Goal: Communication & Community: Answer question/provide support

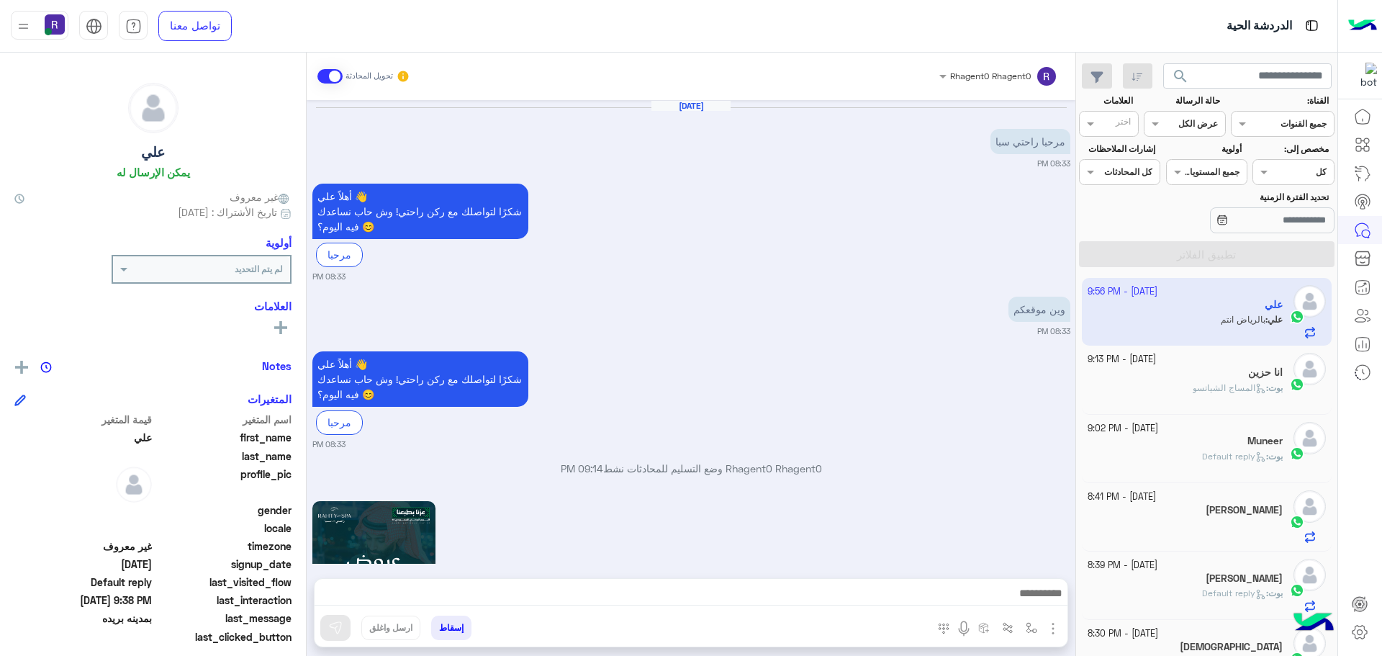
scroll to position [543, 0]
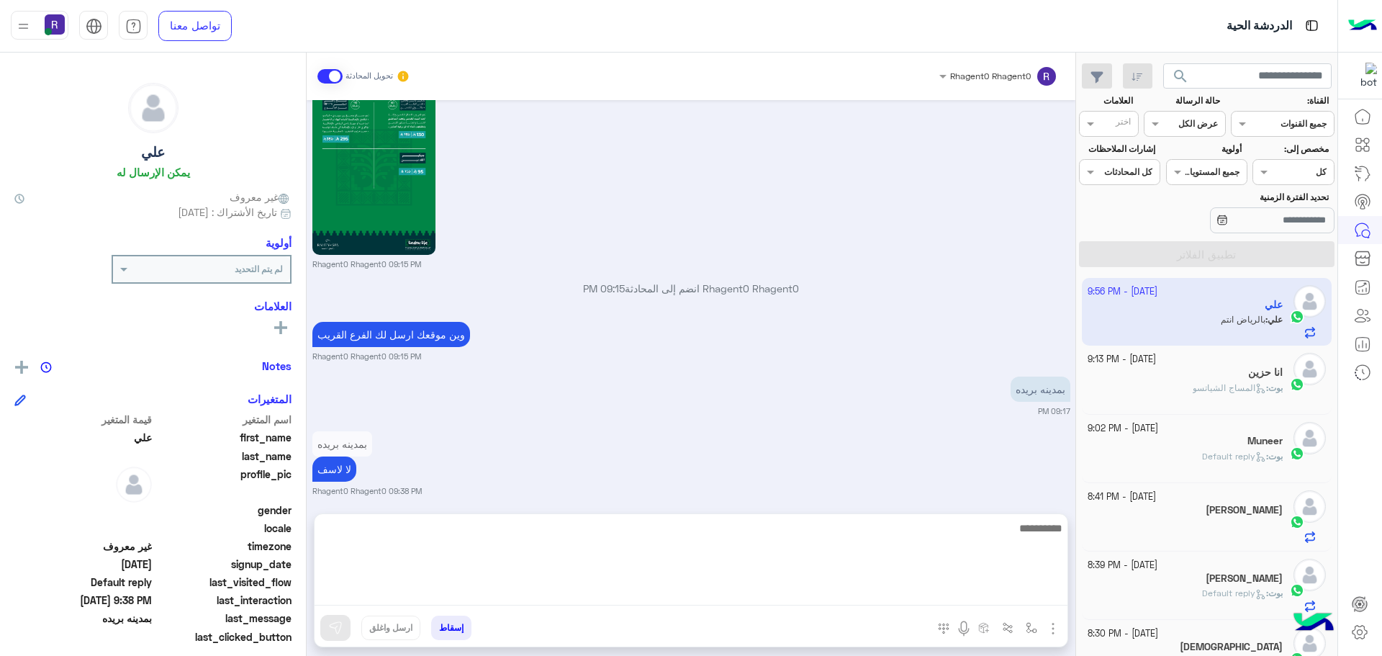
click at [580, 601] on textarea at bounding box center [691, 562] width 753 height 86
type textarea "****"
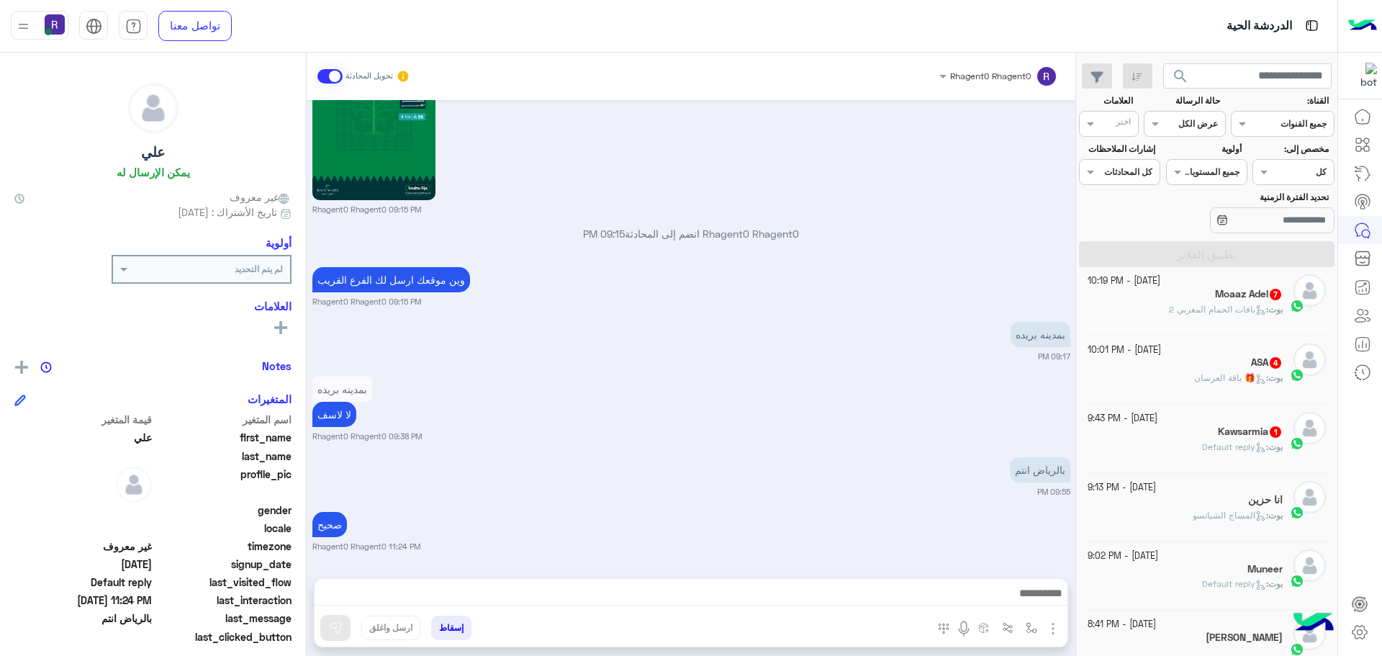
scroll to position [432, 0]
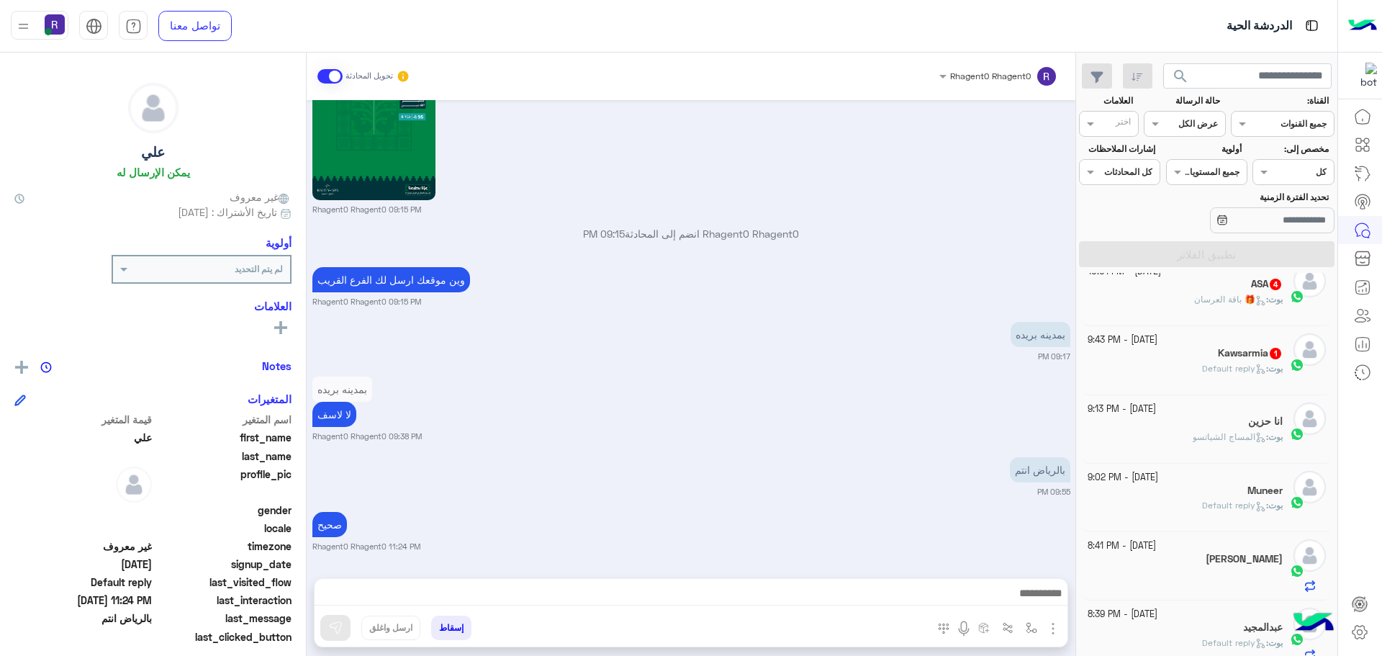
click at [1243, 417] on div "انا حزين" at bounding box center [1186, 422] width 196 height 15
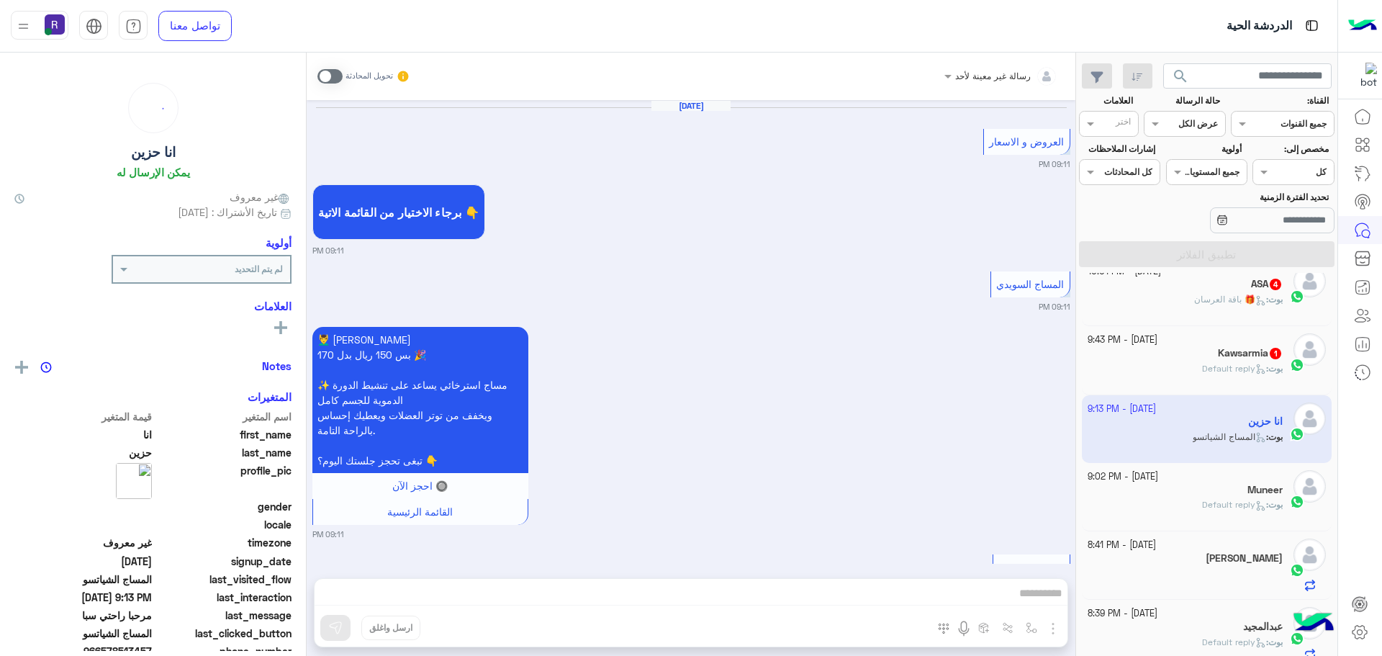
scroll to position [2281, 0]
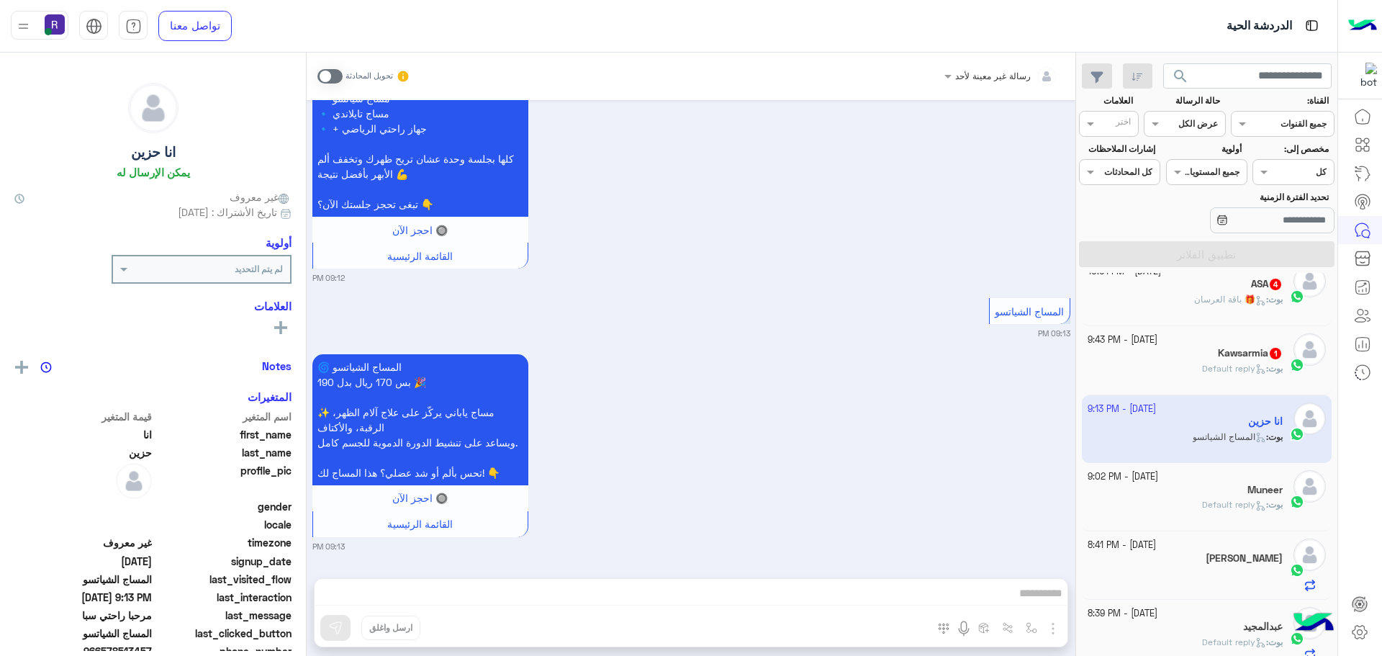
click at [1259, 379] on div "بوت : Default reply" at bounding box center [1186, 374] width 196 height 25
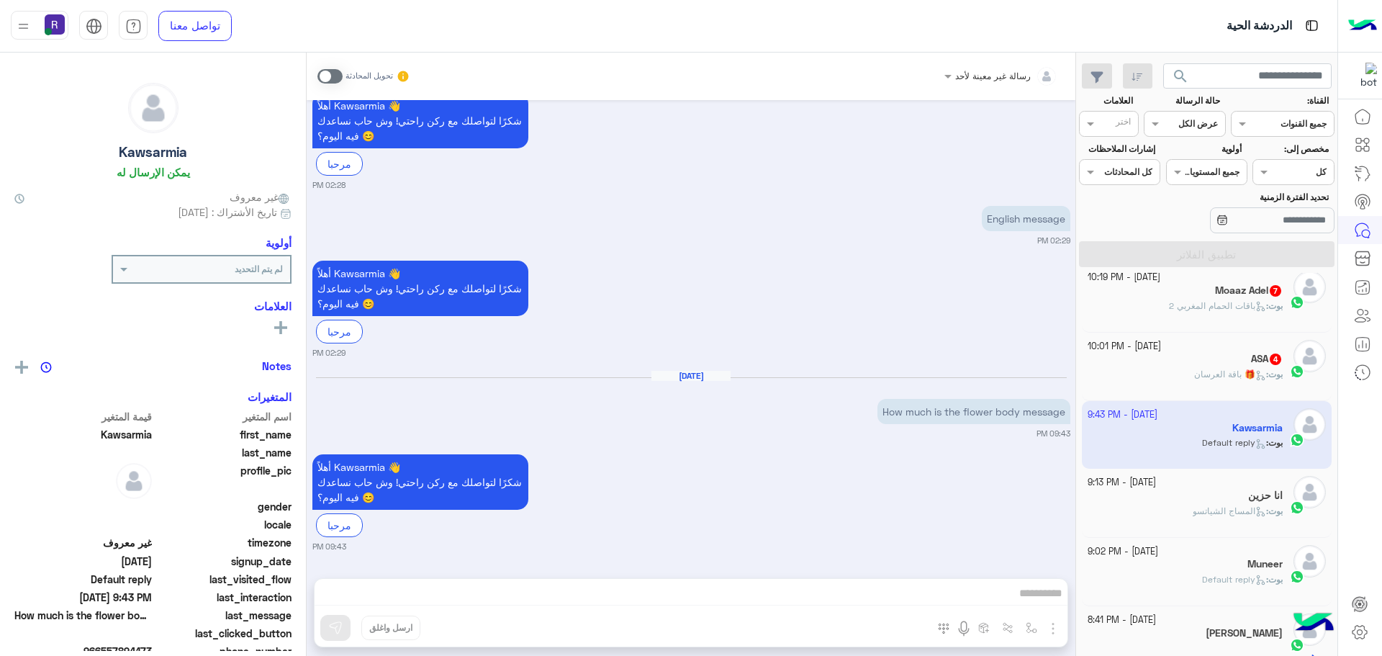
scroll to position [289, 0]
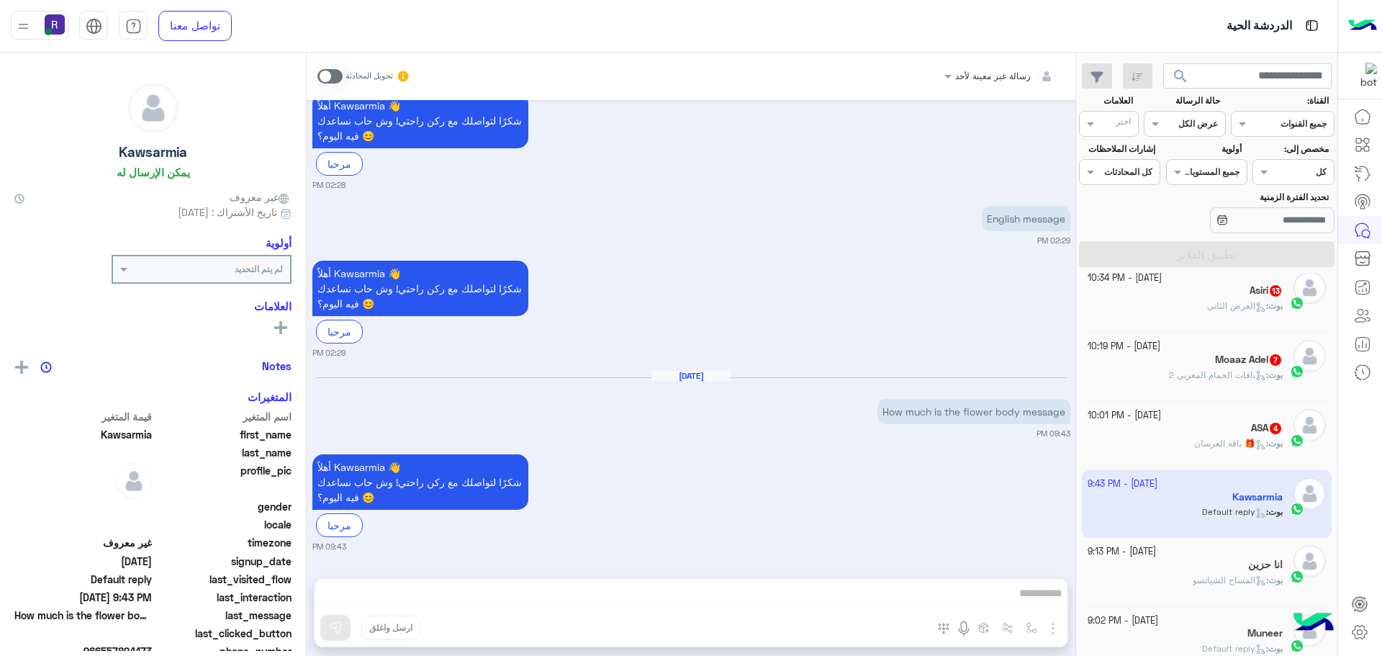
click at [1236, 436] on div "ASA 4" at bounding box center [1186, 429] width 196 height 15
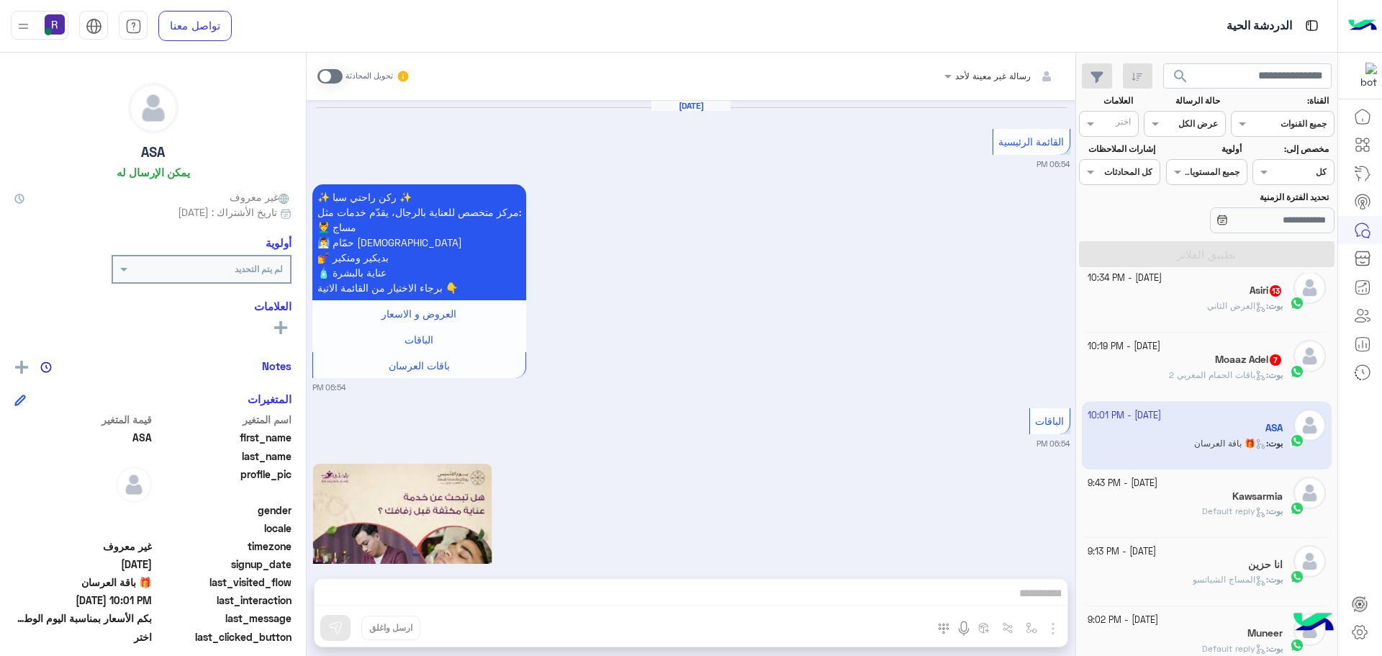
scroll to position [2401, 0]
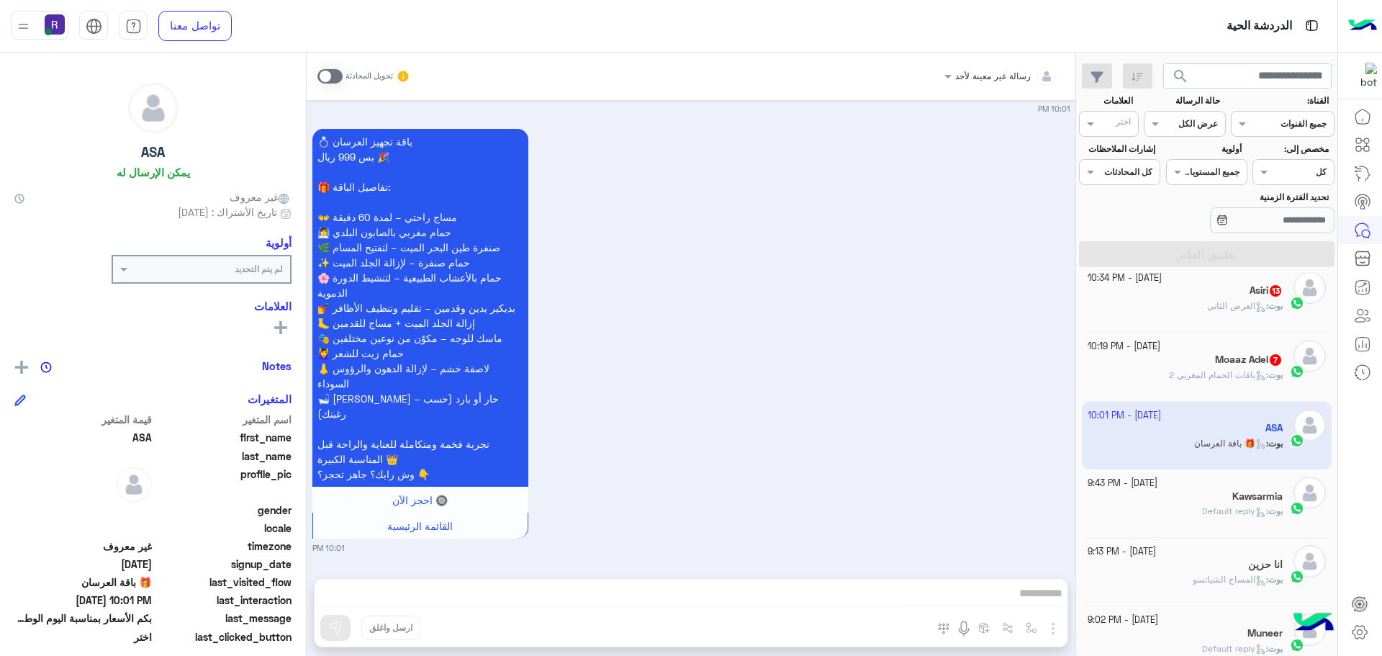
click at [1263, 381] on p "بوت : باقات الحمام المغربي 2" at bounding box center [1226, 375] width 114 height 13
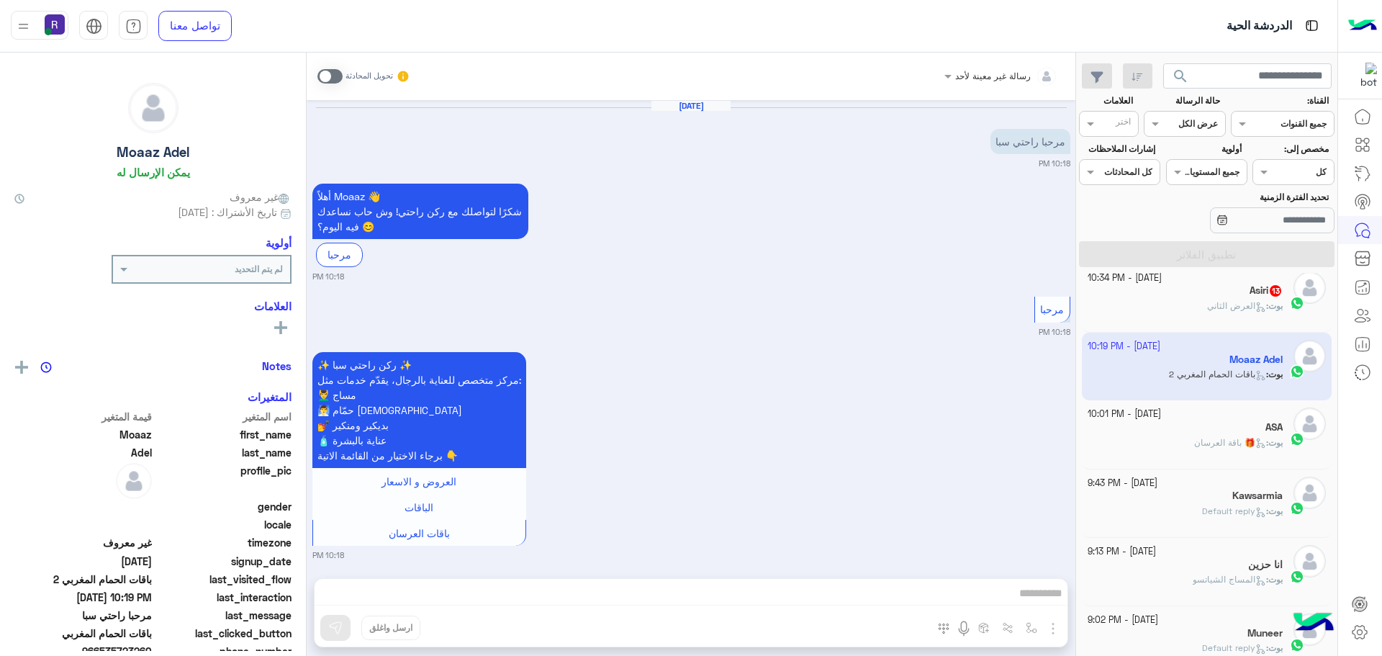
scroll to position [1452, 0]
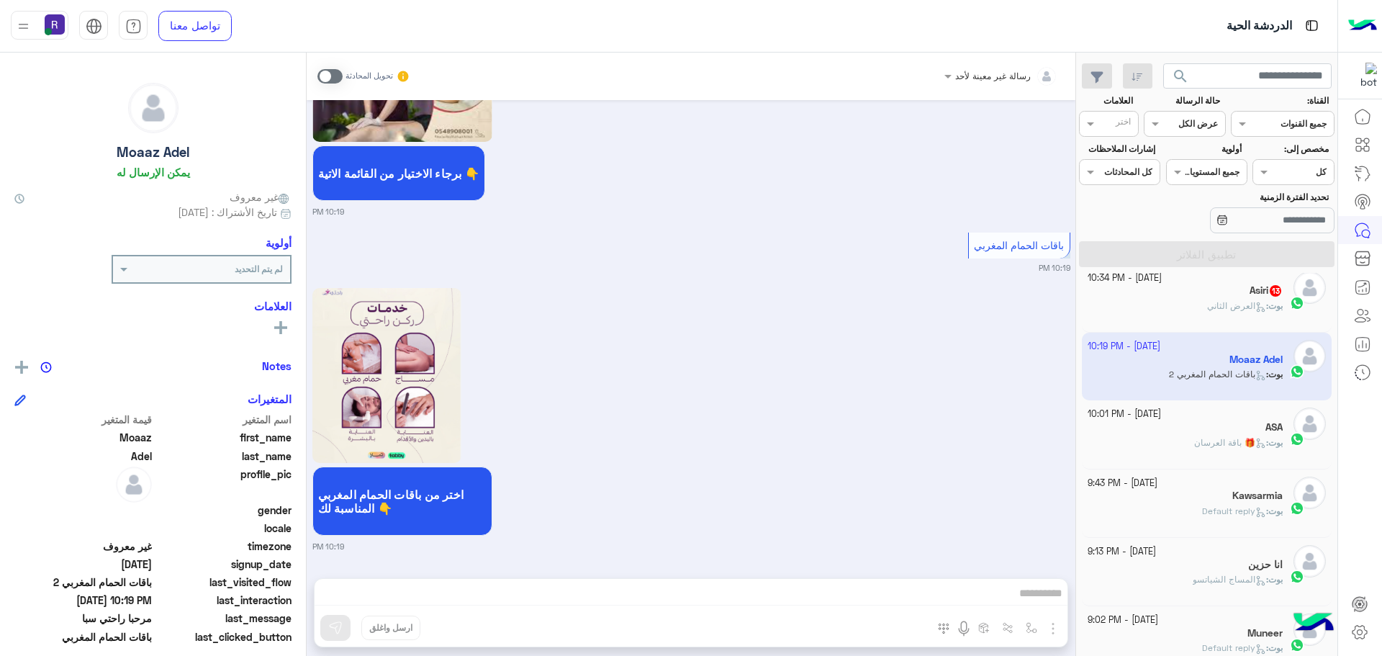
click at [1259, 303] on icon at bounding box center [1260, 307] width 11 height 11
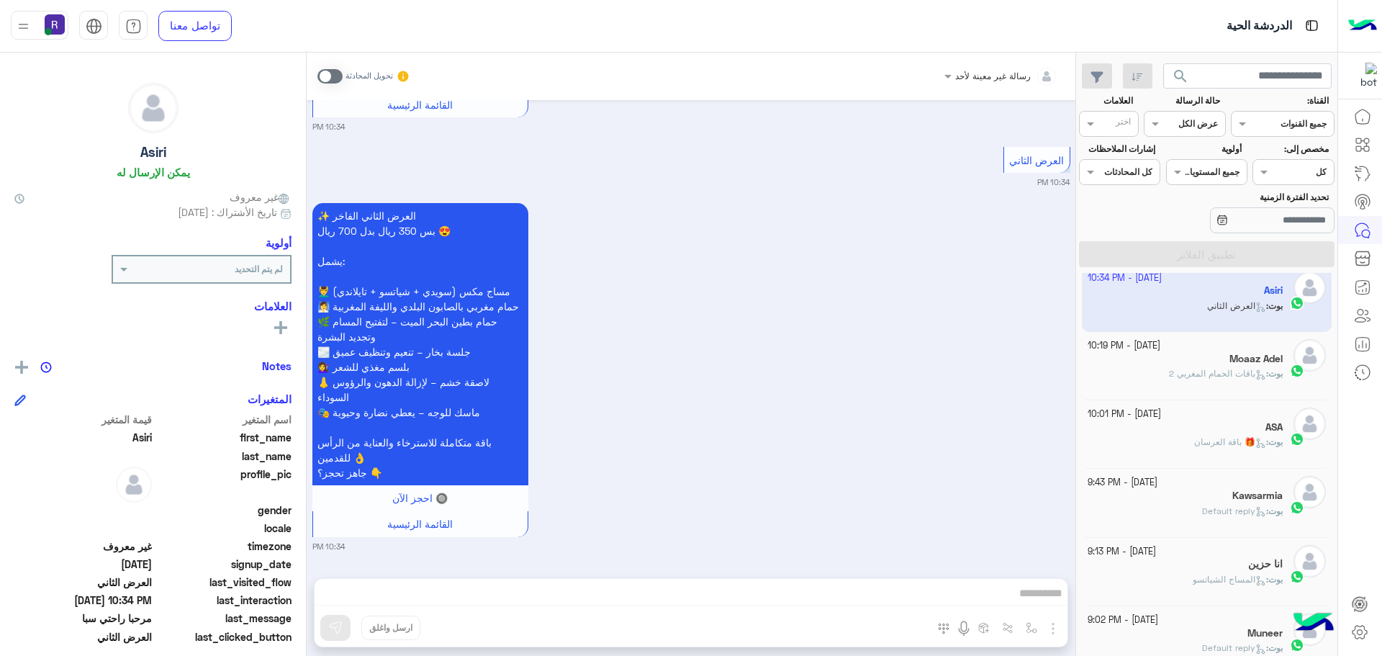
scroll to position [73, 0]
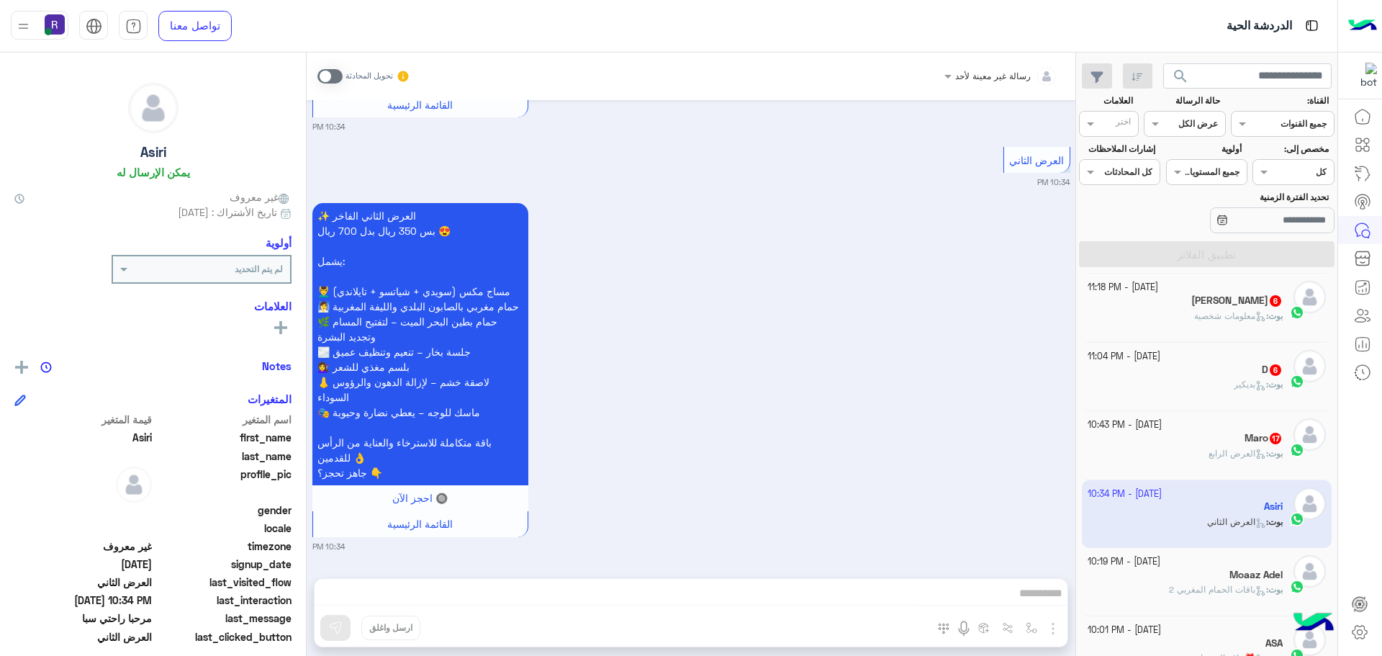
click at [1220, 437] on div "Maro 17" at bounding box center [1186, 439] width 196 height 15
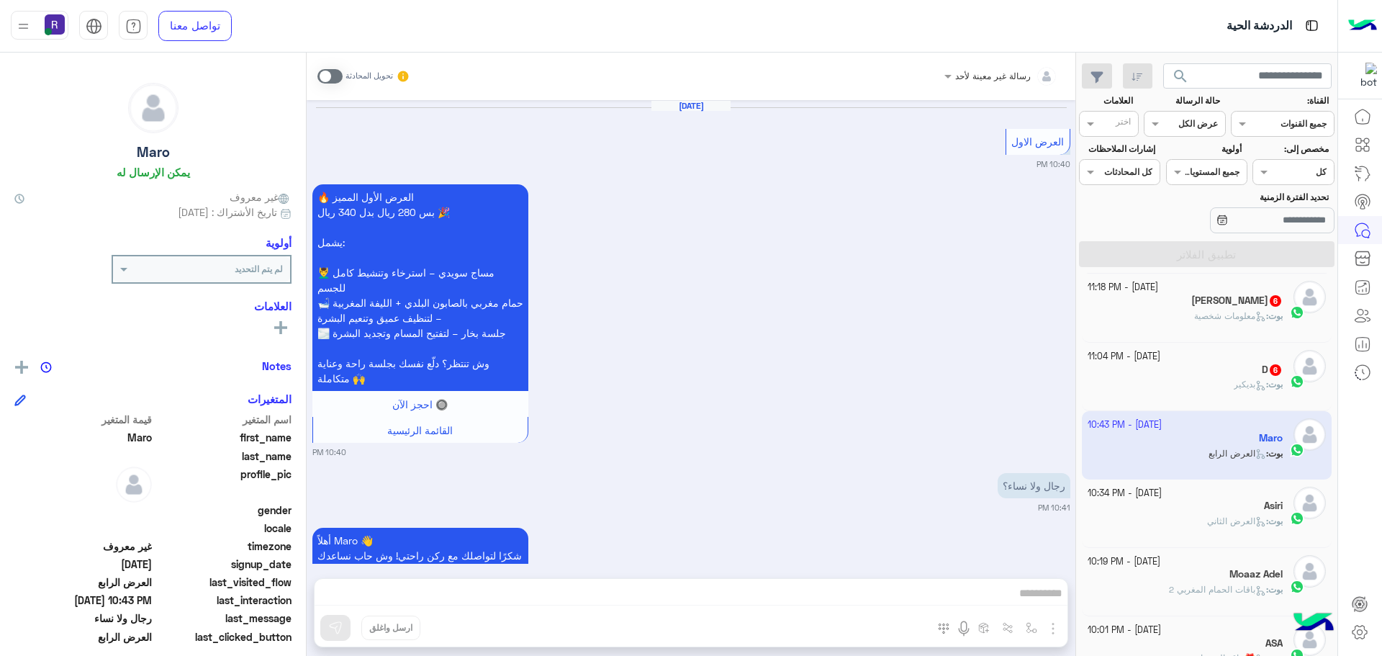
scroll to position [2742, 0]
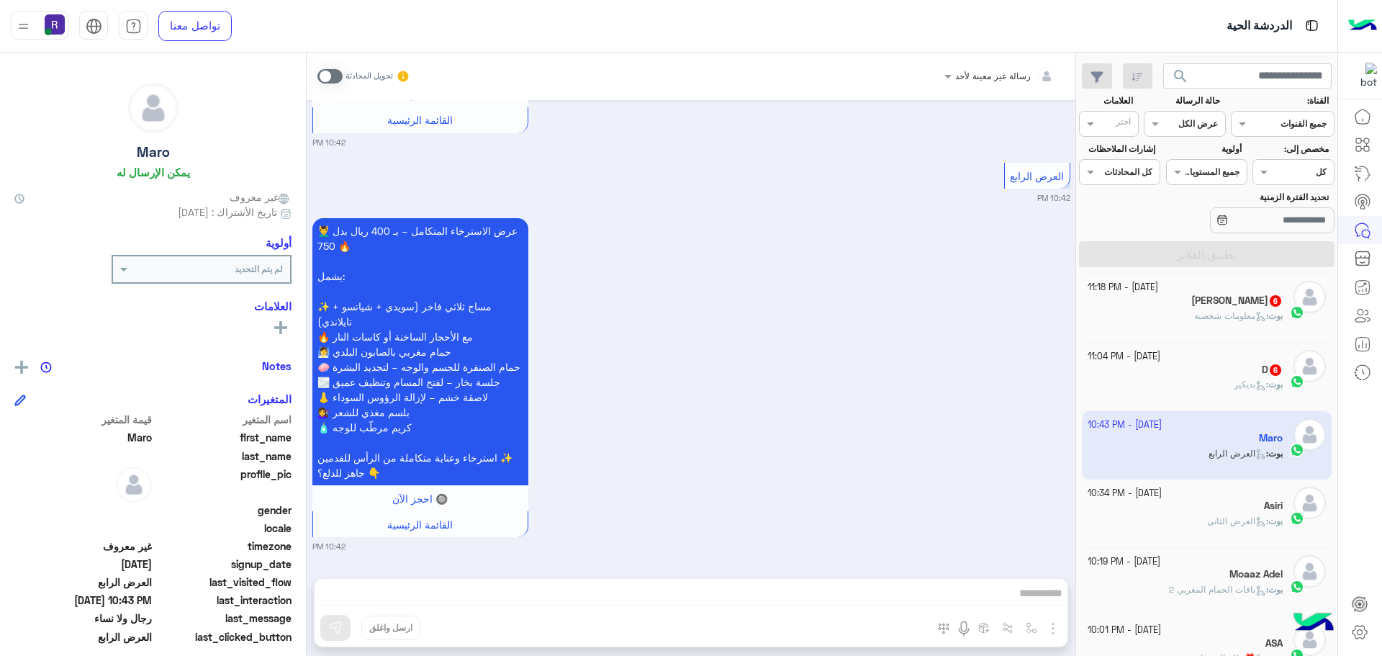
click at [1255, 390] on icon at bounding box center [1260, 385] width 11 height 11
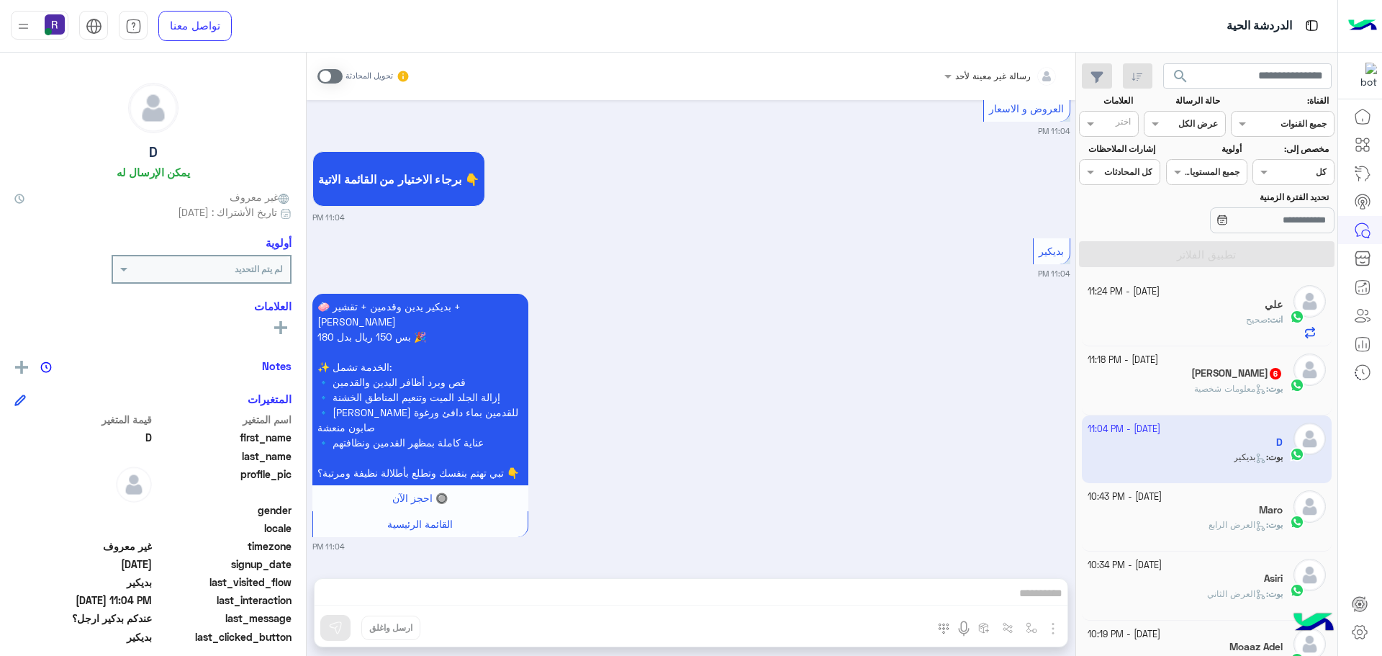
click at [1199, 389] on span "معلومات شخصية" at bounding box center [1230, 388] width 72 height 11
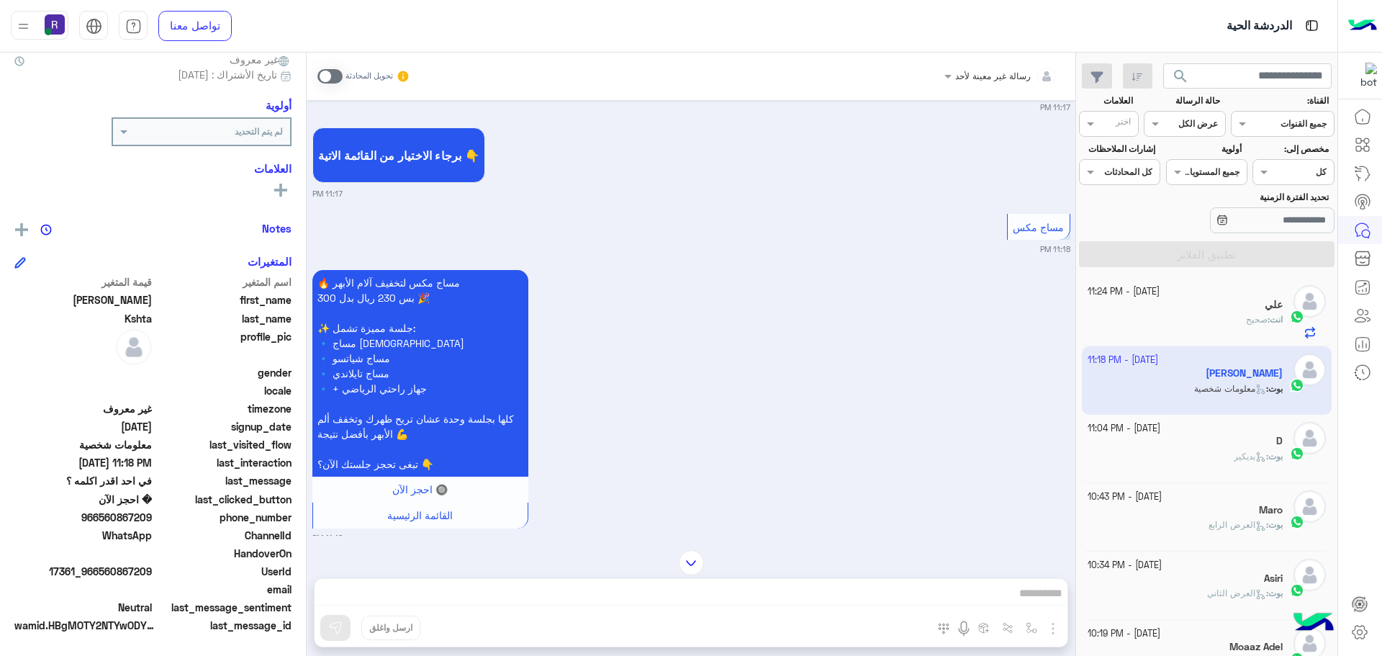
scroll to position [729, 0]
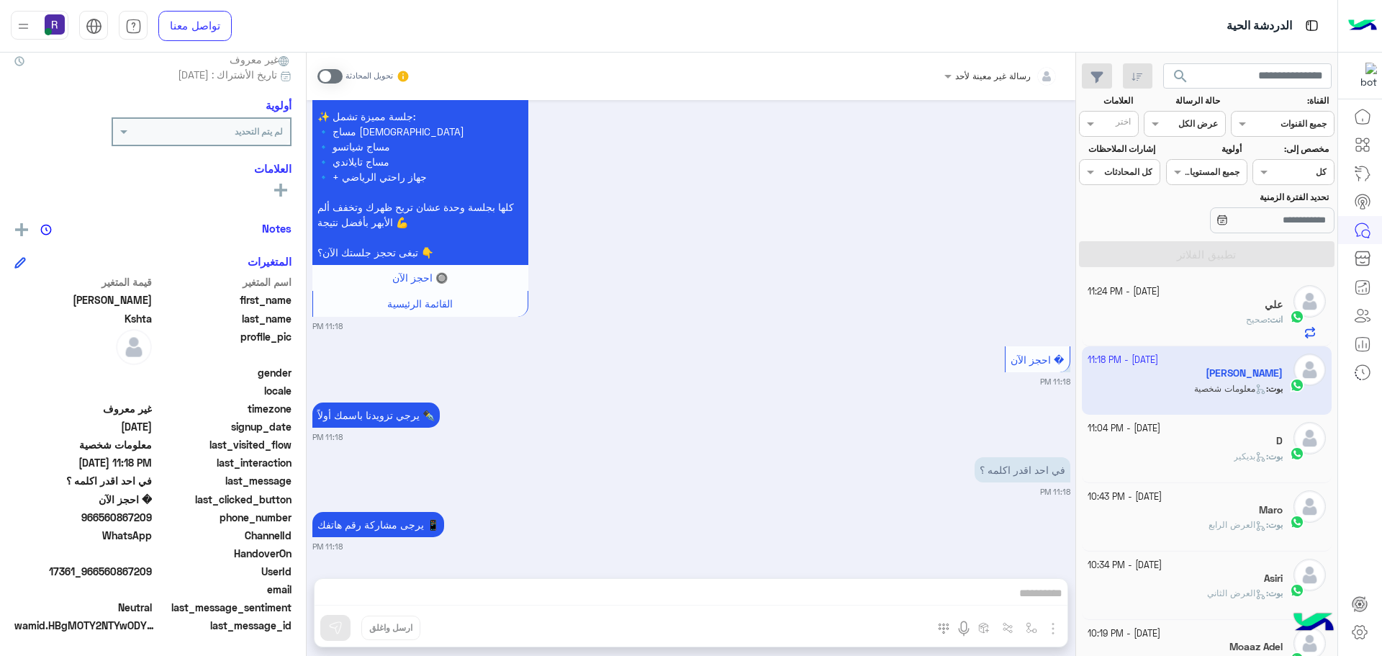
click at [333, 70] on span at bounding box center [329, 76] width 25 height 14
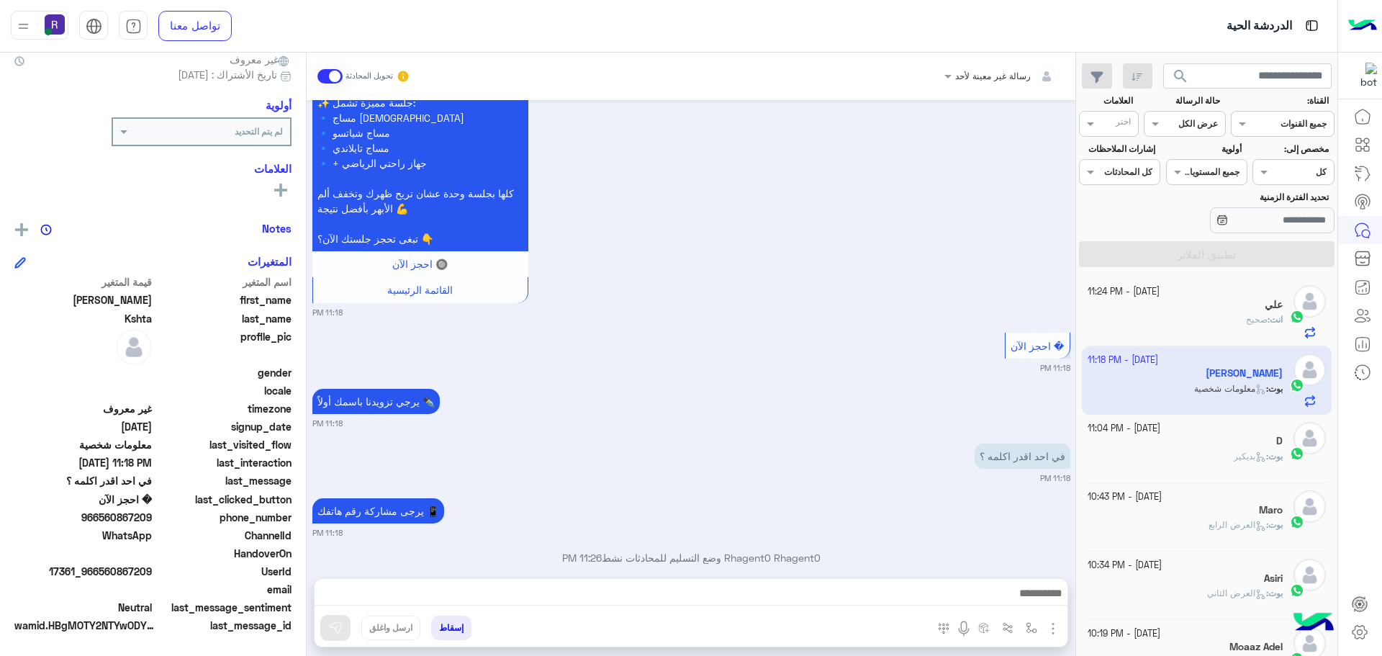
scroll to position [766, 0]
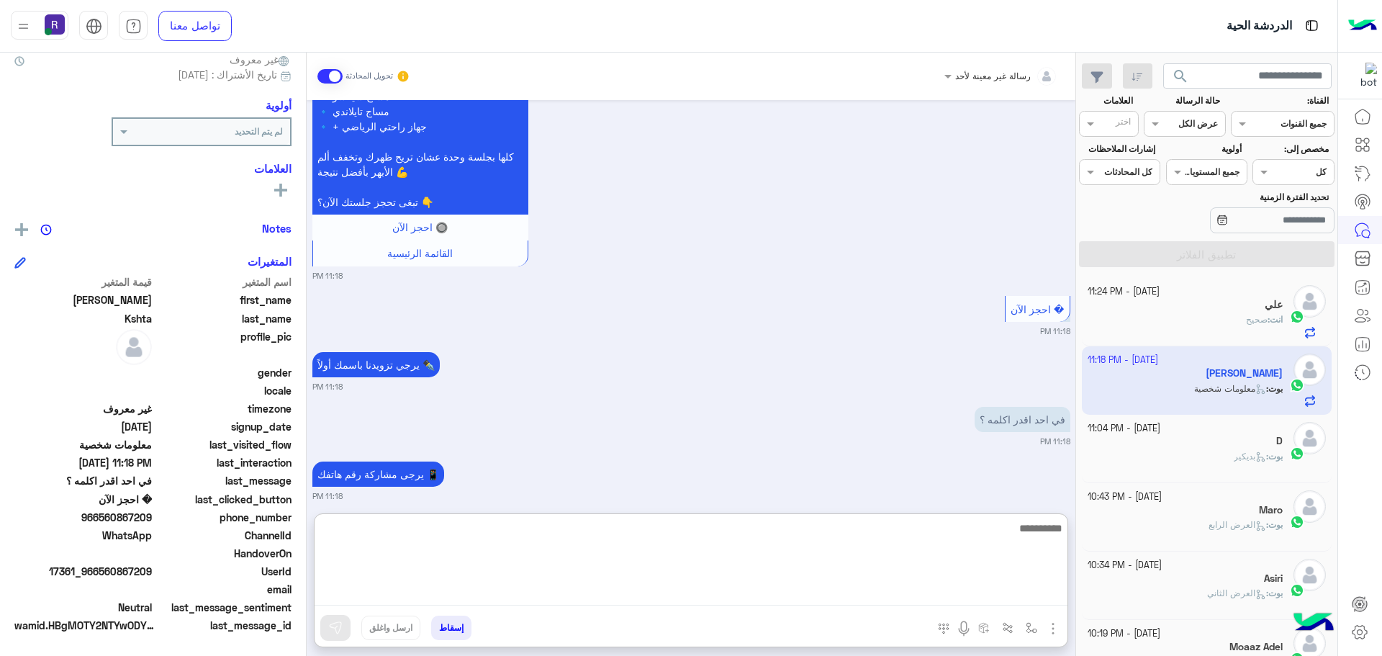
paste textarea "**********"
type textarea "**********"
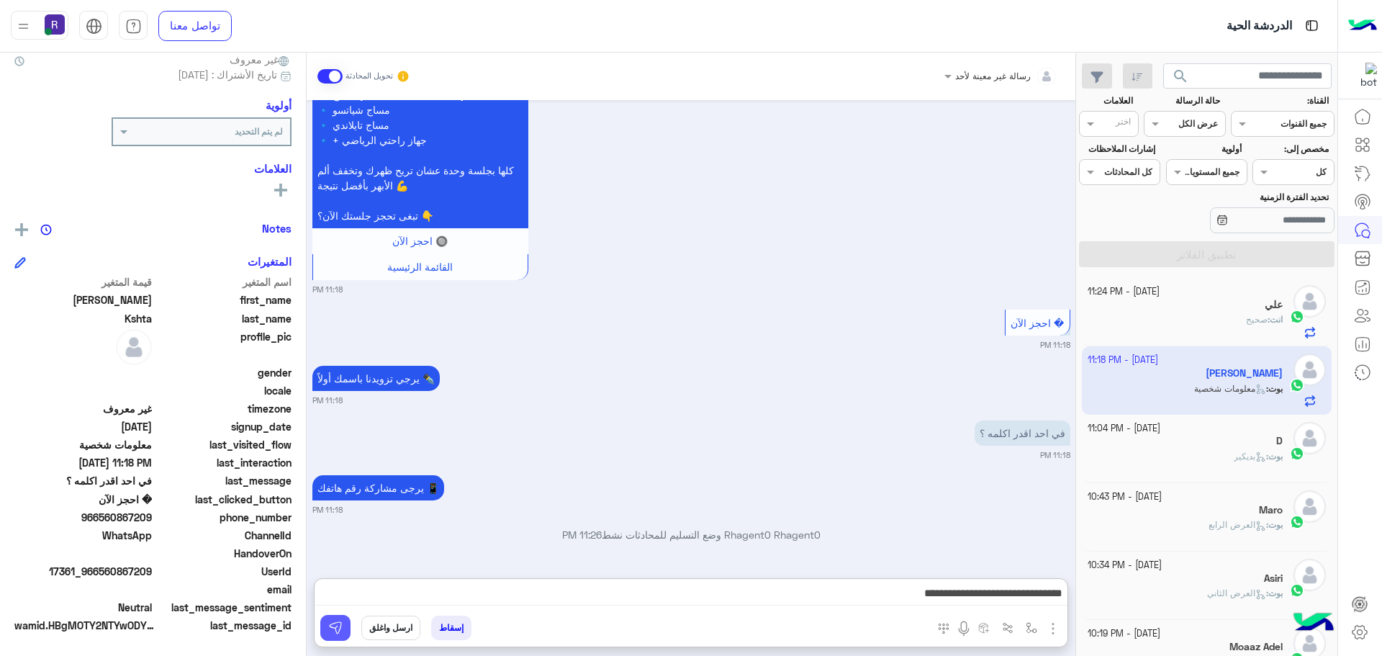
click at [347, 626] on button at bounding box center [335, 628] width 30 height 26
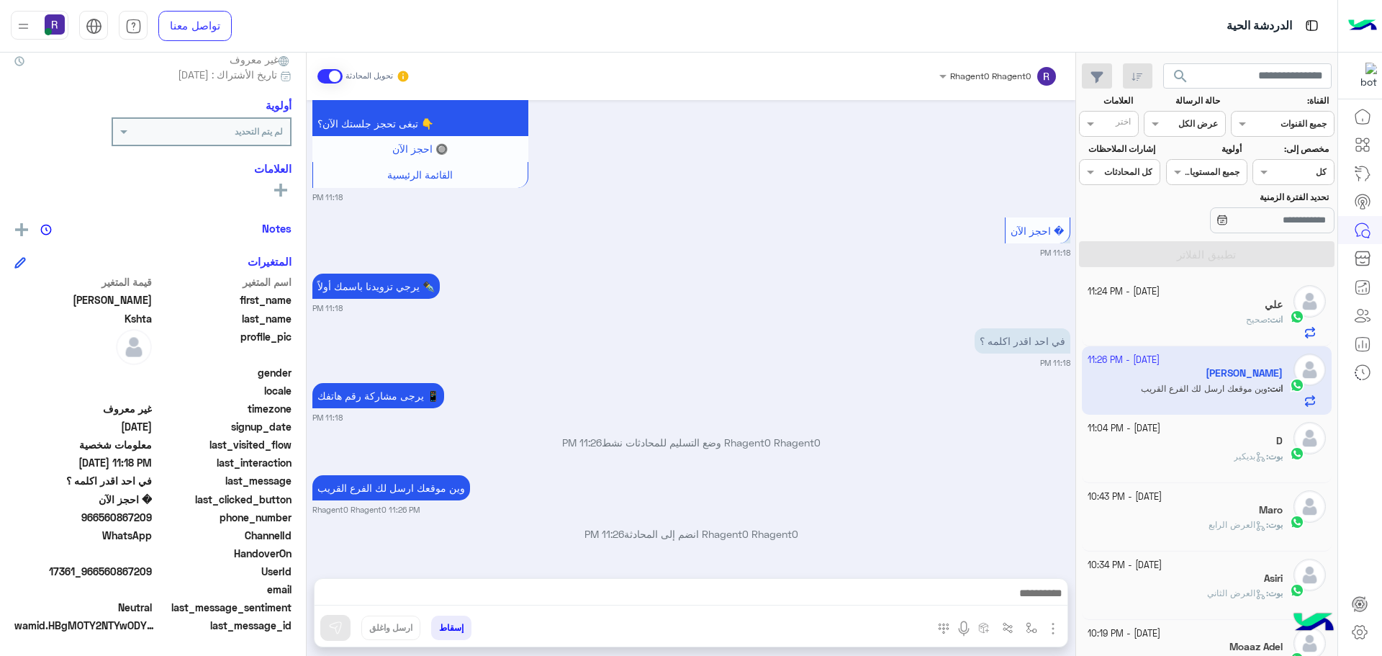
scroll to position [914, 0]
click at [1221, 320] on div "انت : صحيح" at bounding box center [1186, 325] width 196 height 25
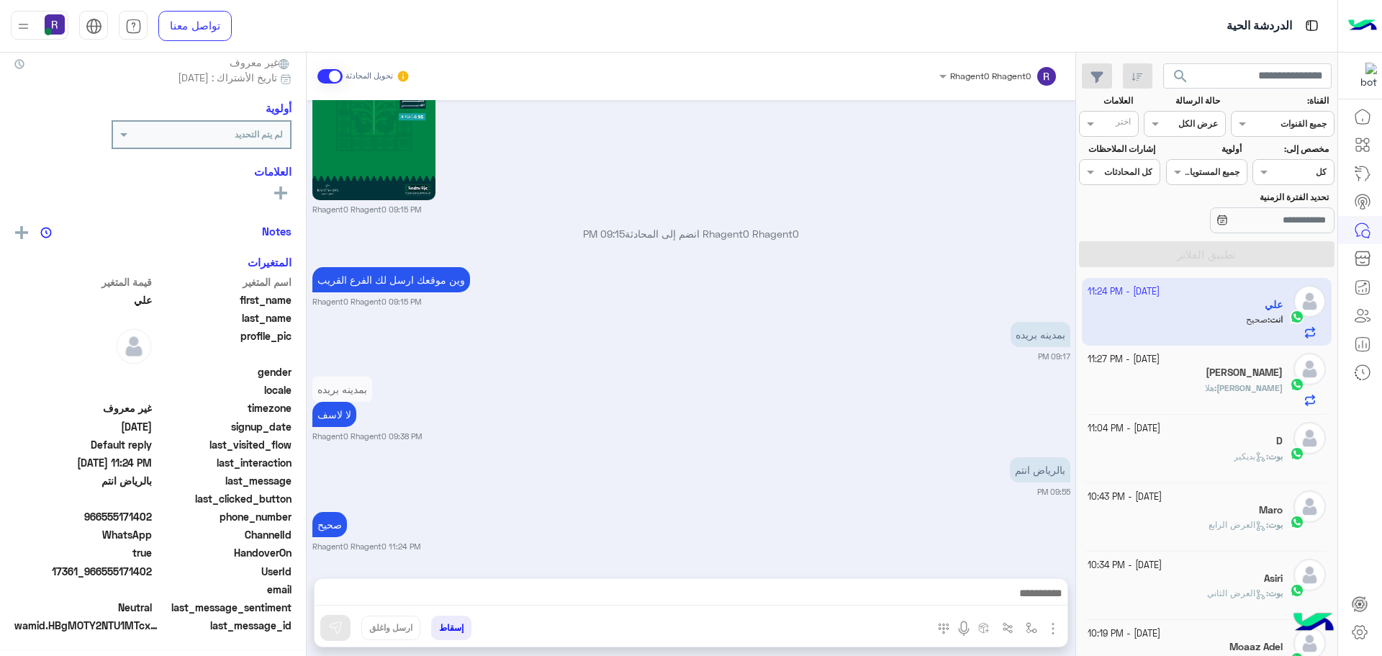
scroll to position [138, 0]
click at [1194, 382] on div "Mahmoud : هلا" at bounding box center [1186, 394] width 196 height 25
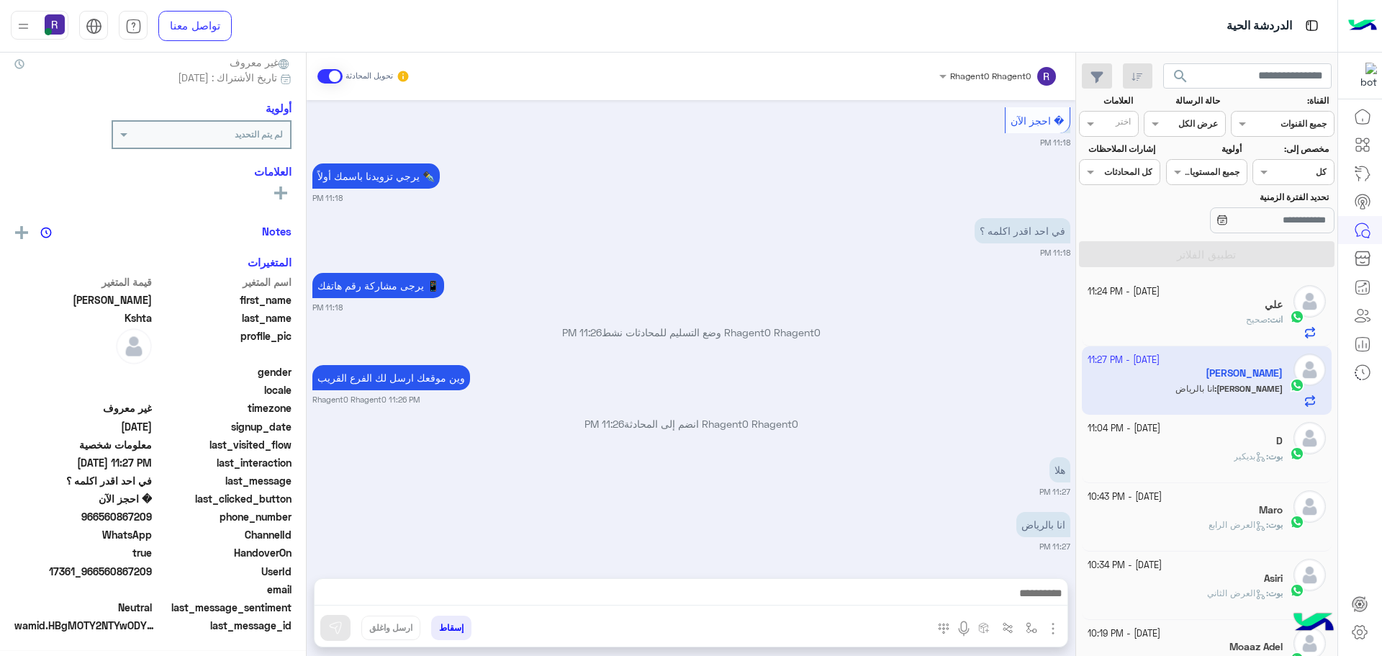
scroll to position [138, 0]
click at [1053, 626] on img "button" at bounding box center [1053, 628] width 17 height 17
click at [1046, 609] on button "الصور" at bounding box center [1031, 596] width 61 height 29
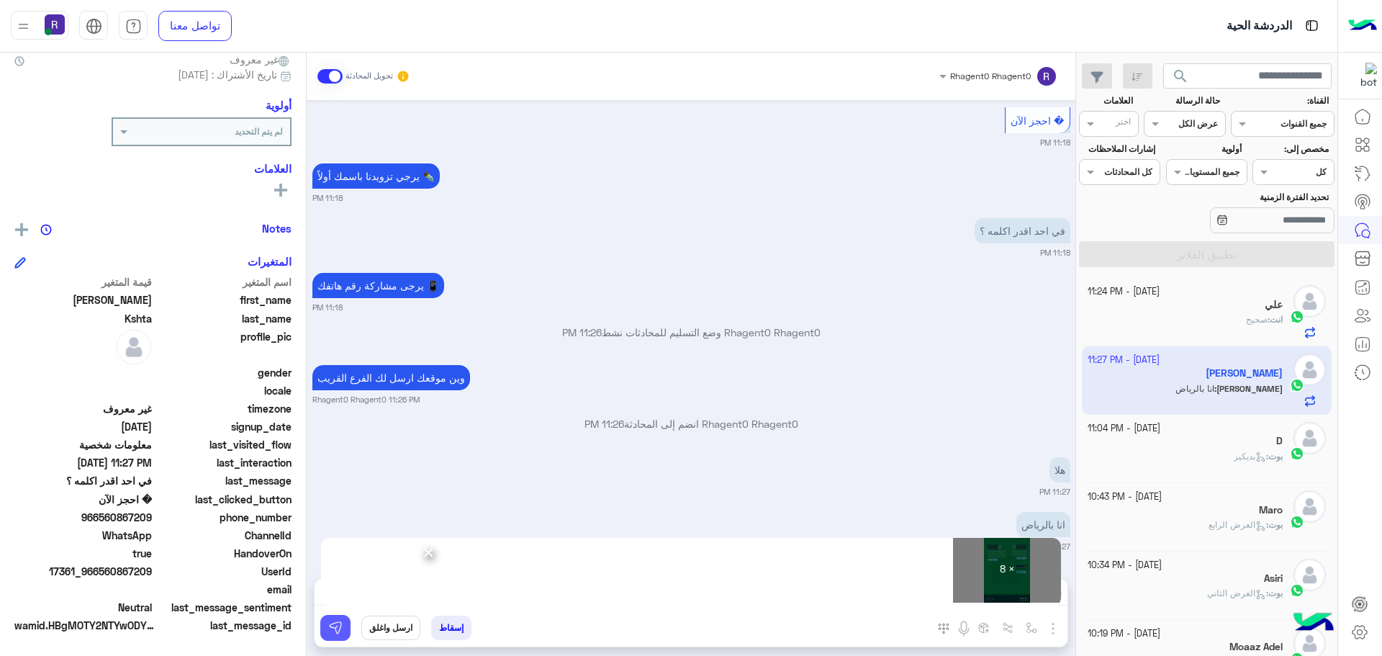
click at [341, 632] on img at bounding box center [335, 628] width 14 height 14
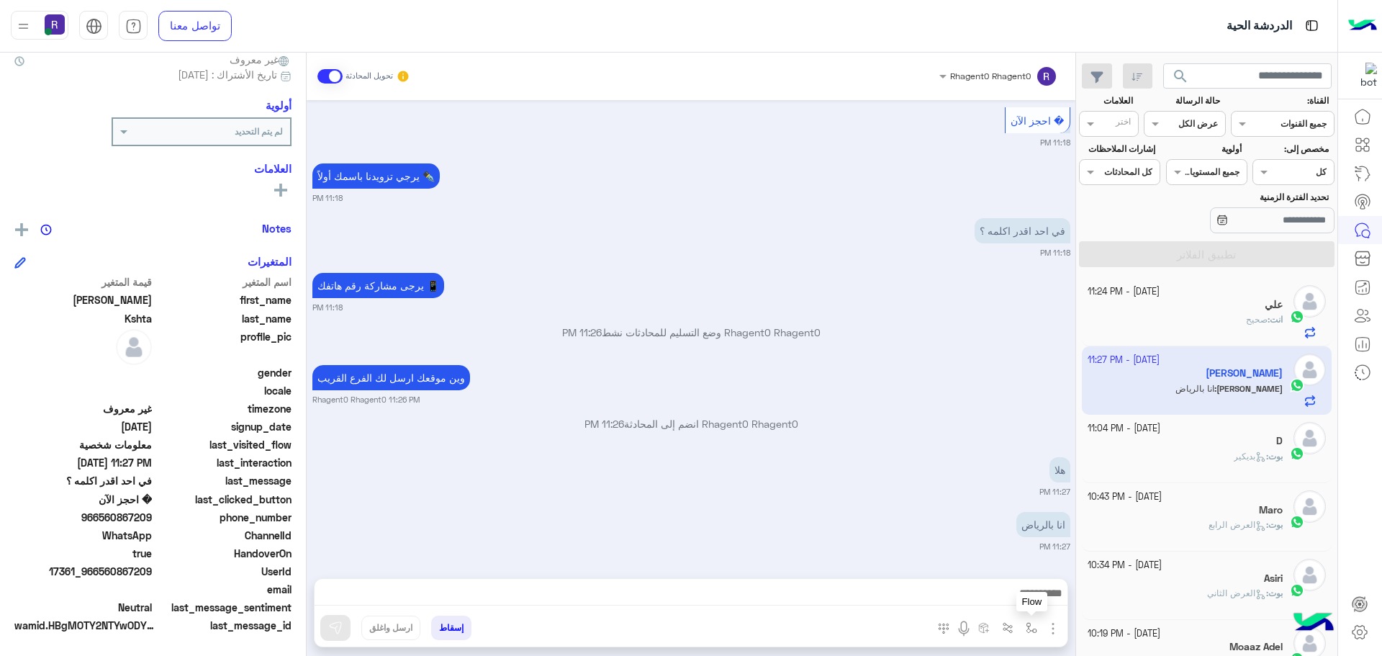
click at [1031, 623] on img "button" at bounding box center [1032, 628] width 12 height 12
click at [1024, 602] on div "أدخل اسم مجموعة الرسائل" at bounding box center [986, 596] width 99 height 13
click at [1016, 529] on span "الجنادرية" at bounding box center [1016, 524] width 40 height 13
type textarea "*********"
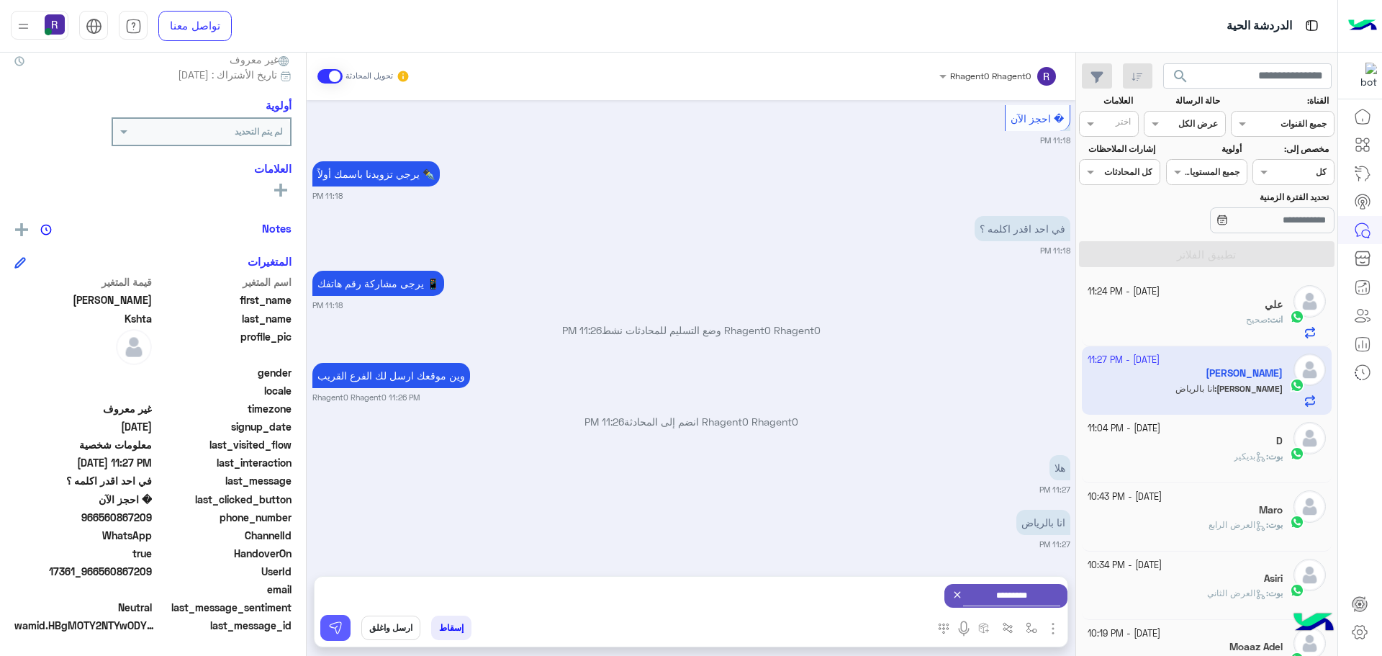
click at [331, 623] on img at bounding box center [335, 628] width 14 height 14
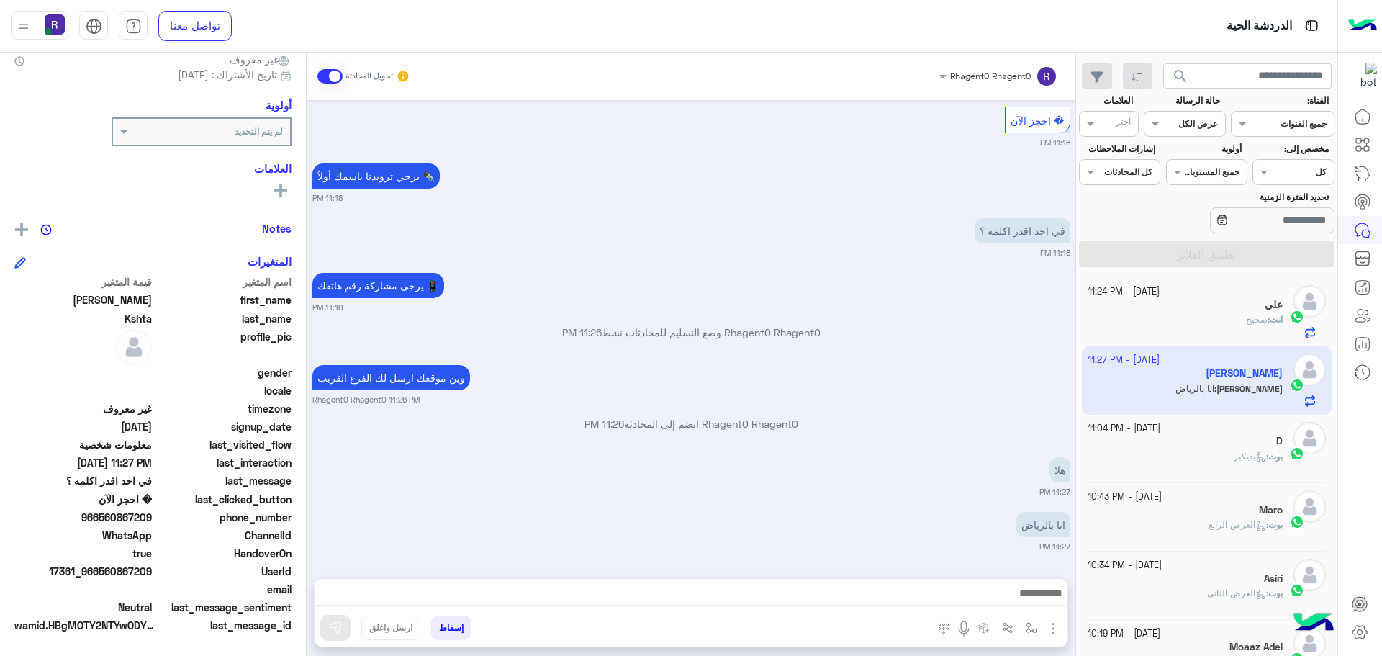
scroll to position [968, 0]
click at [1034, 627] on img "button" at bounding box center [1032, 628] width 12 height 12
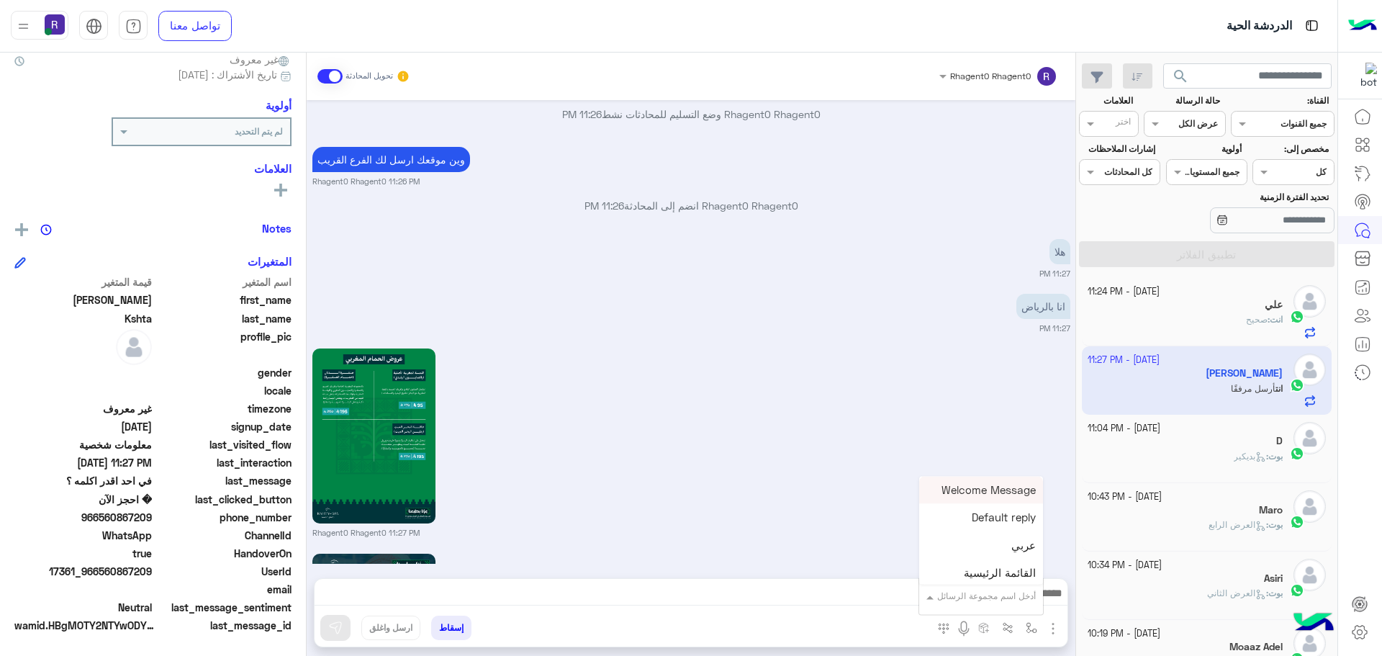
click at [1024, 603] on div "أدخل اسم مجموعة الرسائل" at bounding box center [986, 596] width 99 height 13
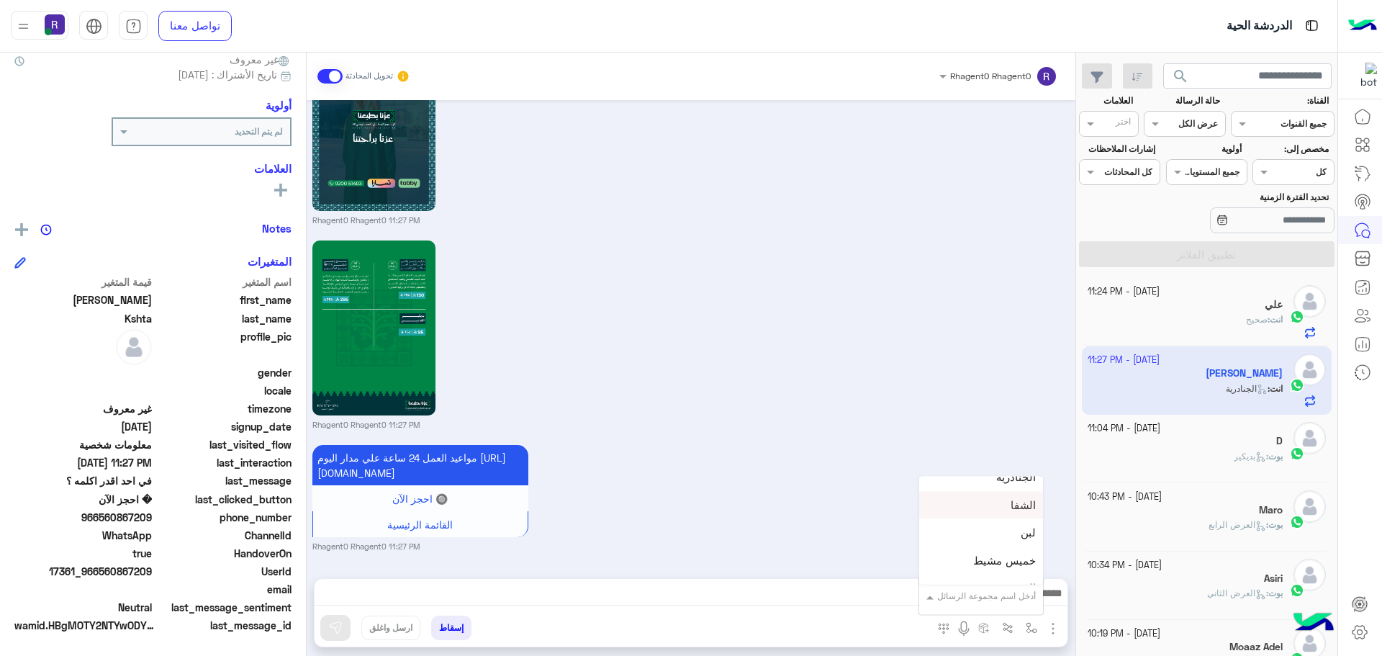
scroll to position [1008, 0]
click at [1006, 515] on div "لبن" at bounding box center [981, 508] width 124 height 28
type textarea "***"
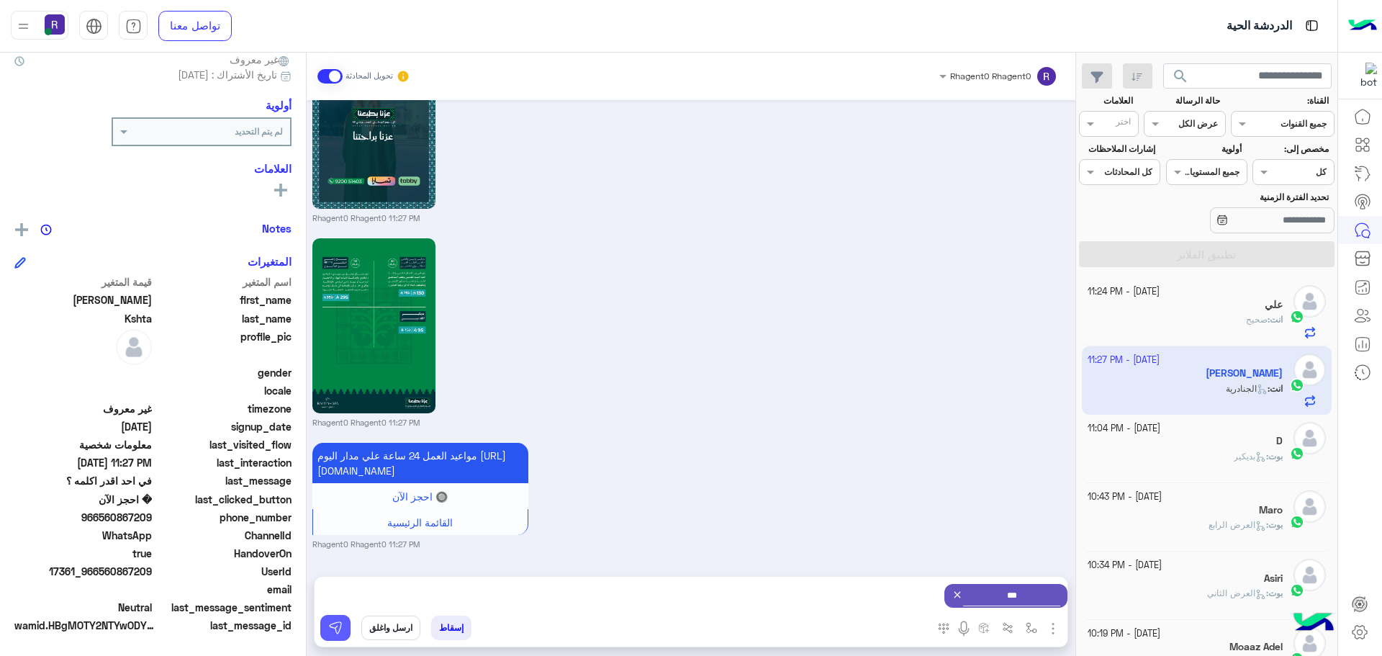
click at [342, 630] on img at bounding box center [335, 628] width 14 height 14
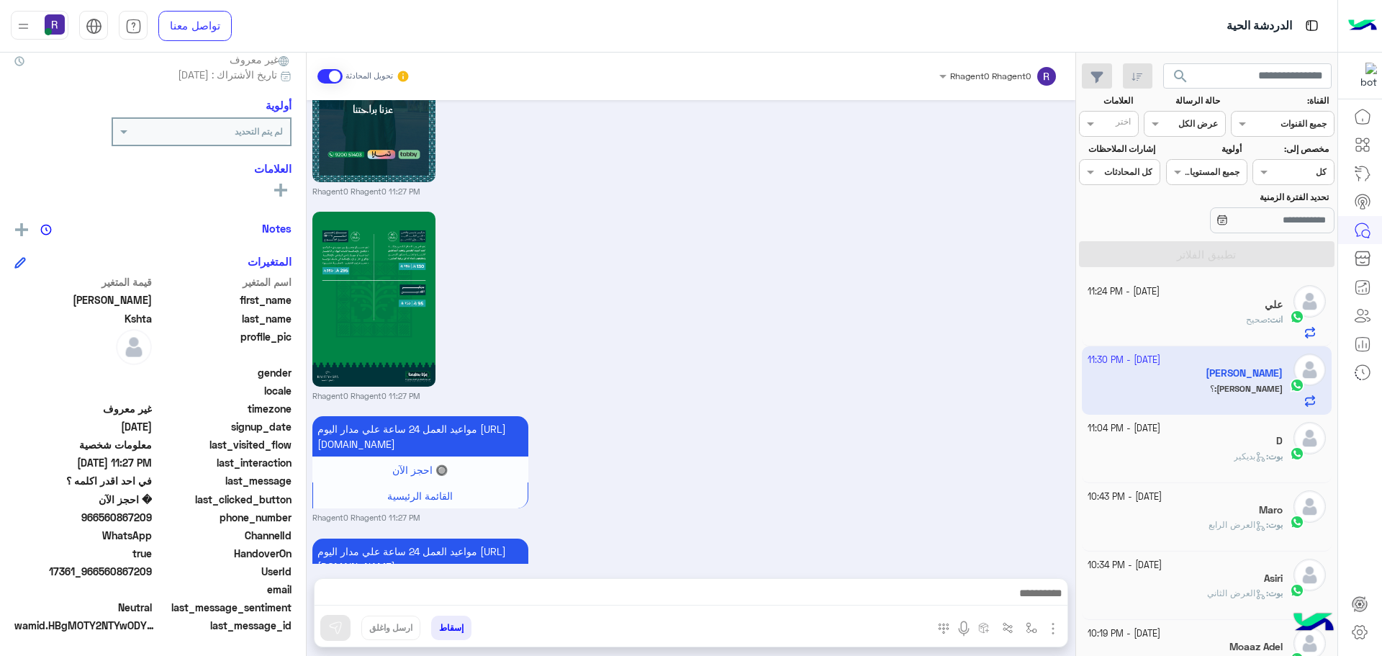
scroll to position [3016, 0]
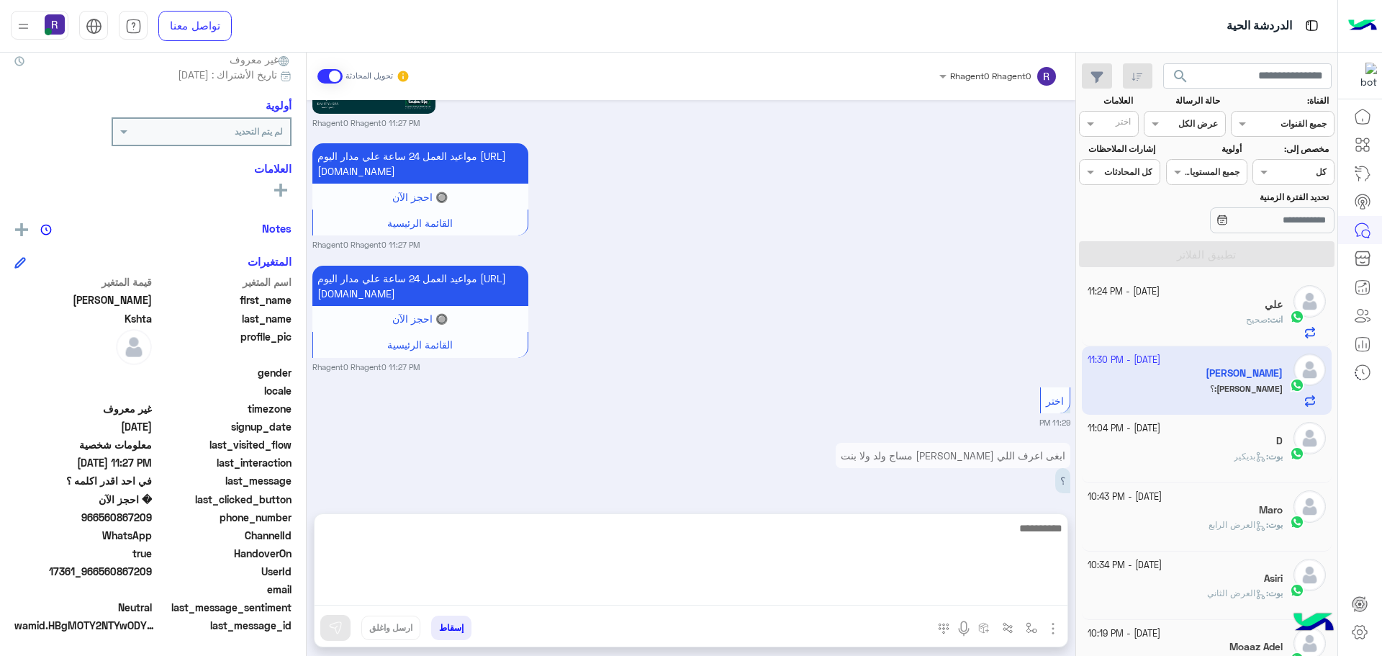
click at [814, 594] on textarea at bounding box center [691, 562] width 753 height 86
type textarea "*********"
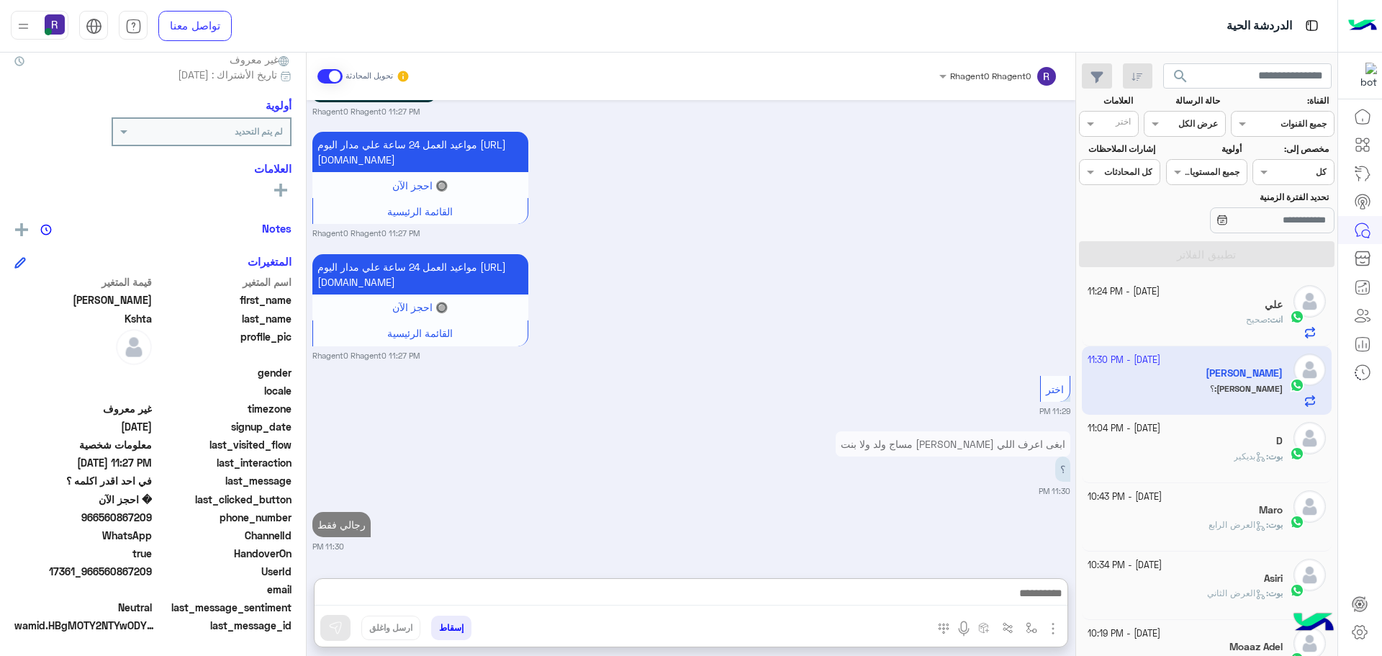
click at [840, 449] on div "Sep 26, 2025 مرحبا راحتي سبا 11:17 PM أهلاً Mahmoud 👋 شكرًا لتواصلك مع ركن راحت…" at bounding box center [691, 332] width 769 height 464
click at [1234, 454] on span "بديكير" at bounding box center [1250, 456] width 32 height 11
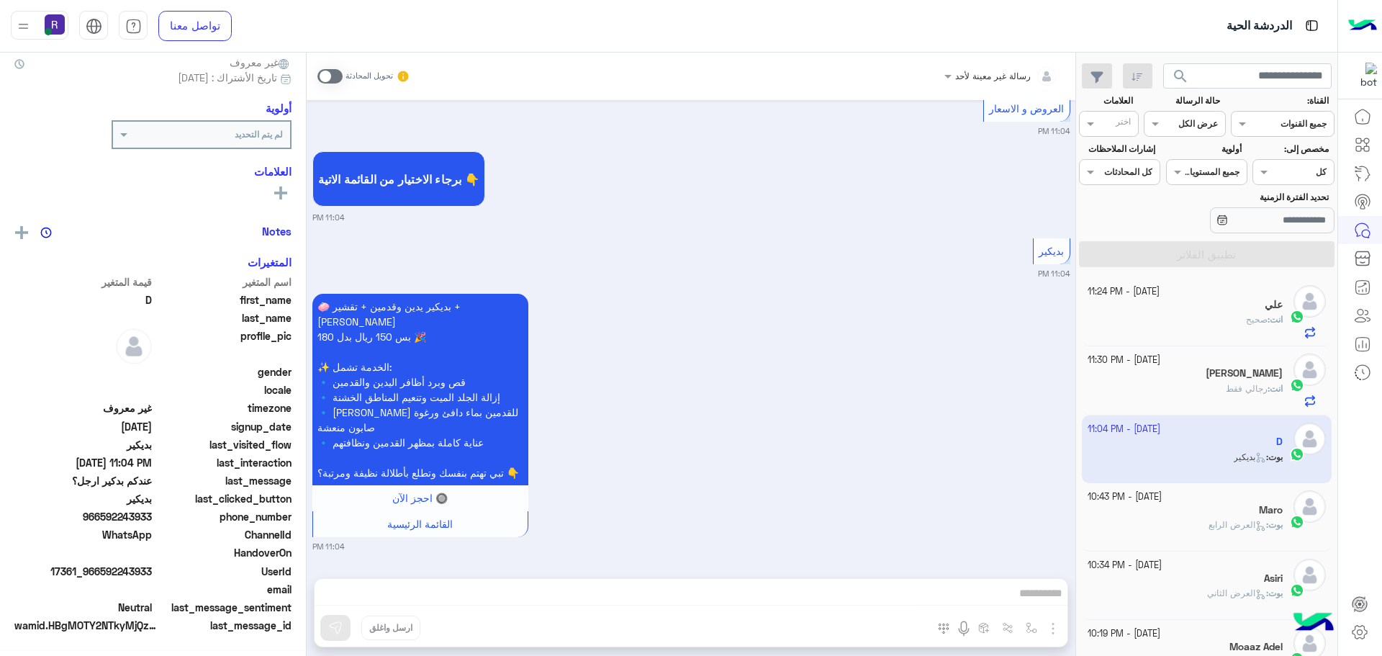
scroll to position [138, 0]
click at [1188, 315] on div "انت : صحيح" at bounding box center [1186, 325] width 196 height 25
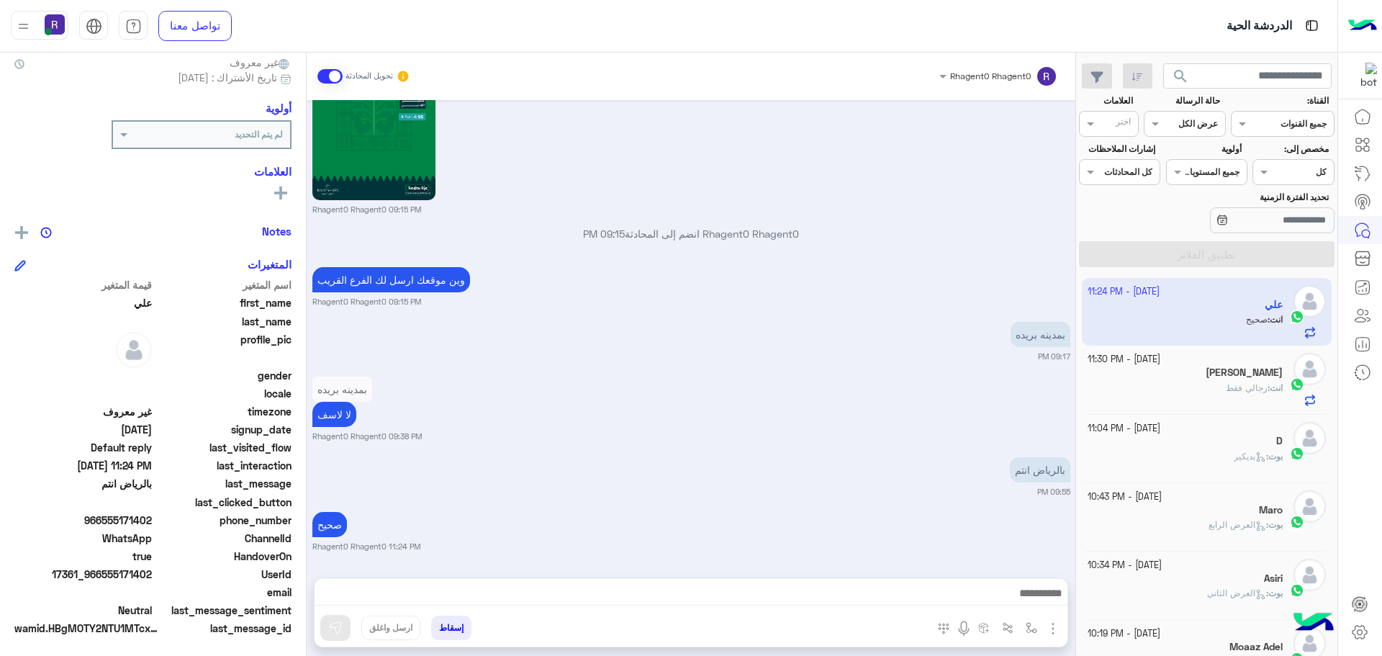
scroll to position [138, 0]
click at [1256, 395] on div "انت : رجالي فقط" at bounding box center [1186, 394] width 196 height 25
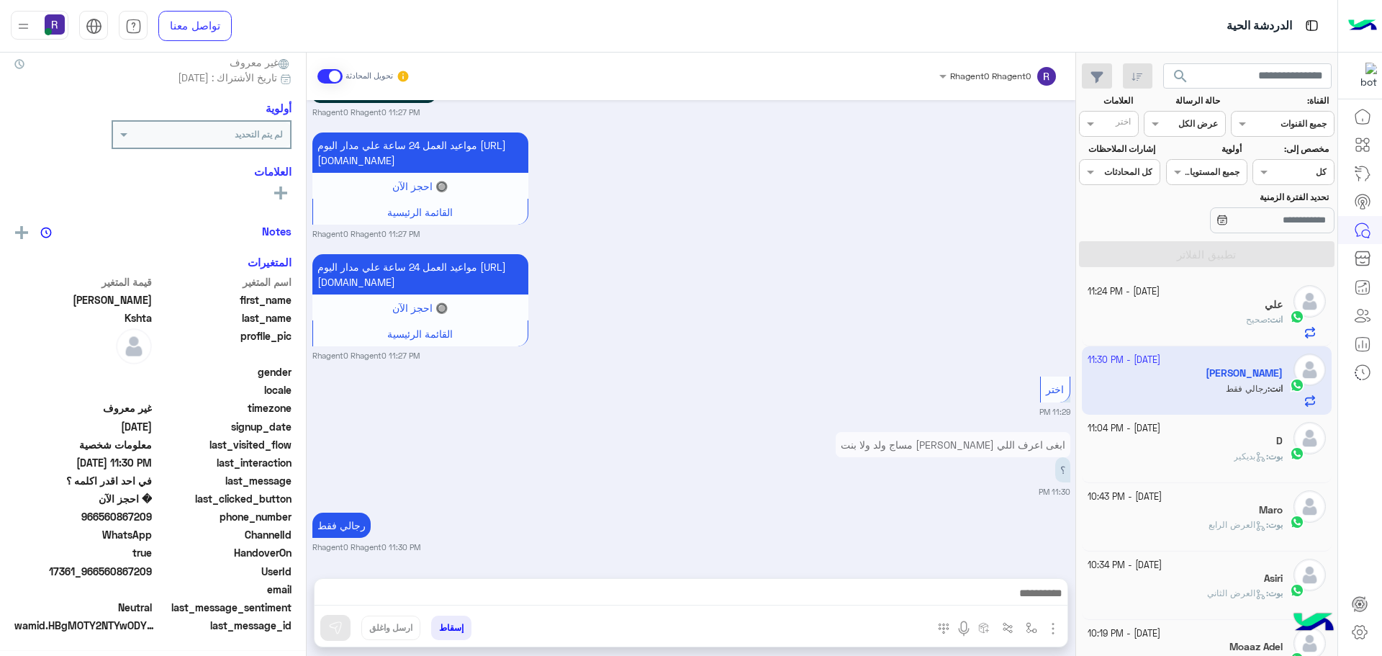
scroll to position [138, 0]
click at [757, 527] on div "رجالي فقط Rhagent0 Rhagent0 11:30 PM" at bounding box center [691, 531] width 758 height 44
click at [1238, 323] on div "انت : صحيح" at bounding box center [1186, 325] width 196 height 25
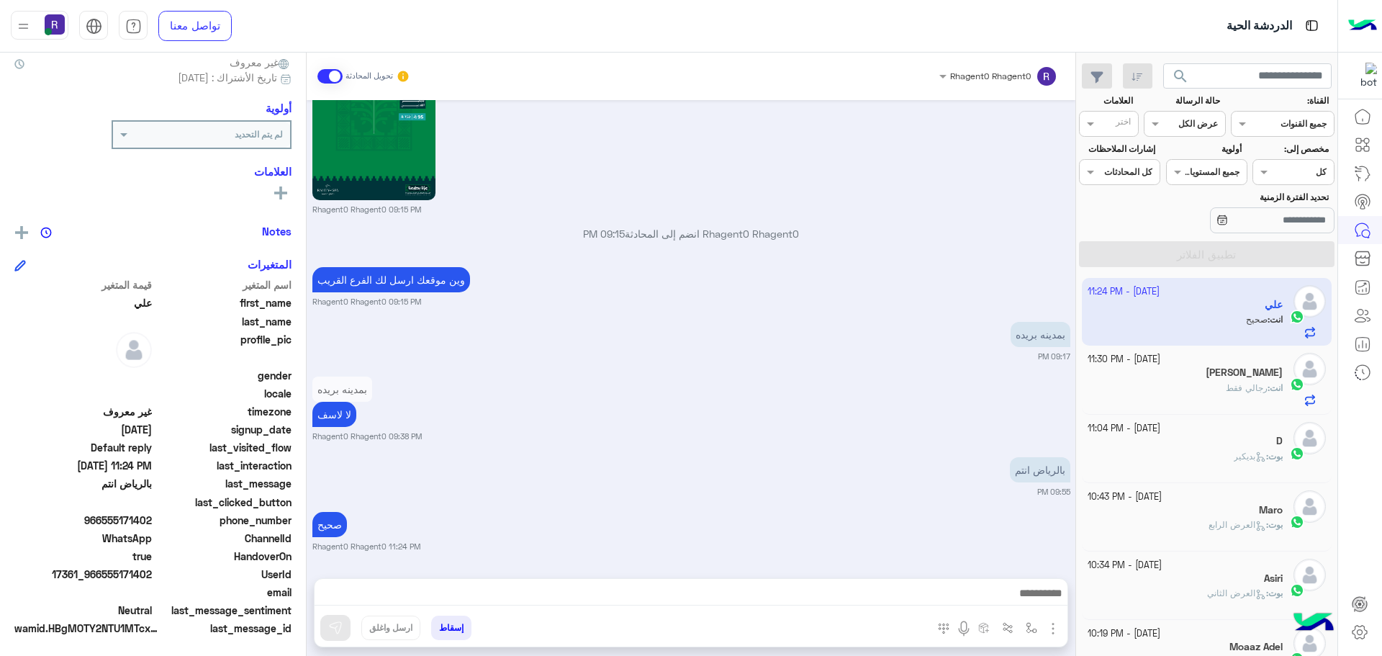
scroll to position [138, 0]
click at [1233, 371] on h5 "[PERSON_NAME]" at bounding box center [1244, 372] width 77 height 12
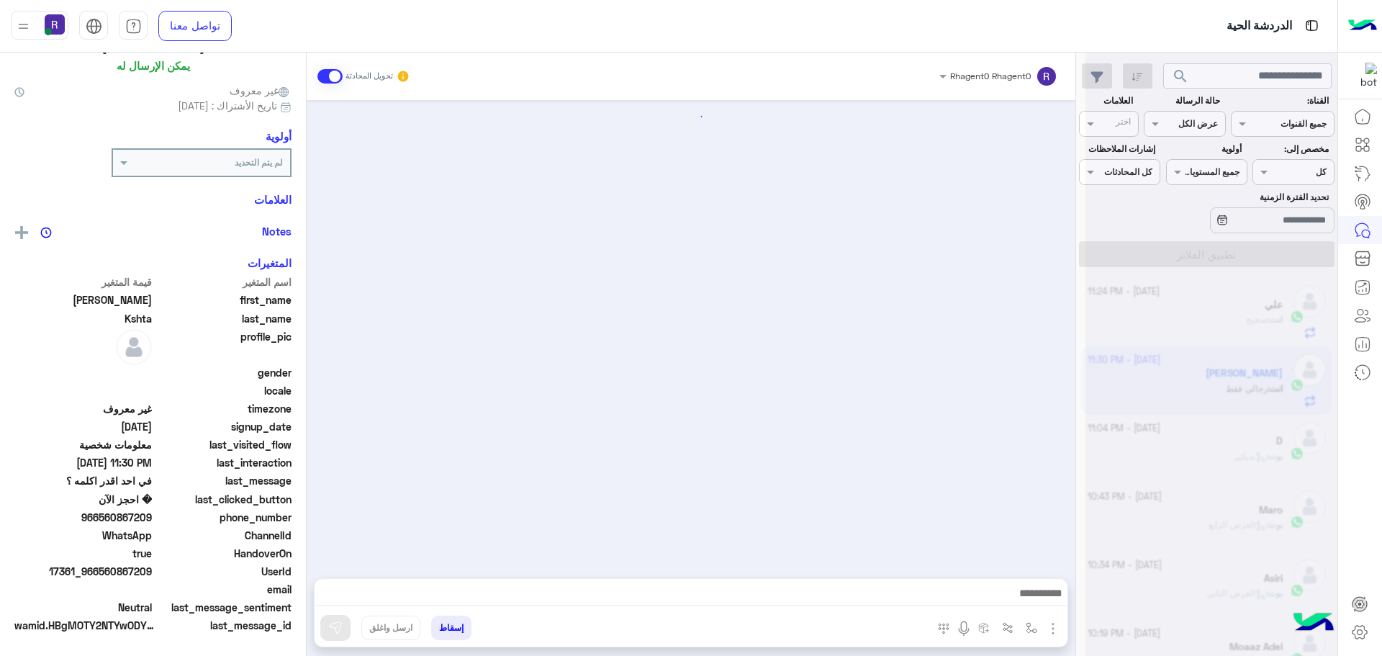
scroll to position [2055, 0]
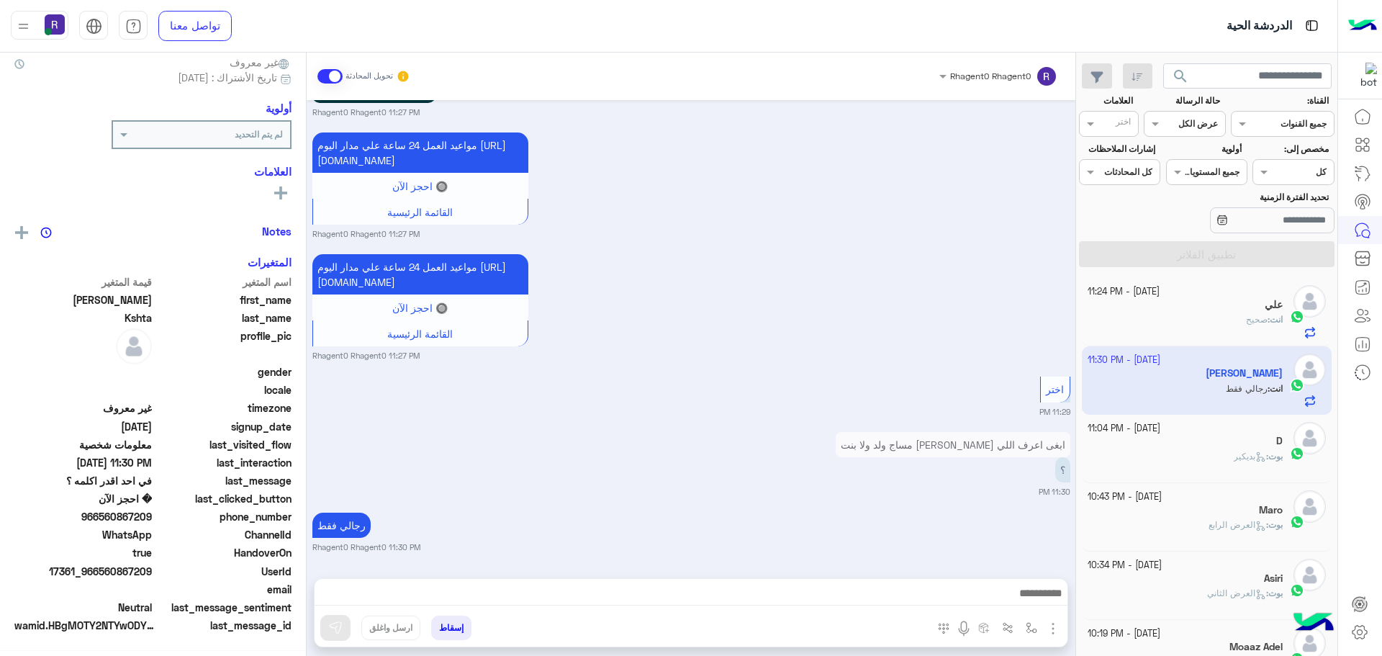
click at [1240, 315] on div "انت : صحيح" at bounding box center [1186, 325] width 196 height 25
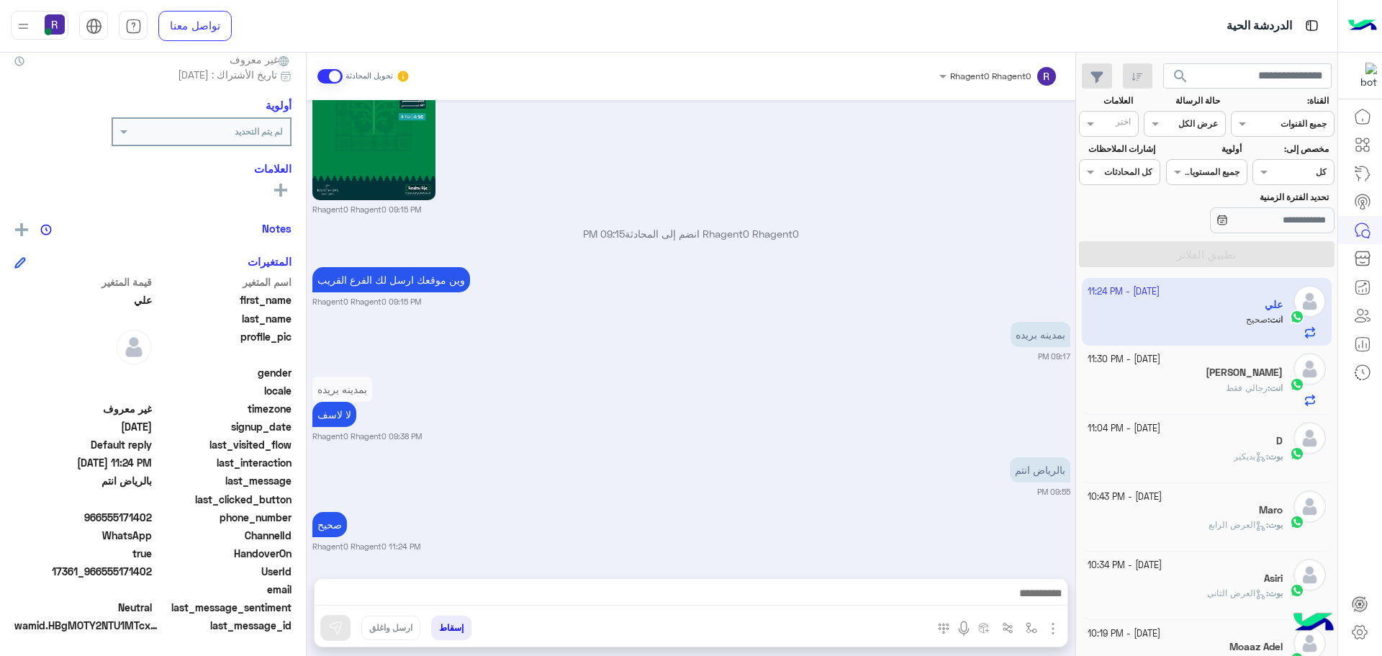
scroll to position [138, 0]
click at [1237, 377] on h5 "[PERSON_NAME]" at bounding box center [1244, 372] width 77 height 12
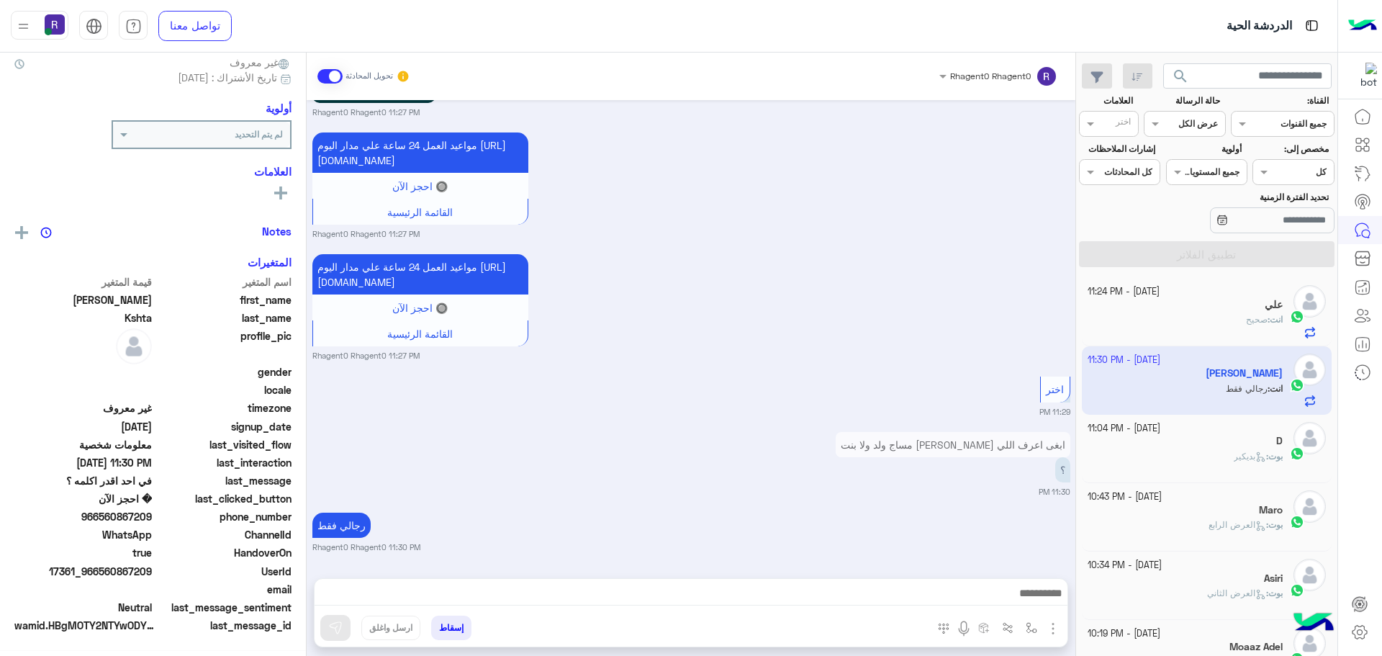
scroll to position [138, 0]
click at [1267, 464] on div "بوت : بديكير" at bounding box center [1186, 462] width 196 height 25
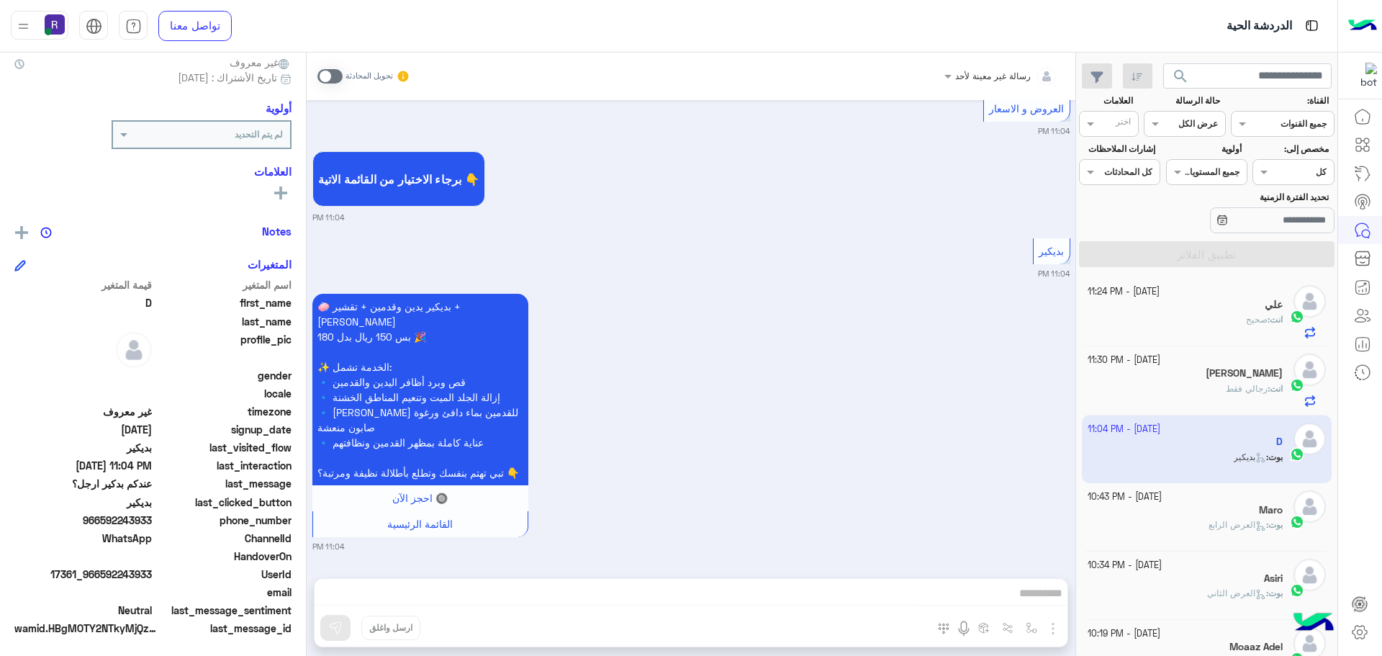
scroll to position [138, 0]
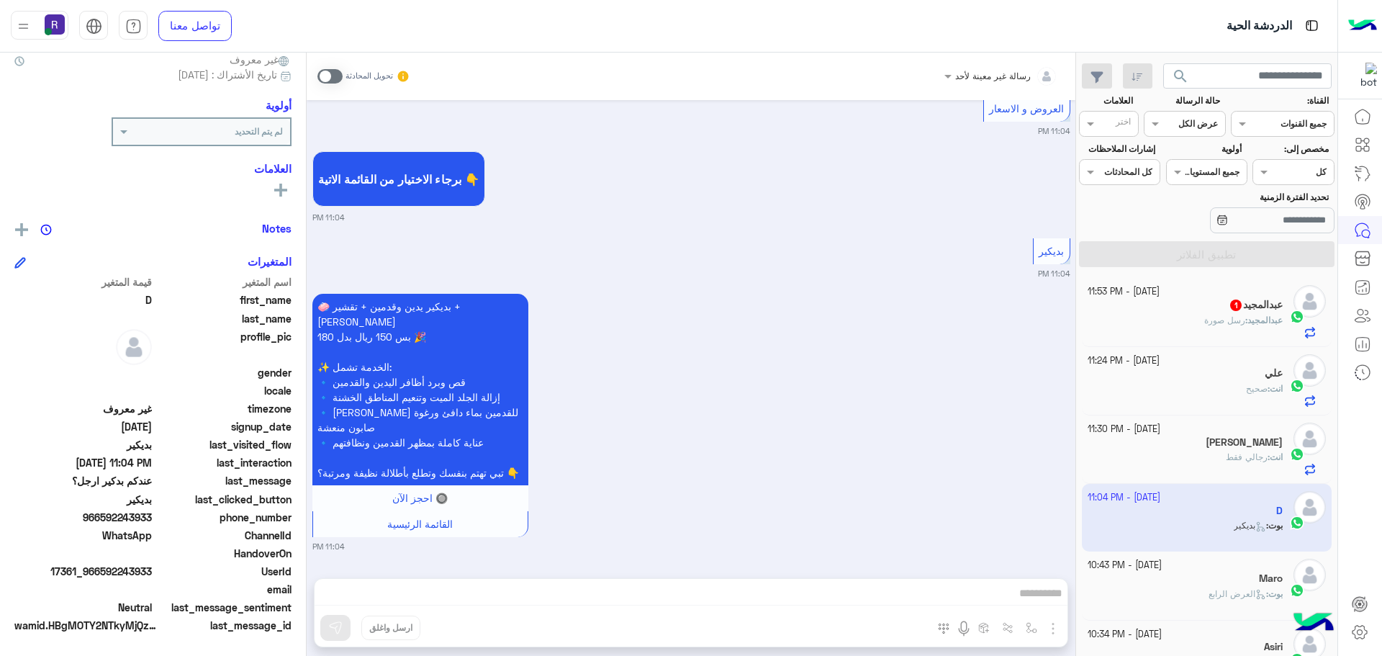
click at [1178, 331] on div "عبدالمجيد : رسل صورة" at bounding box center [1186, 326] width 196 height 25
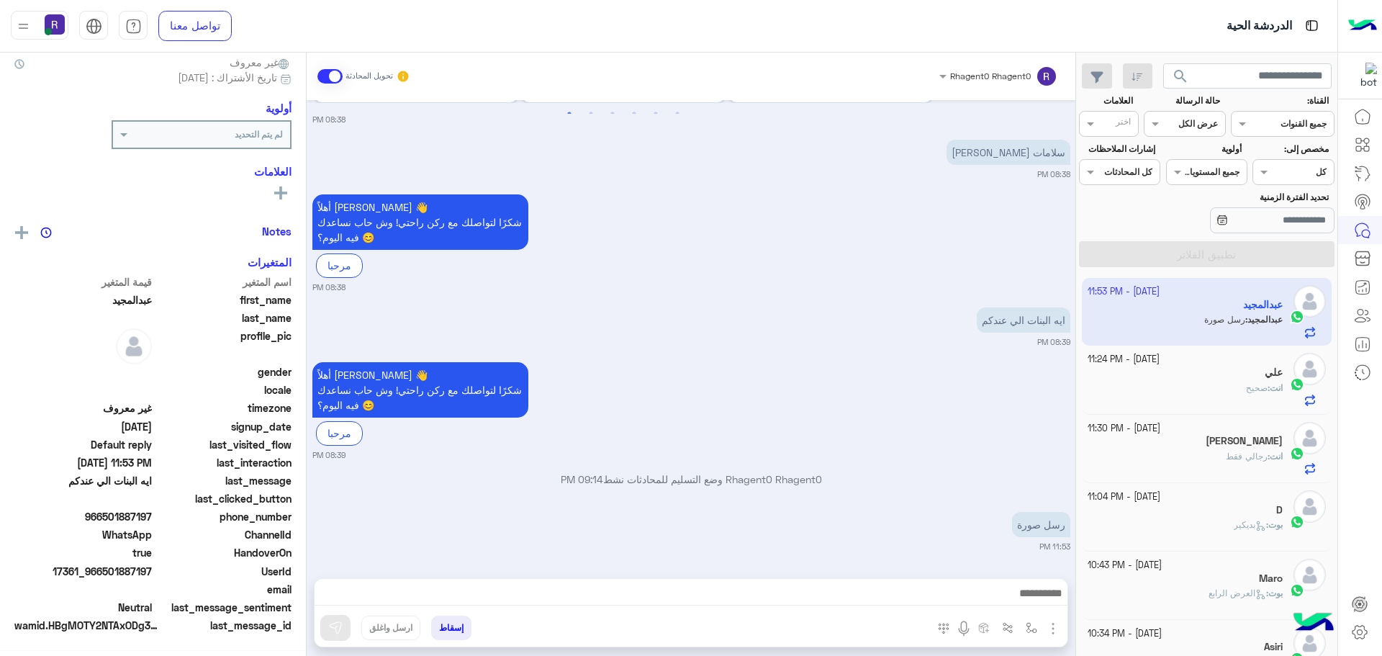
scroll to position [138, 0]
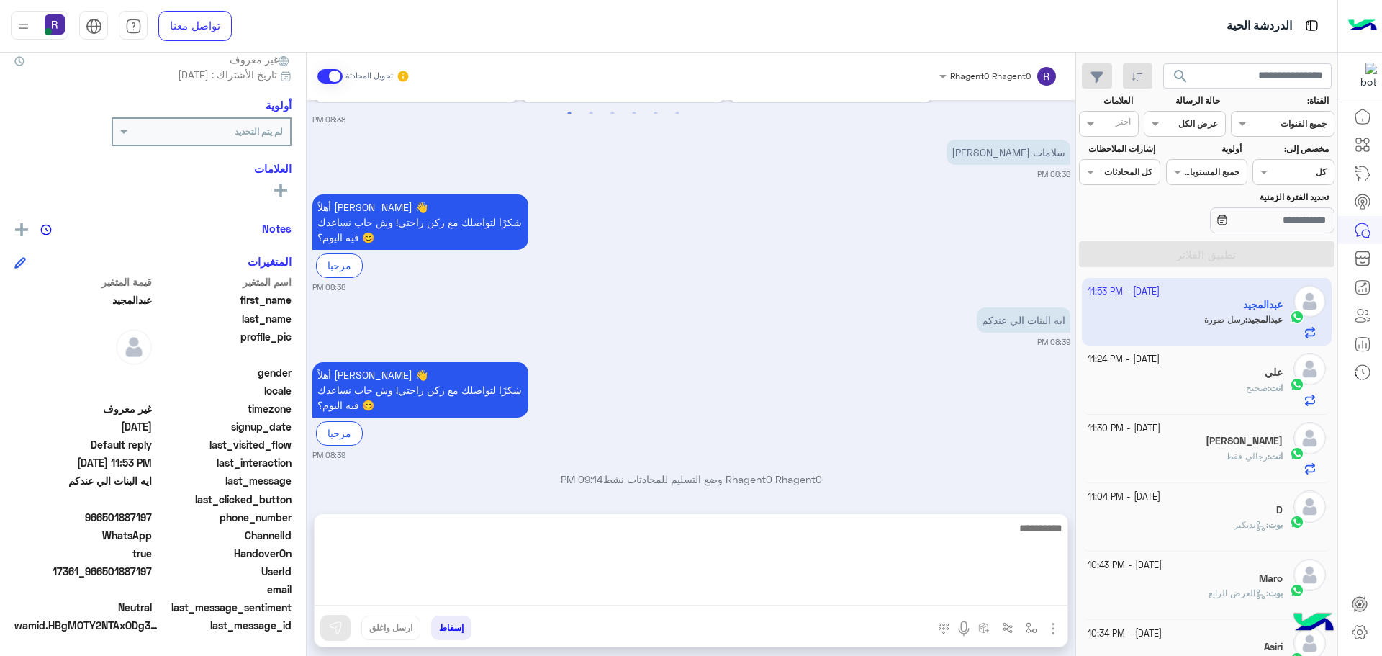
click at [628, 598] on textarea at bounding box center [691, 562] width 753 height 86
type textarea "*******"
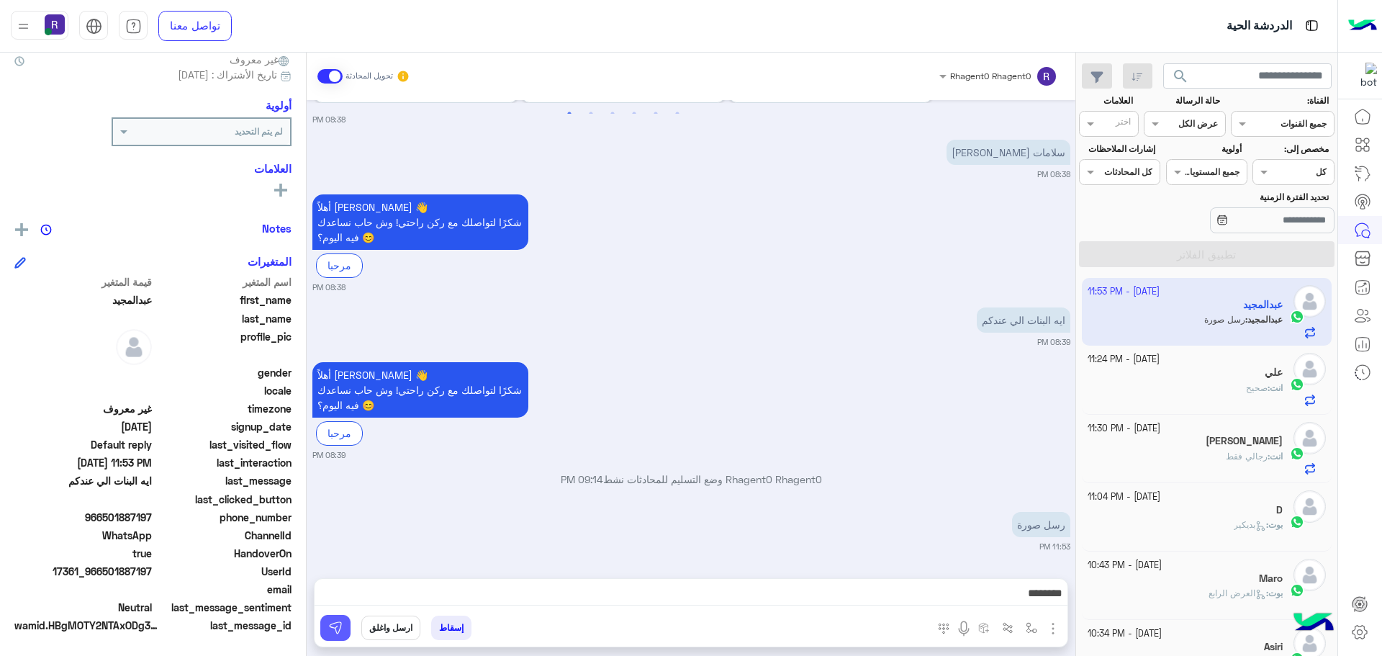
drag, startPoint x: 625, startPoint y: 592, endPoint x: 331, endPoint y: 635, distance: 296.8
click at [330, 634] on img at bounding box center [335, 628] width 14 height 14
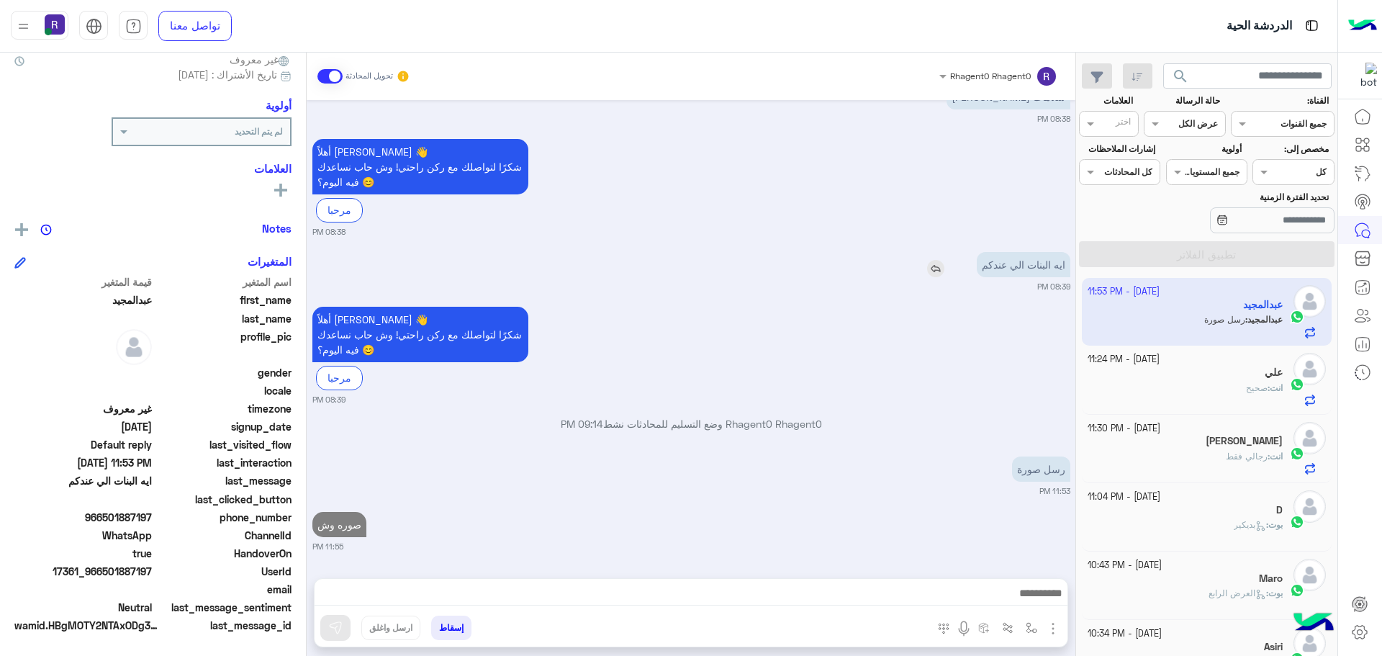
click at [943, 271] on img at bounding box center [935, 268] width 17 height 17
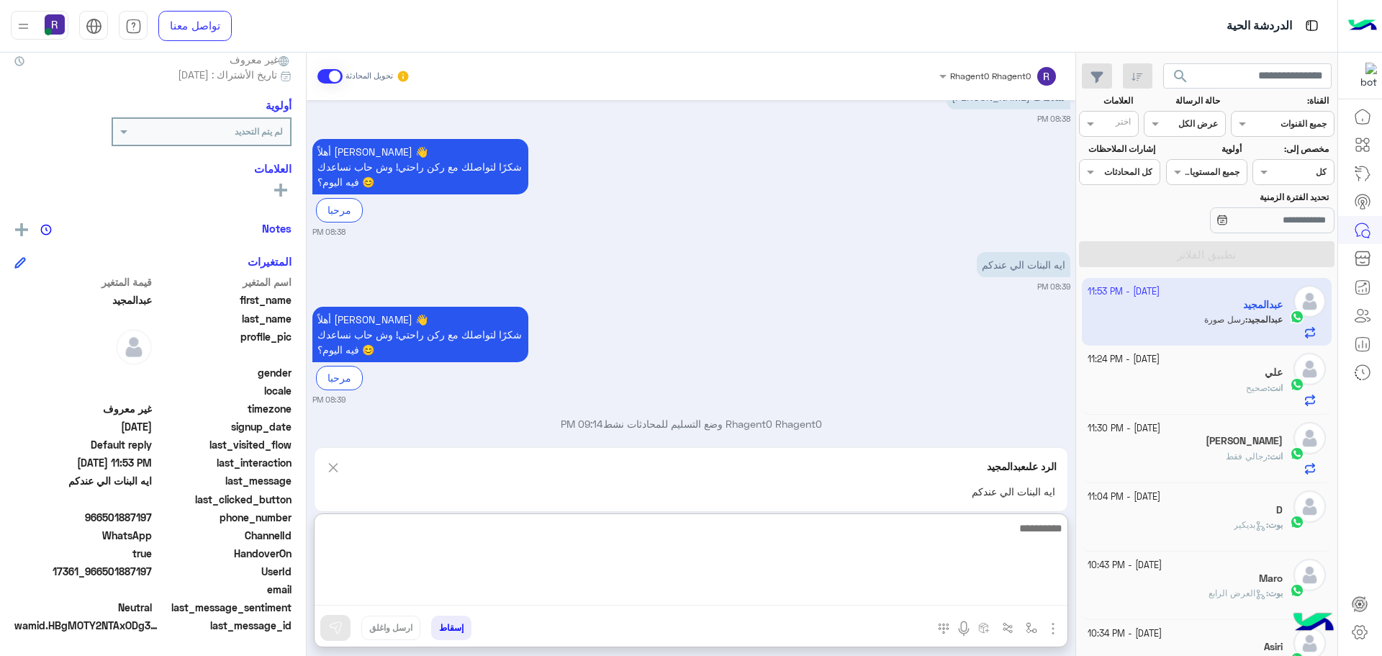
click at [762, 589] on textarea at bounding box center [691, 562] width 753 height 86
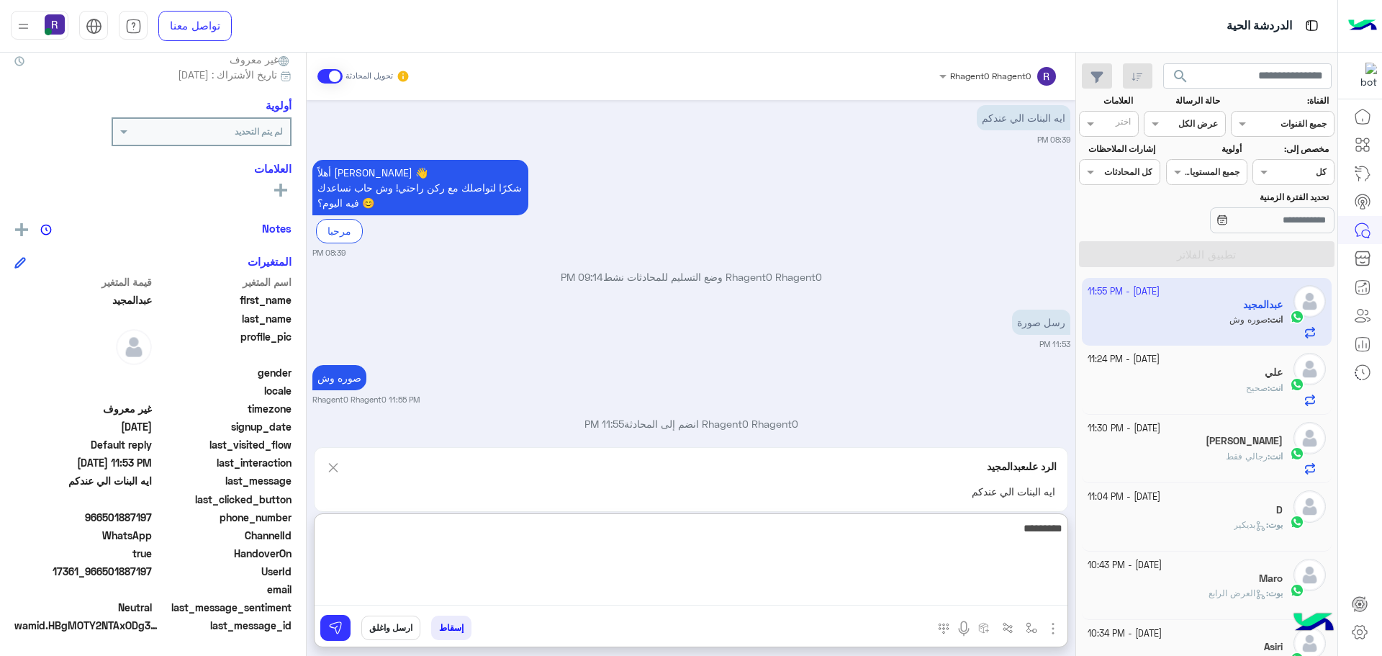
type textarea "*********"
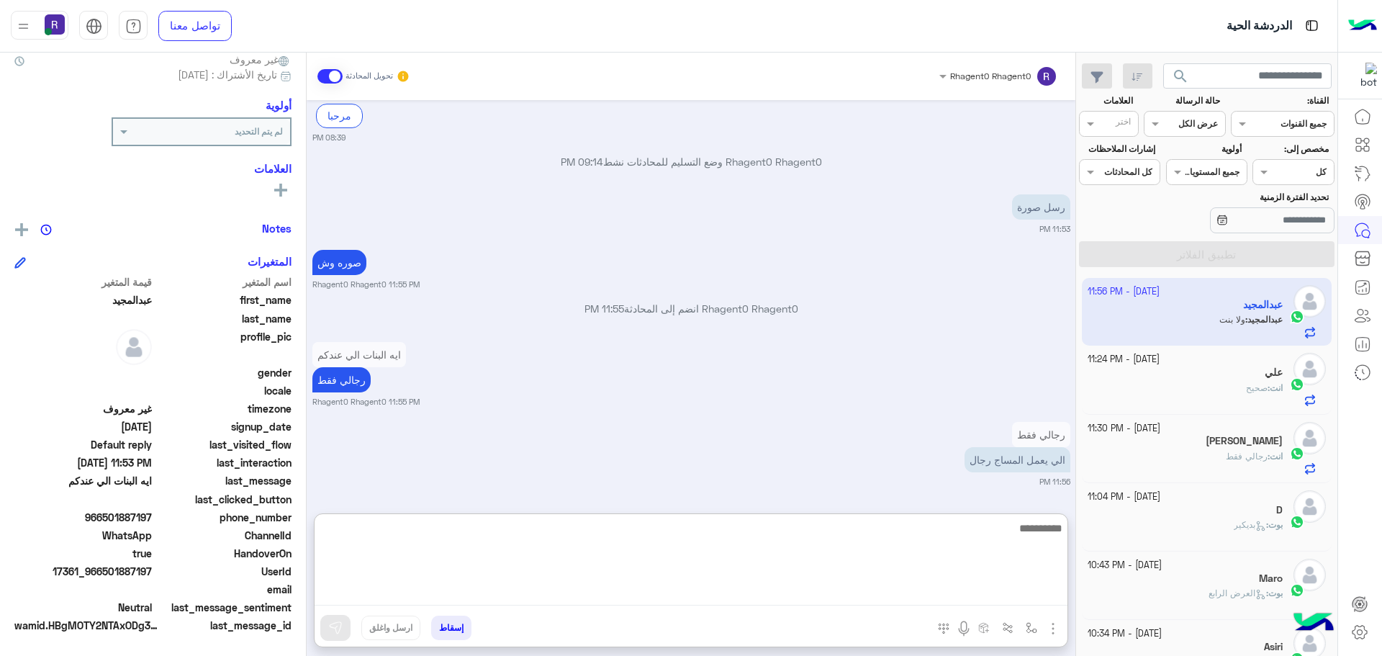
scroll to position [834, 0]
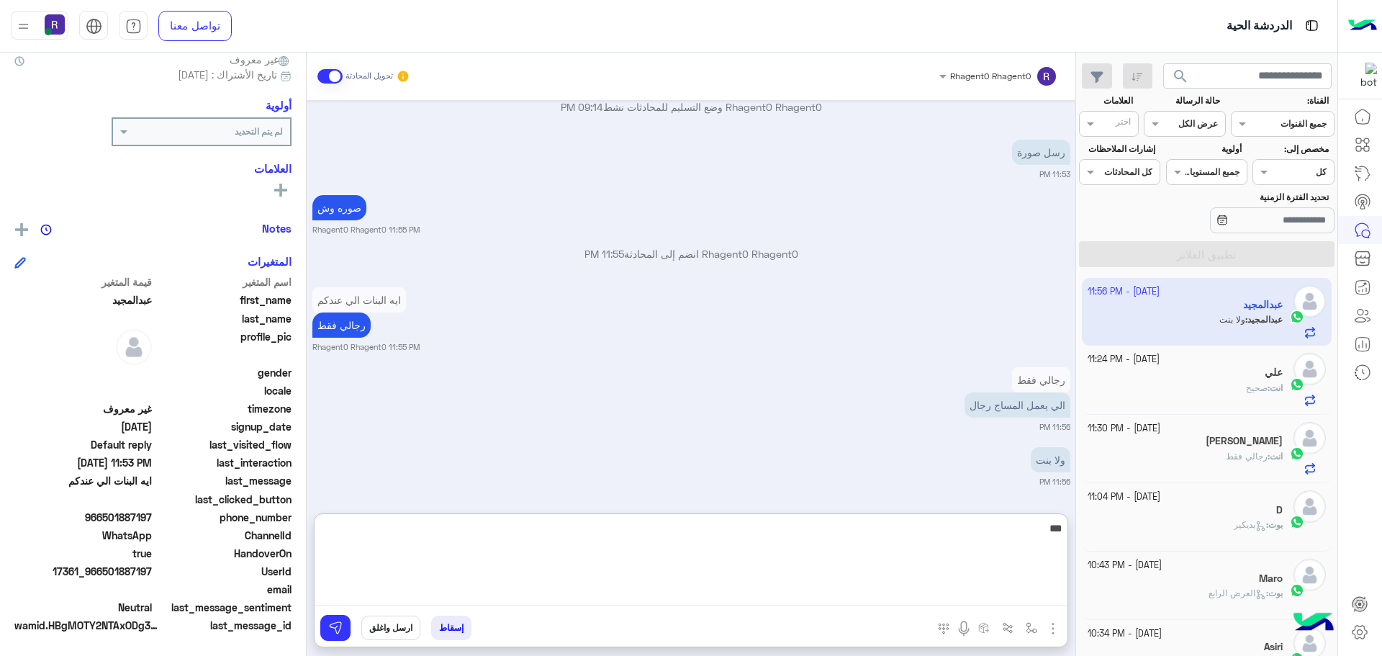
type textarea "***"
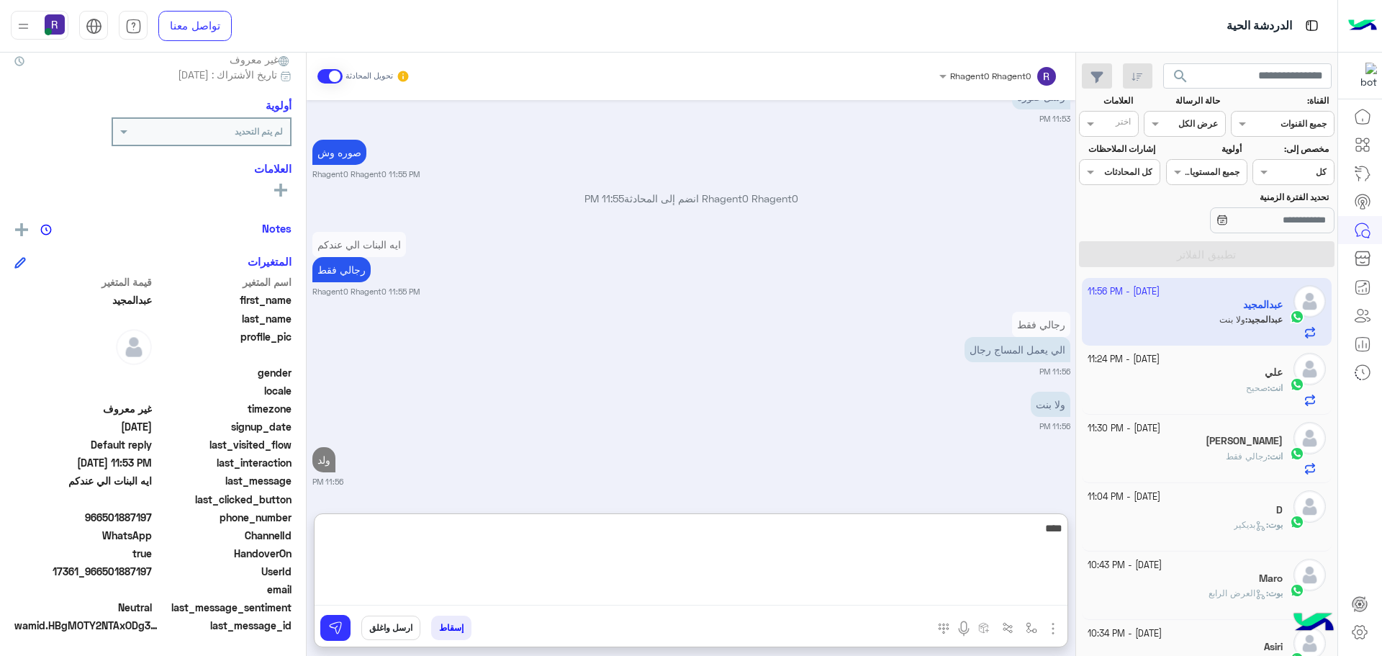
type textarea "****"
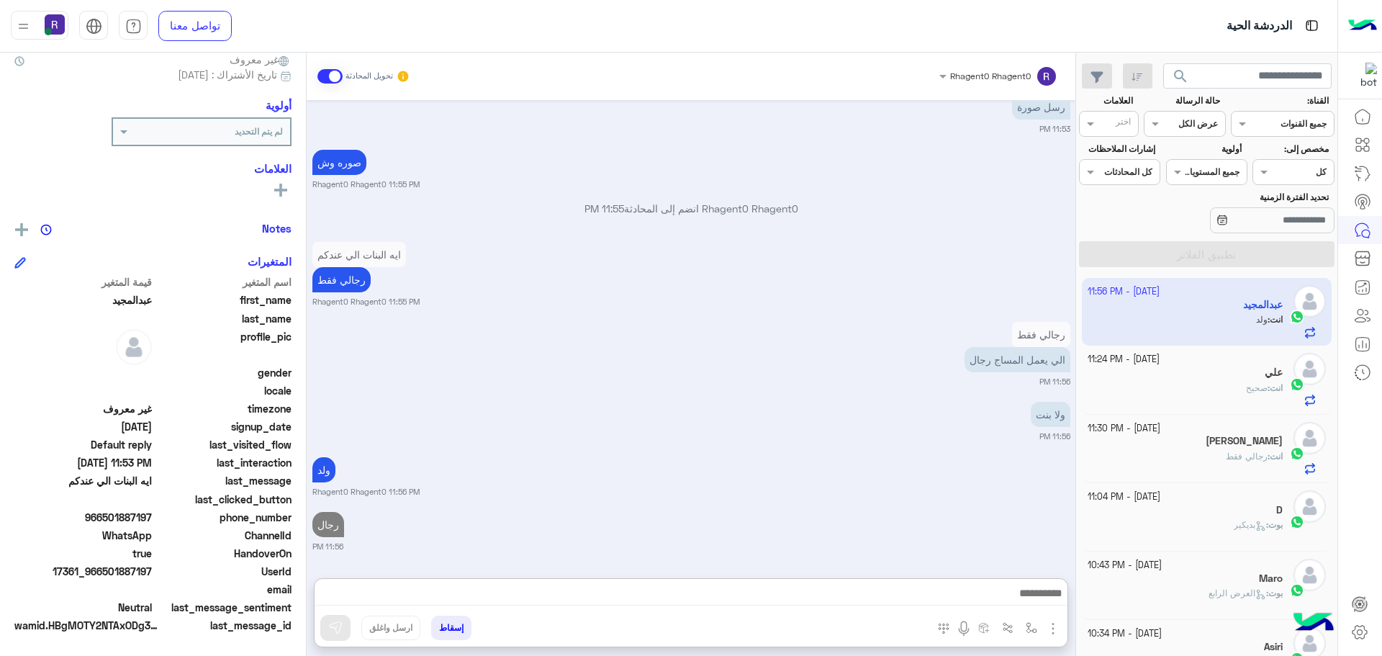
click at [1253, 392] on span "صحيح" at bounding box center [1257, 387] width 22 height 11
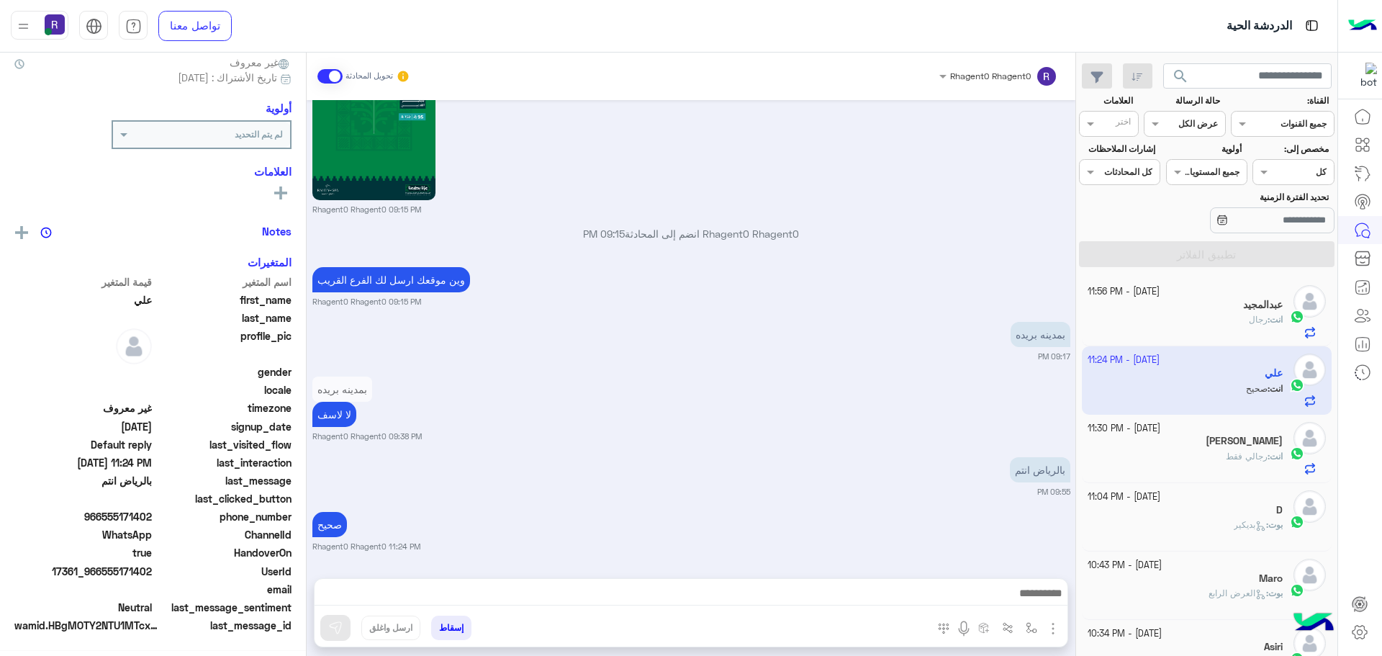
scroll to position [138, 0]
click at [1248, 448] on div "[PERSON_NAME]" at bounding box center [1186, 442] width 196 height 15
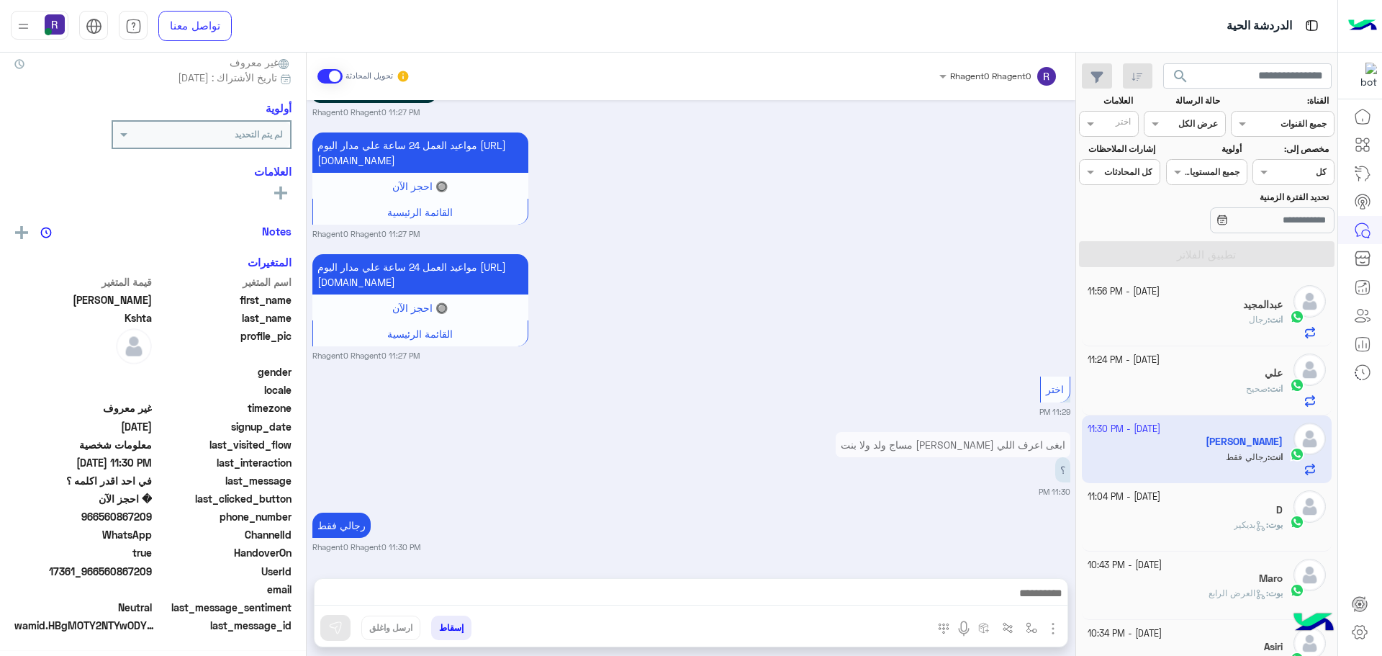
scroll to position [138, 0]
click at [1205, 325] on span "يعمل المساج لرجل او لمراه" at bounding box center [1195, 320] width 102 height 11
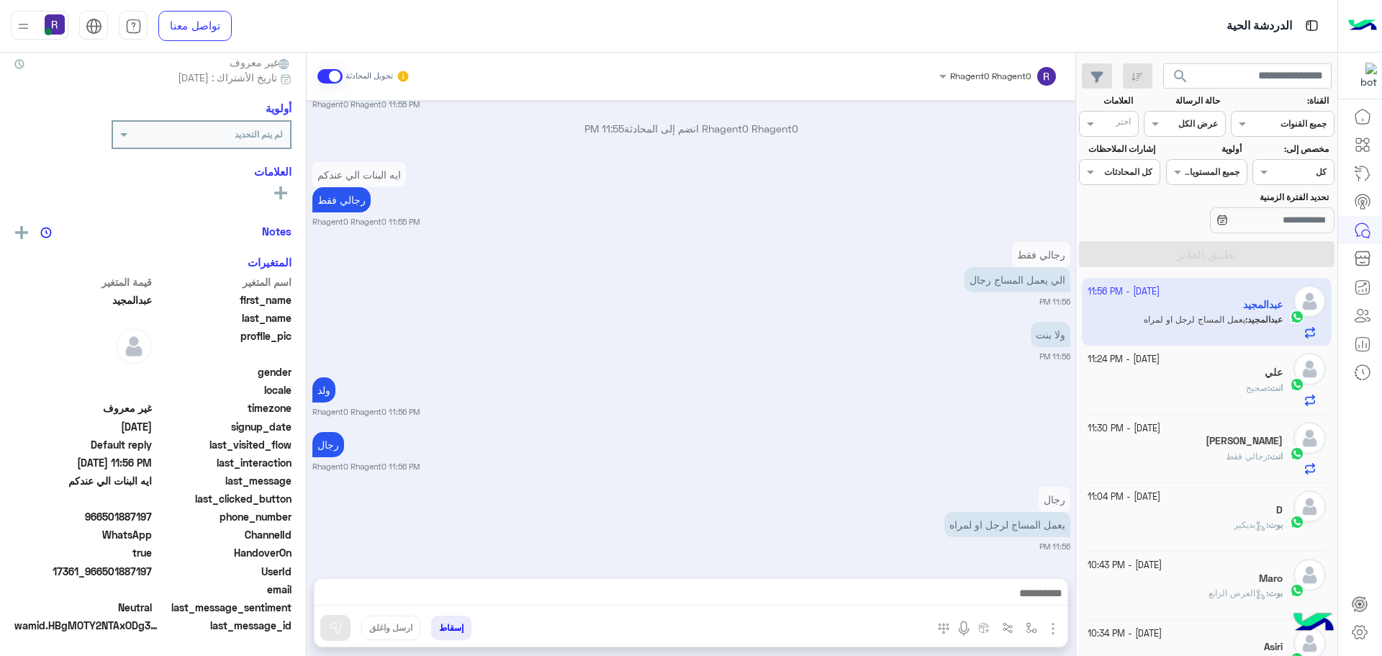
scroll to position [138, 0]
click at [1194, 392] on div "انت : صحيح" at bounding box center [1186, 394] width 196 height 25
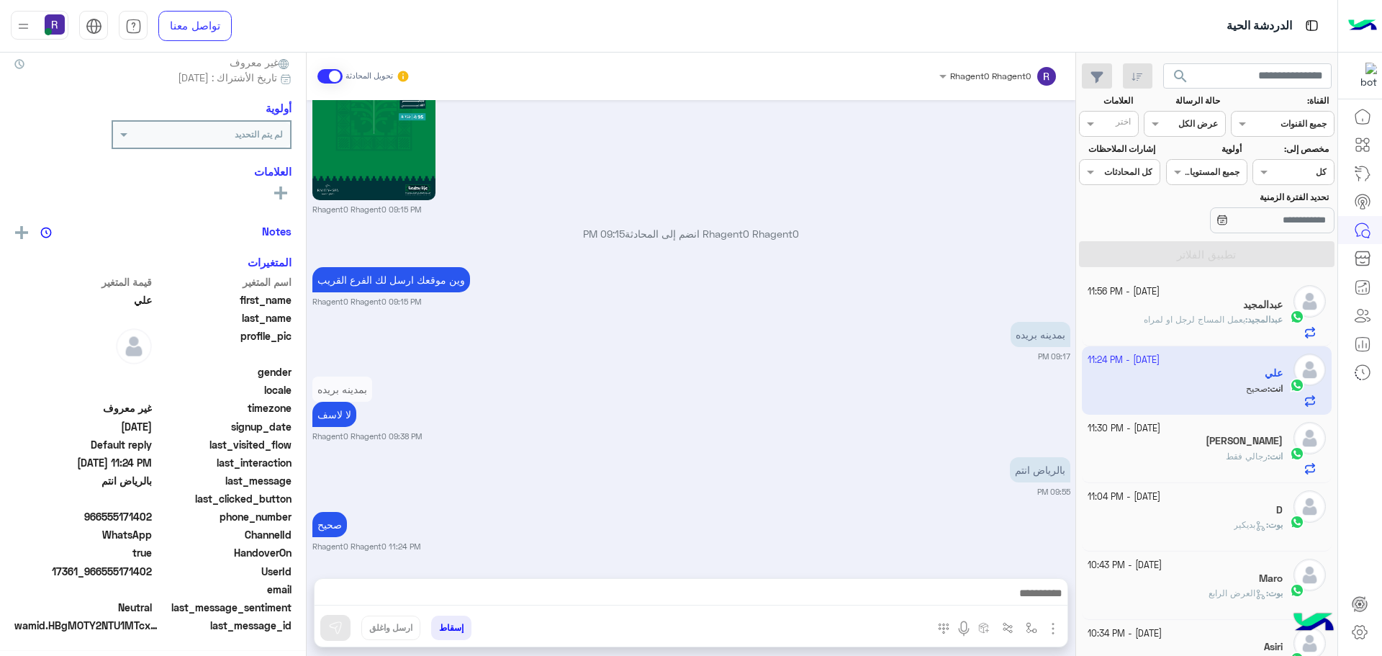
scroll to position [138, 0]
click at [1186, 326] on p "عبدالمجيد : يعمل المساج لرجل او لمراه" at bounding box center [1213, 319] width 139 height 13
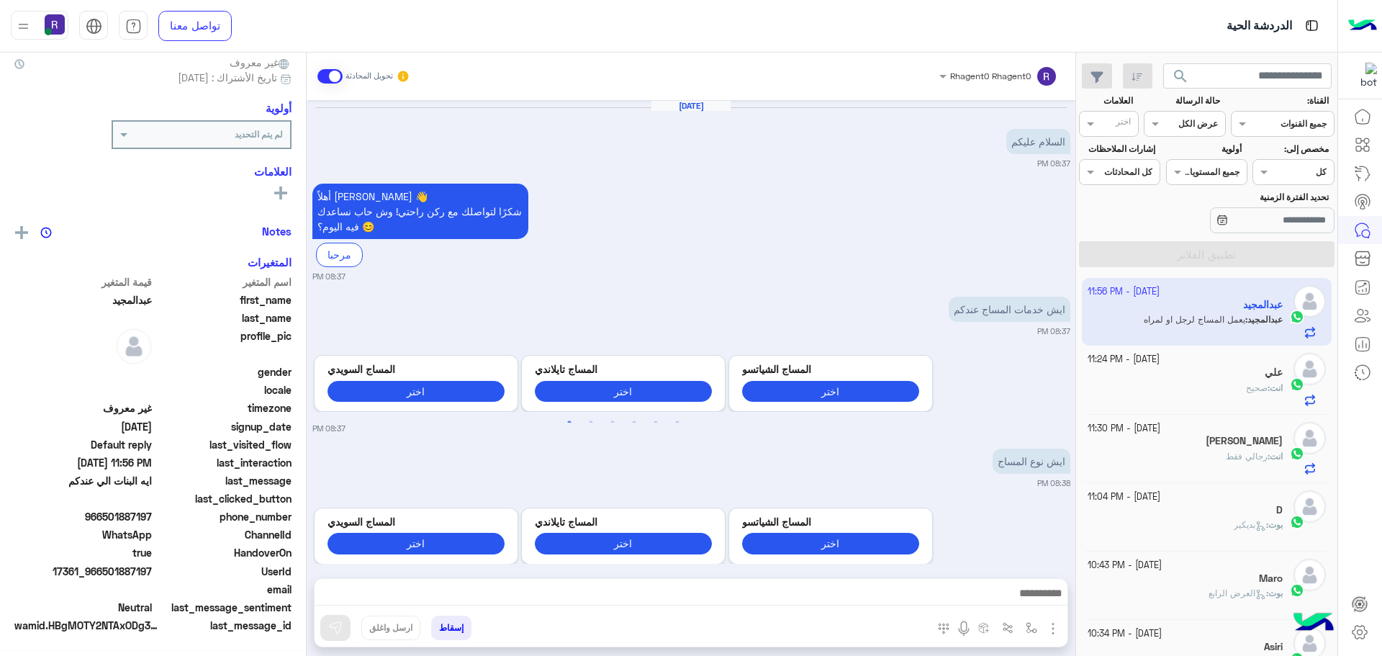
scroll to position [959, 0]
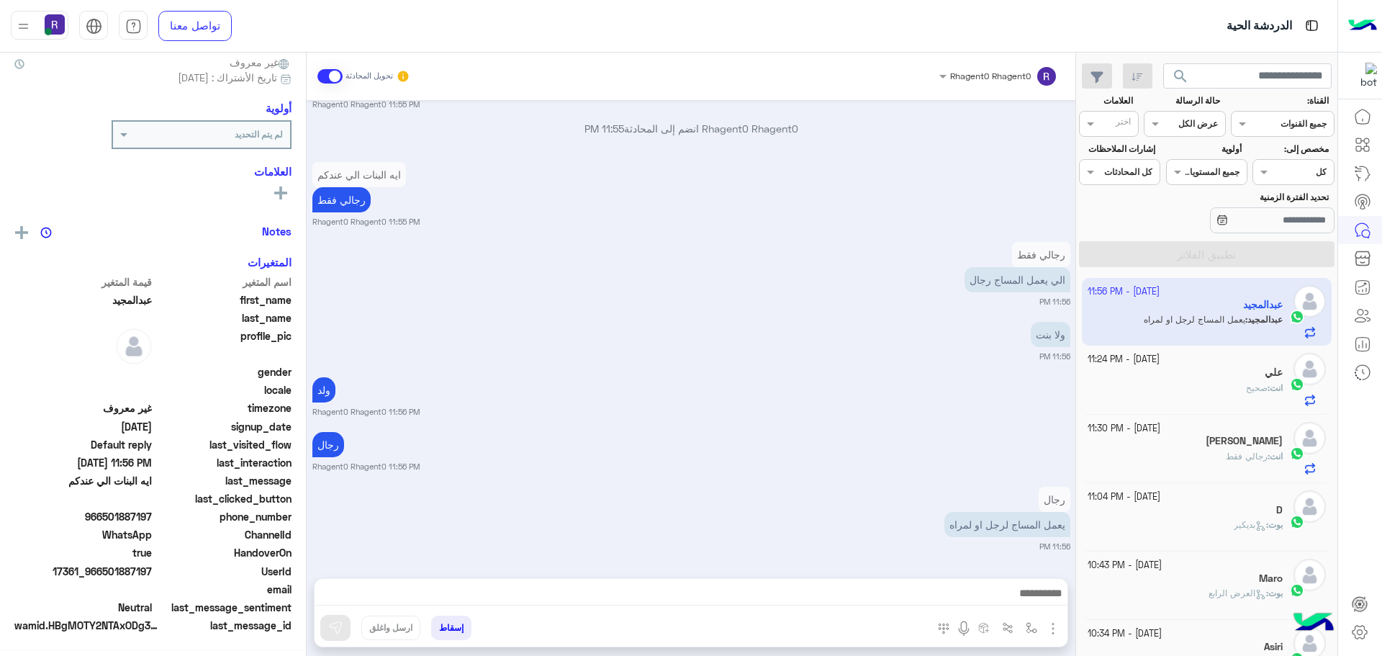
click at [1216, 382] on div "انت : صحيح" at bounding box center [1186, 394] width 196 height 25
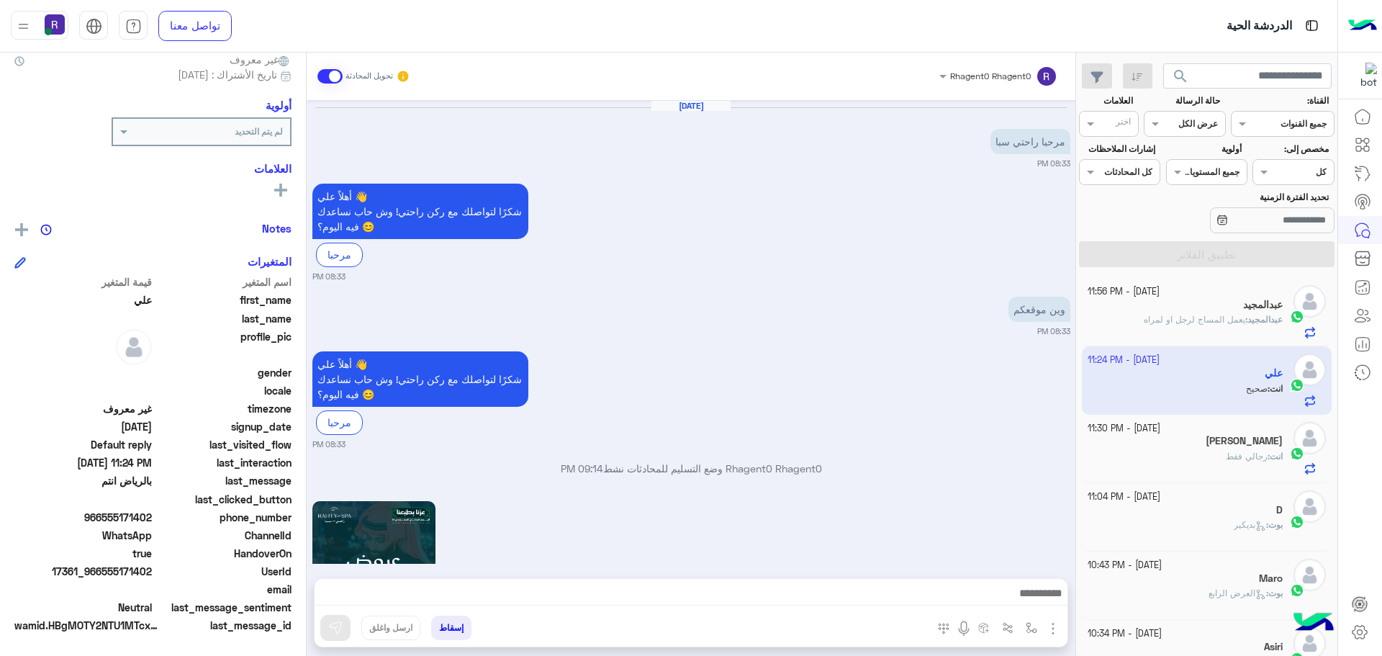
scroll to position [1909, 0]
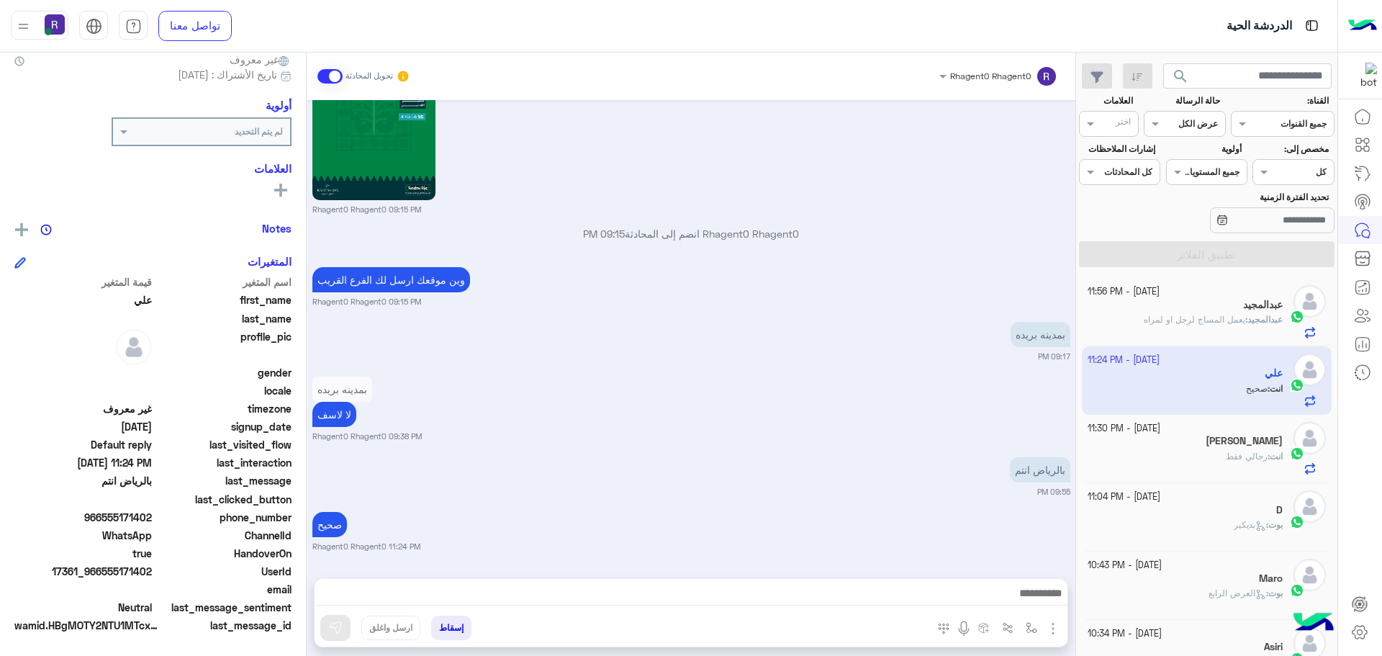
click at [1263, 320] on span "عبدالمجيد" at bounding box center [1265, 319] width 35 height 11
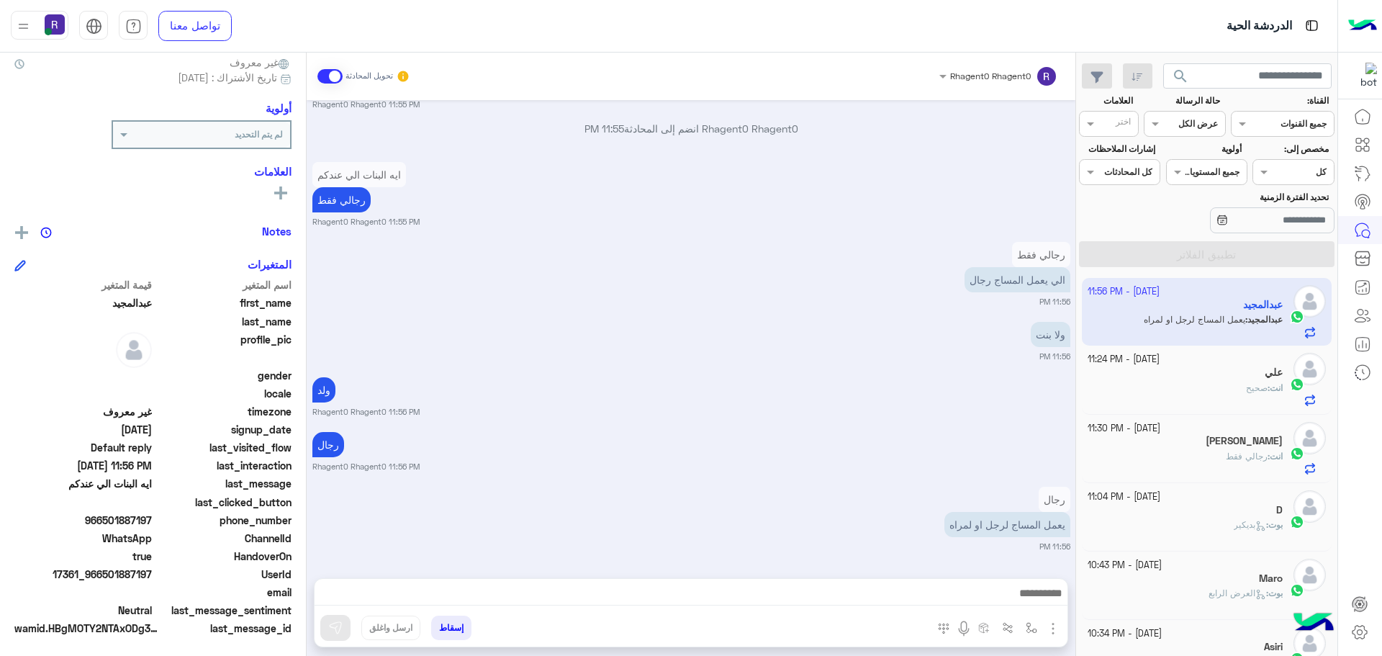
scroll to position [138, 0]
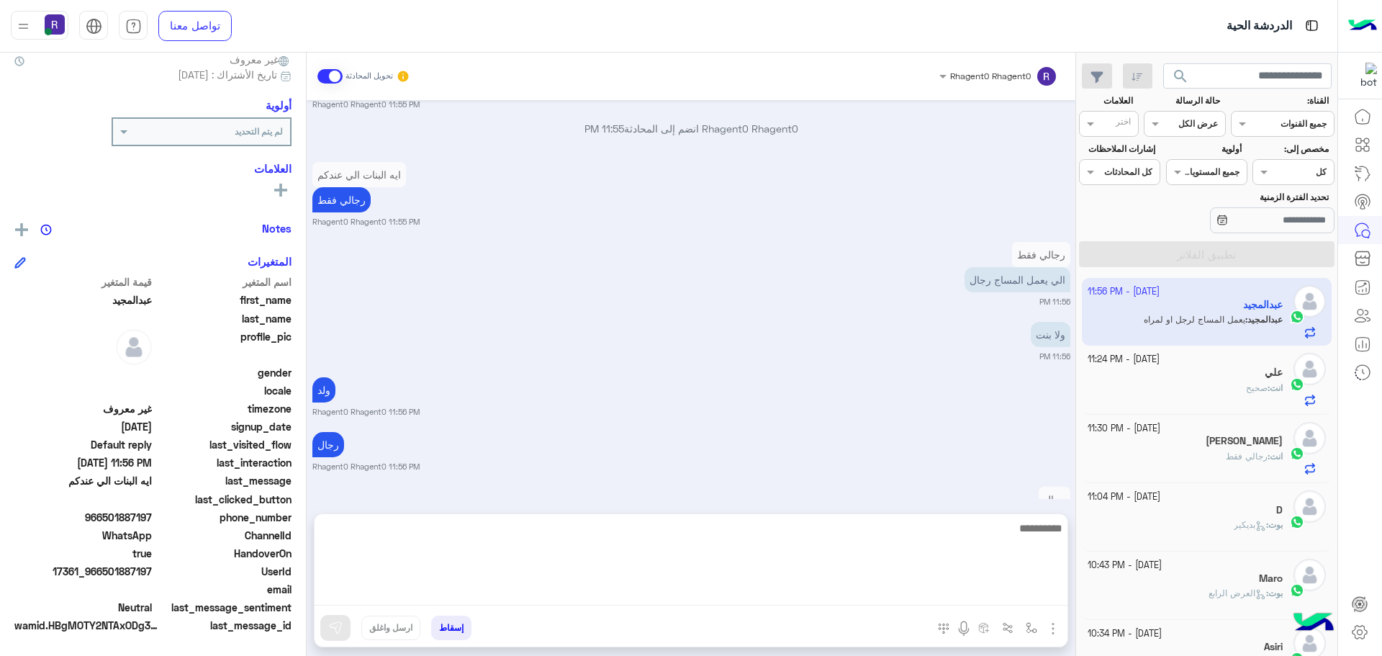
click at [667, 593] on textarea at bounding box center [691, 562] width 753 height 86
type textarea "**********"
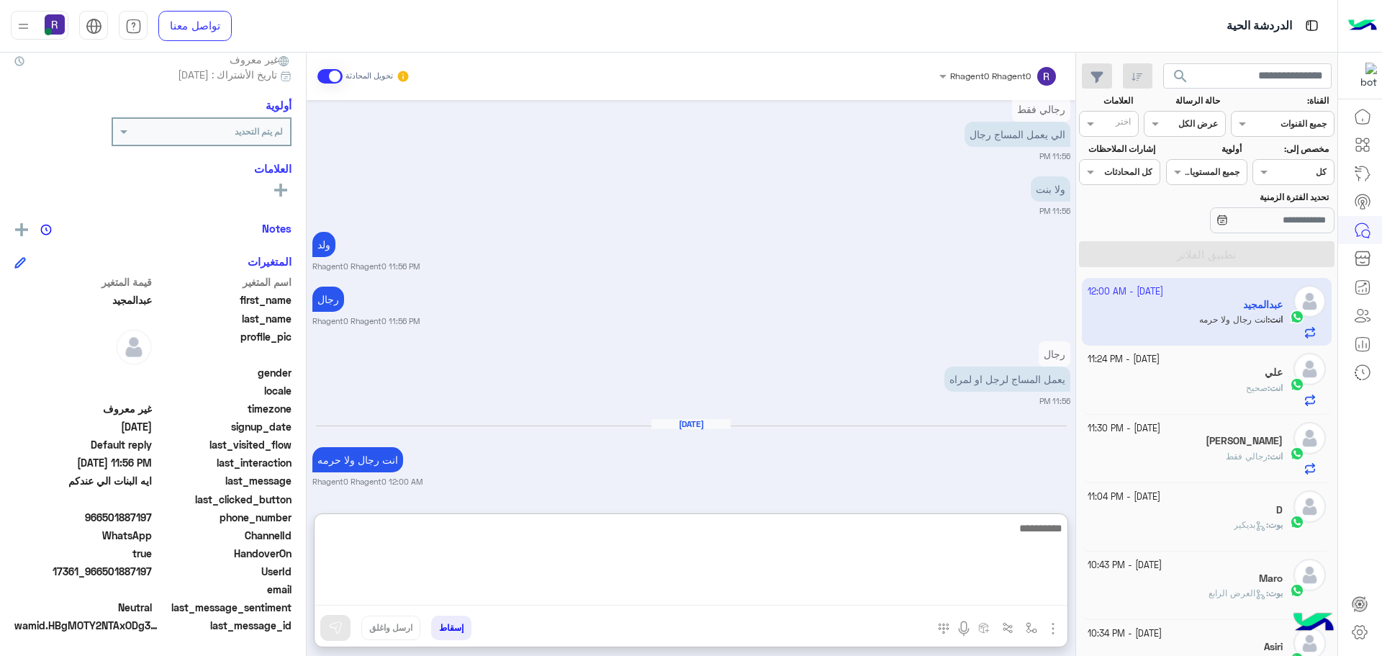
scroll to position [1184, 0]
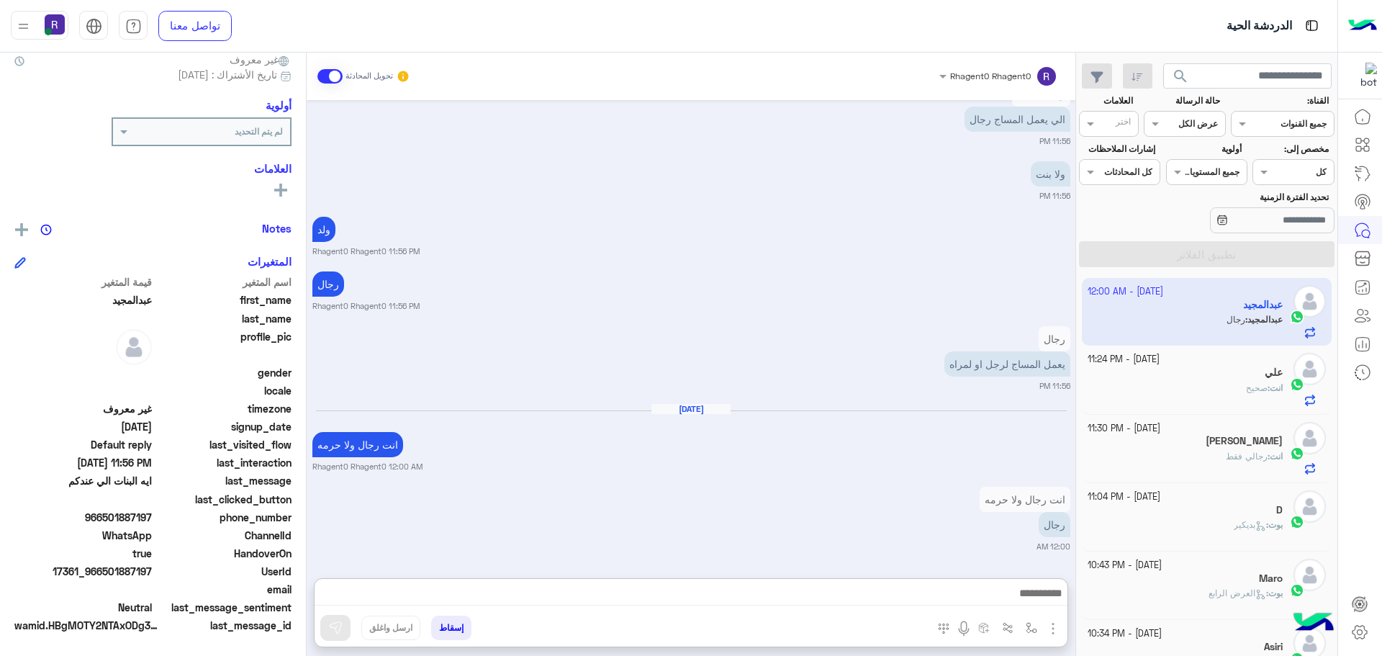
click at [466, 483] on div "انت رجال ولا حرمه رجال 12:00 AM" at bounding box center [691, 517] width 758 height 69
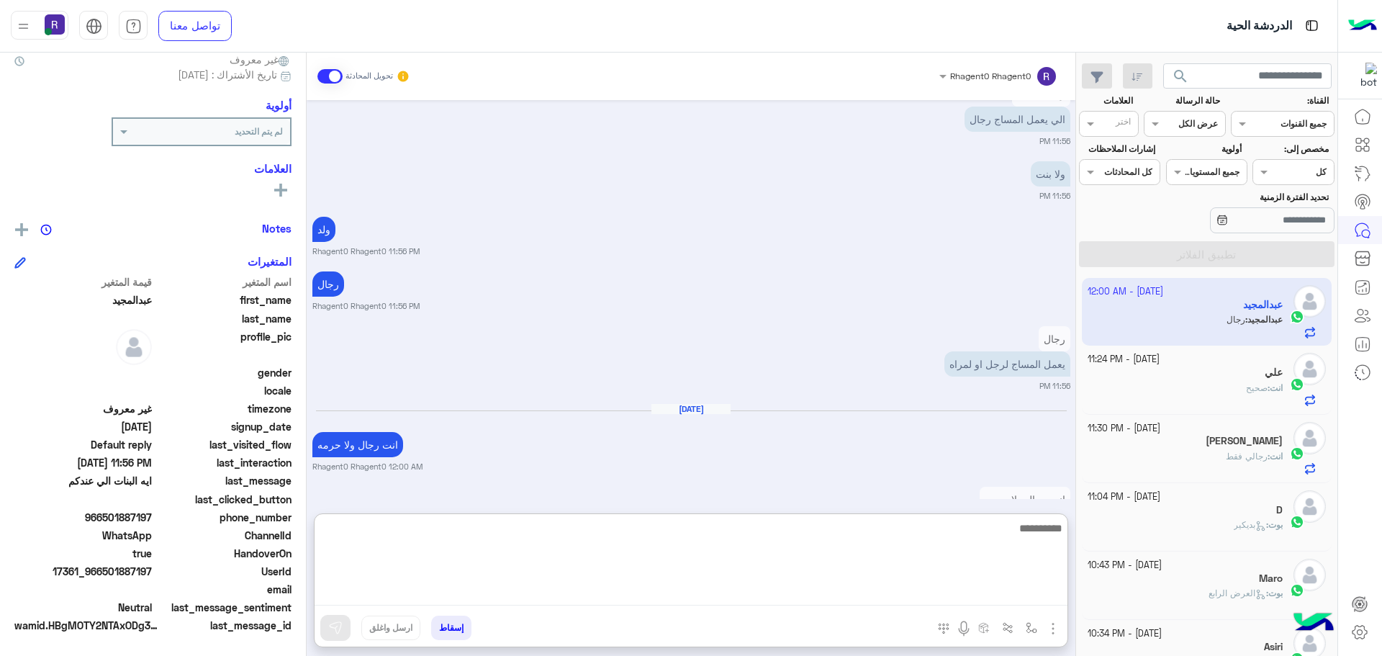
click at [717, 592] on textarea at bounding box center [691, 562] width 753 height 86
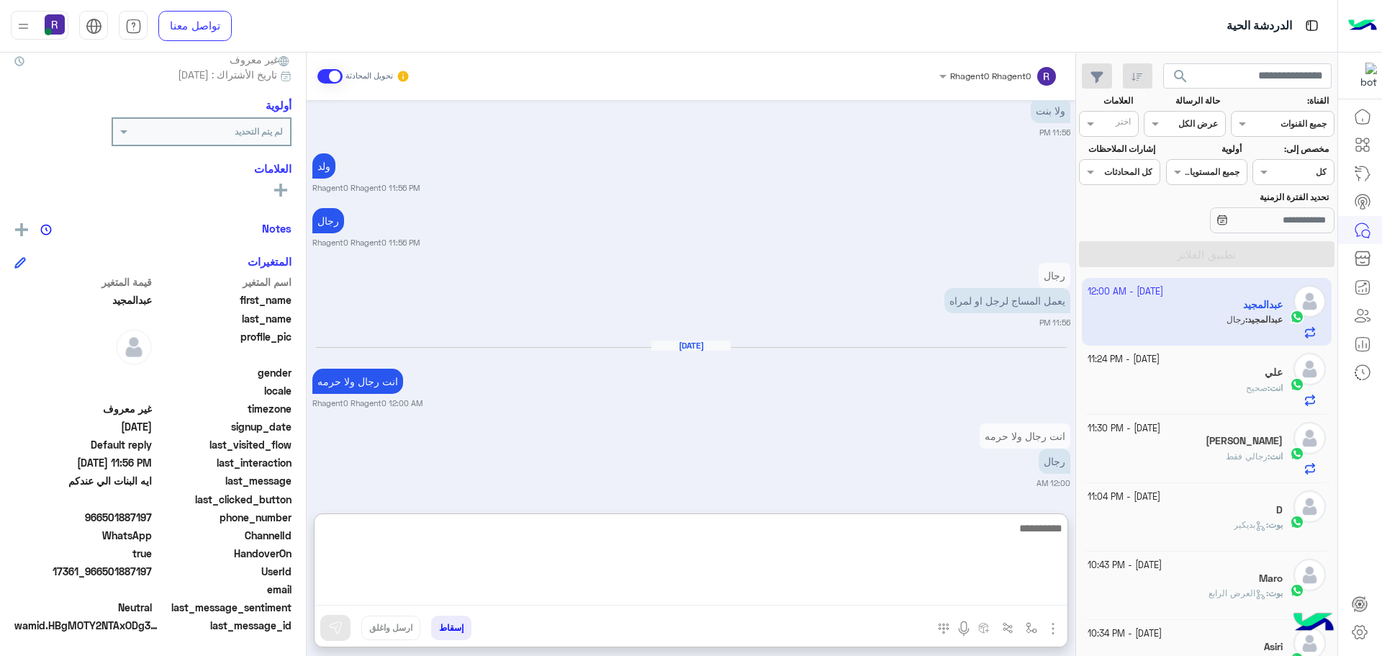
scroll to position [1184, 0]
type textarea "**********"
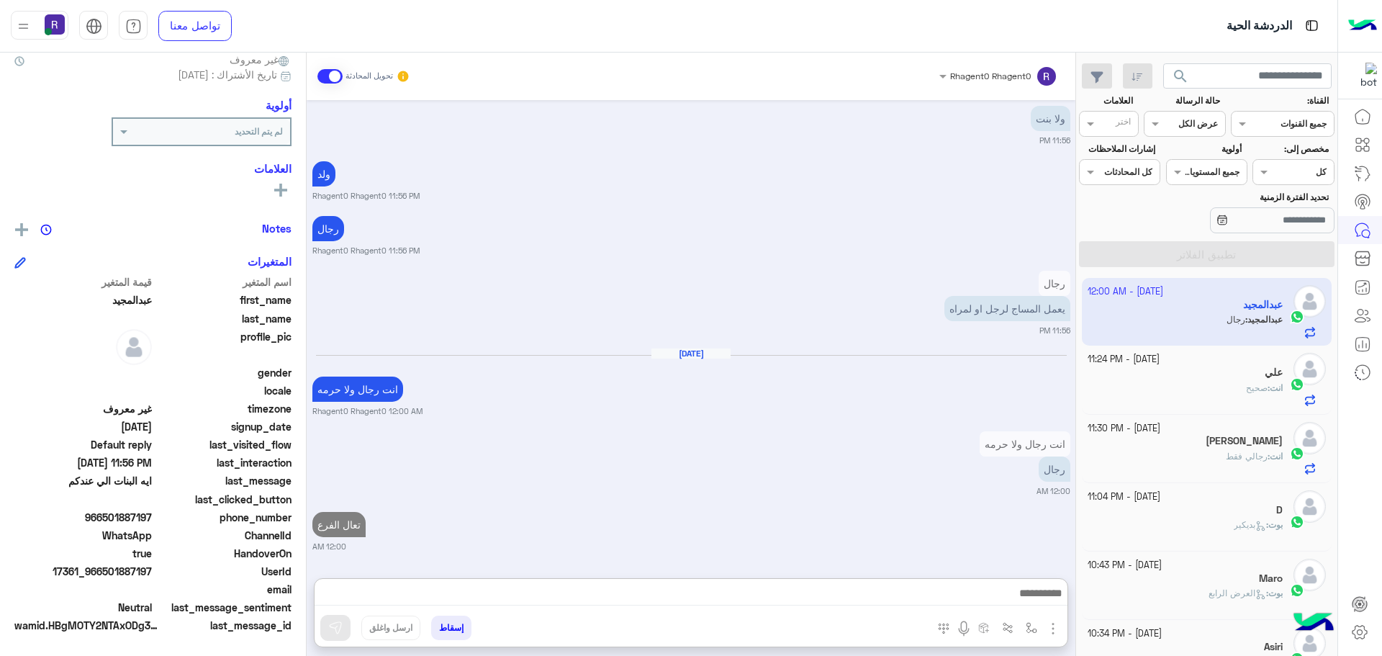
click at [1199, 392] on div "انت : صحيح" at bounding box center [1186, 394] width 196 height 25
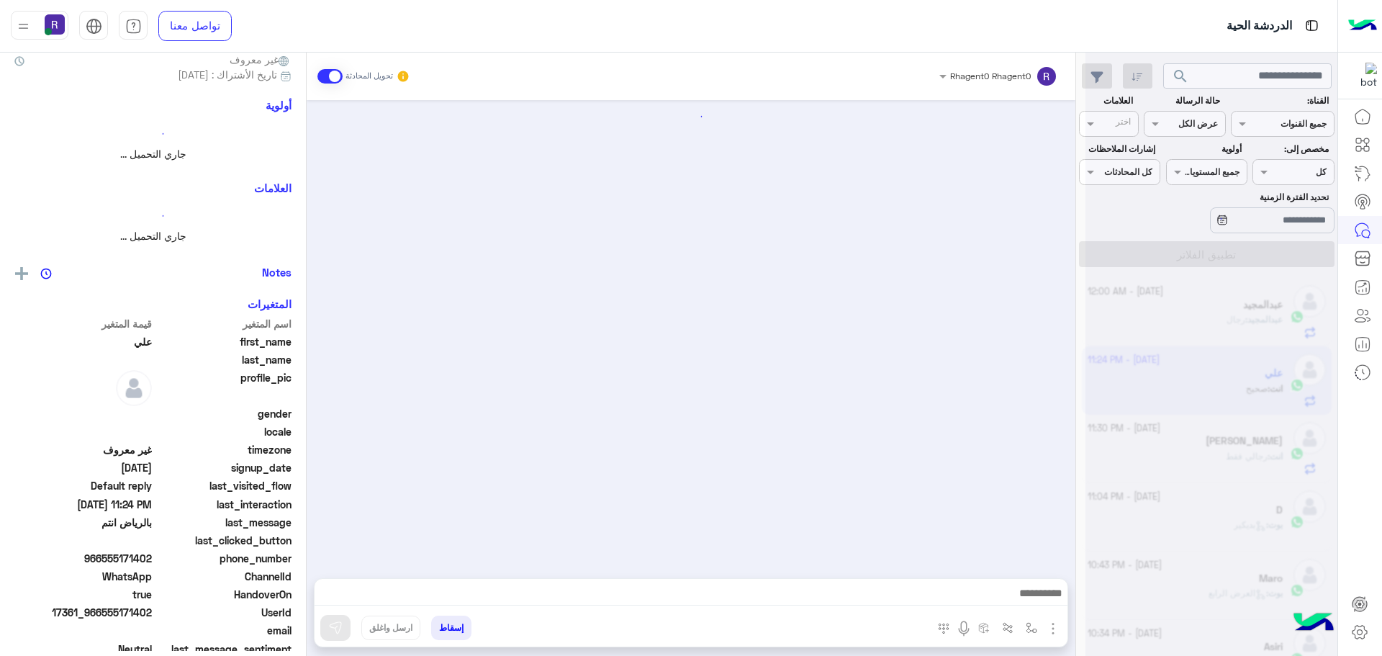
scroll to position [135, 0]
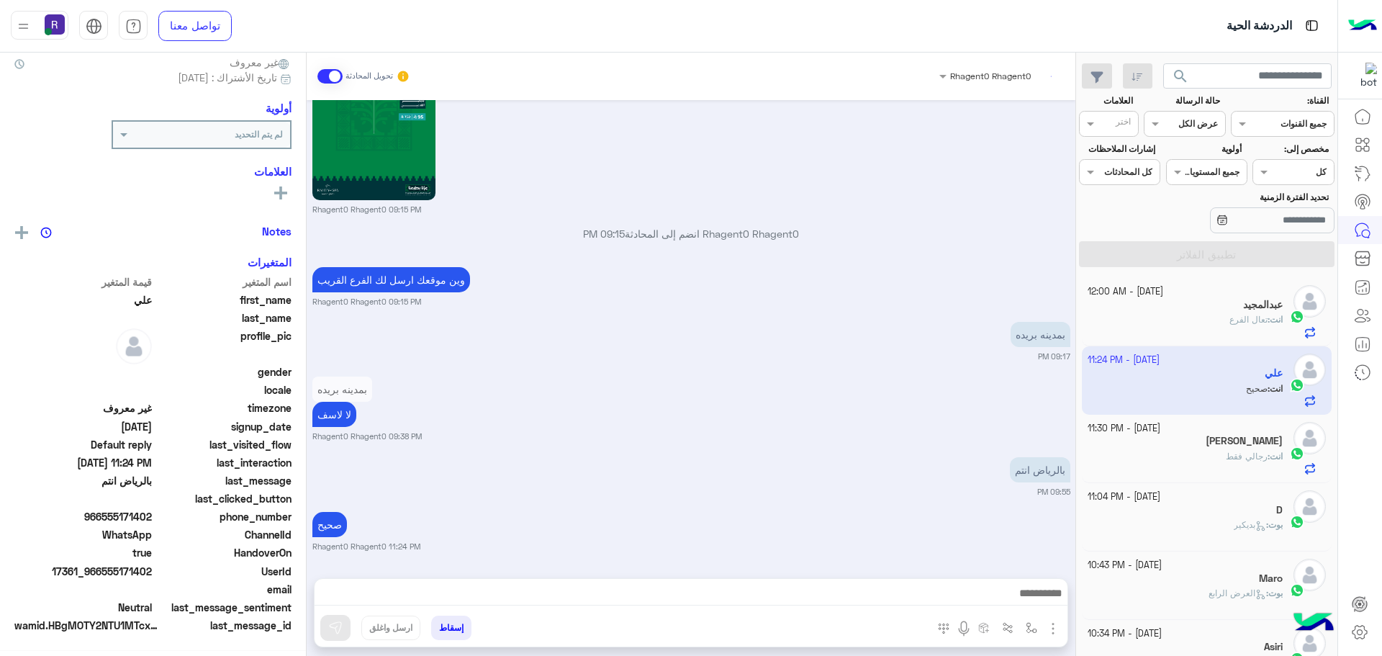
click at [1208, 443] on h5 "[PERSON_NAME]" at bounding box center [1244, 441] width 77 height 12
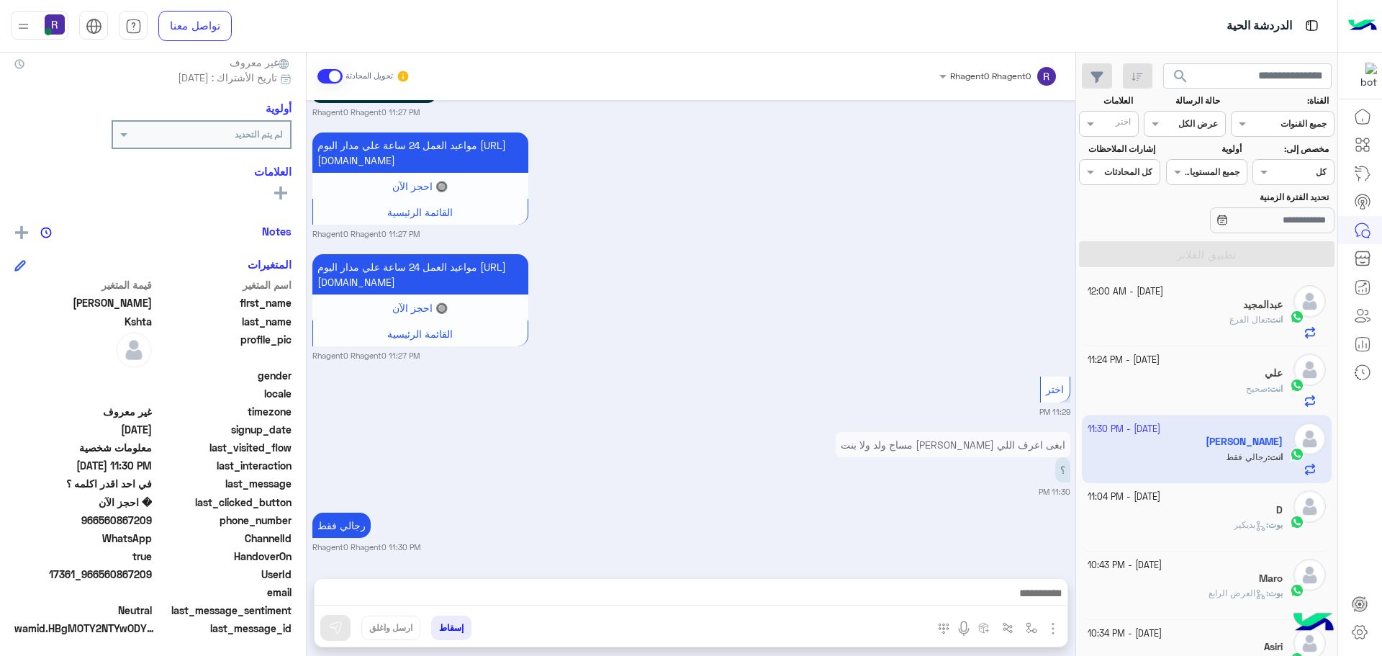
scroll to position [138, 0]
click at [1230, 320] on span "تعال الفرع" at bounding box center [1249, 319] width 38 height 11
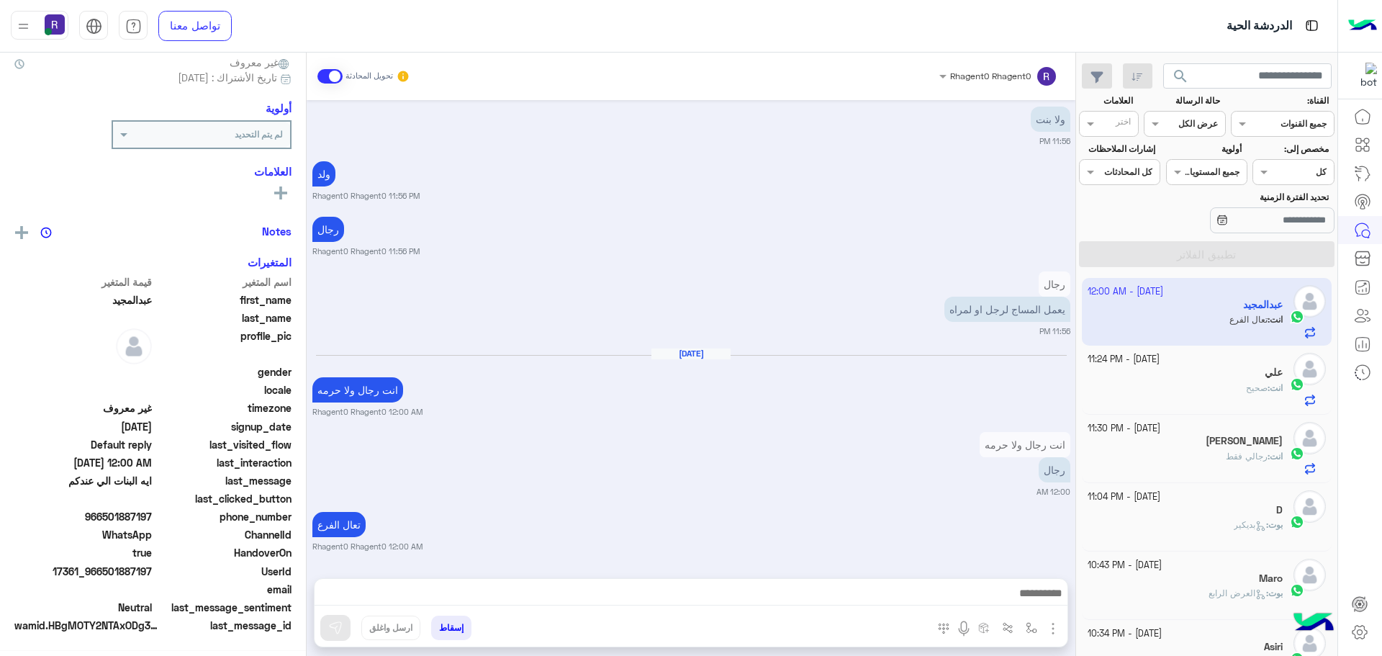
scroll to position [138, 0]
click at [1246, 387] on span "صحيح" at bounding box center [1257, 387] width 22 height 11
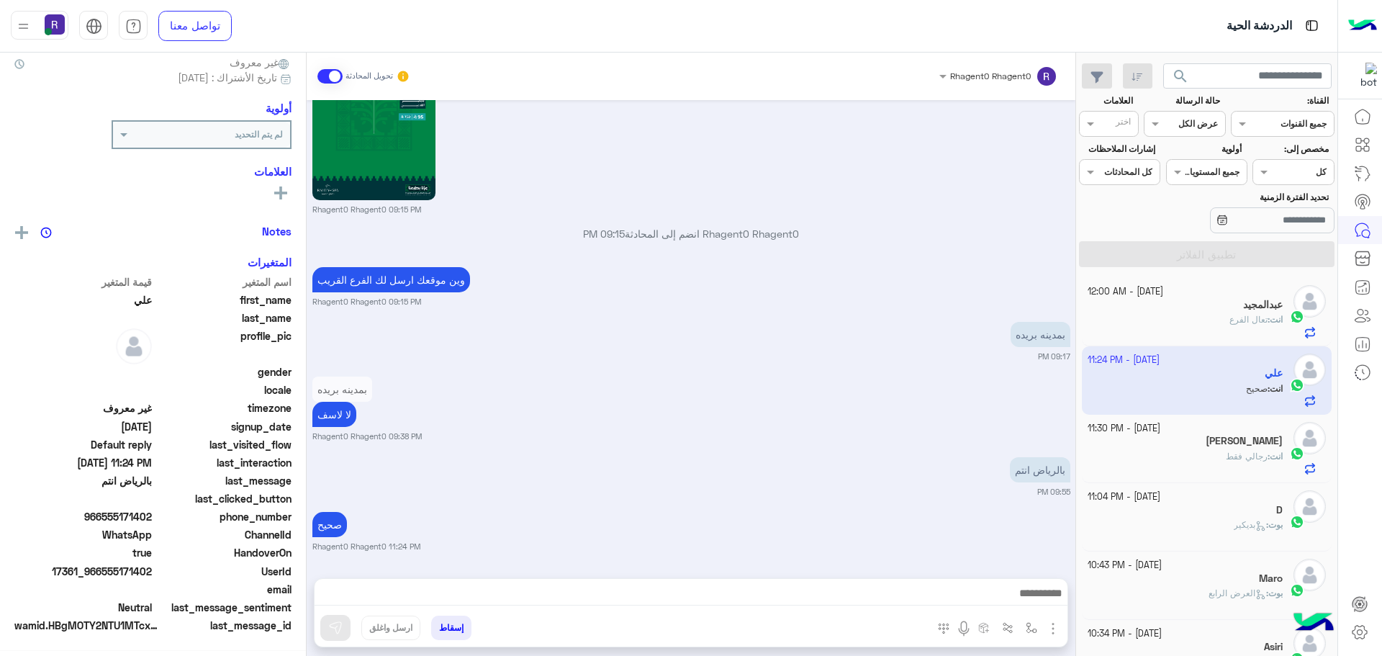
scroll to position [138, 0]
click at [1232, 321] on span "تعال الفرع" at bounding box center [1249, 319] width 38 height 11
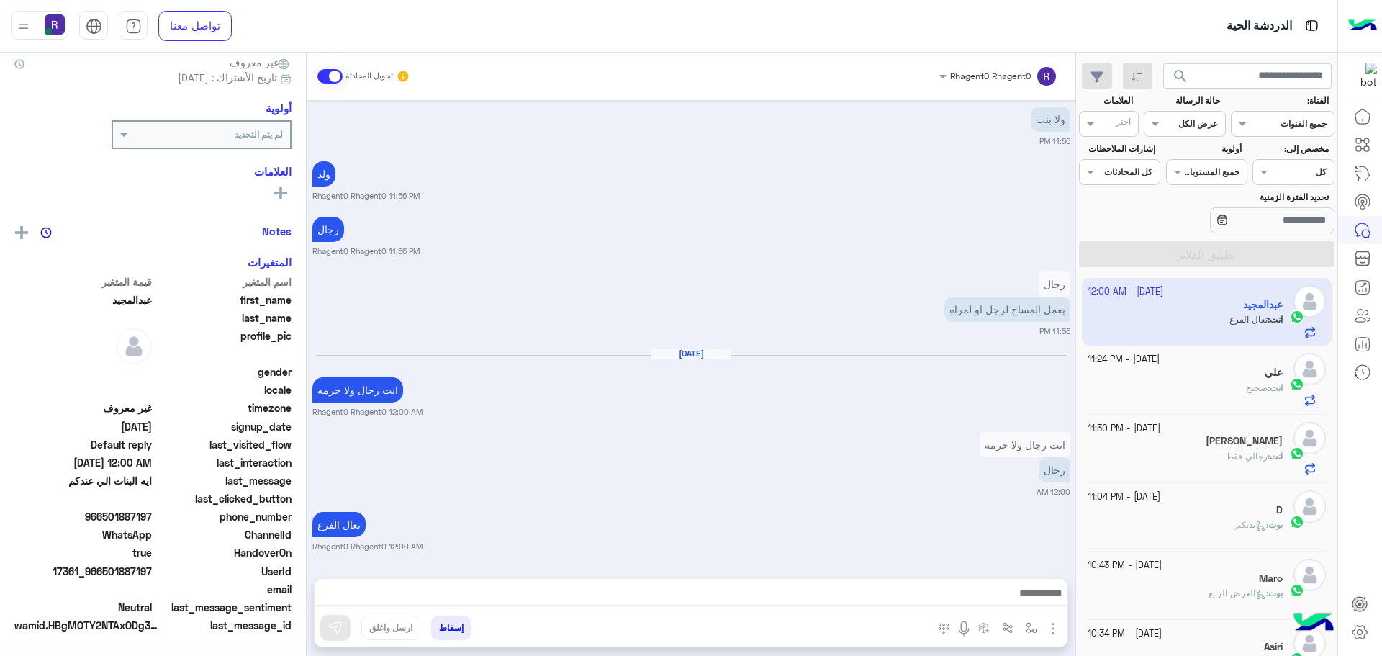
scroll to position [138, 0]
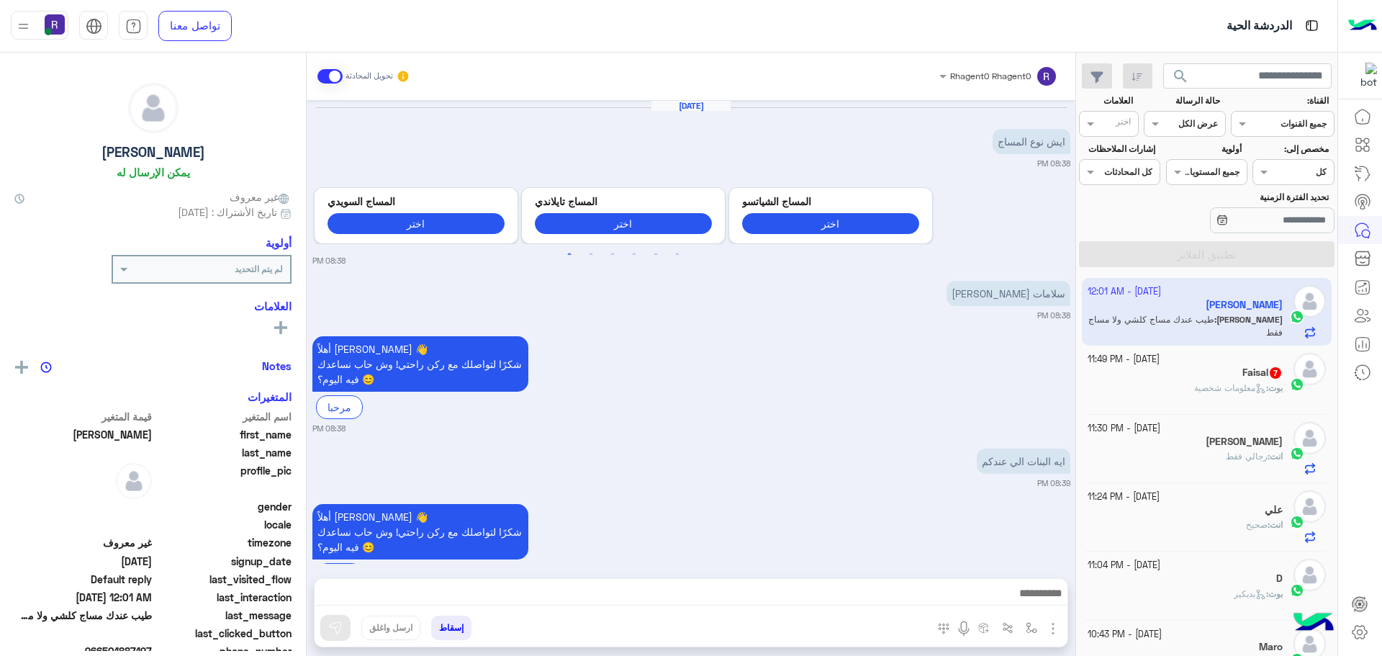
scroll to position [935, 0]
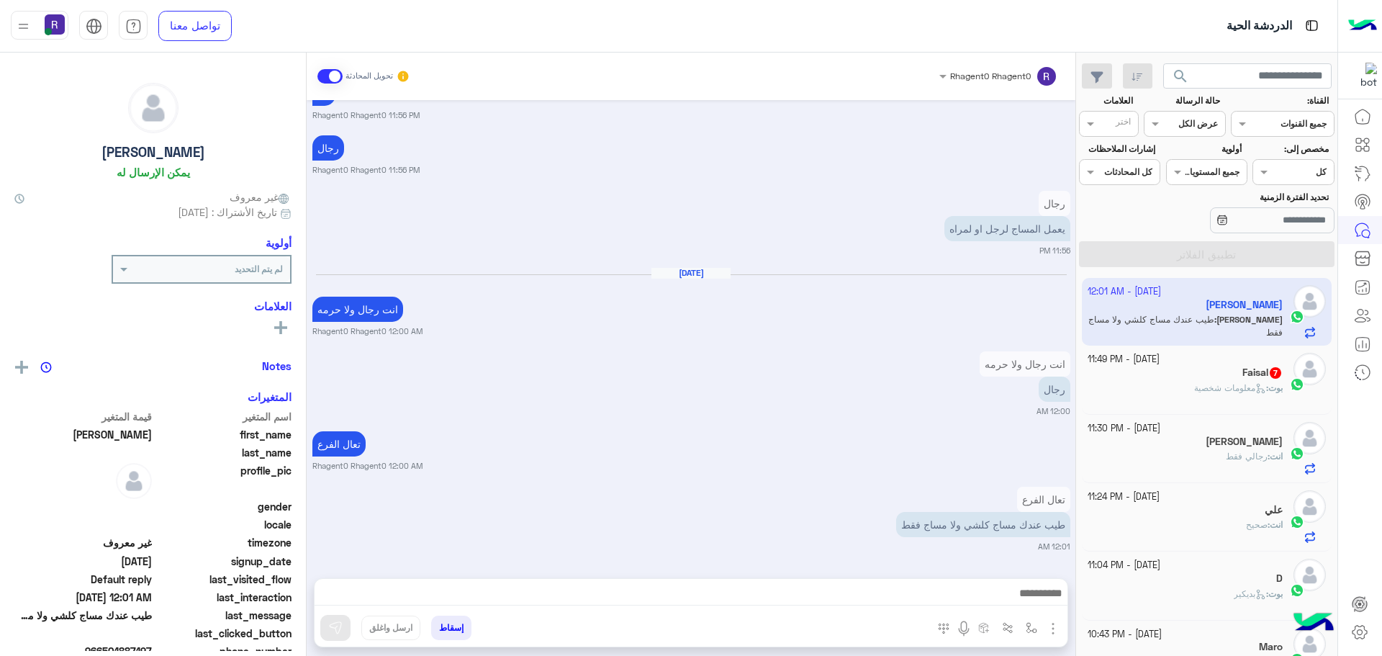
click at [1233, 379] on div "Faisal 7" at bounding box center [1186, 373] width 196 height 15
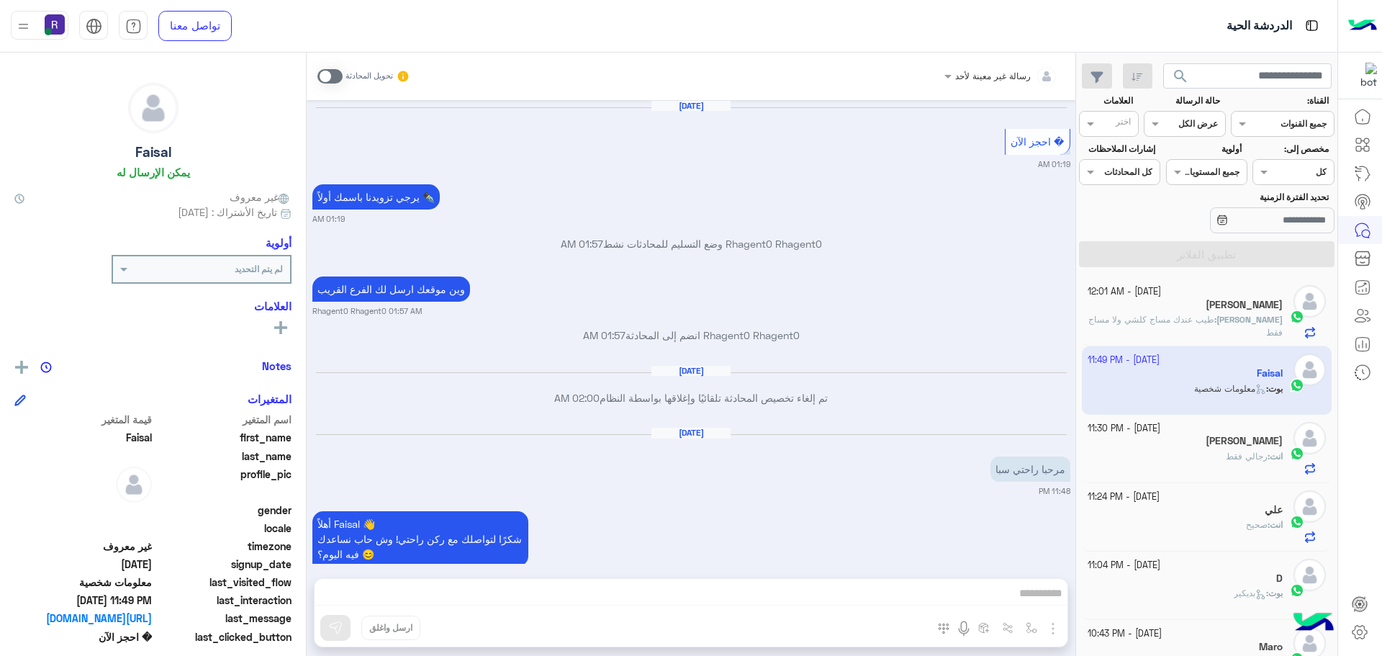
scroll to position [1423, 0]
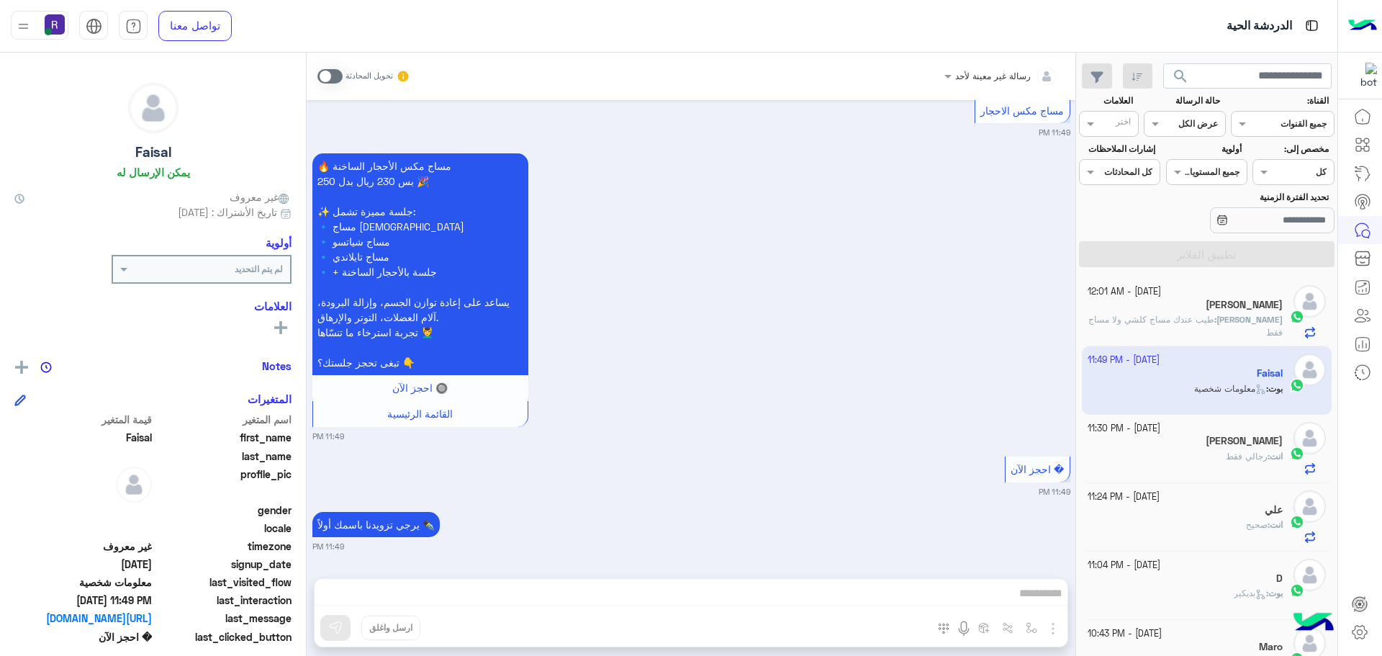
click at [1238, 315] on b "عبدالمجيد :" at bounding box center [1248, 319] width 68 height 11
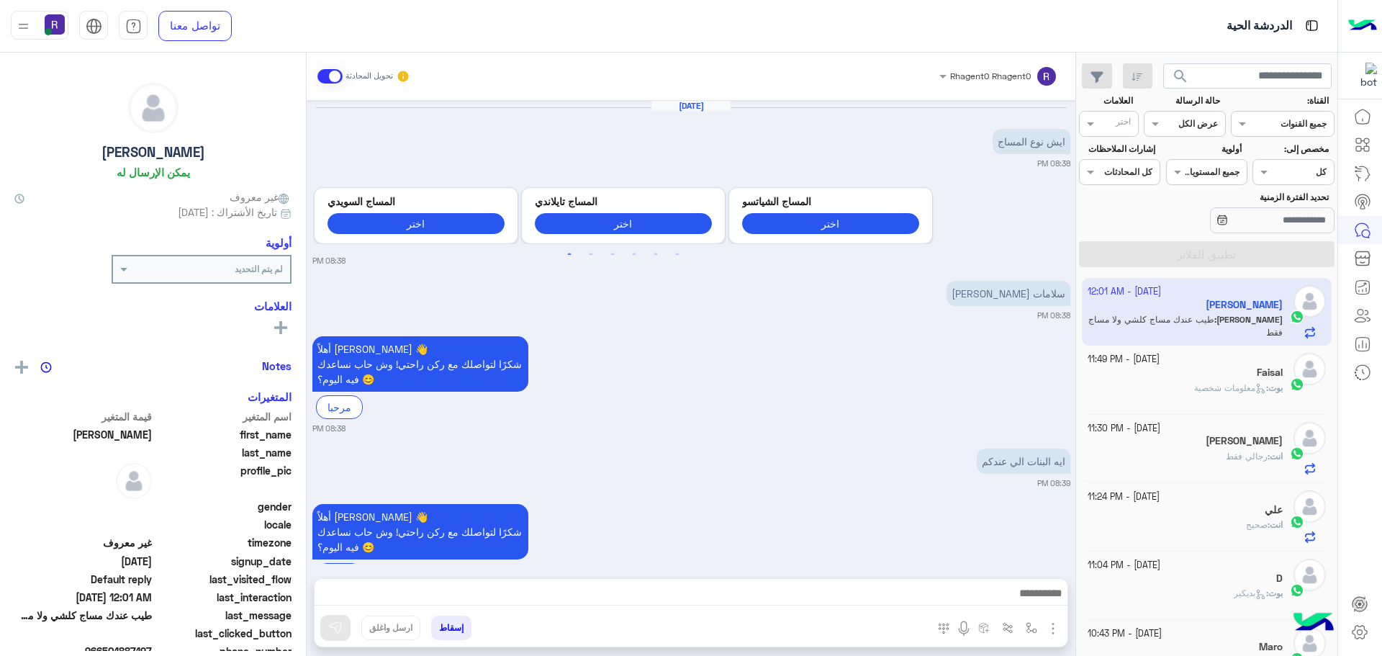
scroll to position [935, 0]
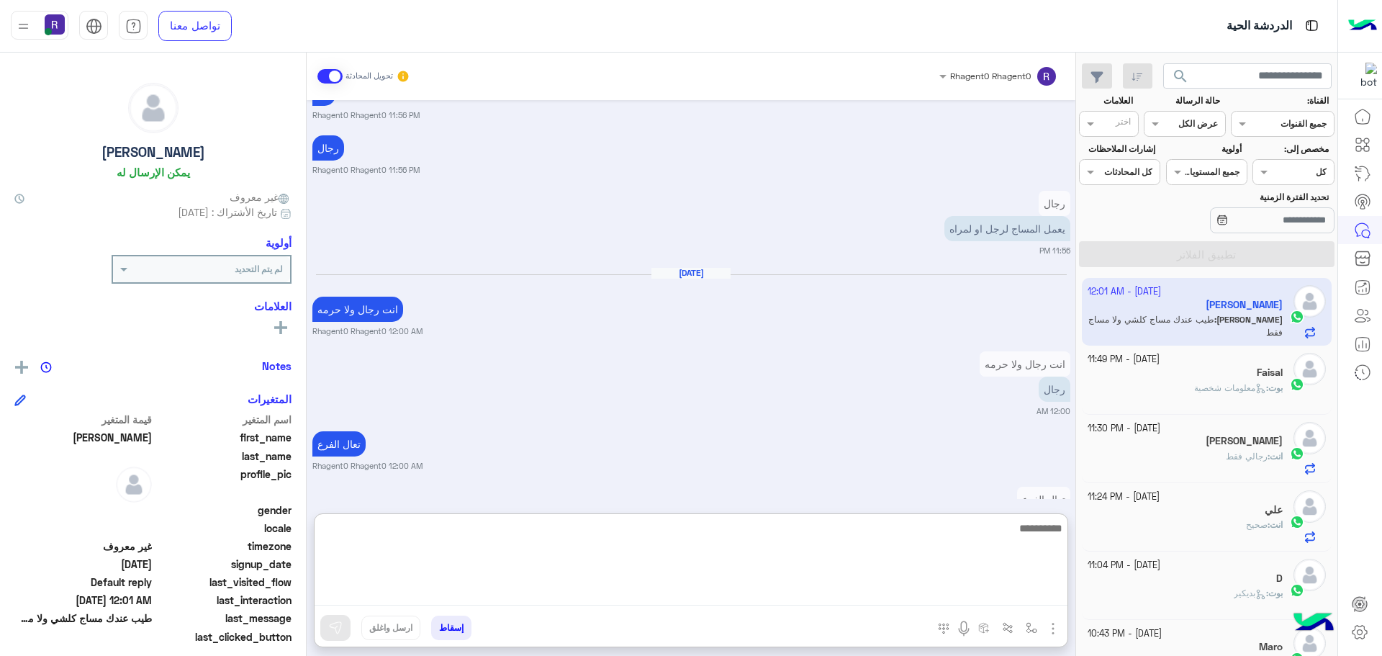
click at [637, 594] on textarea at bounding box center [691, 562] width 753 height 86
type textarea "****"
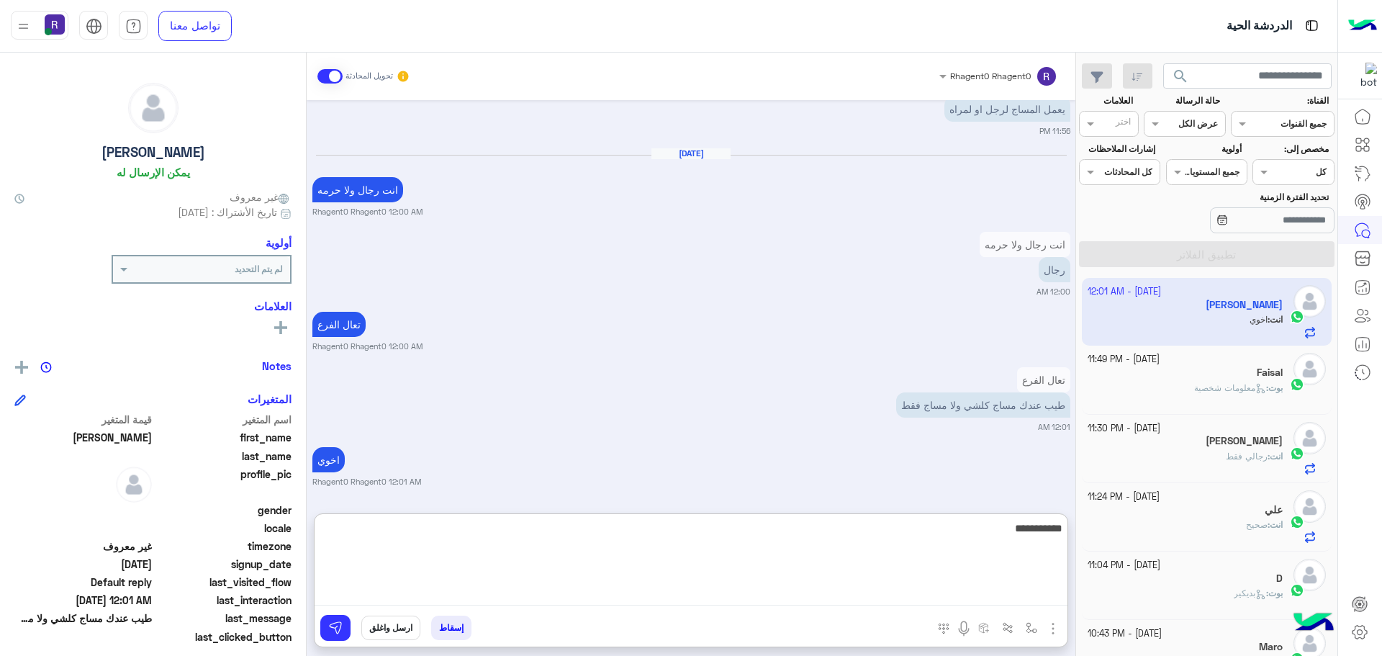
type textarea "**********"
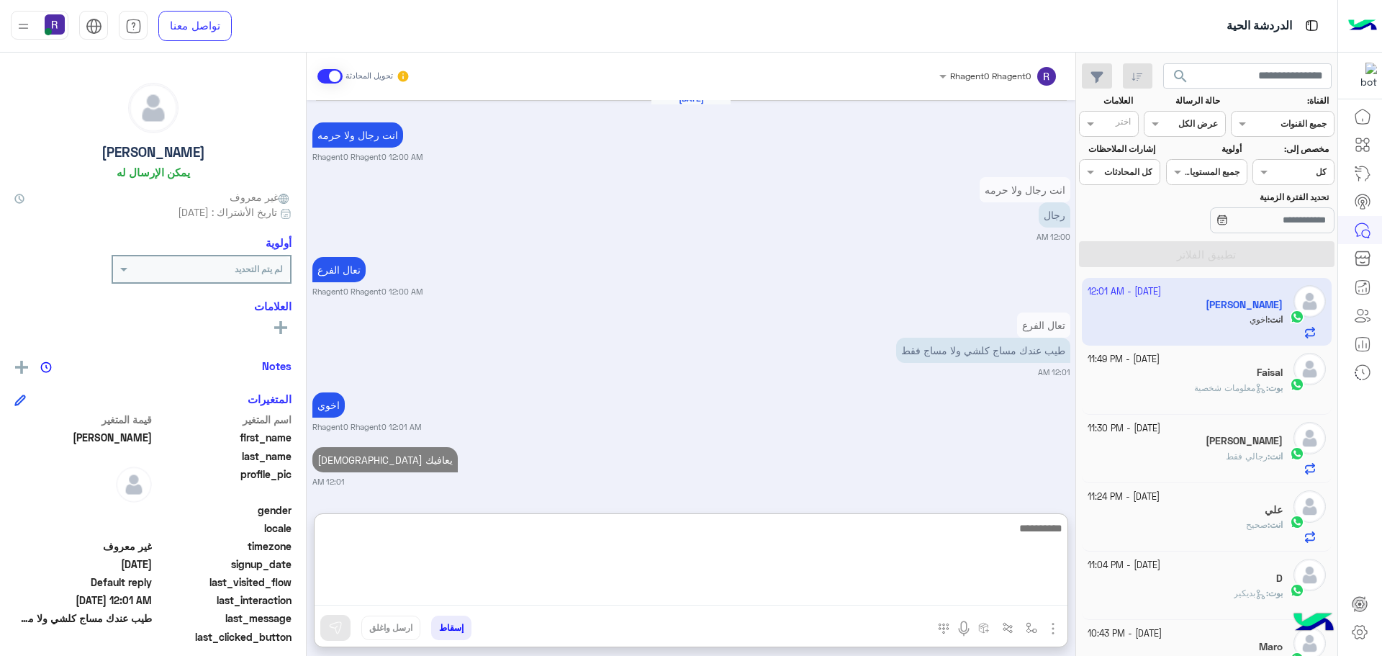
scroll to position [1190, 0]
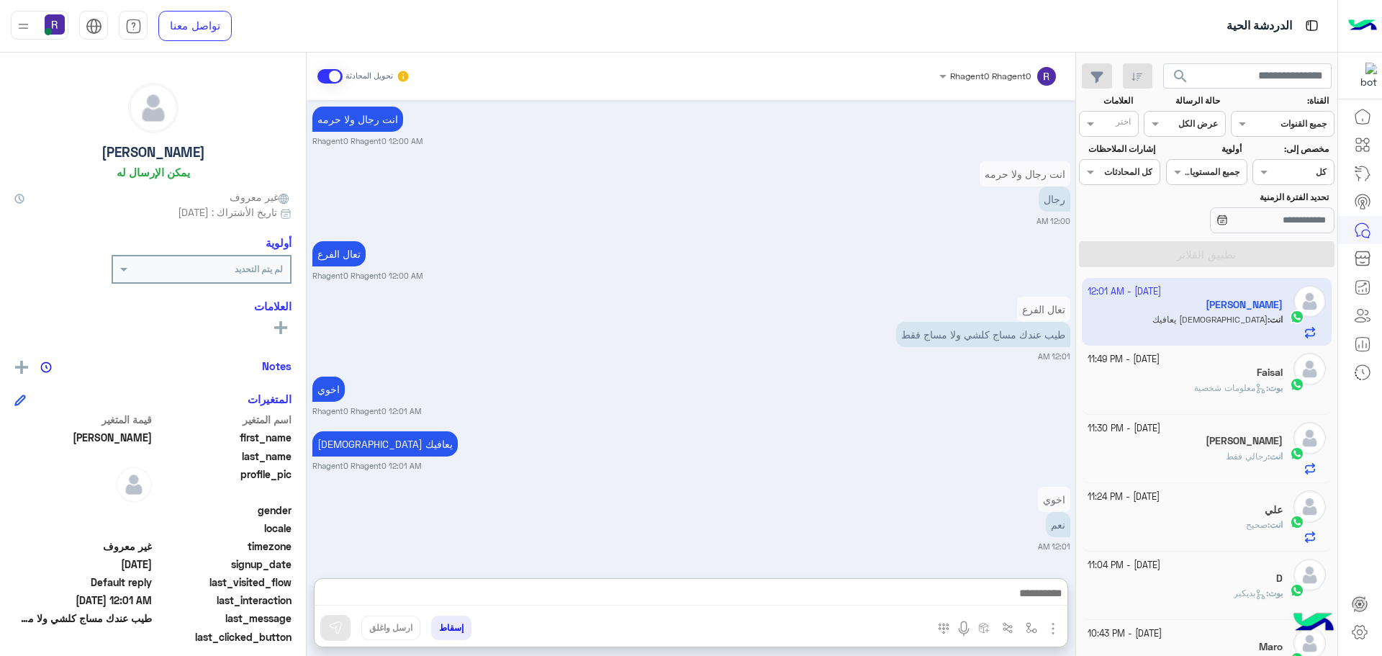
click at [792, 428] on div "الله يعافيك Rhagent0 Rhagent0 12:01 AM" at bounding box center [691, 450] width 758 height 44
click at [1167, 379] on div "Faisal" at bounding box center [1186, 373] width 196 height 15
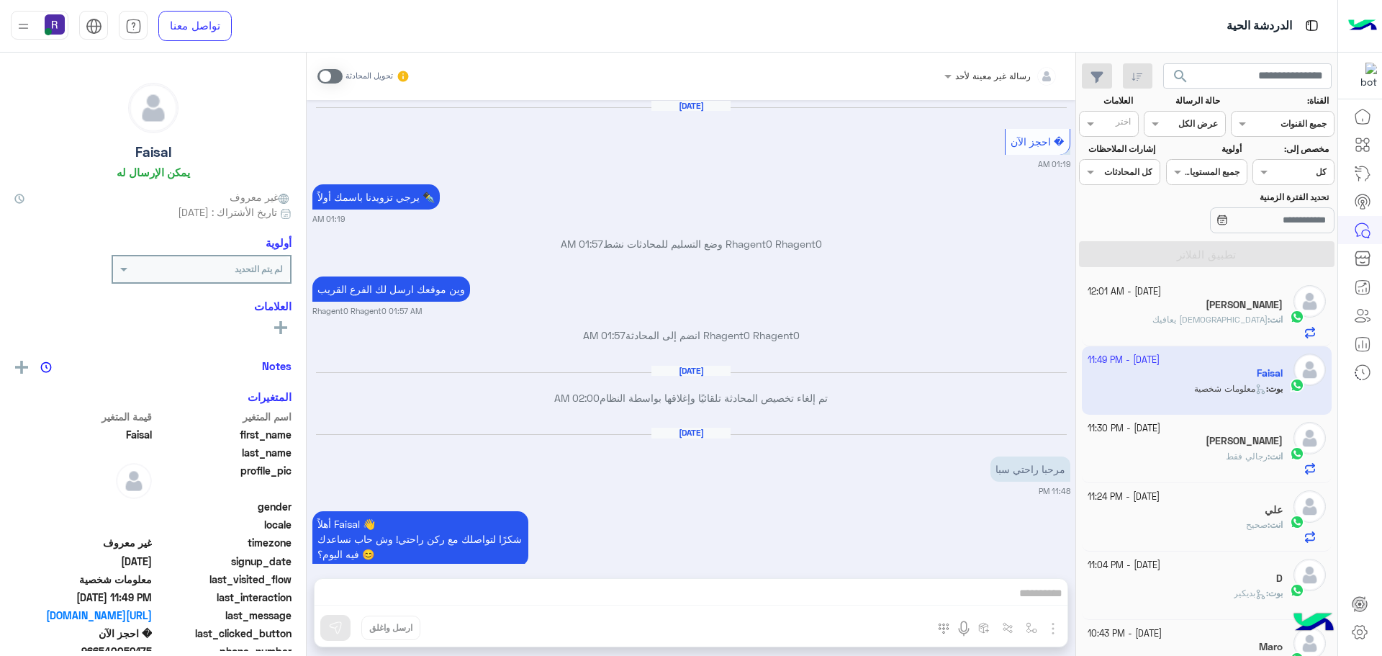
scroll to position [1423, 0]
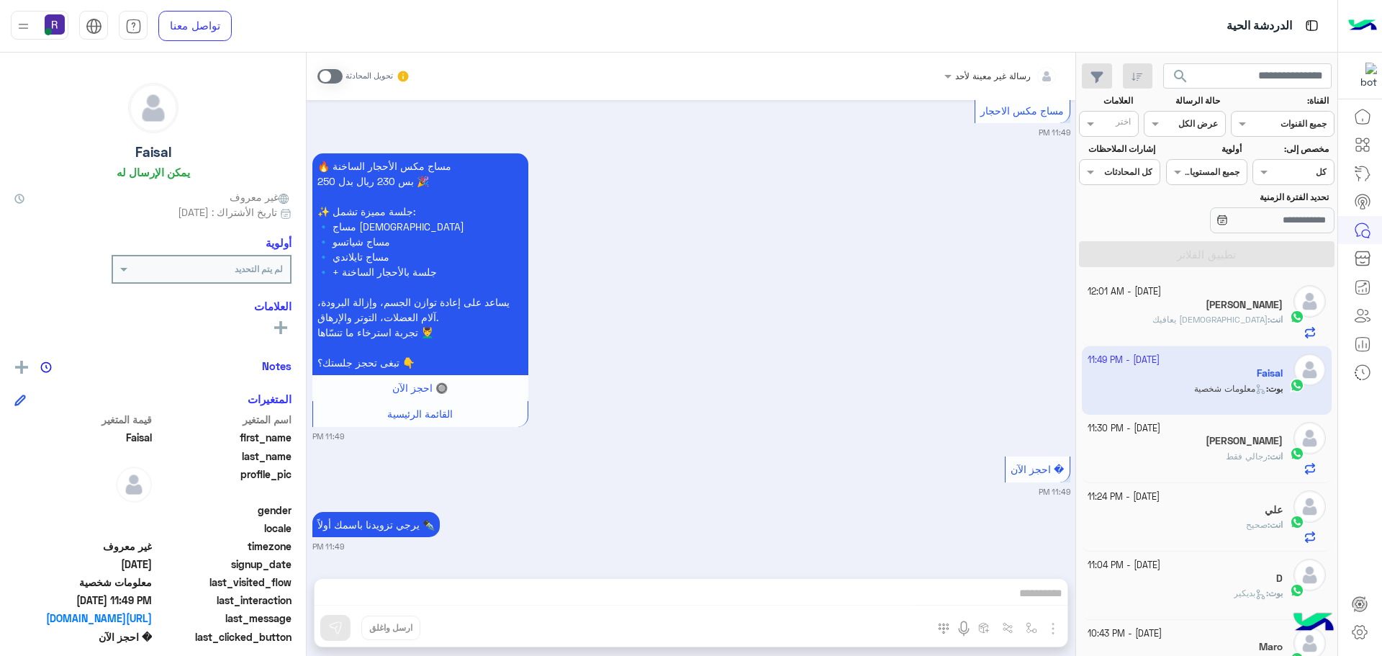
click at [338, 73] on span at bounding box center [329, 76] width 25 height 14
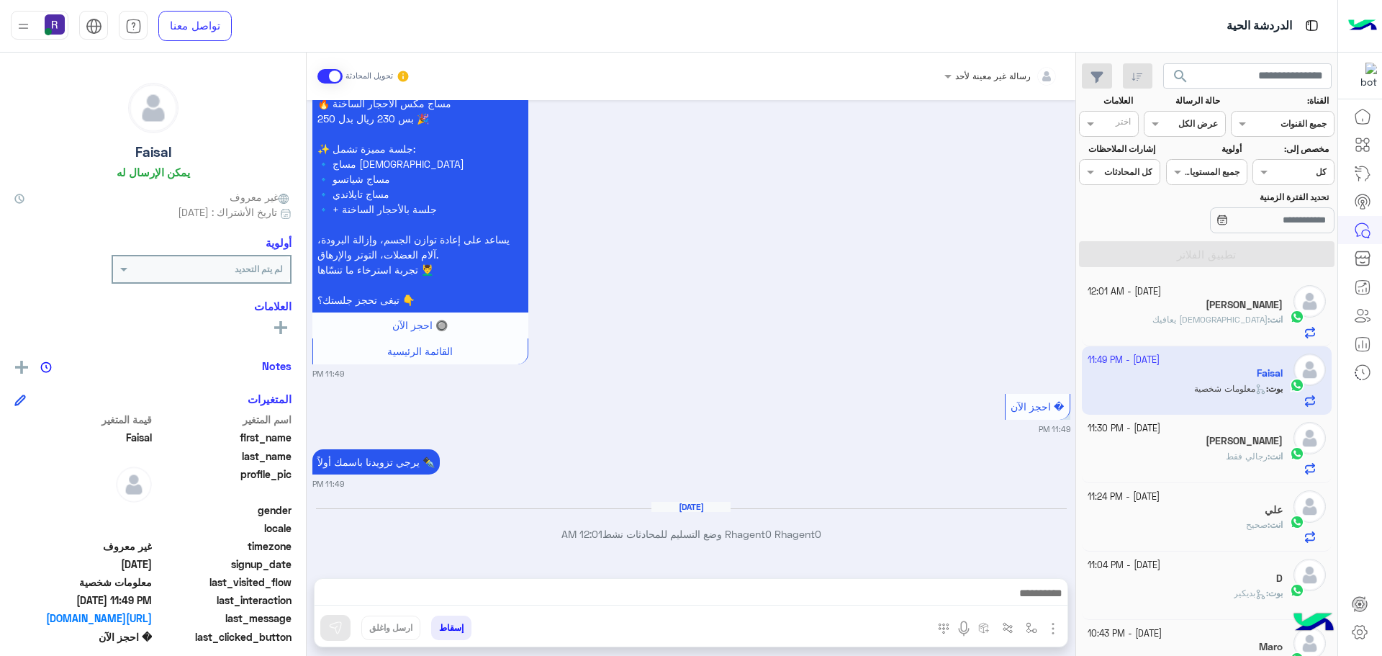
click at [1052, 629] on img "button" at bounding box center [1053, 628] width 17 height 17
click at [1044, 603] on img at bounding box center [1050, 597] width 12 height 17
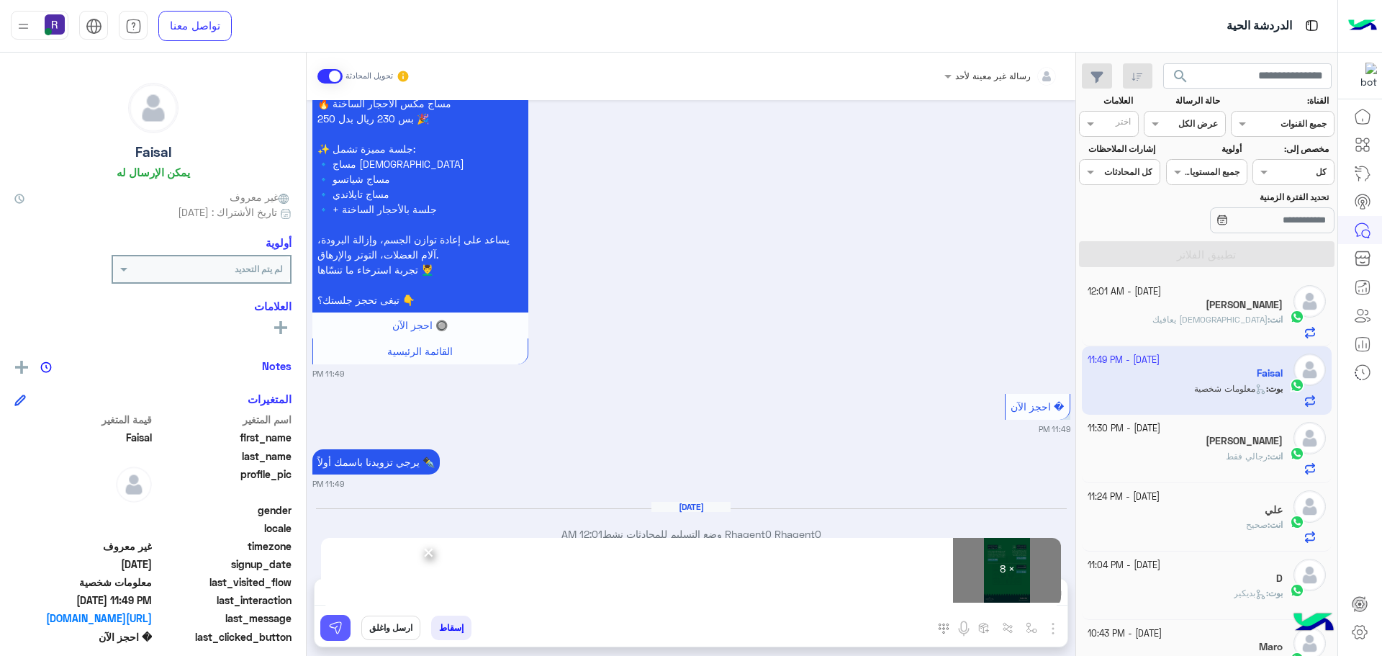
click at [337, 629] on img at bounding box center [335, 628] width 14 height 14
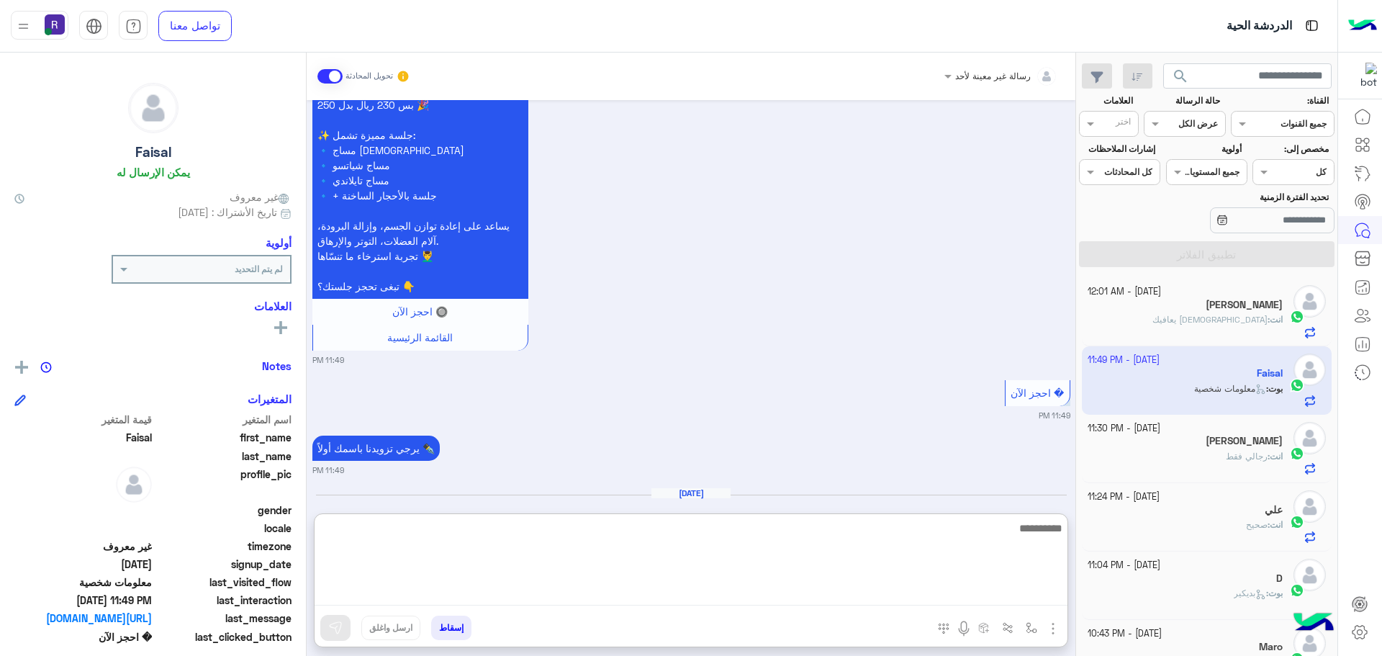
paste textarea "**********"
type textarea "**********"
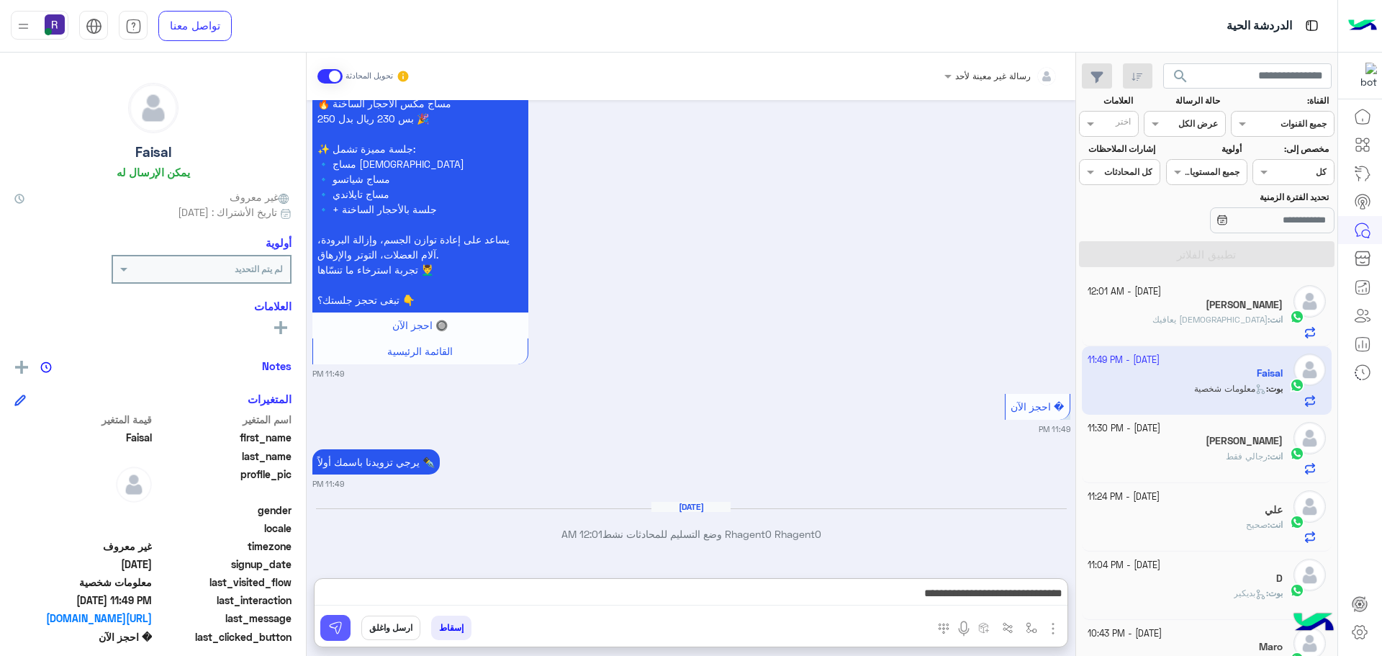
click at [346, 629] on button at bounding box center [335, 628] width 30 height 26
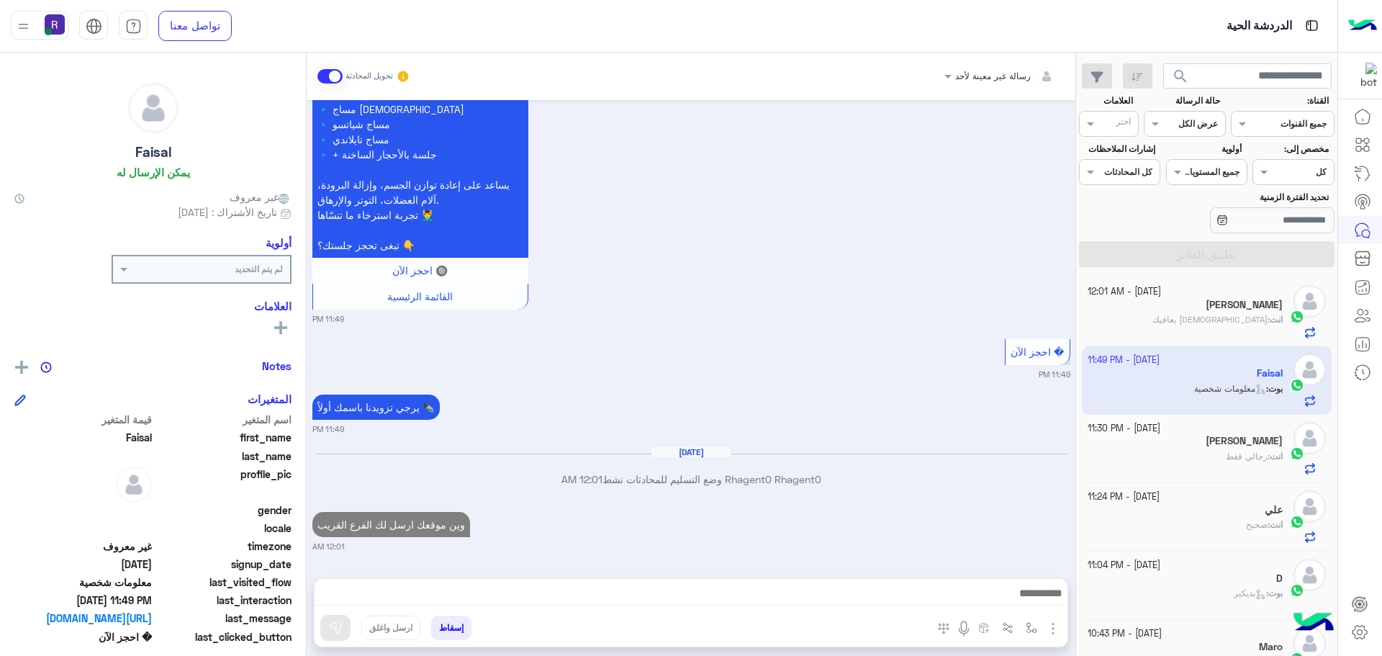
scroll to position [1540, 0]
click at [1249, 457] on span "رجالي فقط" at bounding box center [1247, 456] width 42 height 11
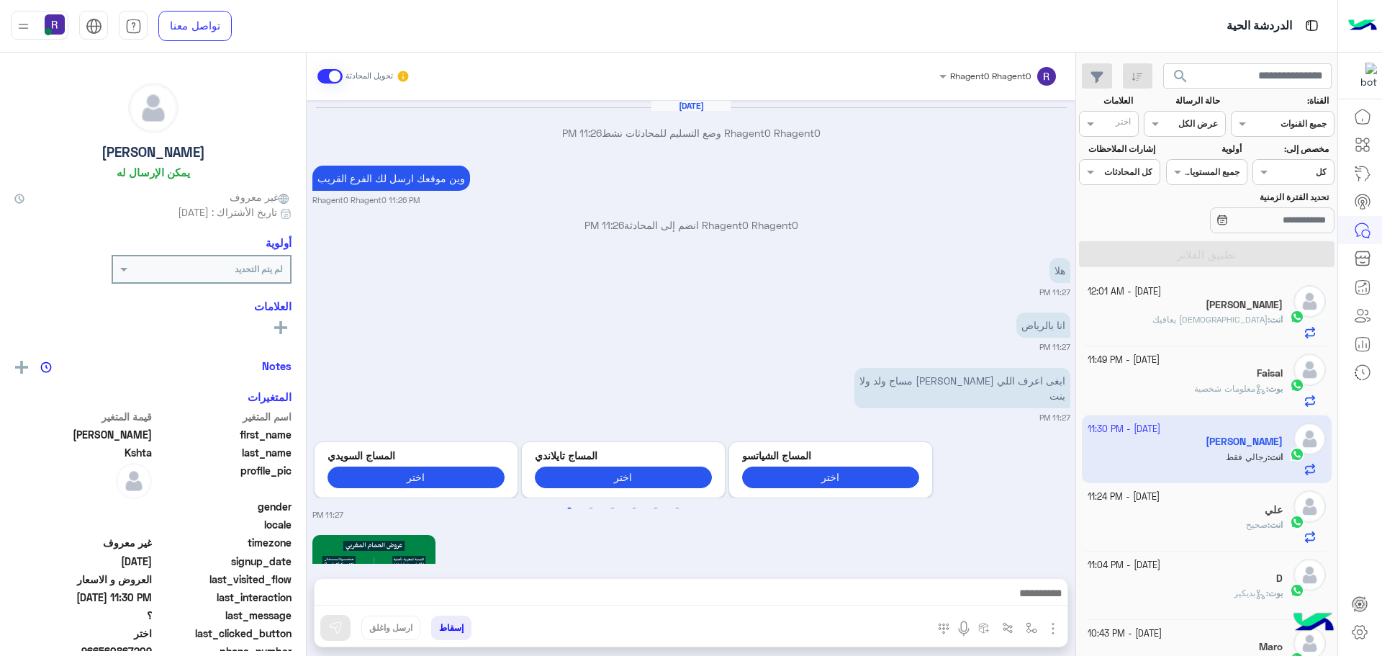
scroll to position [2055, 0]
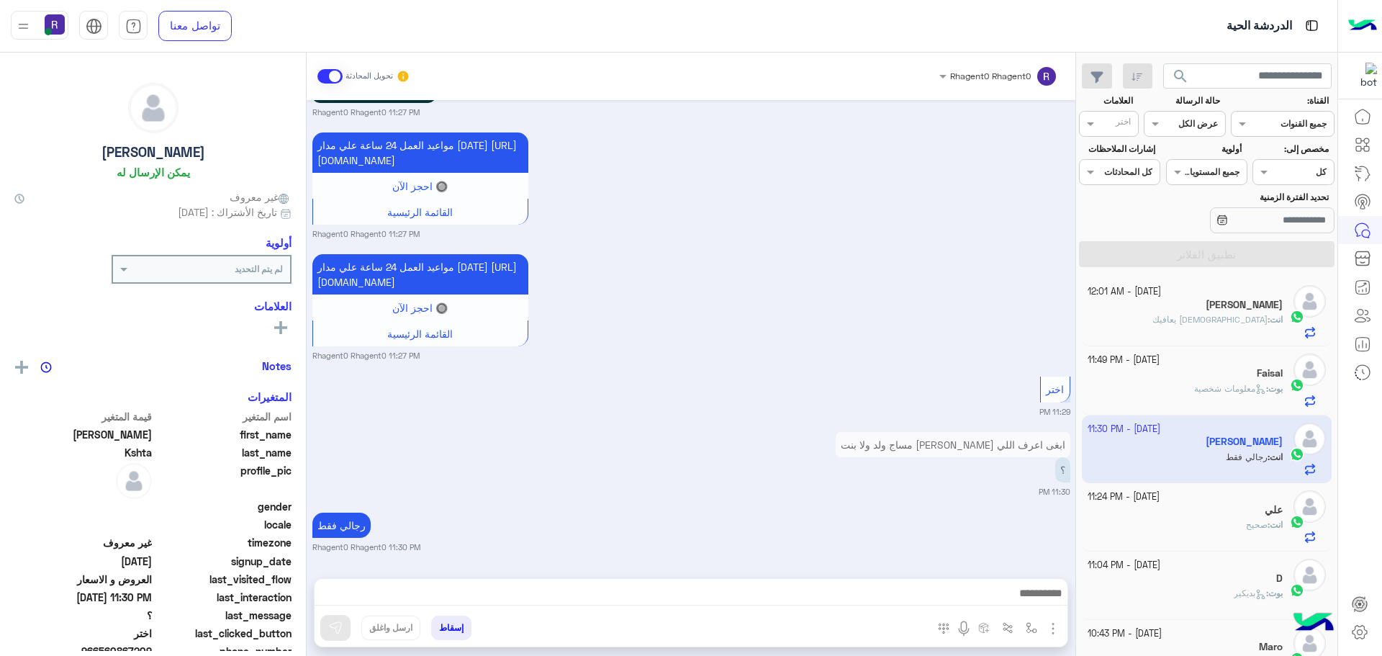
click at [1241, 326] on p "انت : الله يعافيك" at bounding box center [1218, 319] width 130 height 13
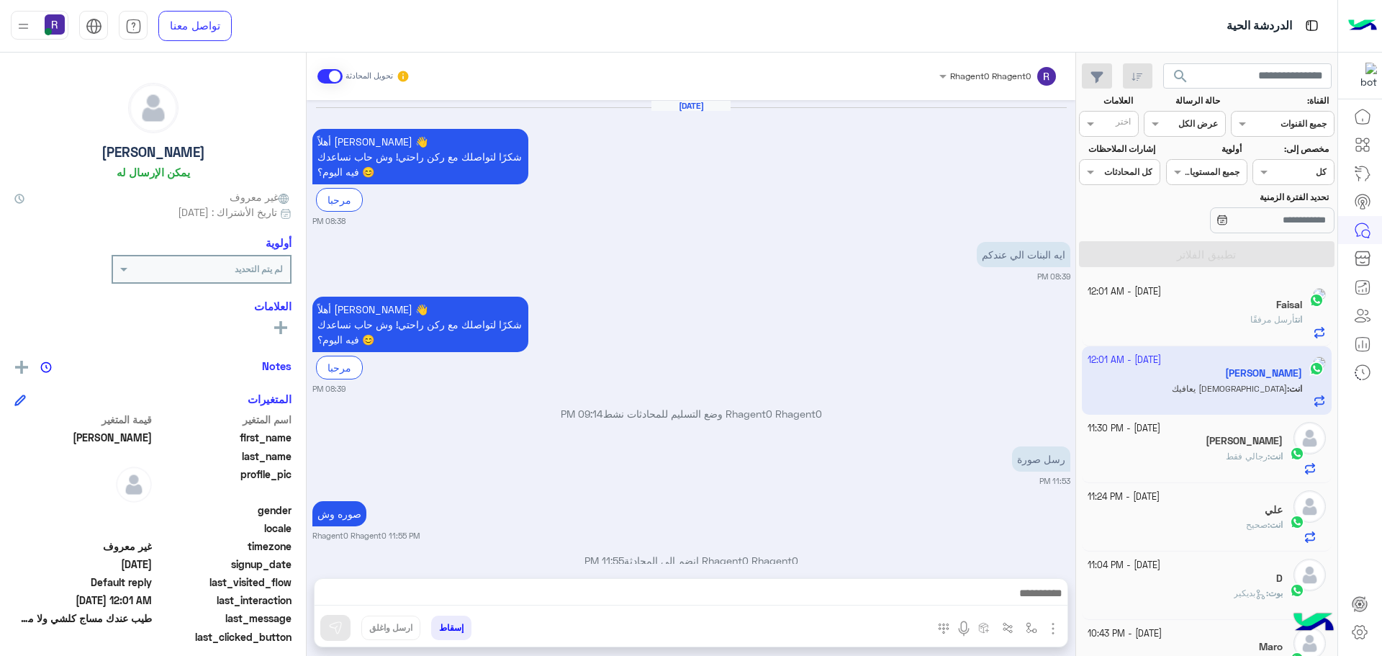
scroll to position [918, 0]
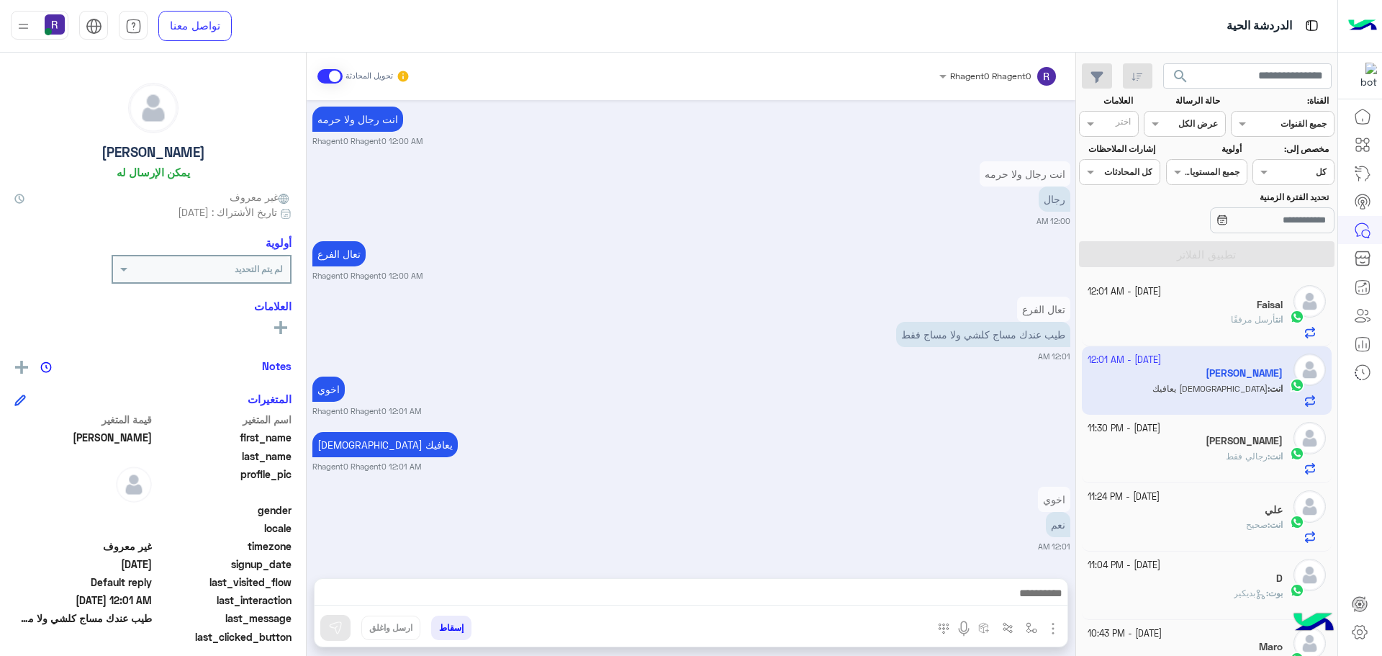
click at [1241, 318] on span "أرسل مرفقًا" at bounding box center [1253, 319] width 45 height 11
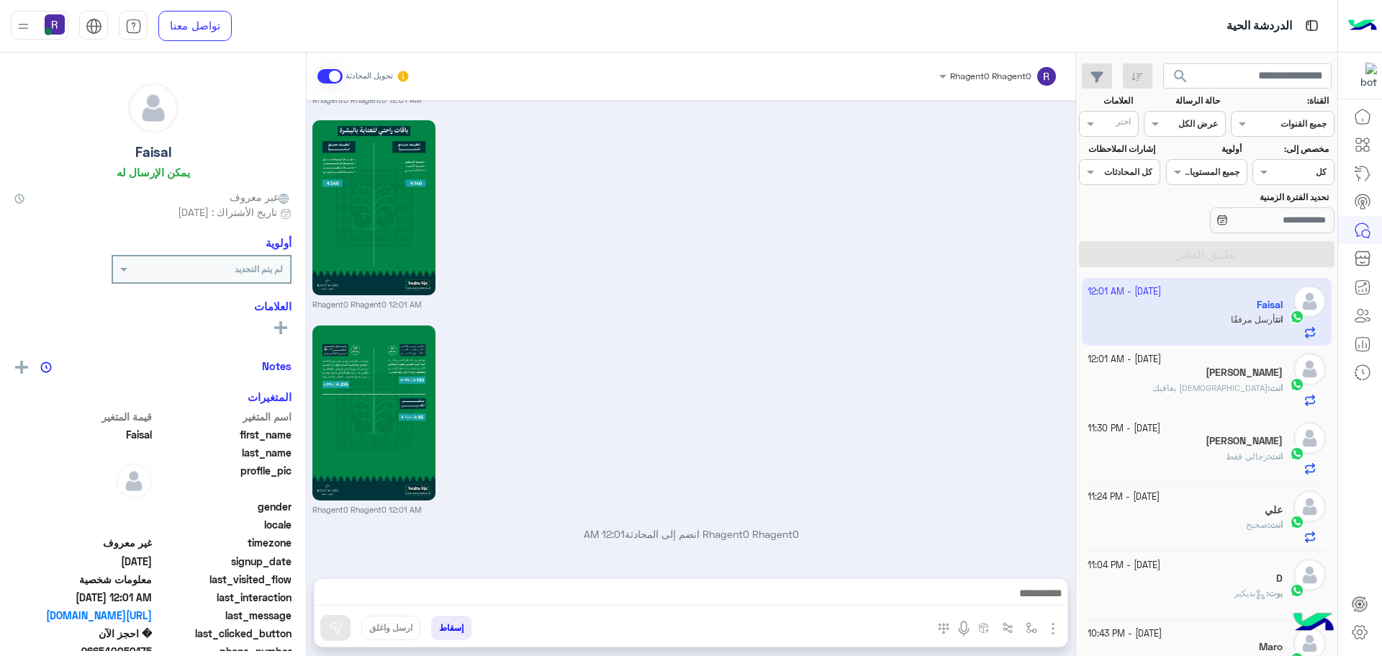
scroll to position [2538, 0]
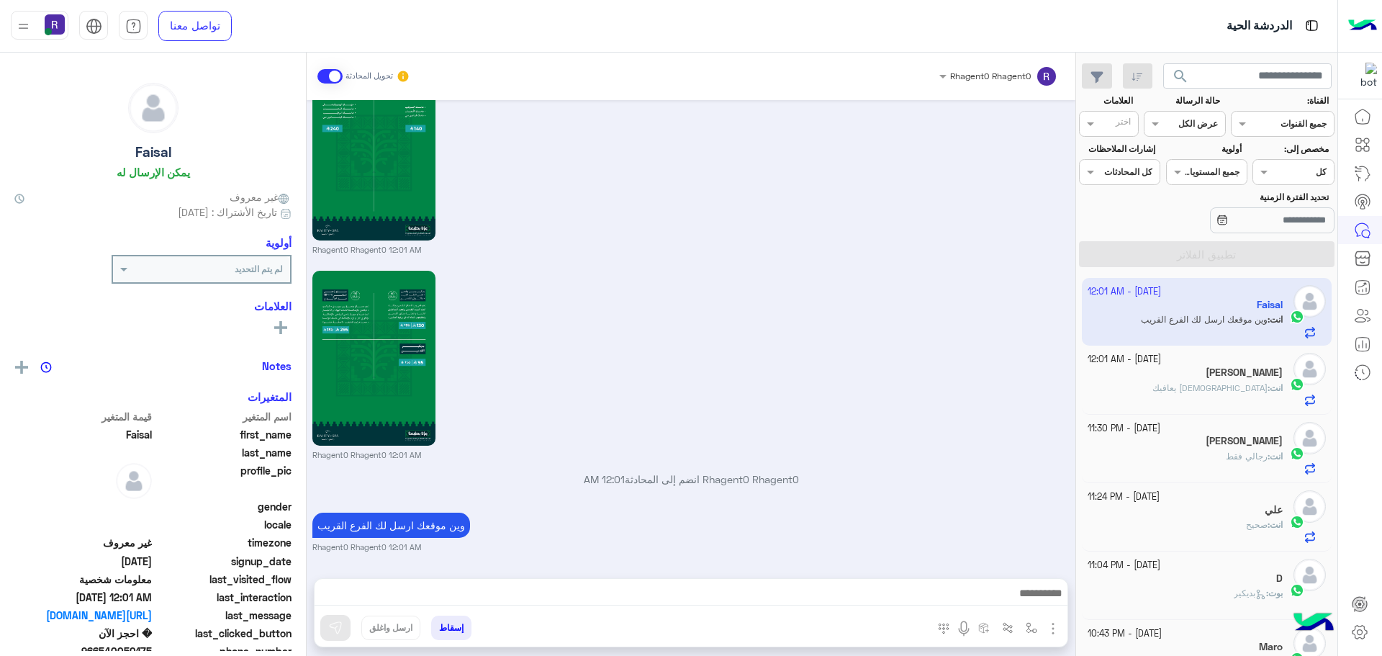
click at [1240, 375] on h5 "عبدالمجيد" at bounding box center [1244, 372] width 77 height 12
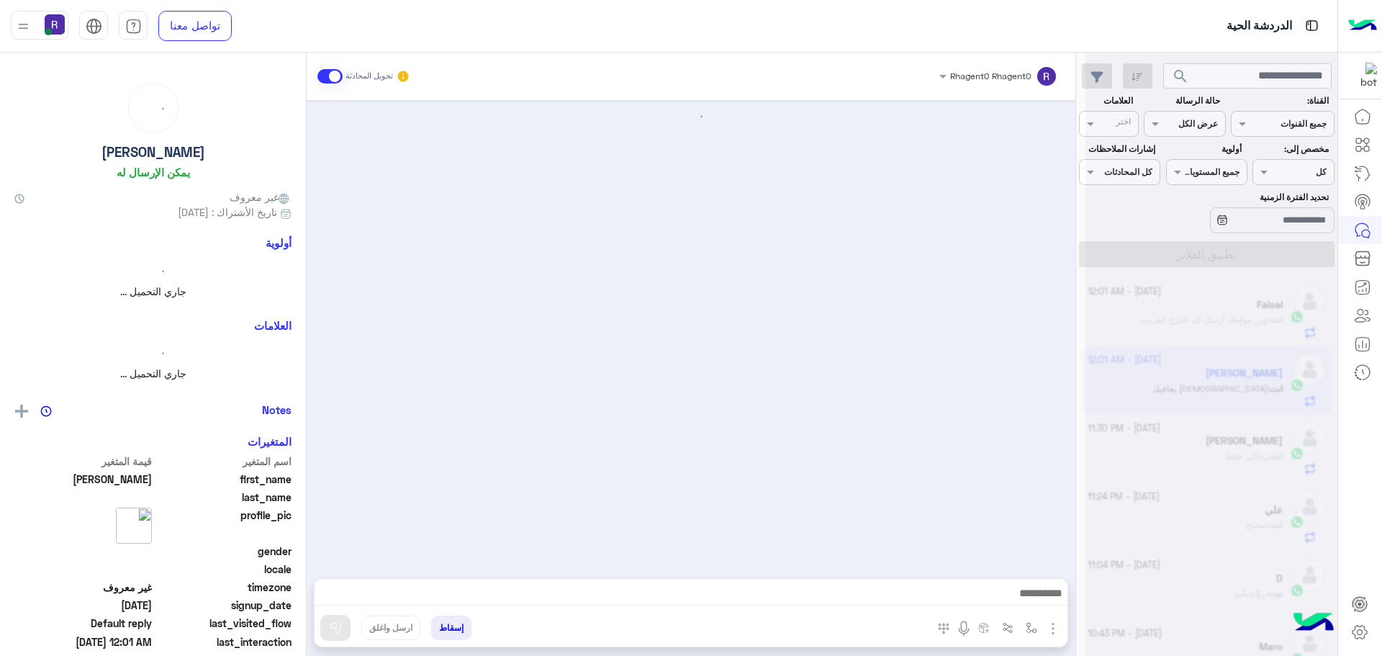
scroll to position [918, 0]
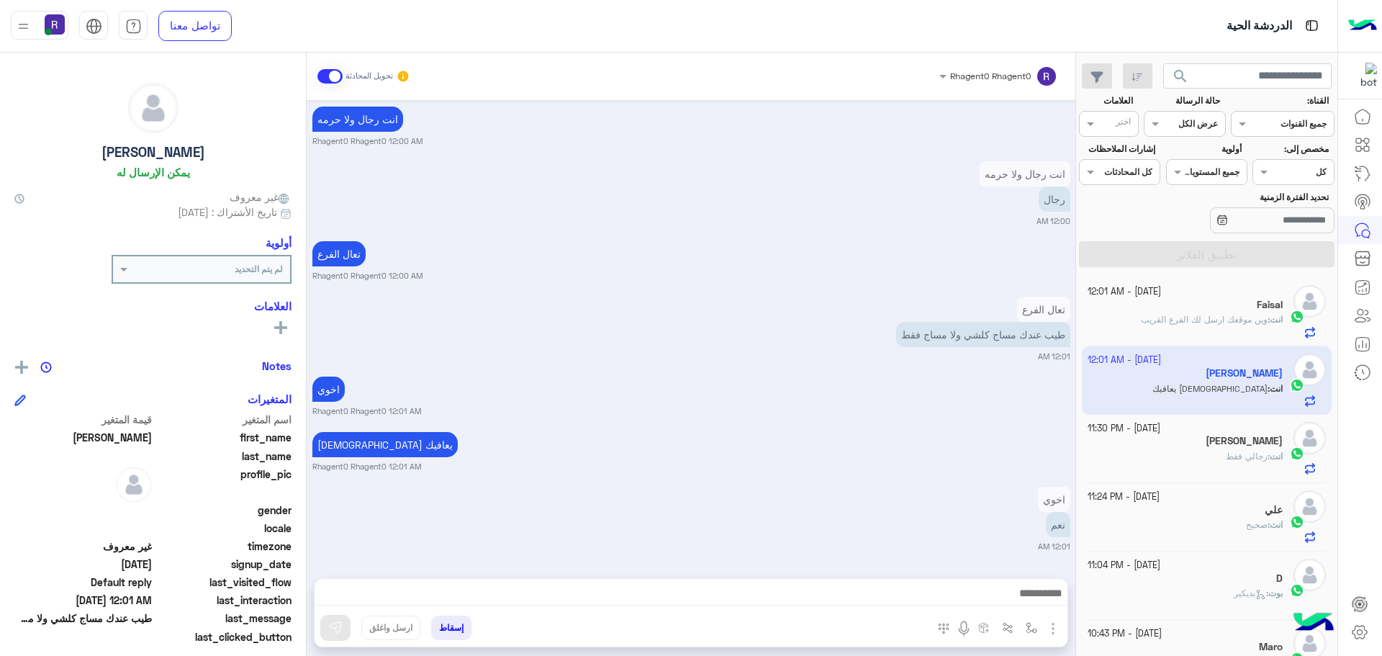
click at [1235, 317] on span "وين موقعك ارسل لك الفرع القريب" at bounding box center [1204, 319] width 127 height 11
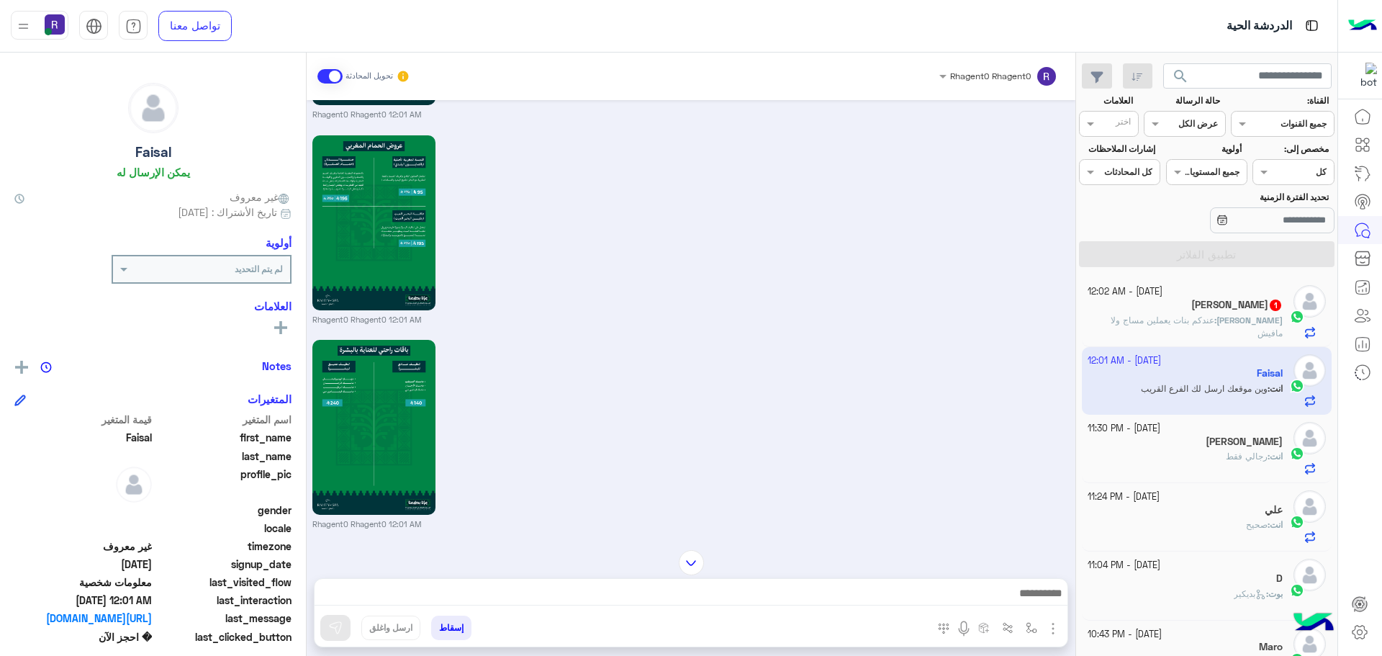
scroll to position [2482, 0]
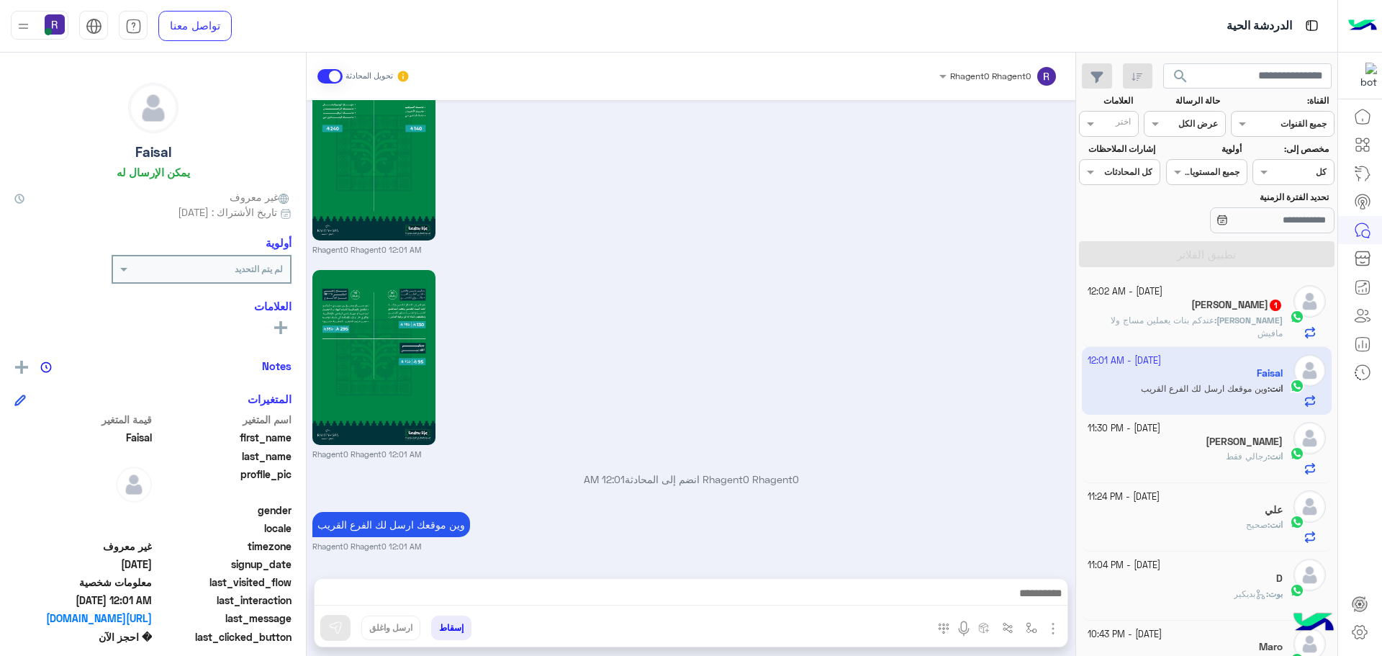
click at [1217, 328] on div "عبدالمجيد : عندكم بنات يعملين مساج ولا مافيش" at bounding box center [1186, 326] width 196 height 25
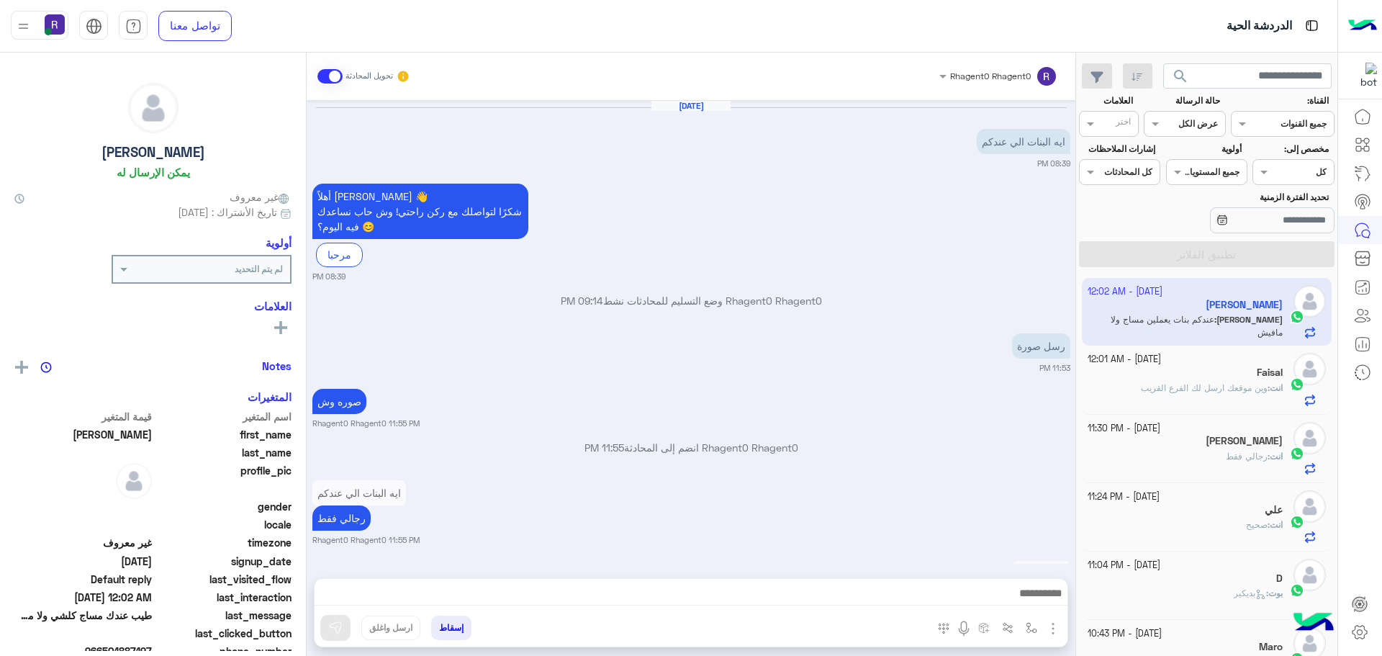
scroll to position [860, 0]
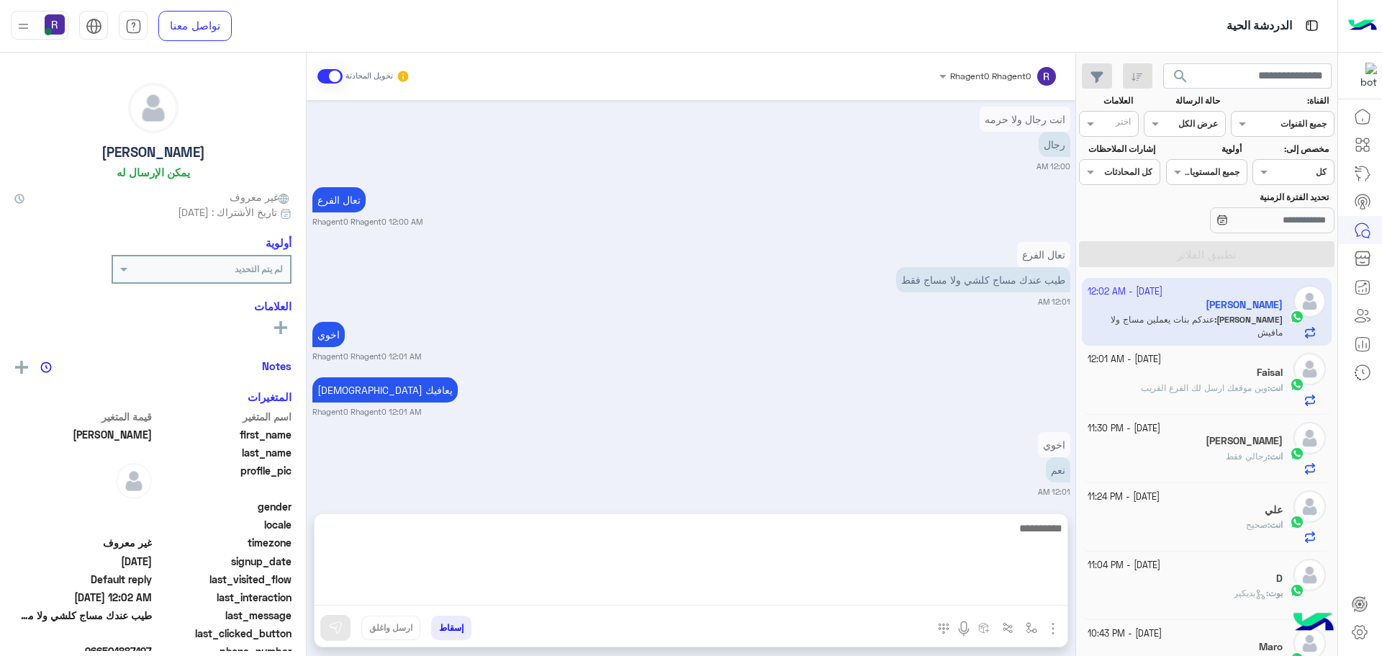
click at [644, 588] on textarea at bounding box center [691, 562] width 753 height 86
type textarea "**"
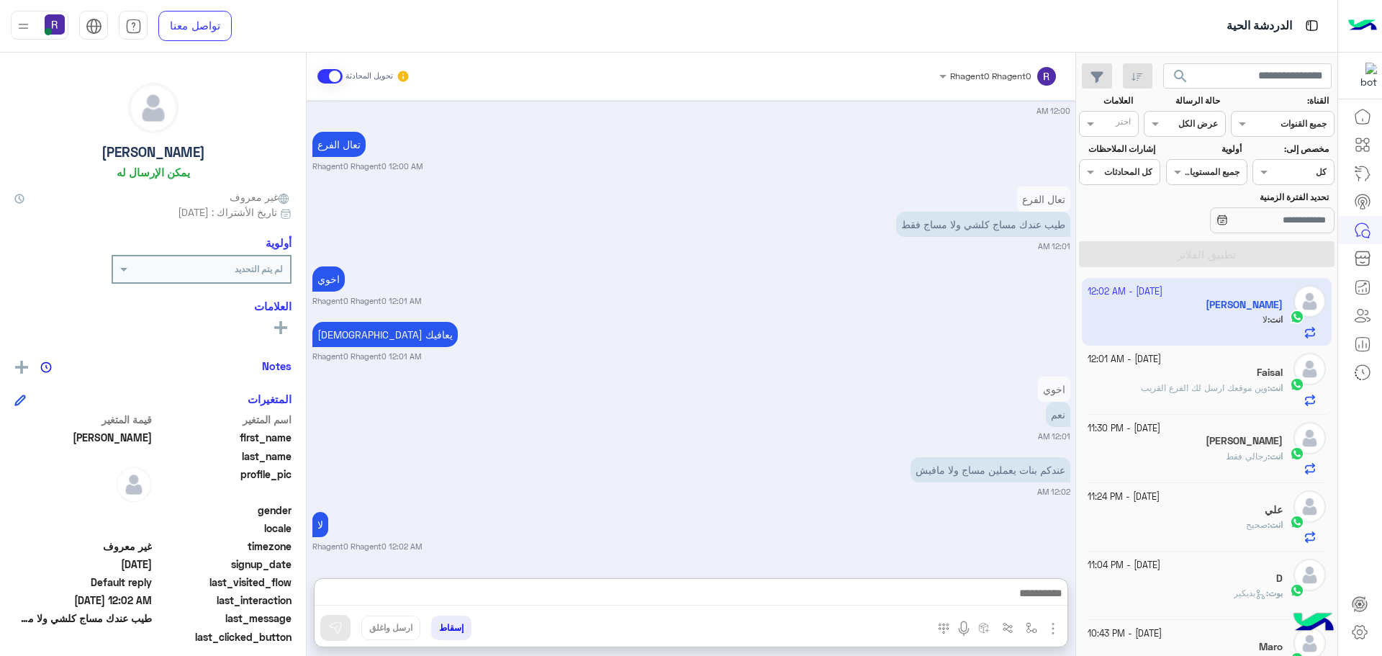
click at [861, 497] on div "Sep 26, 2025 ايه البنات الي عندكم 08:39 PM أهلاً عبدالمجيد 👋 شكرًا لتواصلك مع ر…" at bounding box center [691, 332] width 769 height 464
click at [1238, 380] on div "Faisal" at bounding box center [1186, 373] width 196 height 15
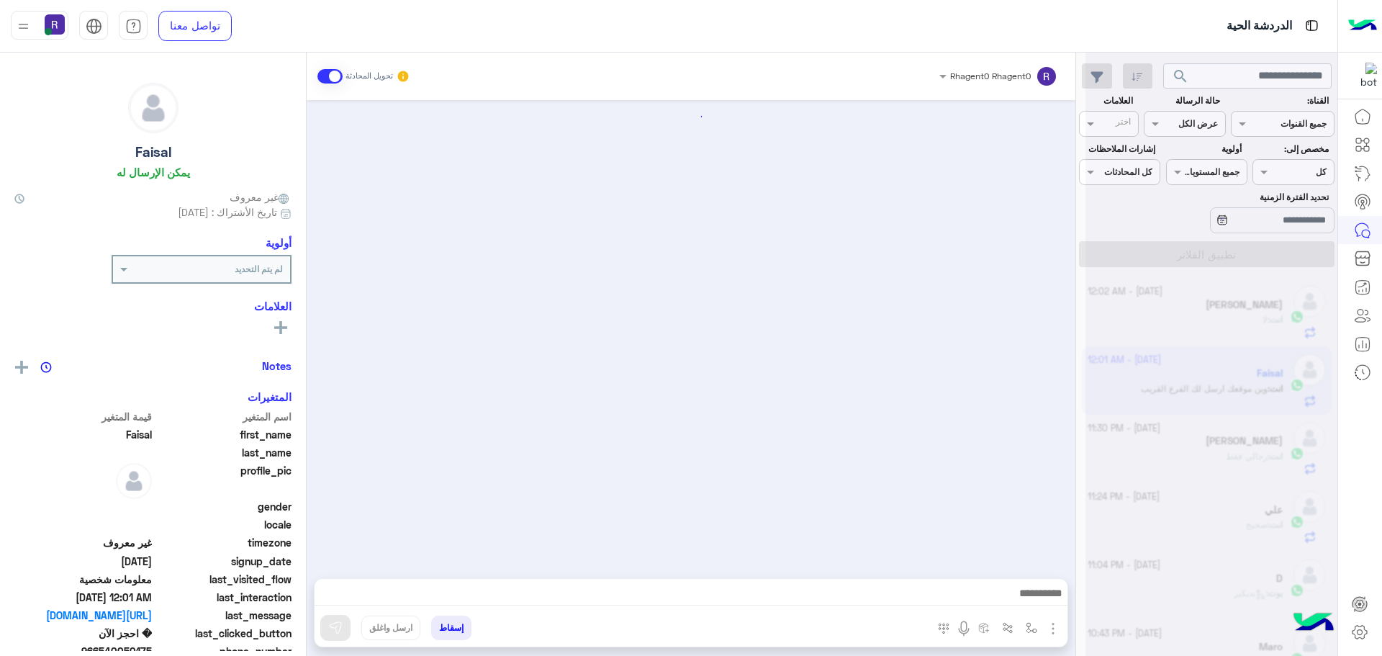
scroll to position [2482, 0]
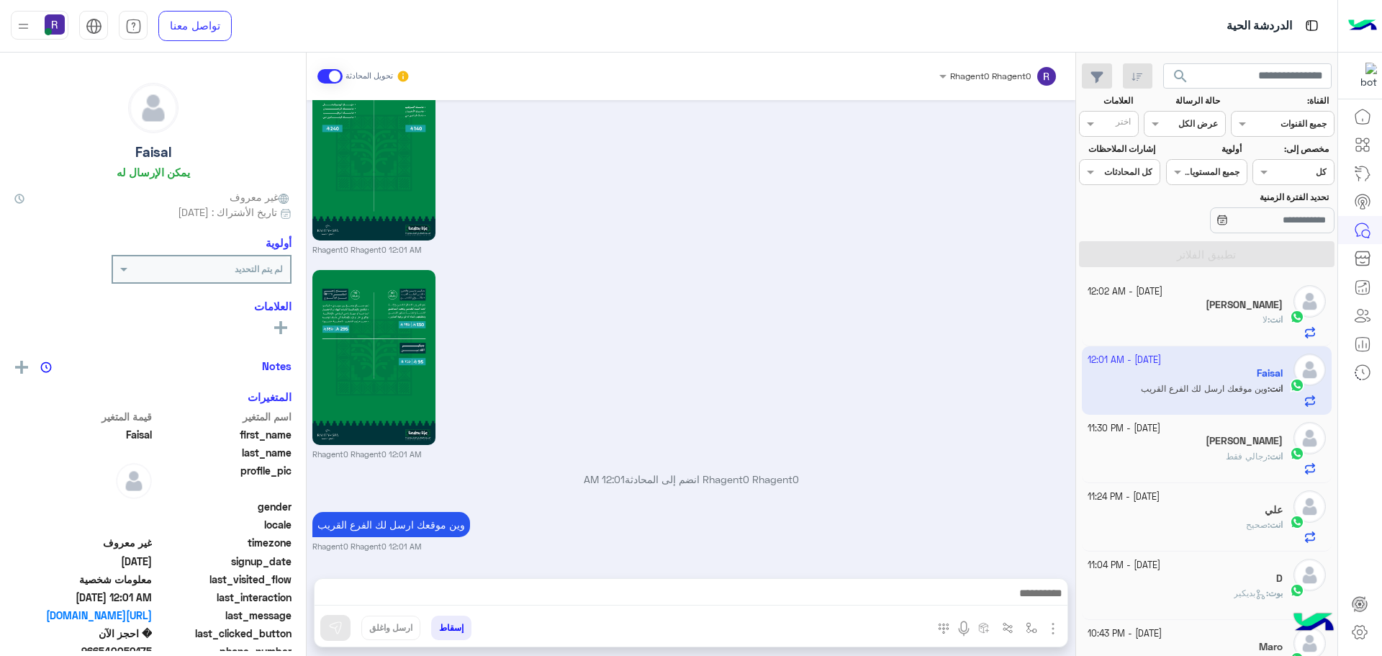
click at [1239, 321] on div "انت : لا" at bounding box center [1186, 325] width 196 height 25
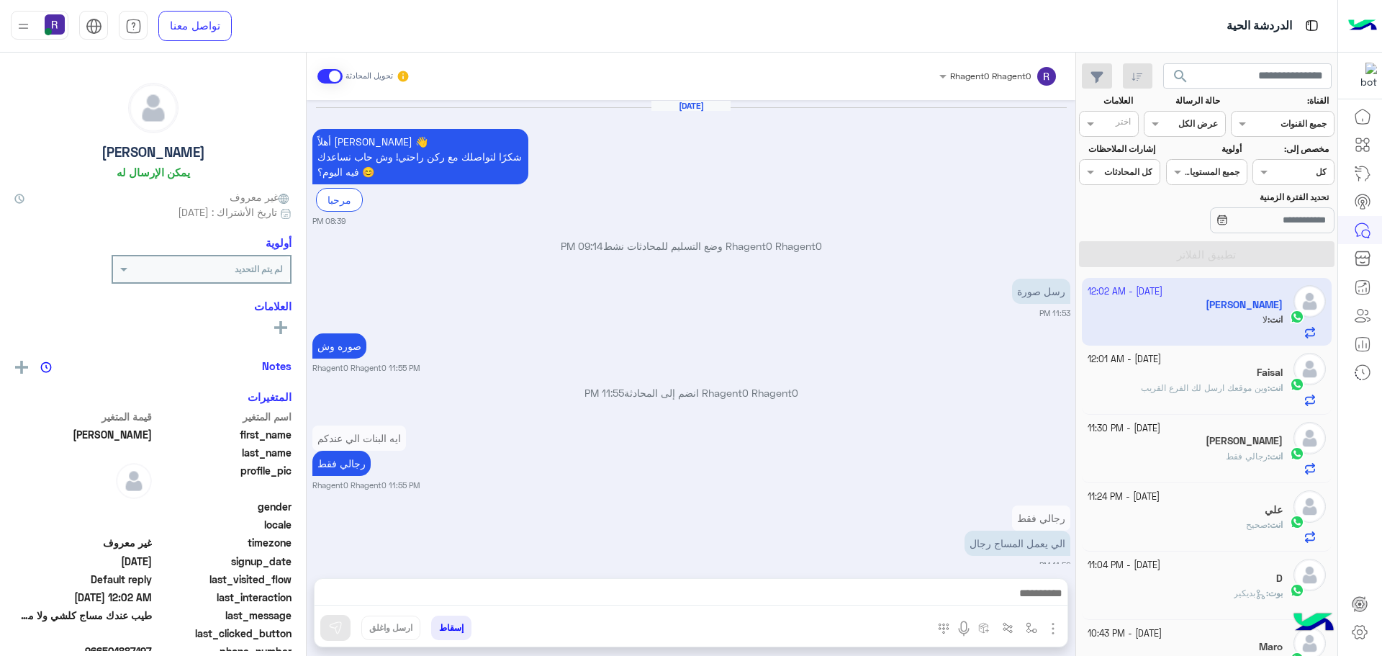
scroll to position [860, 0]
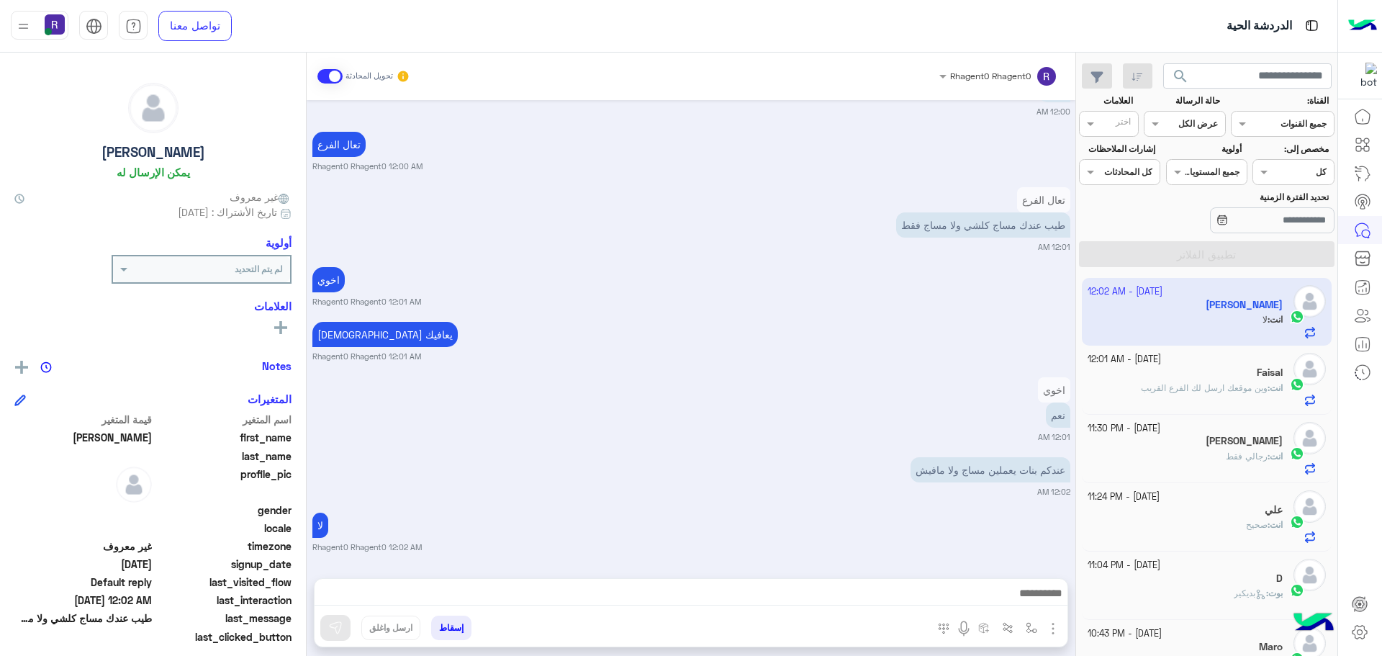
click at [1242, 454] on span "رجالي فقط" at bounding box center [1247, 456] width 42 height 11
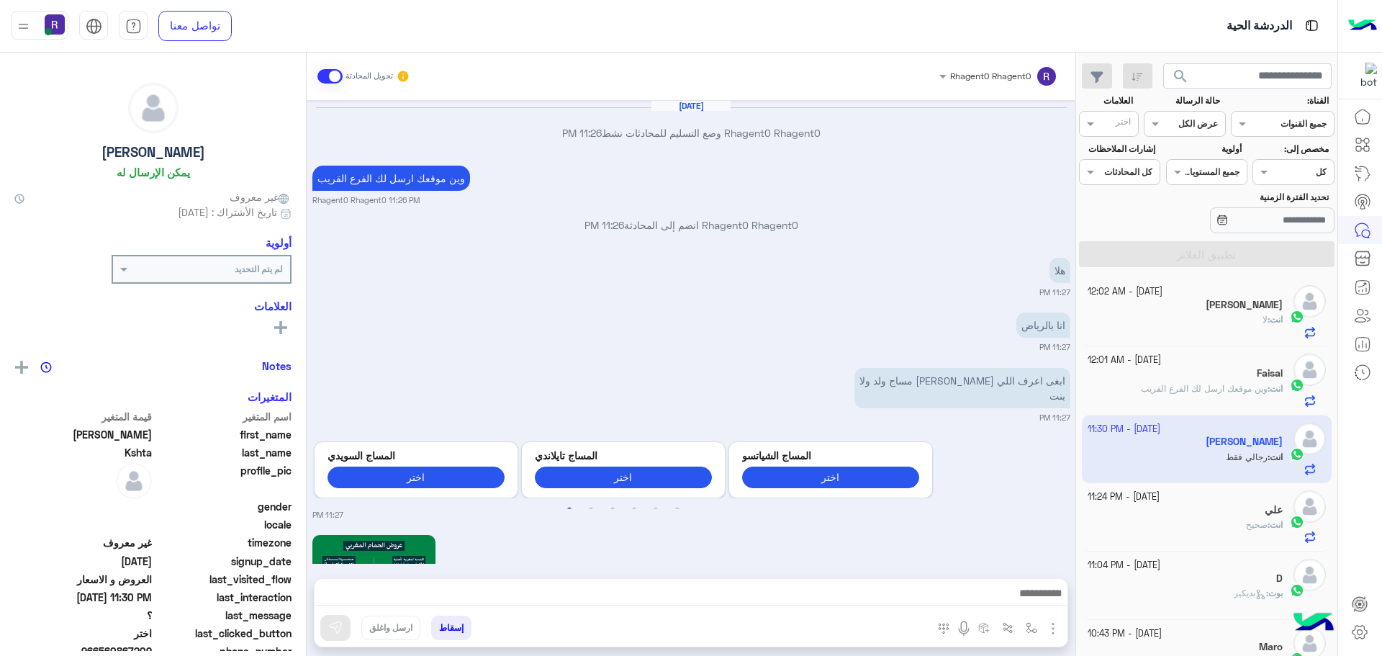
scroll to position [2055, 0]
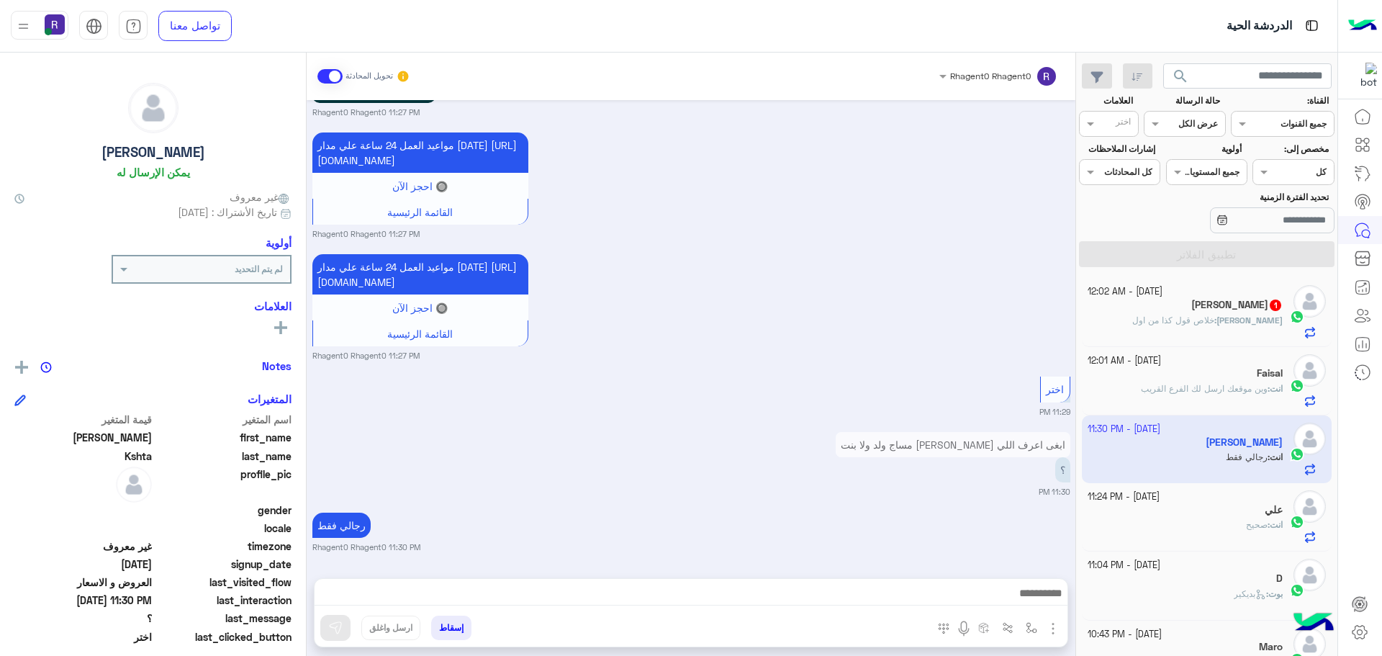
click at [1208, 314] on p "عبدالمجيد : خلاص قول كذا من اول" at bounding box center [1207, 320] width 150 height 13
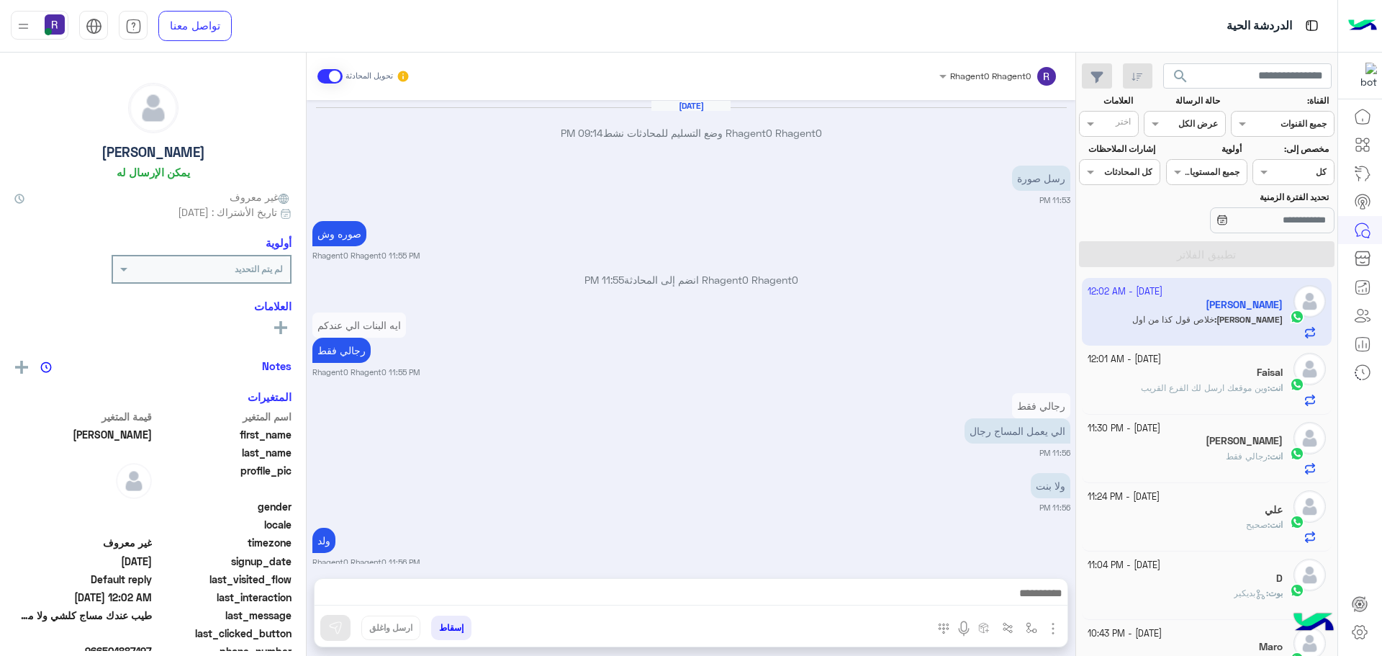
scroll to position [802, 0]
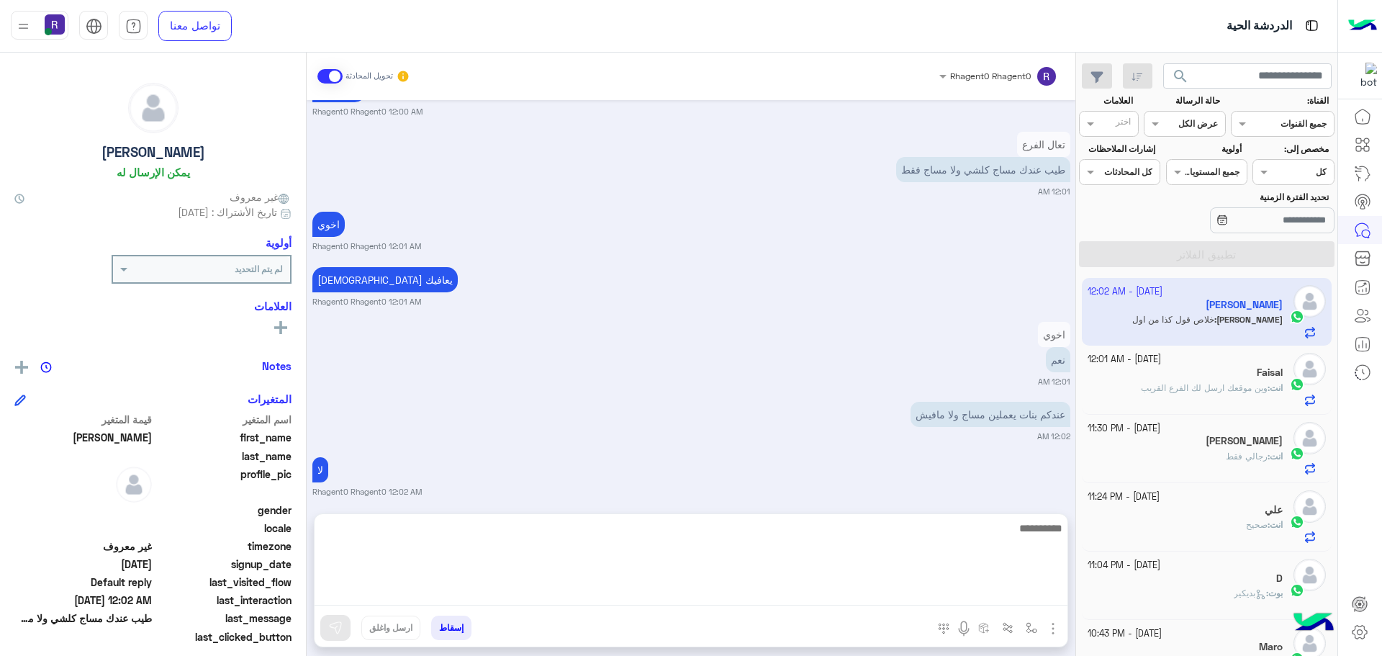
click at [762, 596] on textarea at bounding box center [691, 562] width 753 height 86
type textarea "*******"
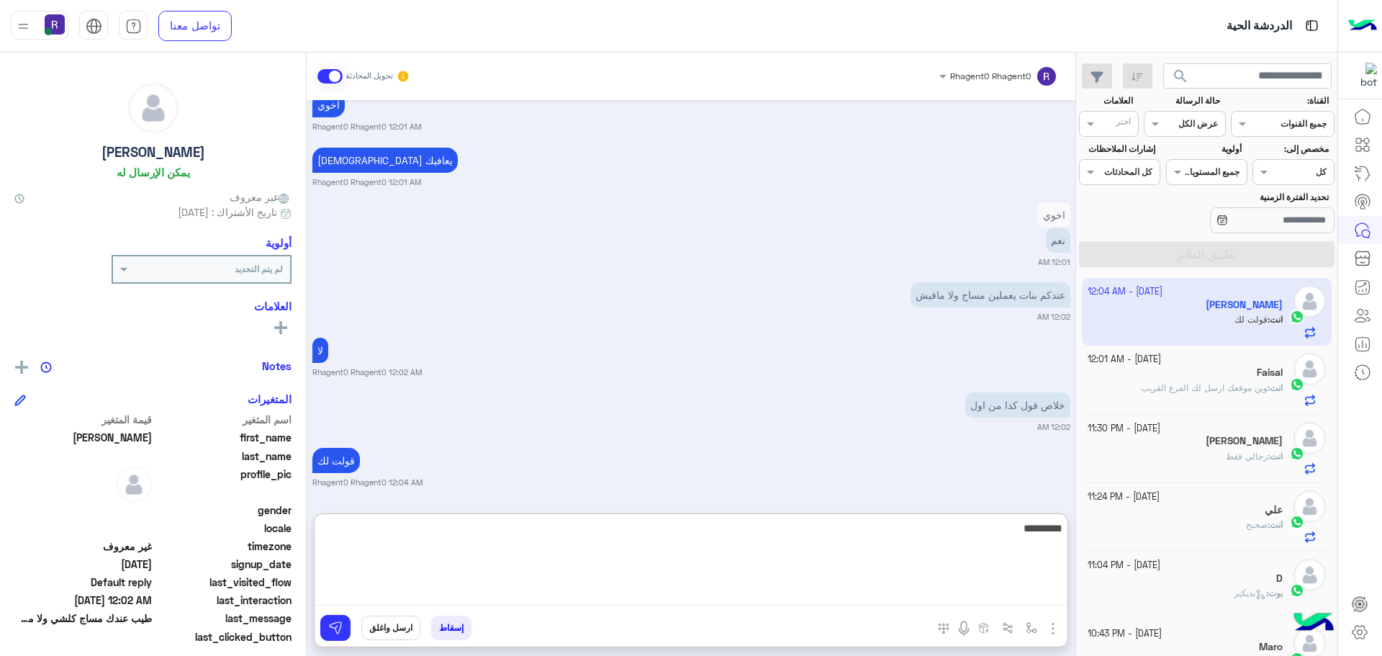
type textarea "*********"
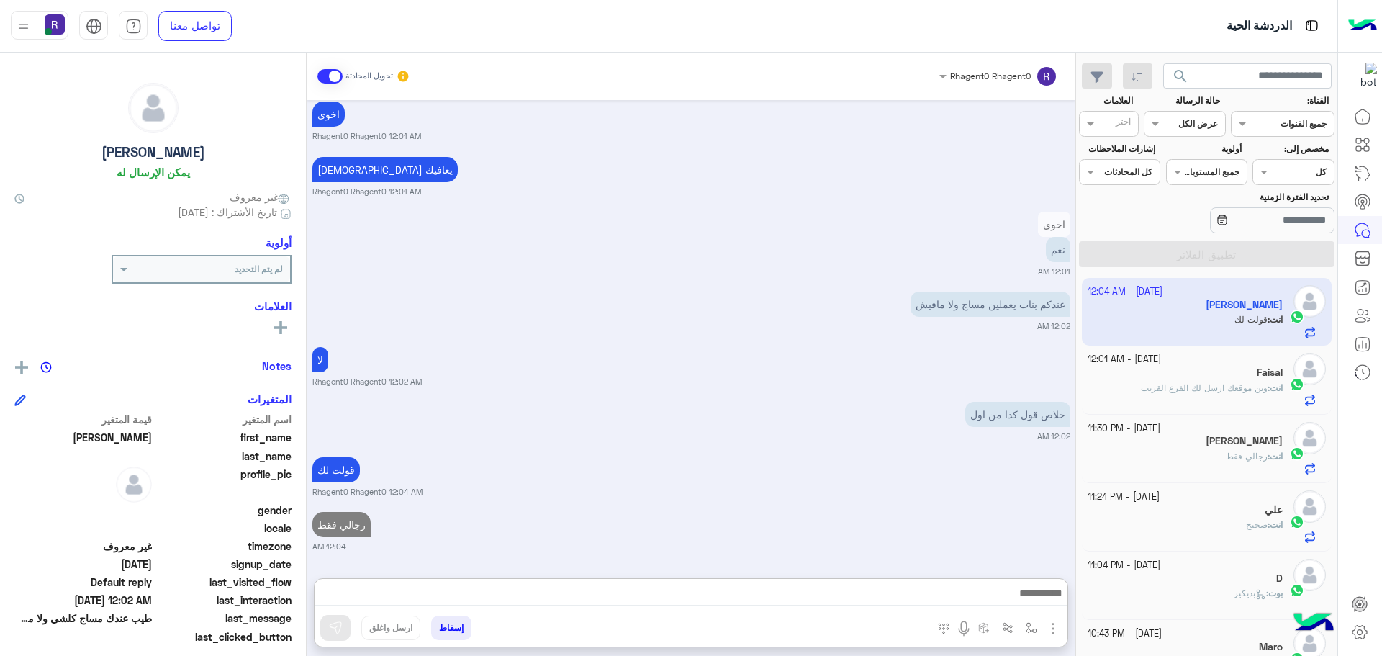
click at [787, 446] on div "Sep 26, 2025 Rhagent0 Rhagent0 وضع التسليم للمحادثات نشط 09:14 PM رسل صورة 11:5…" at bounding box center [691, 332] width 769 height 464
click at [1235, 384] on span "وين موقعك ارسل لك الفرع القريب" at bounding box center [1204, 387] width 127 height 11
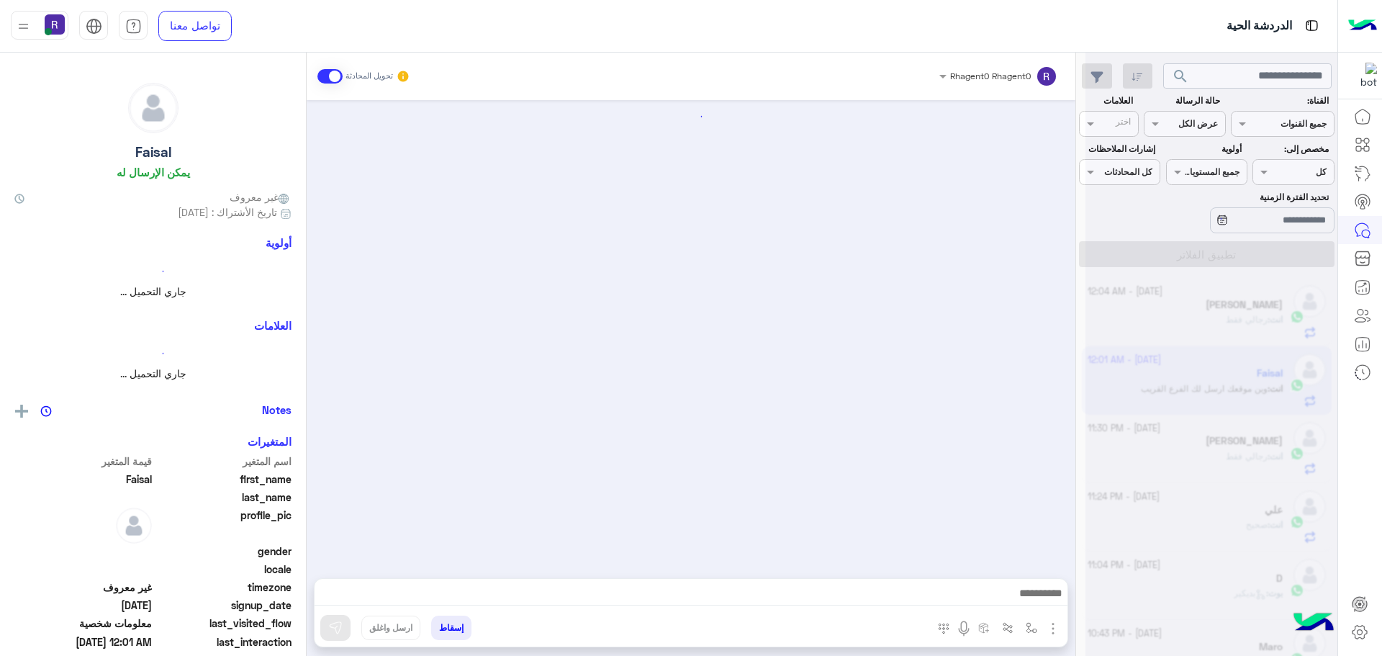
scroll to position [2482, 0]
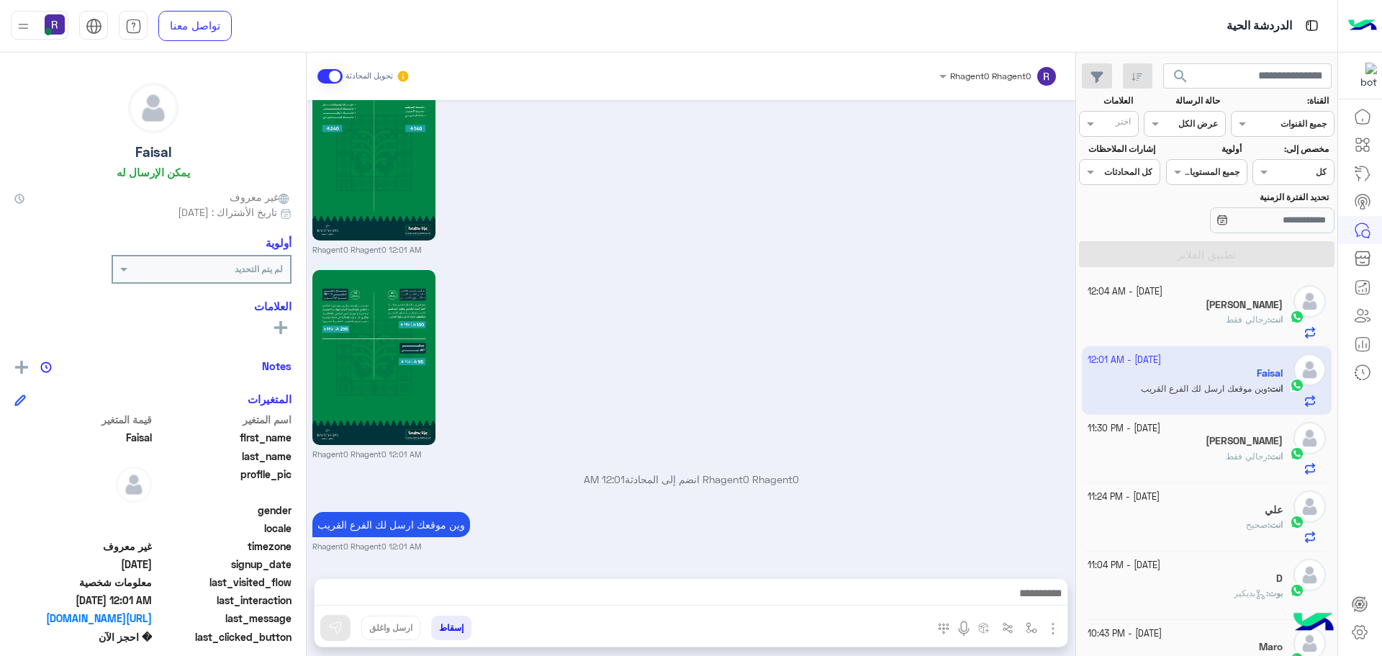
click at [1202, 327] on div "انت : رجالي فقط" at bounding box center [1186, 325] width 196 height 25
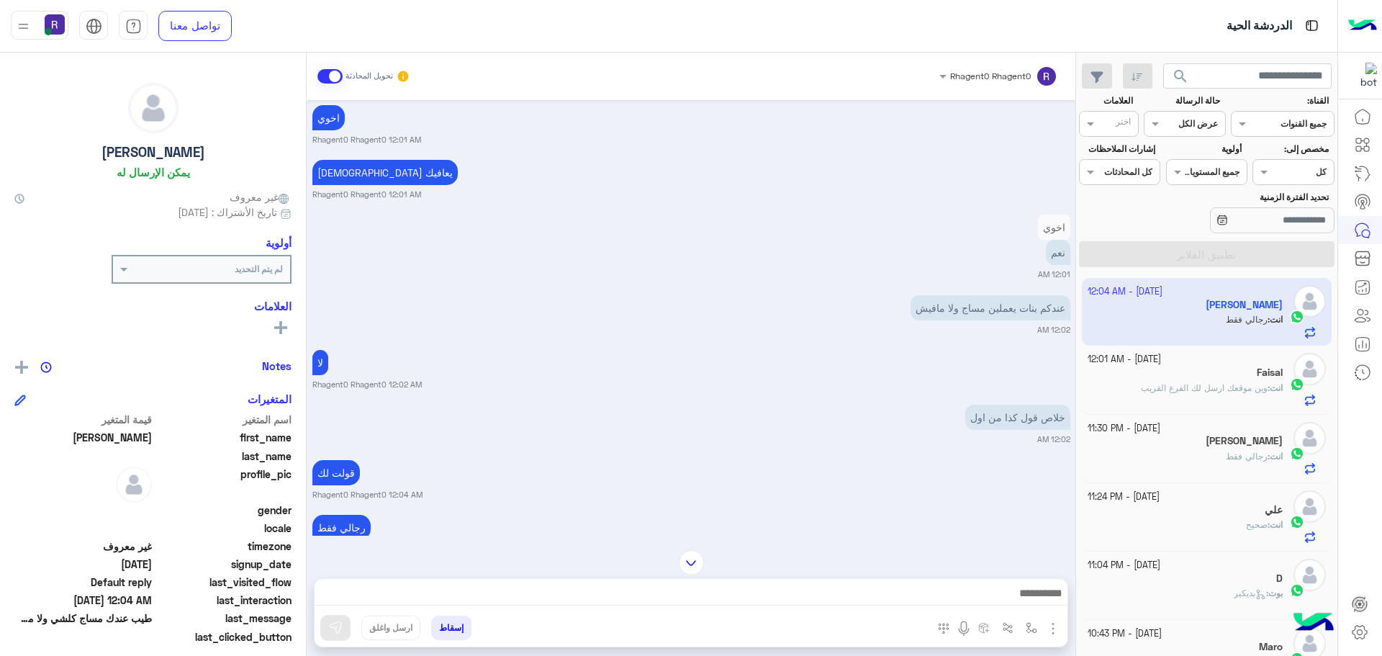
scroll to position [1719, 0]
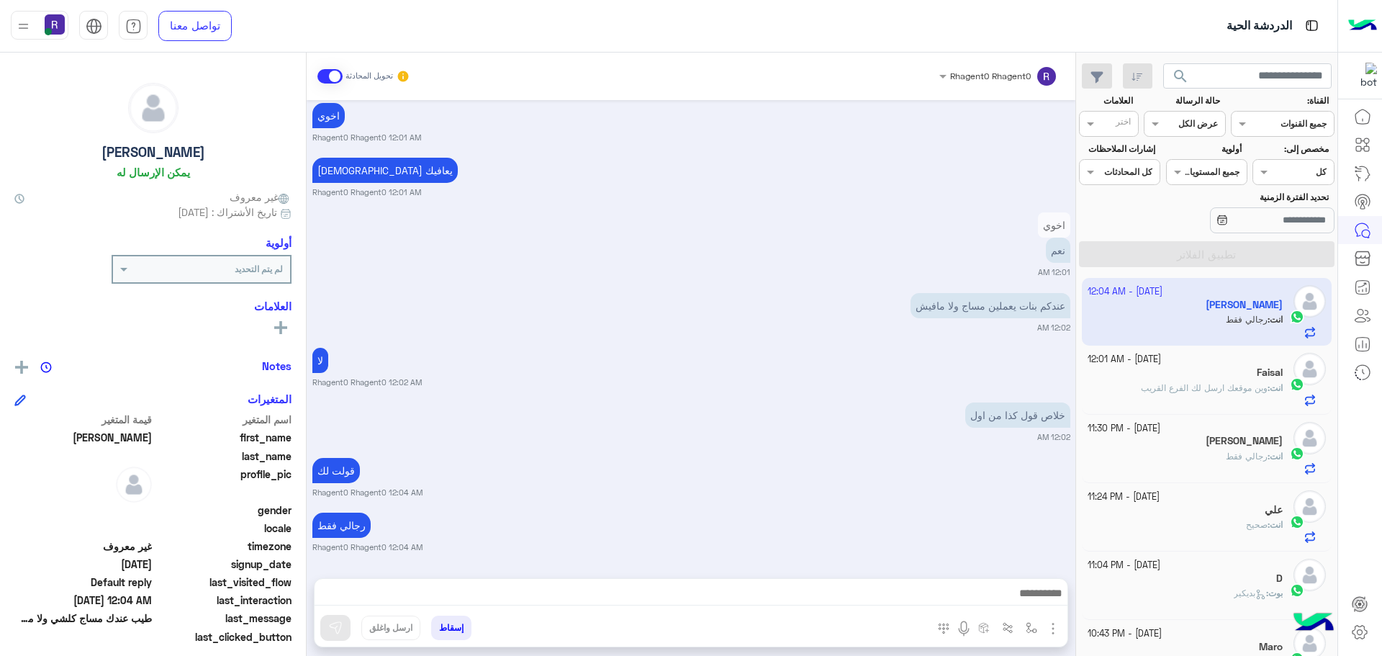
click at [1258, 389] on span "وين موقعك ارسل لك الفرع القريب" at bounding box center [1204, 387] width 127 height 11
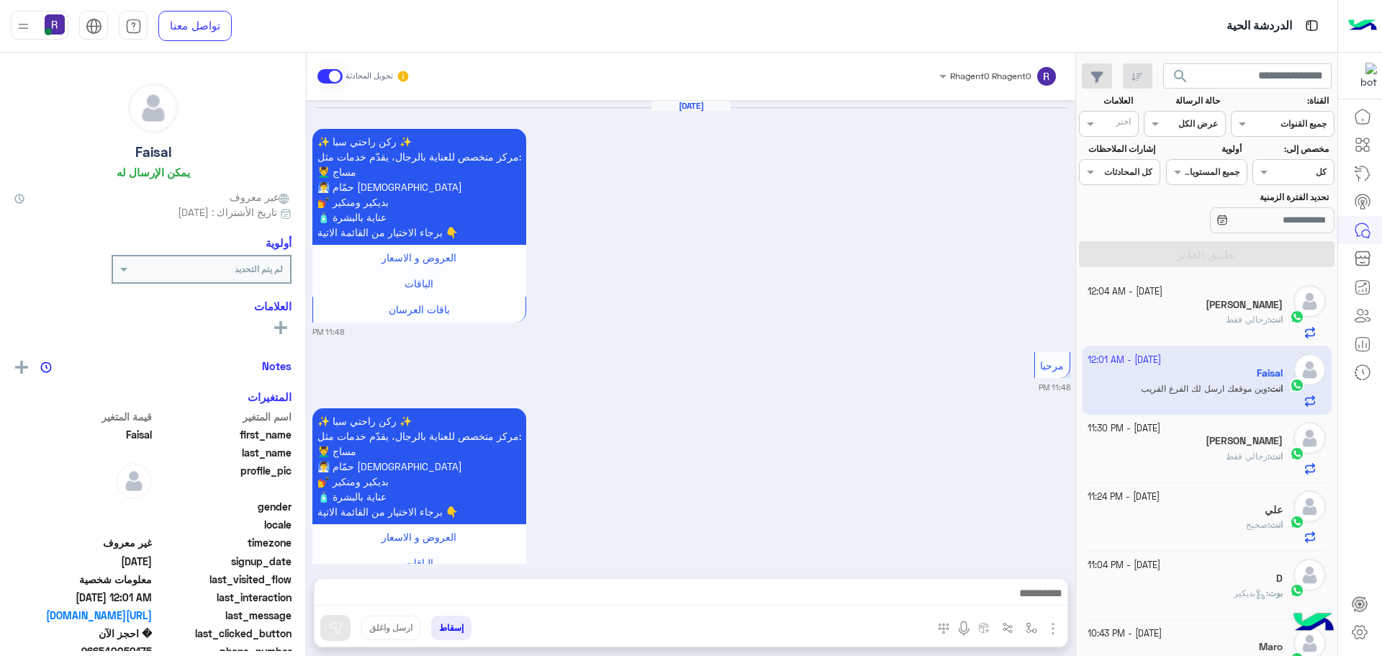
scroll to position [2482, 0]
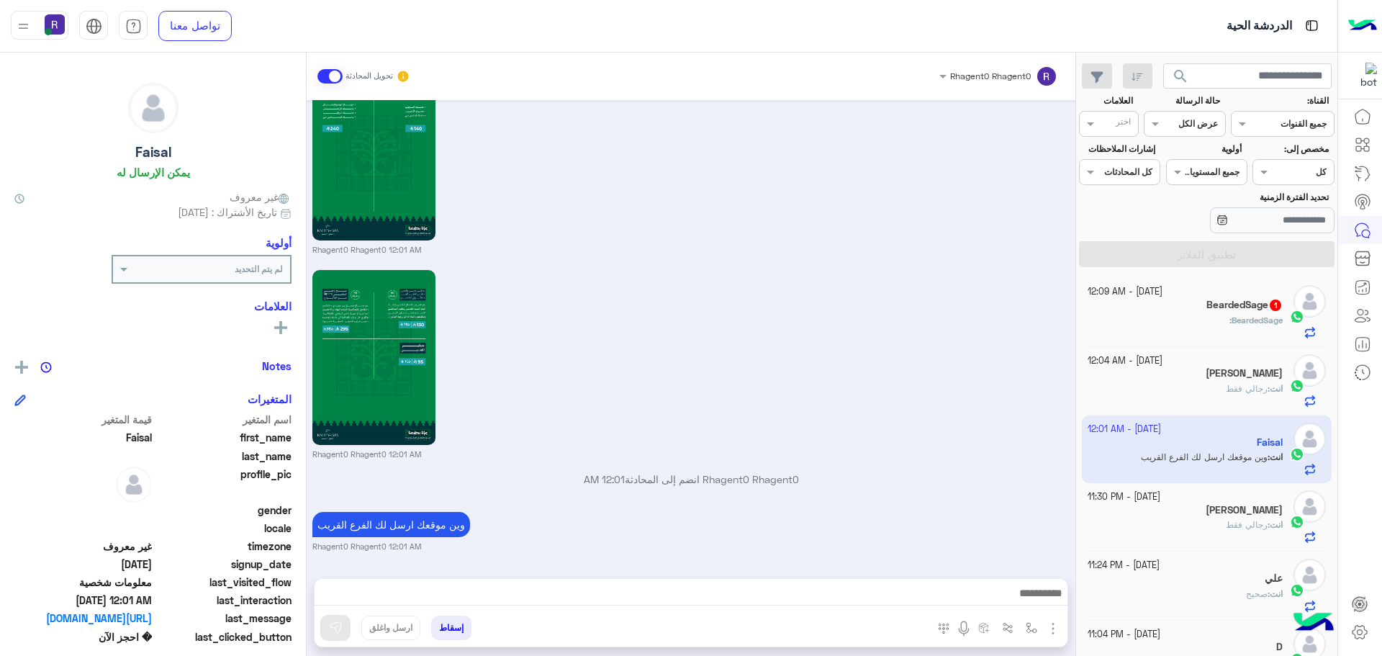
click at [1238, 307] on h5 "BeardedSage 1" at bounding box center [1245, 305] width 76 height 12
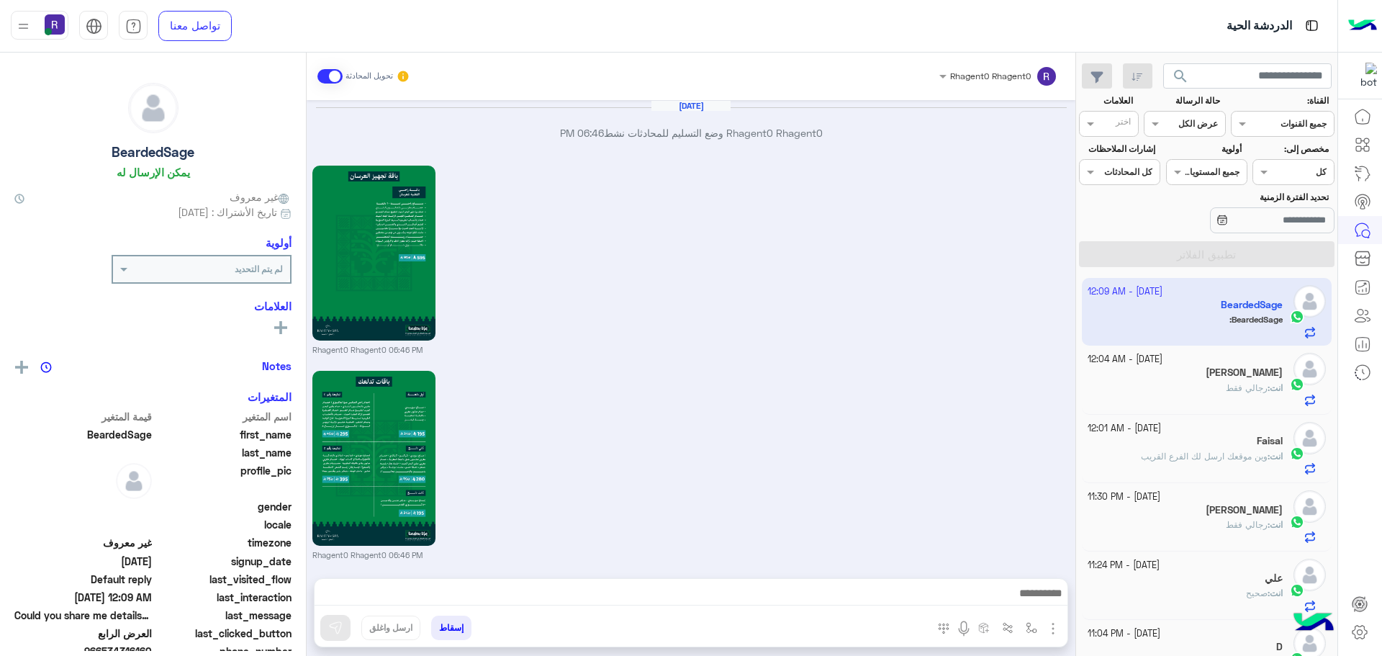
scroll to position [2388, 0]
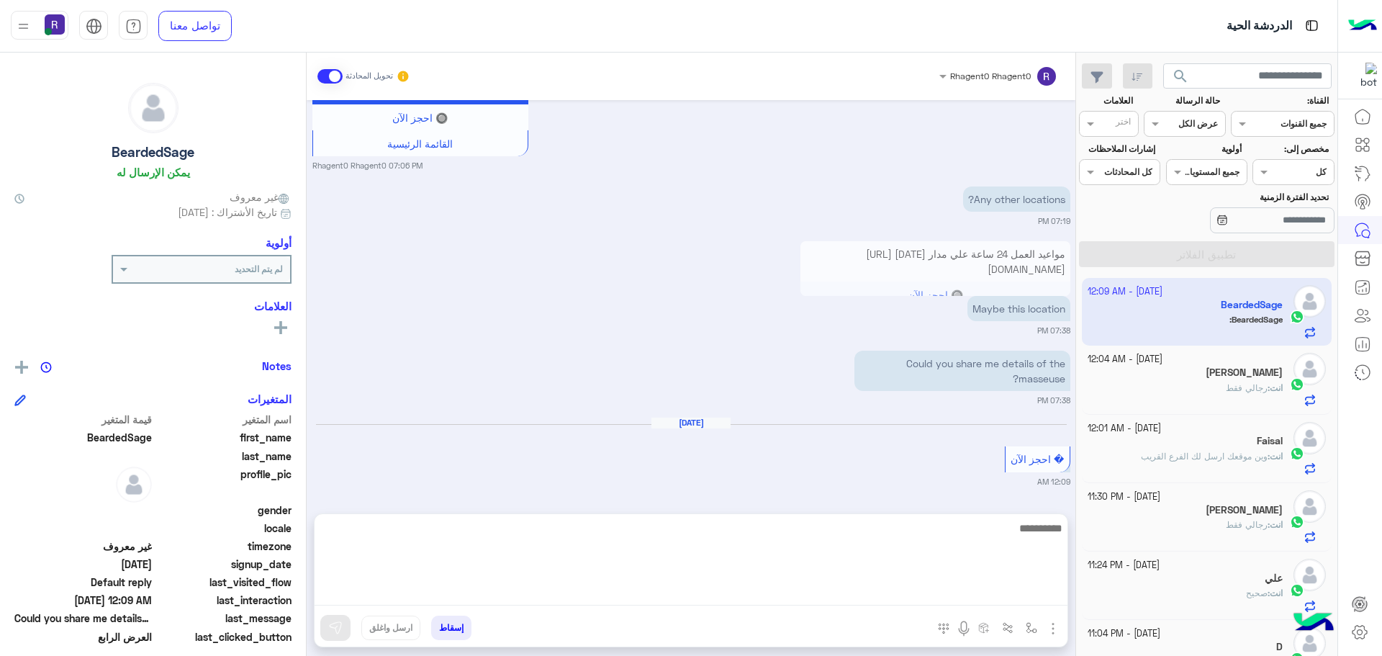
click at [630, 590] on textarea at bounding box center [691, 562] width 753 height 86
type textarea "**"
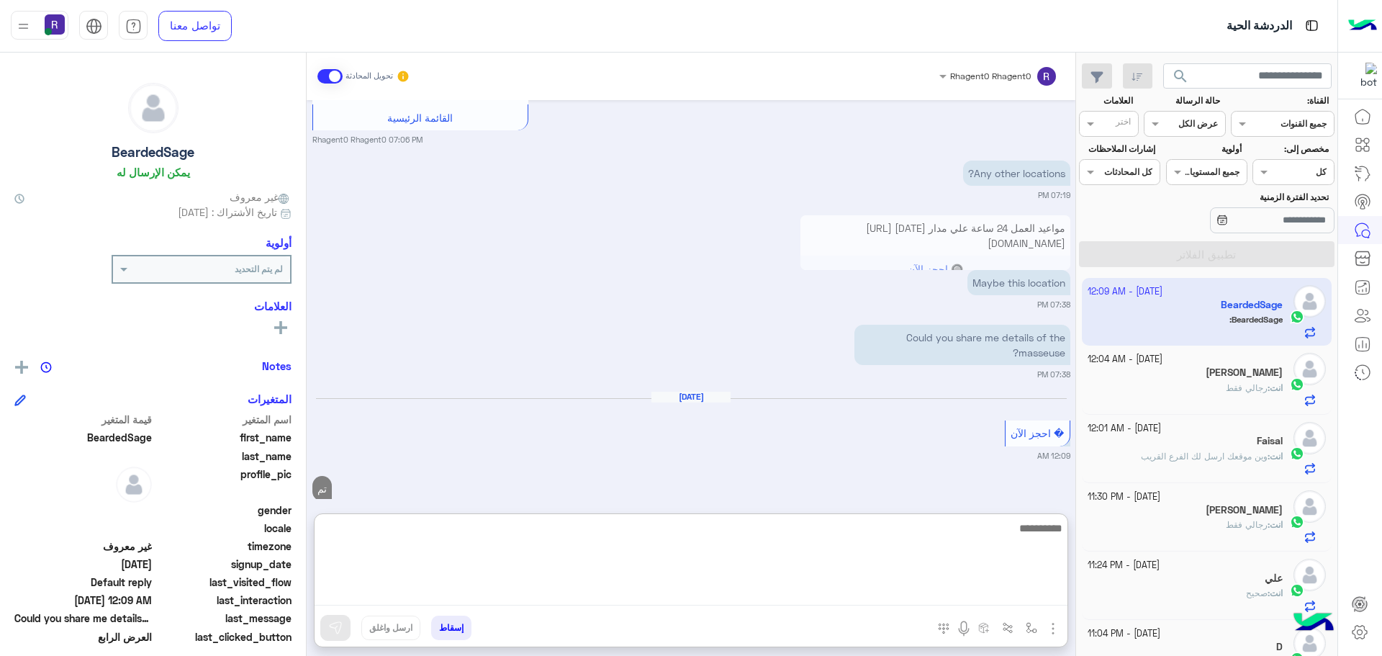
scroll to position [2507, 0]
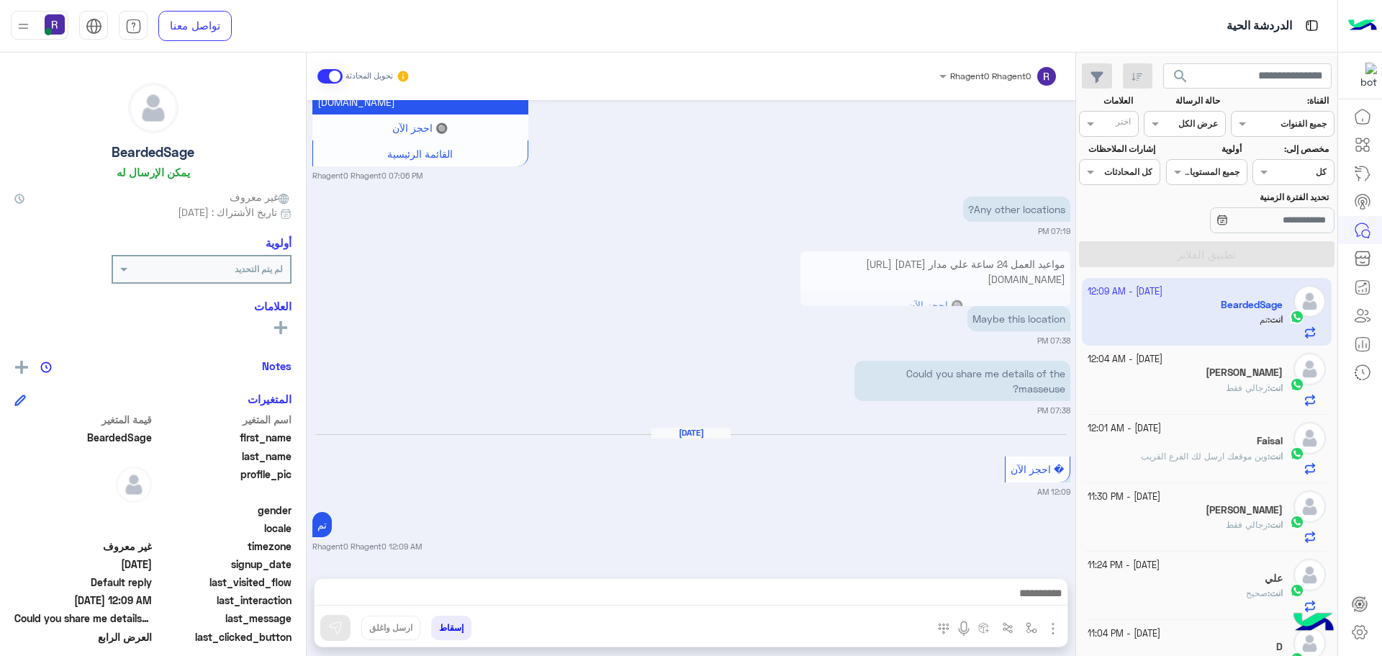
click at [1241, 593] on div "انت : صحيح" at bounding box center [1186, 599] width 196 height 25
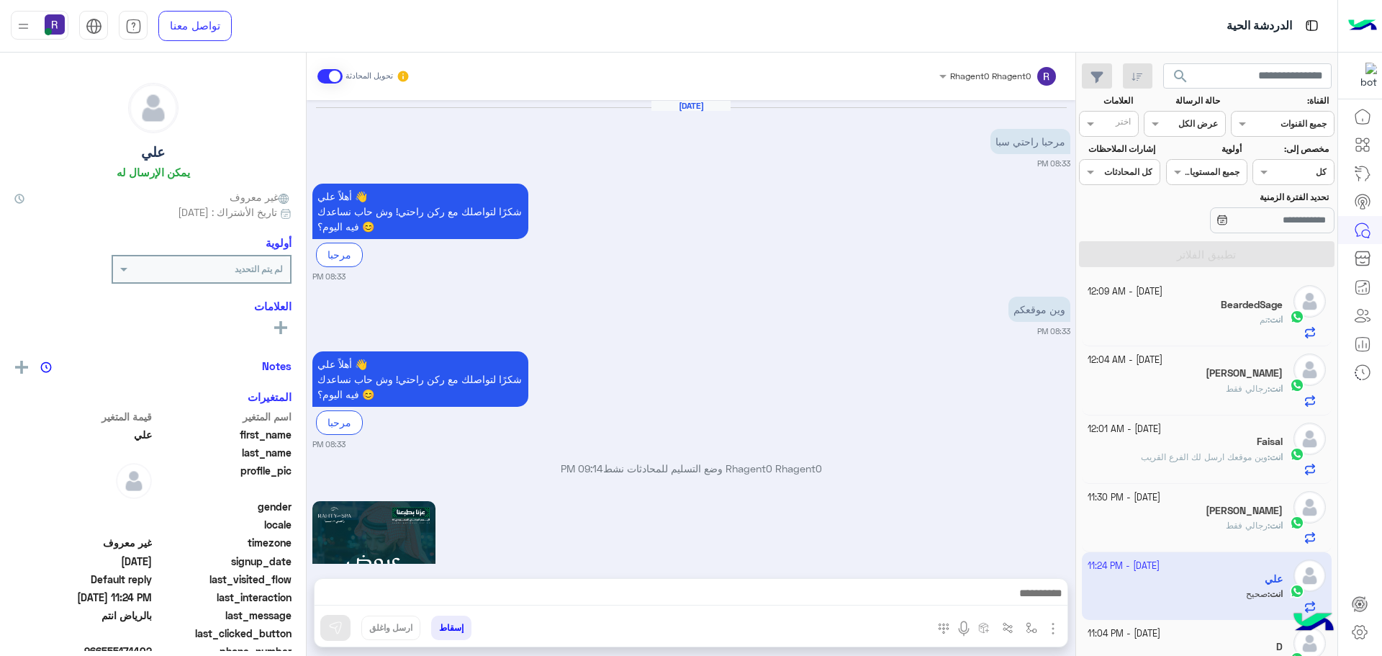
scroll to position [1909, 0]
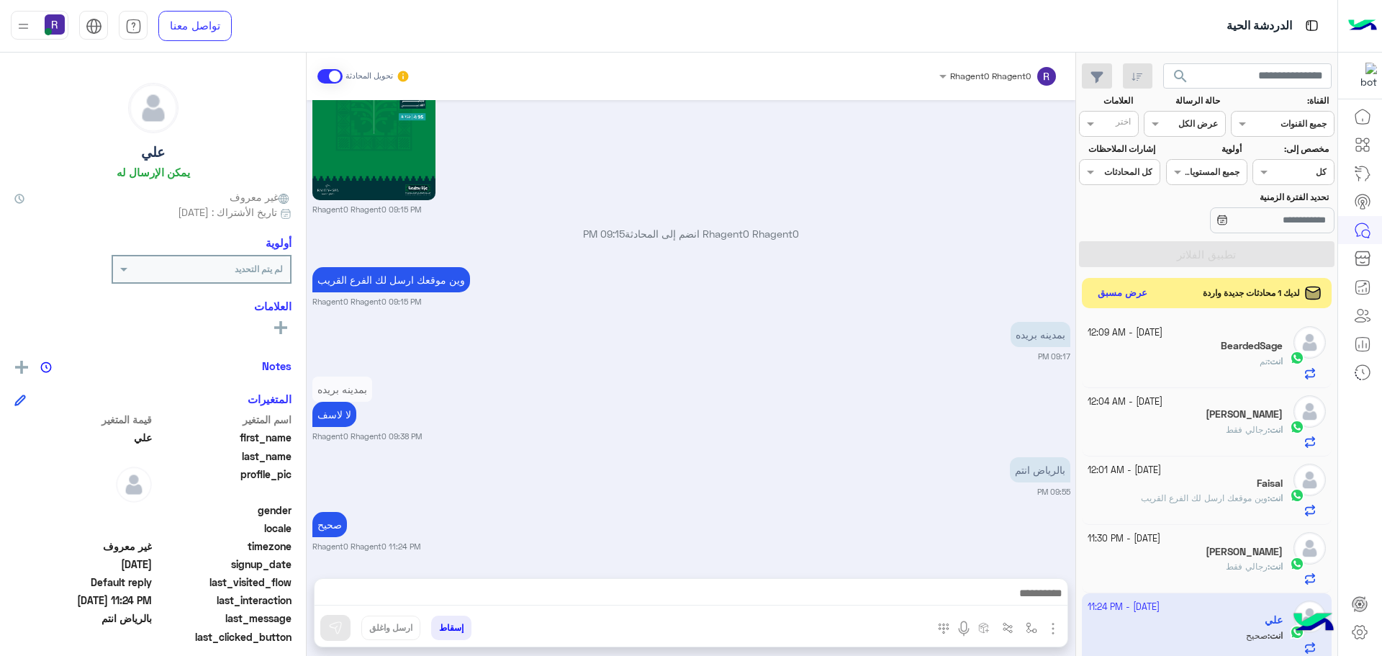
click at [1142, 290] on button "عرض مسبق" at bounding box center [1123, 293] width 60 height 19
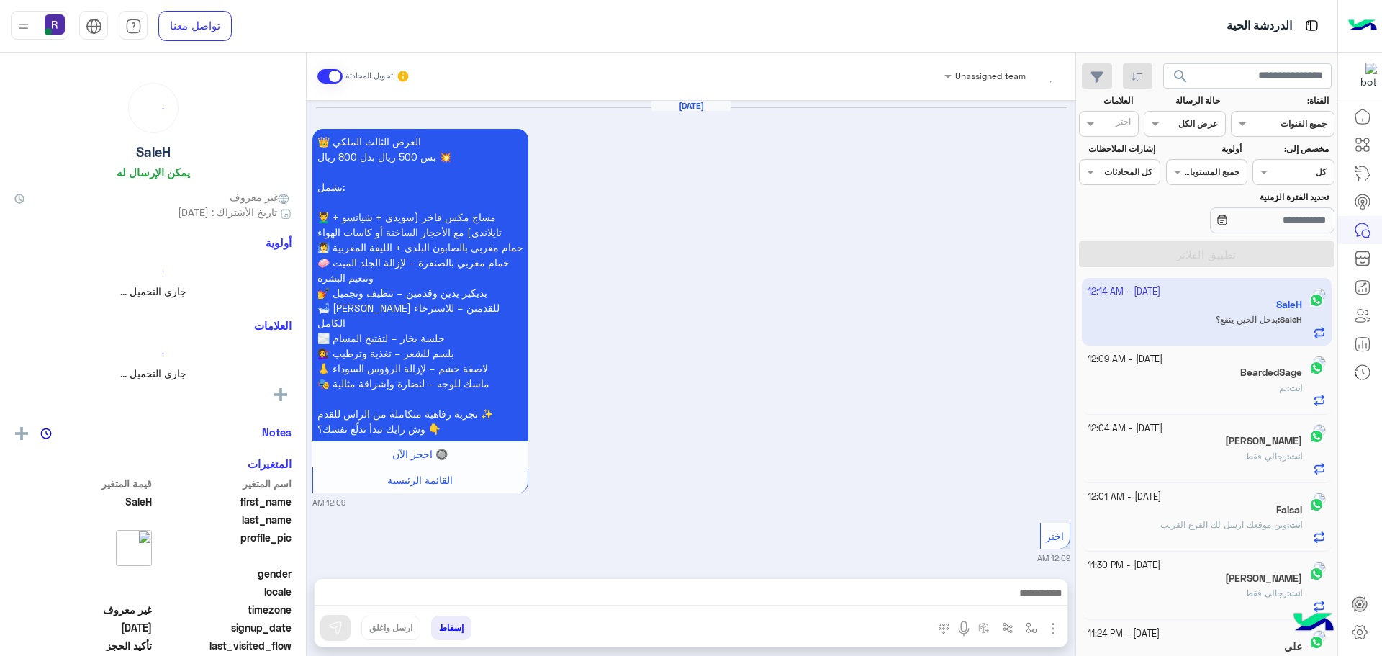
scroll to position [1748, 0]
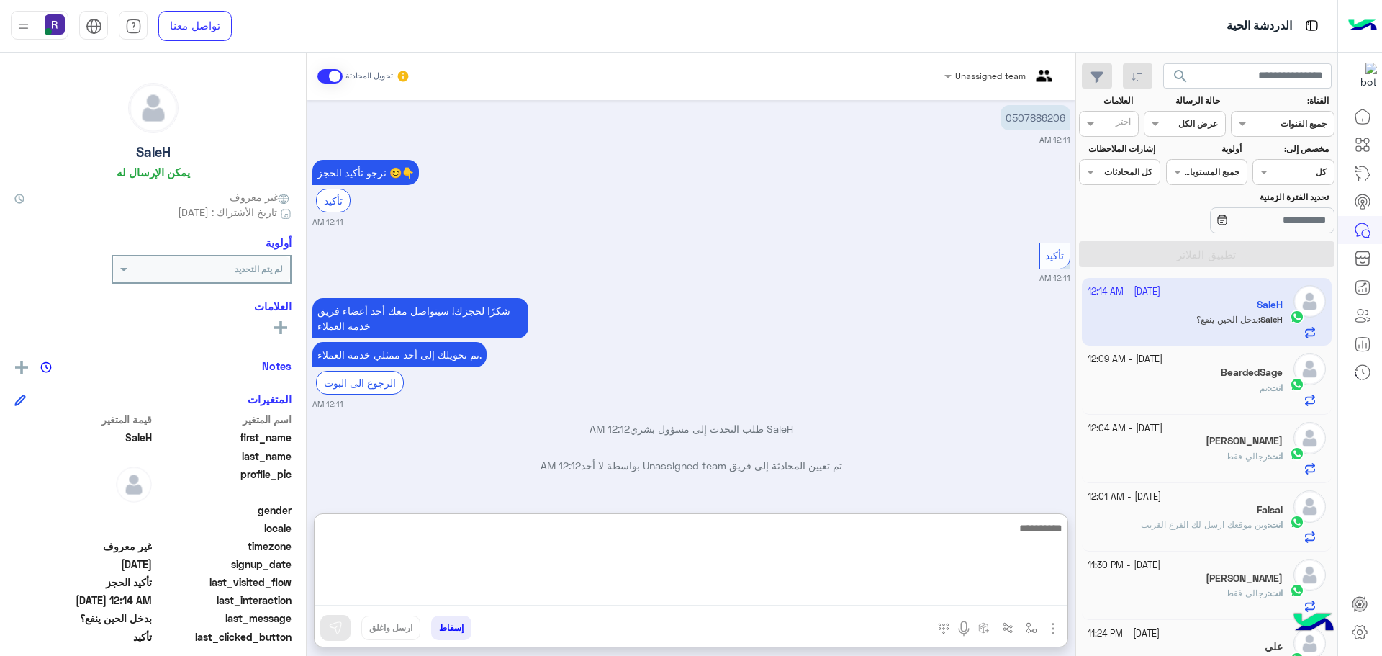
click at [942, 594] on textarea at bounding box center [691, 562] width 753 height 86
type textarea "**********"
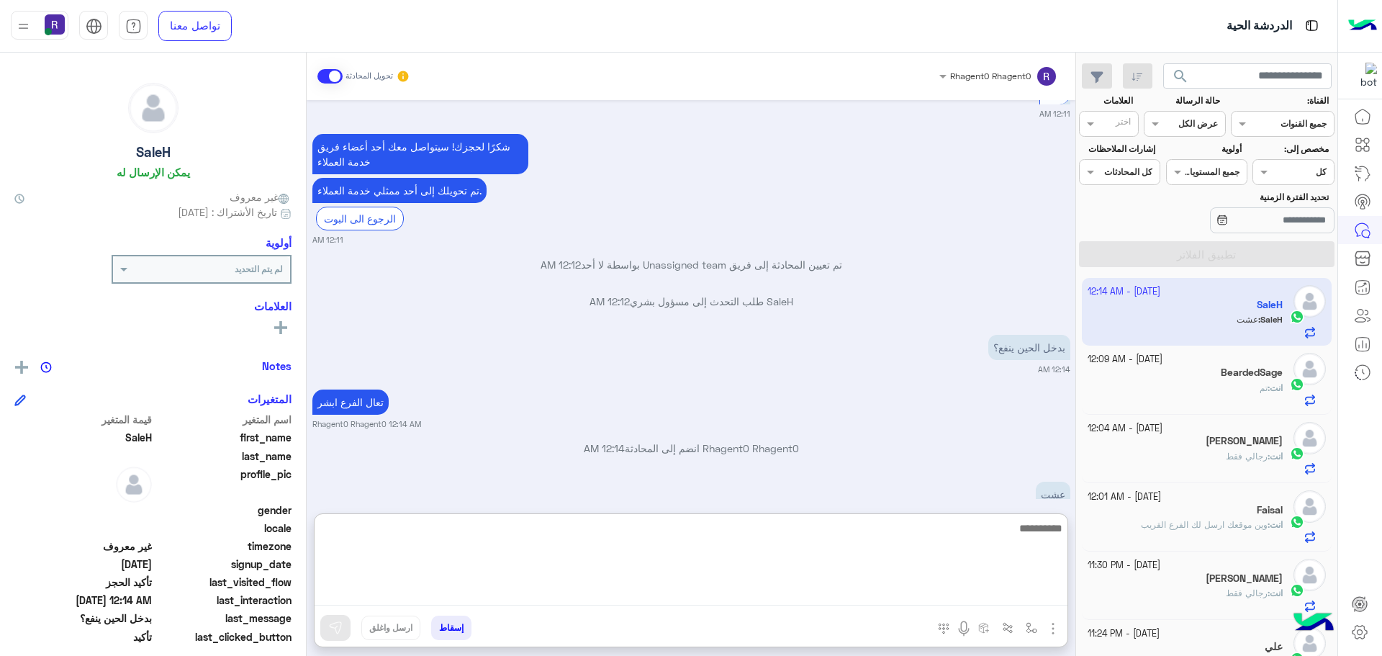
scroll to position [1888, 0]
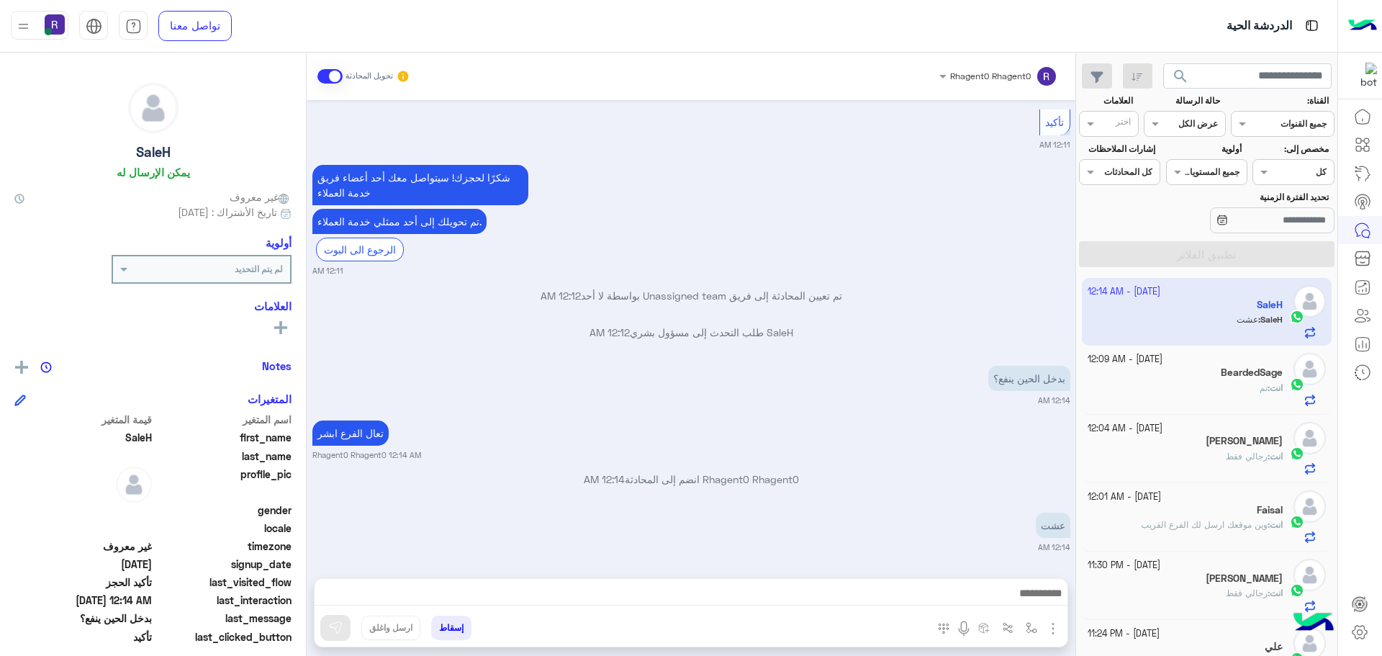
click at [921, 416] on div "Sep 27, 2025 👑 العرض الثالث الملكي بس 500 ريال بدل 800 ريال 💥 يشمل: 💆‍♂️ مساج م…" at bounding box center [691, 332] width 769 height 464
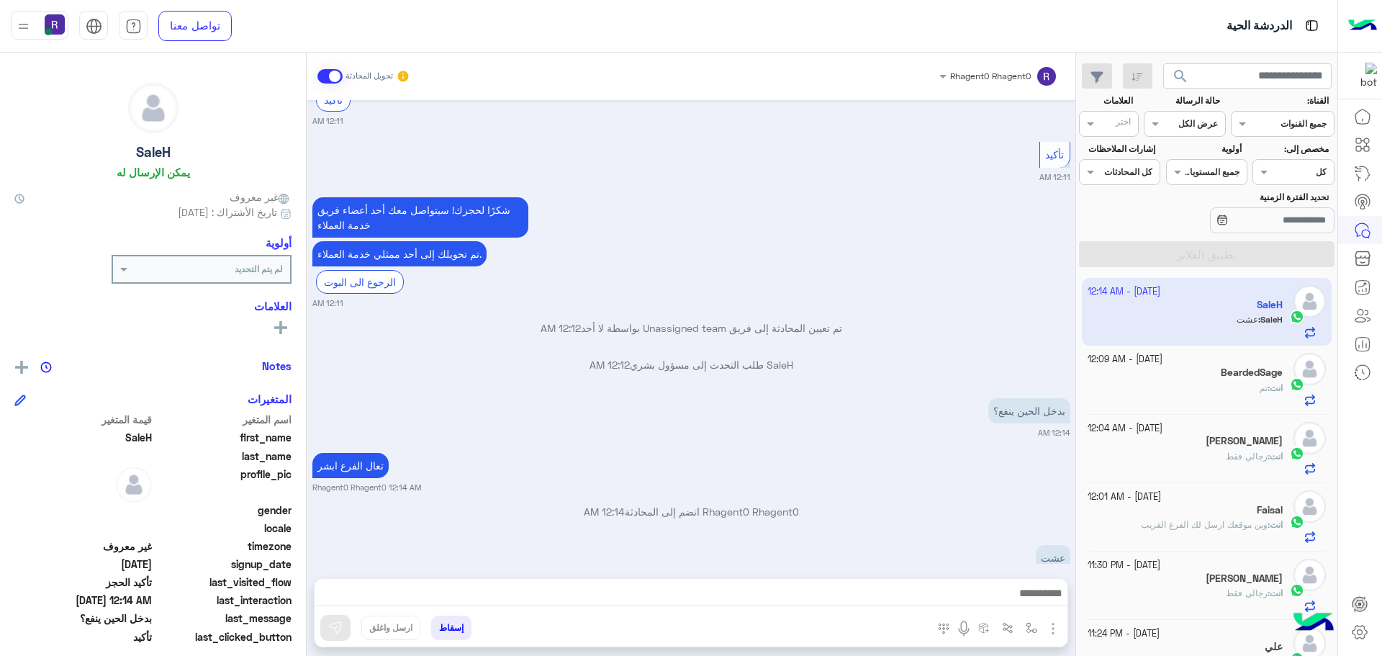
scroll to position [1895, 0]
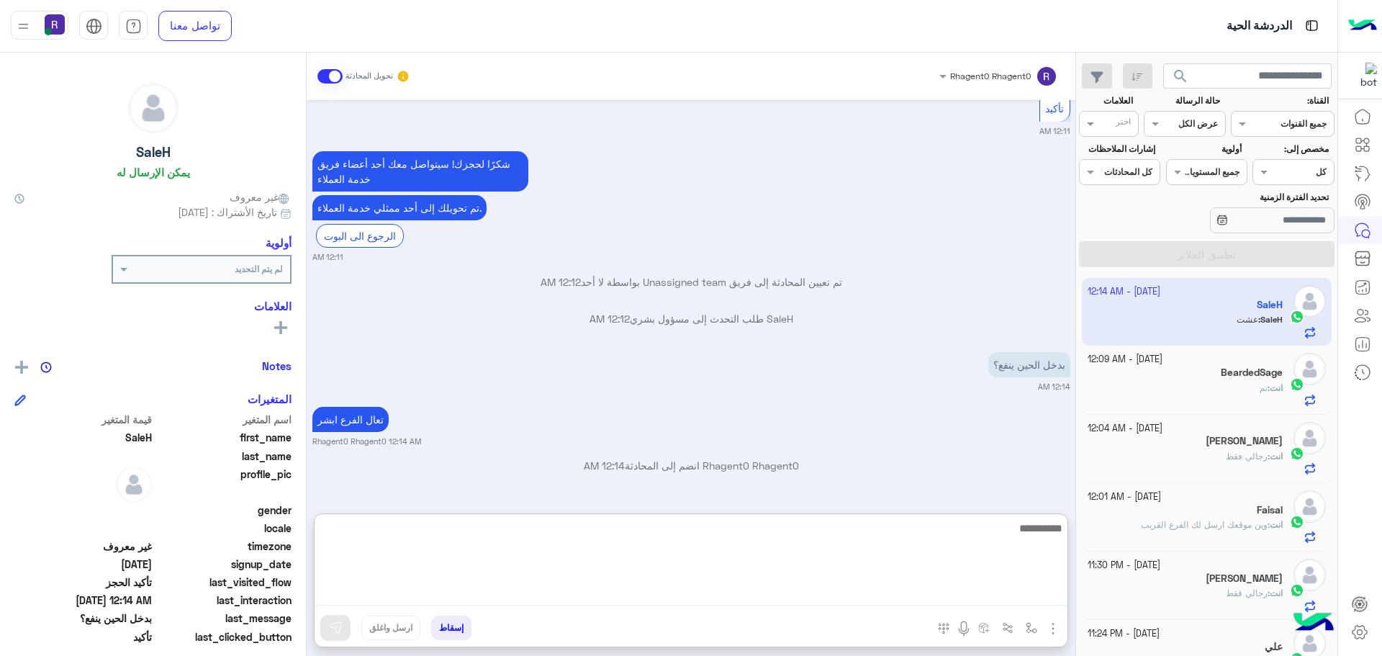
click at [557, 591] on textarea at bounding box center [691, 562] width 753 height 86
type textarea "**********"
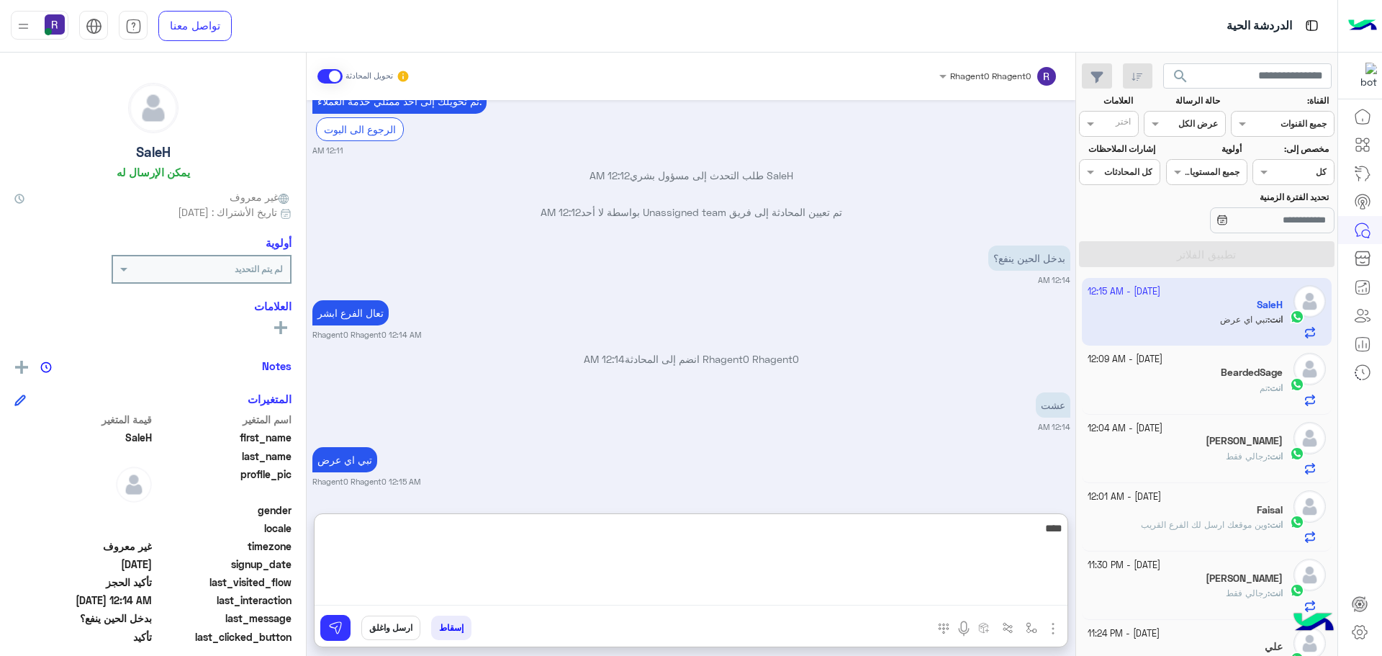
type textarea "****"
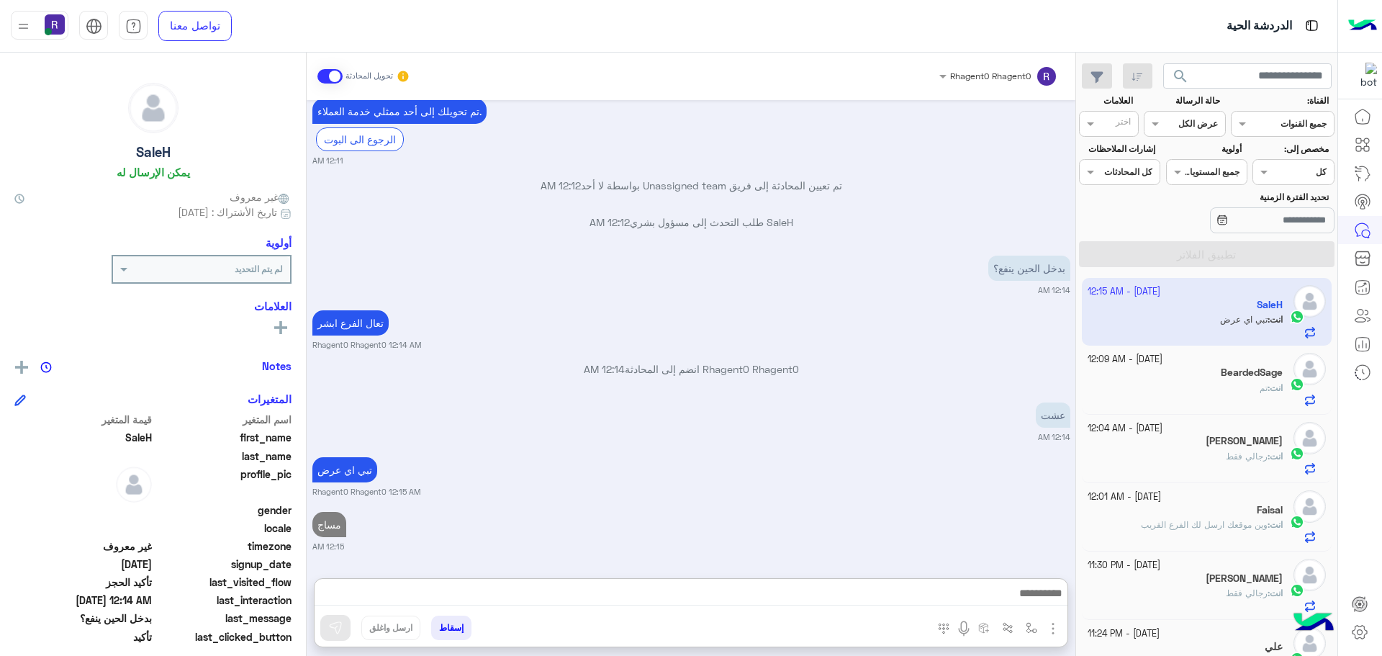
click at [736, 454] on div "تبي اي عرض Rhagent0 Rhagent0 12:15 AM" at bounding box center [691, 476] width 758 height 44
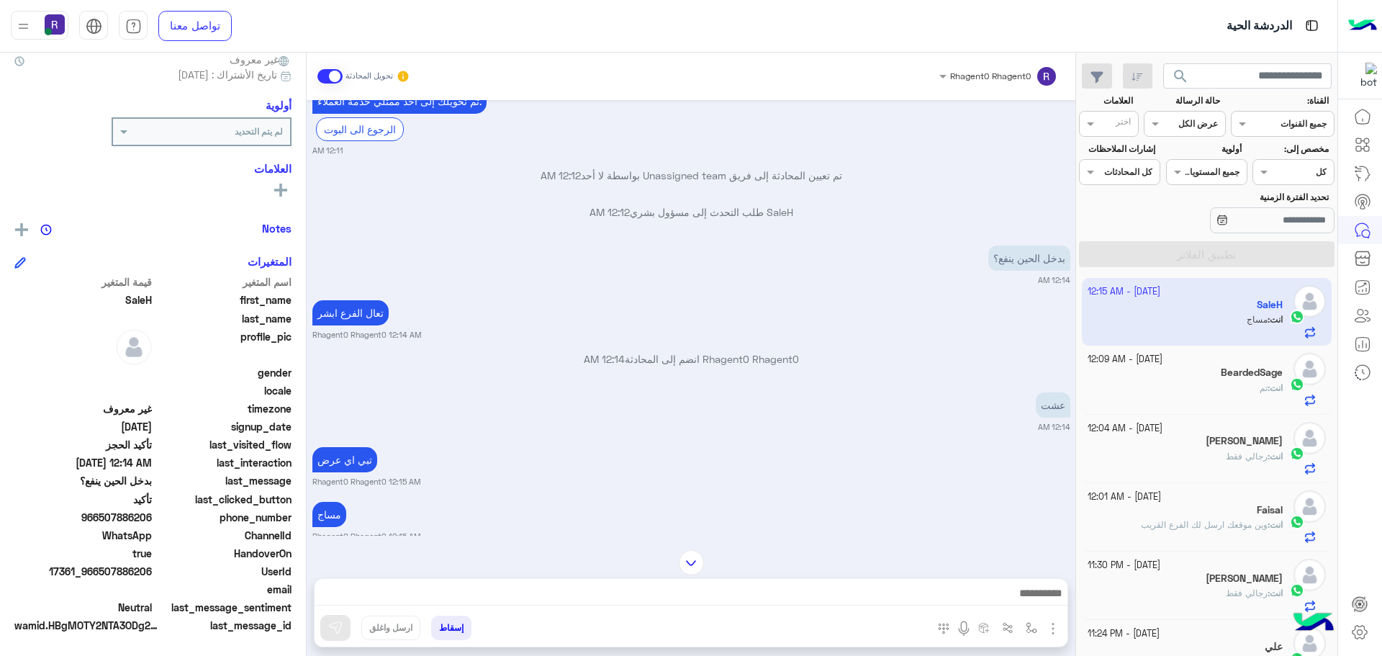
scroll to position [2005, 0]
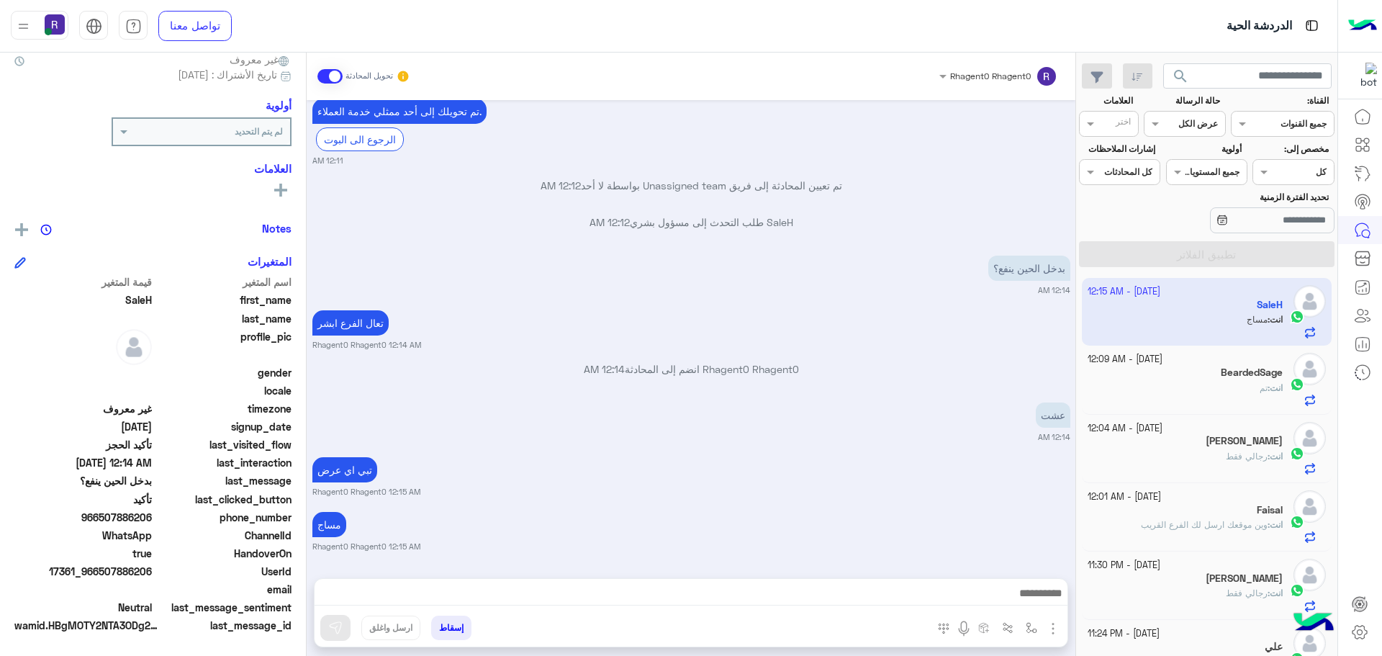
click at [1261, 402] on div "انت : تم" at bounding box center [1186, 394] width 196 height 25
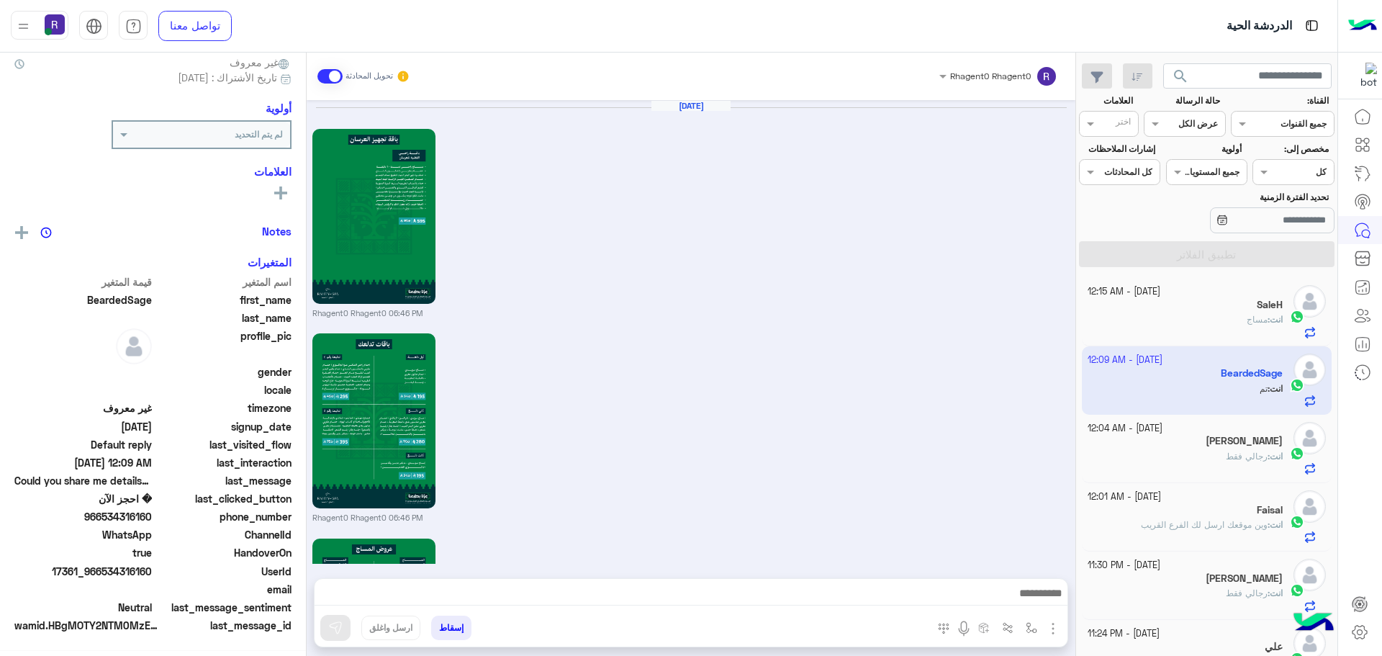
scroll to position [135, 0]
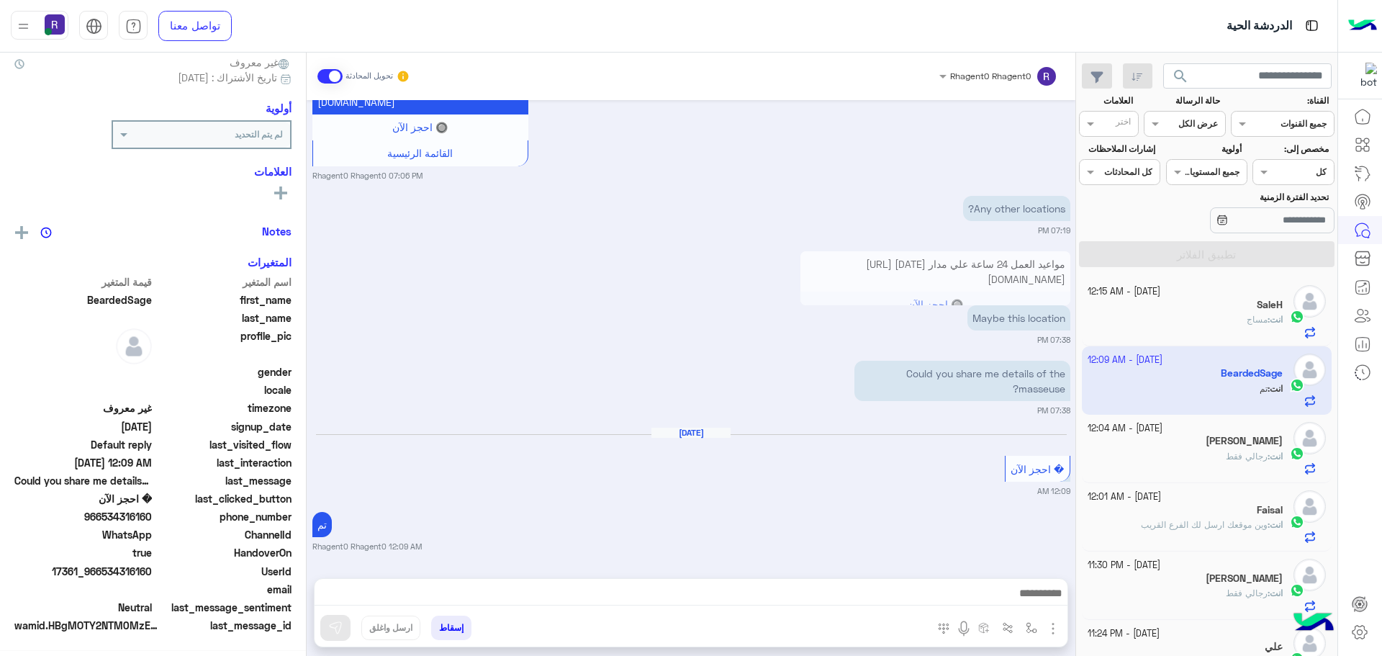
click at [1250, 325] on span "انت : مساج" at bounding box center [1265, 319] width 36 height 11
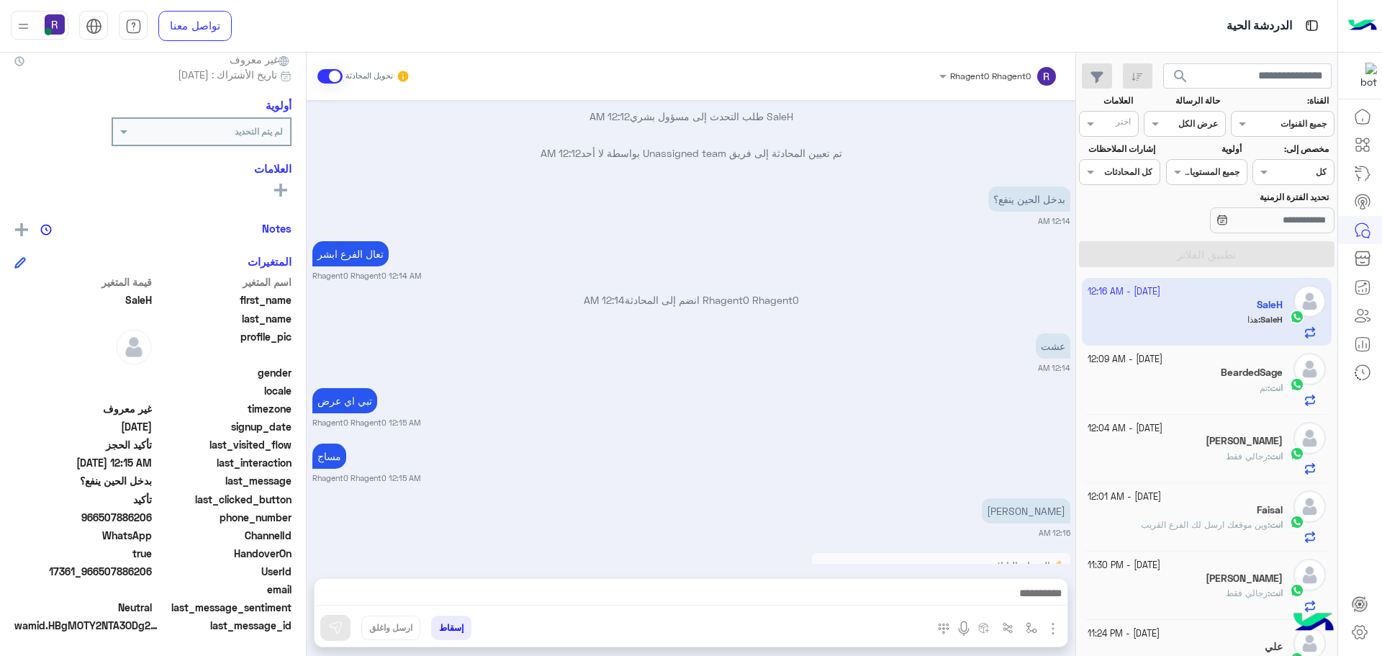
scroll to position [1092, 0]
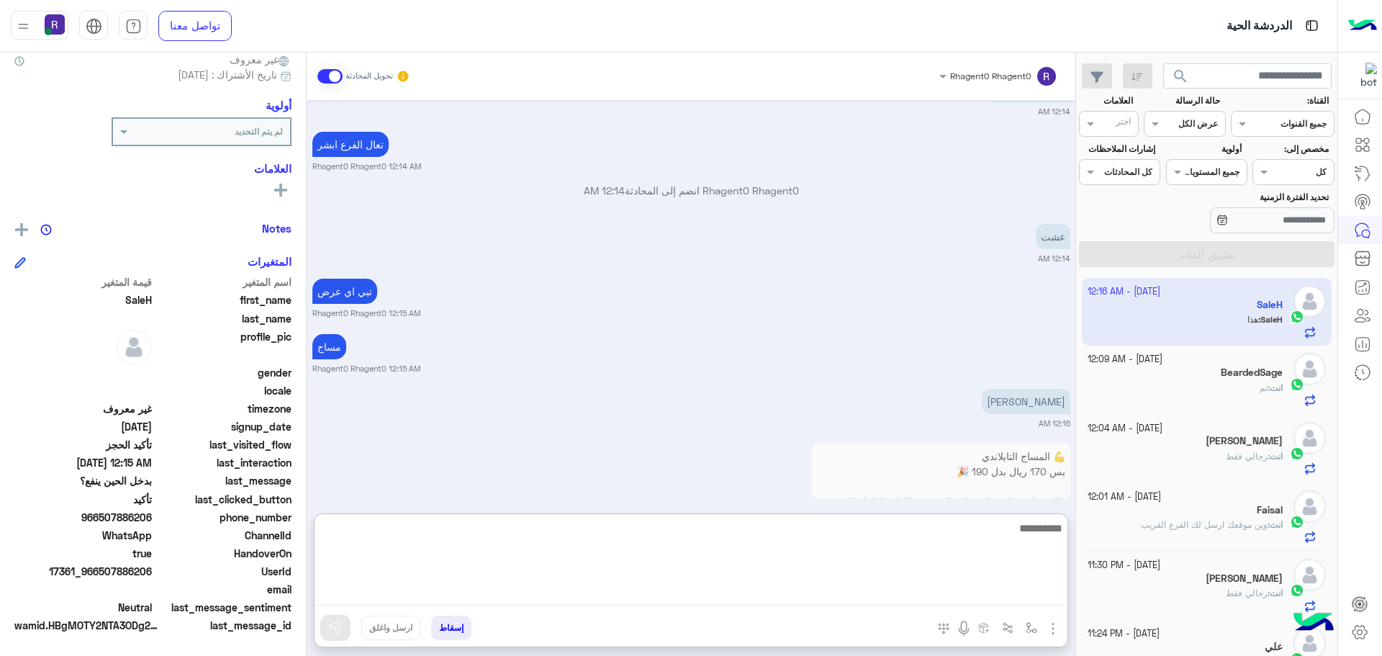
click at [615, 594] on textarea at bounding box center [691, 562] width 753 height 86
type textarea "********"
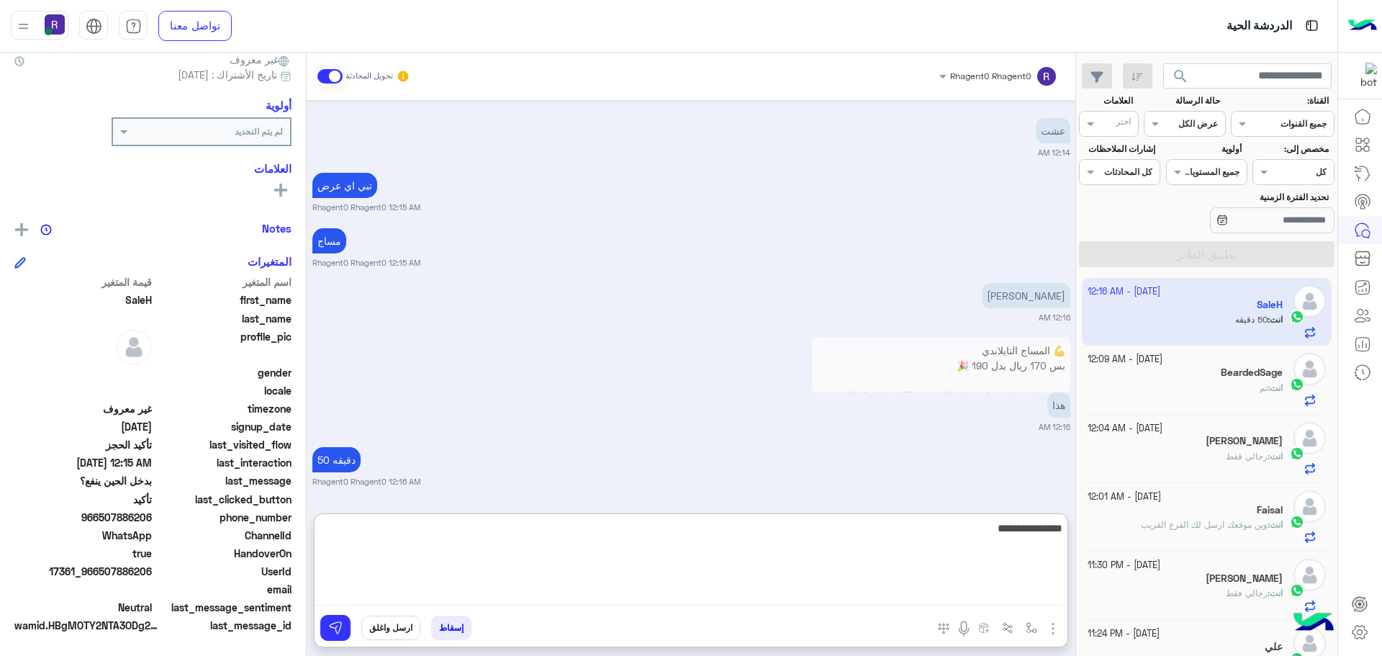
type textarea "**********"
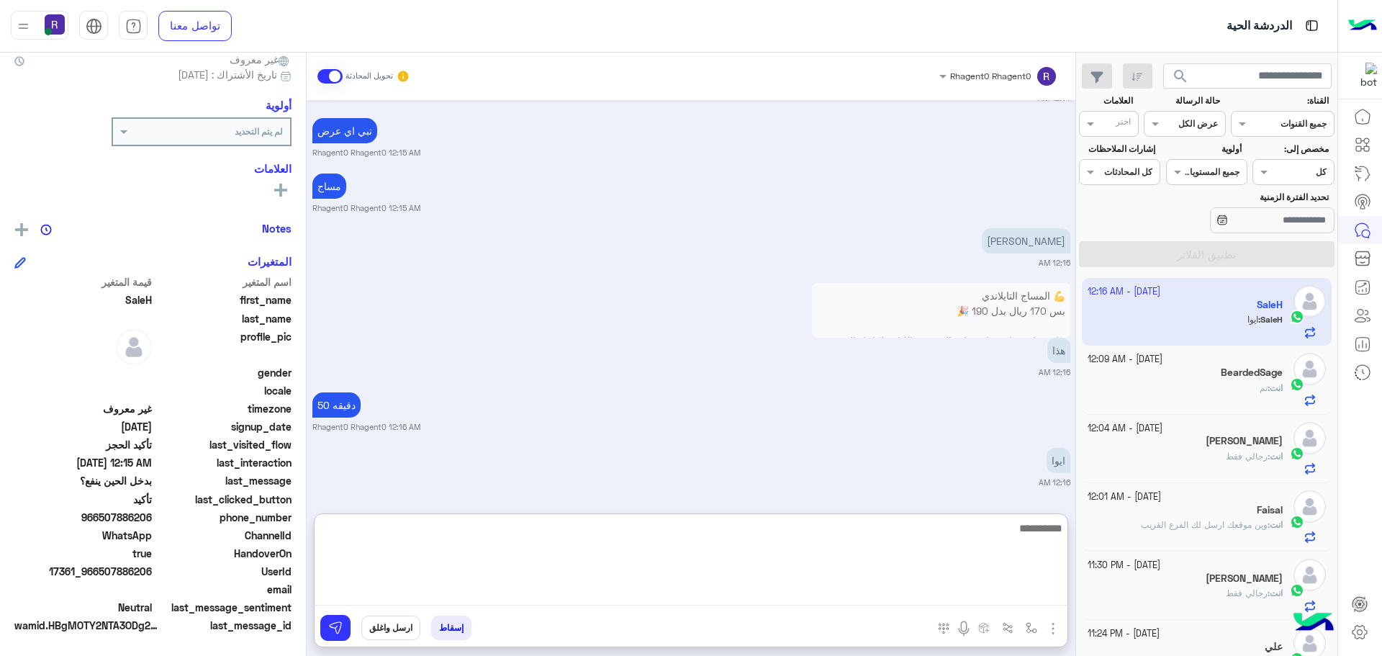
scroll to position [1322, 0]
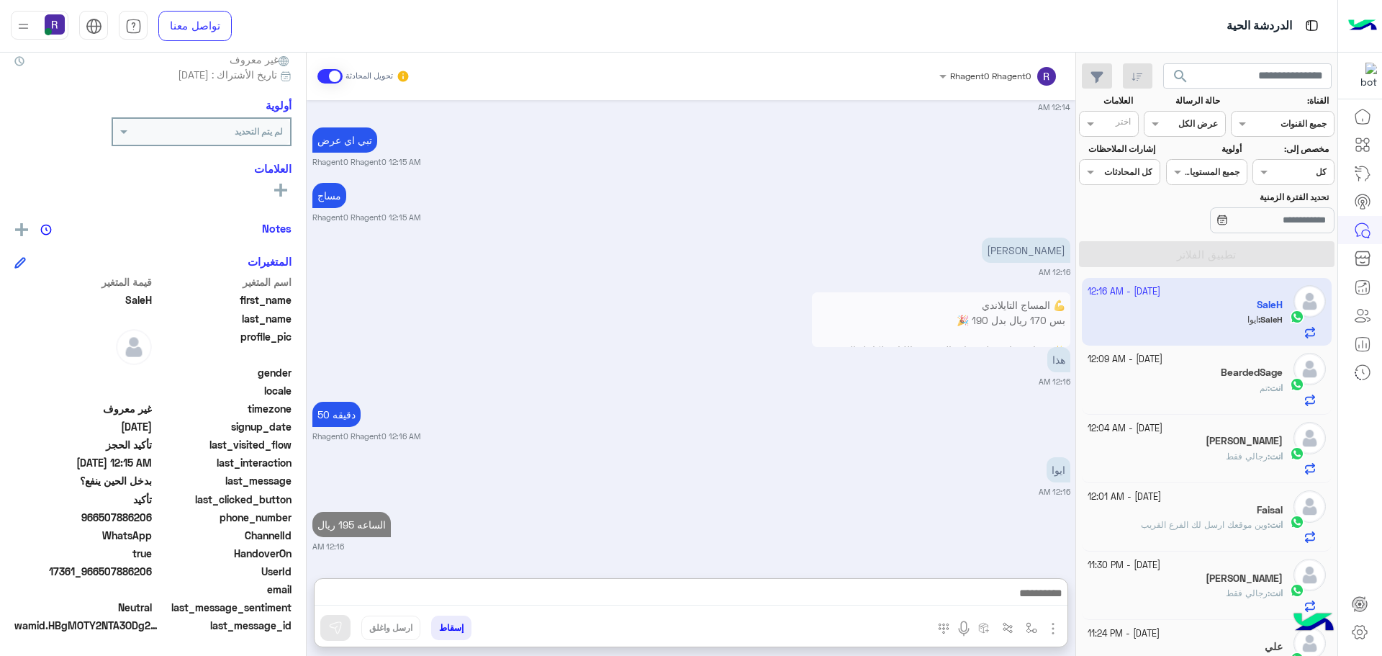
click at [1253, 388] on div "انت : تم" at bounding box center [1186, 394] width 196 height 25
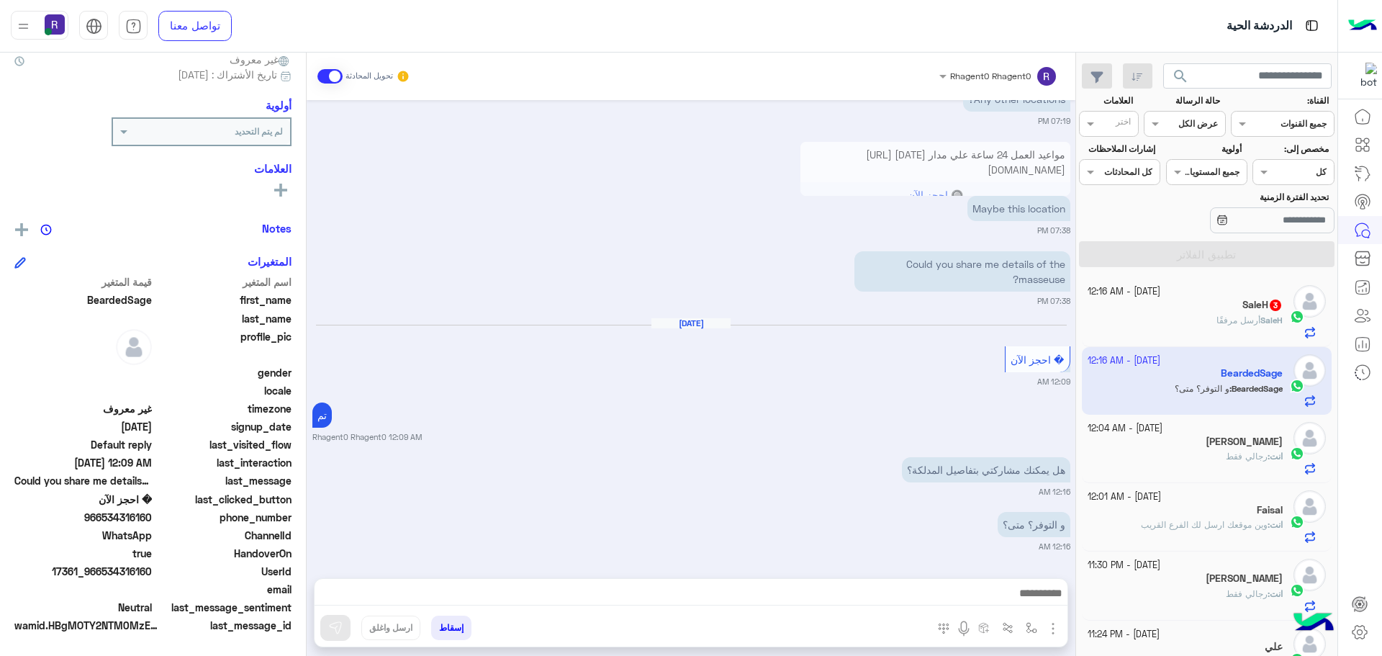
scroll to position [2515, 0]
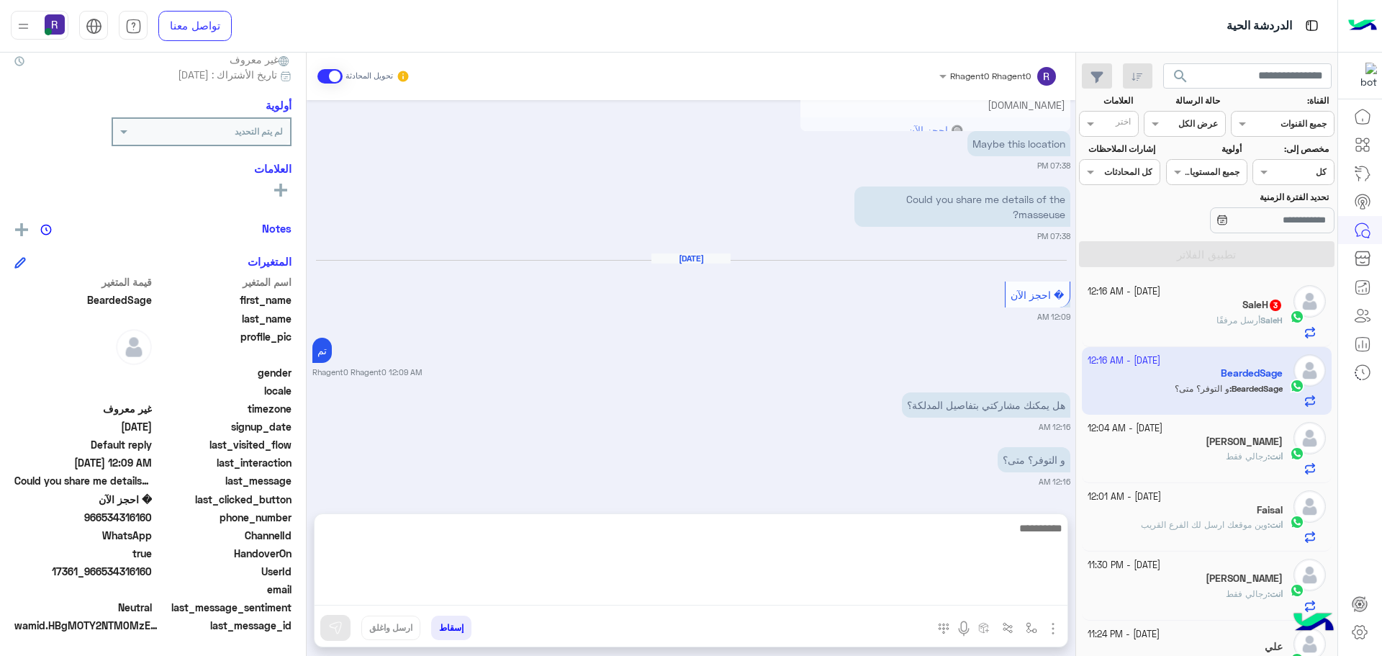
click at [753, 590] on textarea at bounding box center [691, 562] width 753 height 86
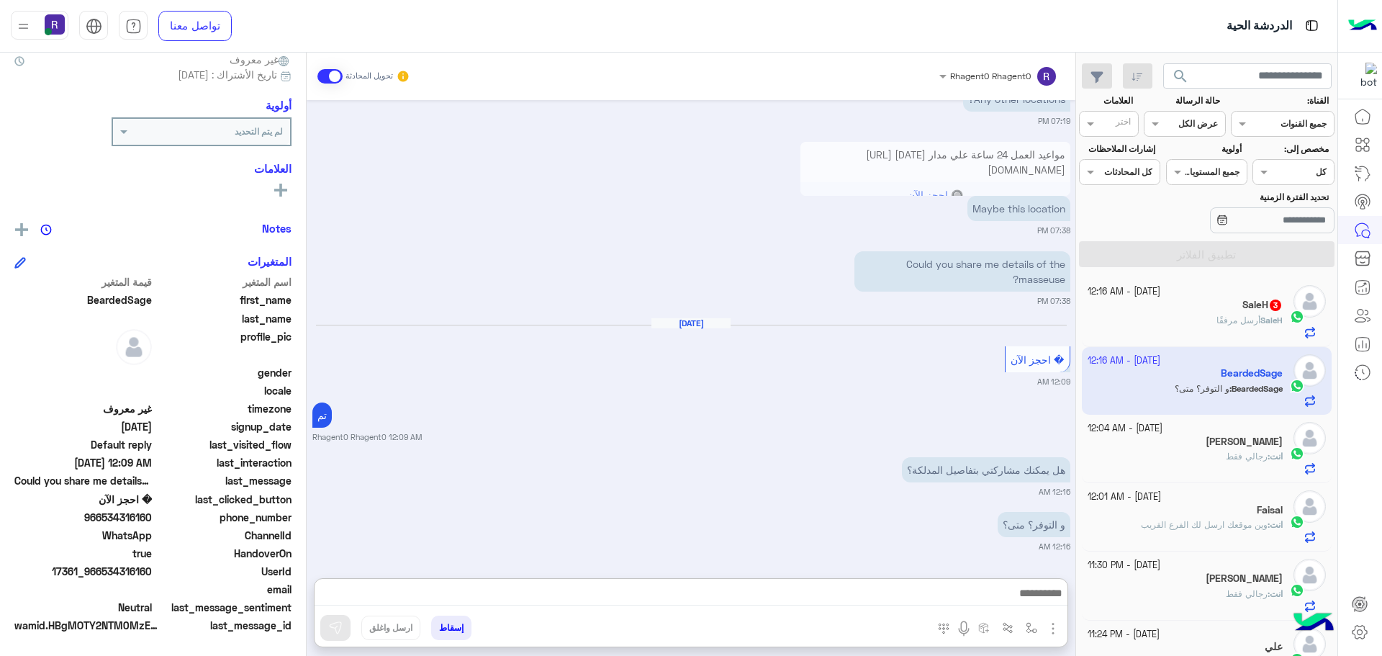
drag, startPoint x: 807, startPoint y: 410, endPoint x: 807, endPoint y: 424, distance: 14.4
click at [807, 410] on div "تم Rhagent0 Rhagent0 12:09 AM" at bounding box center [691, 421] width 758 height 44
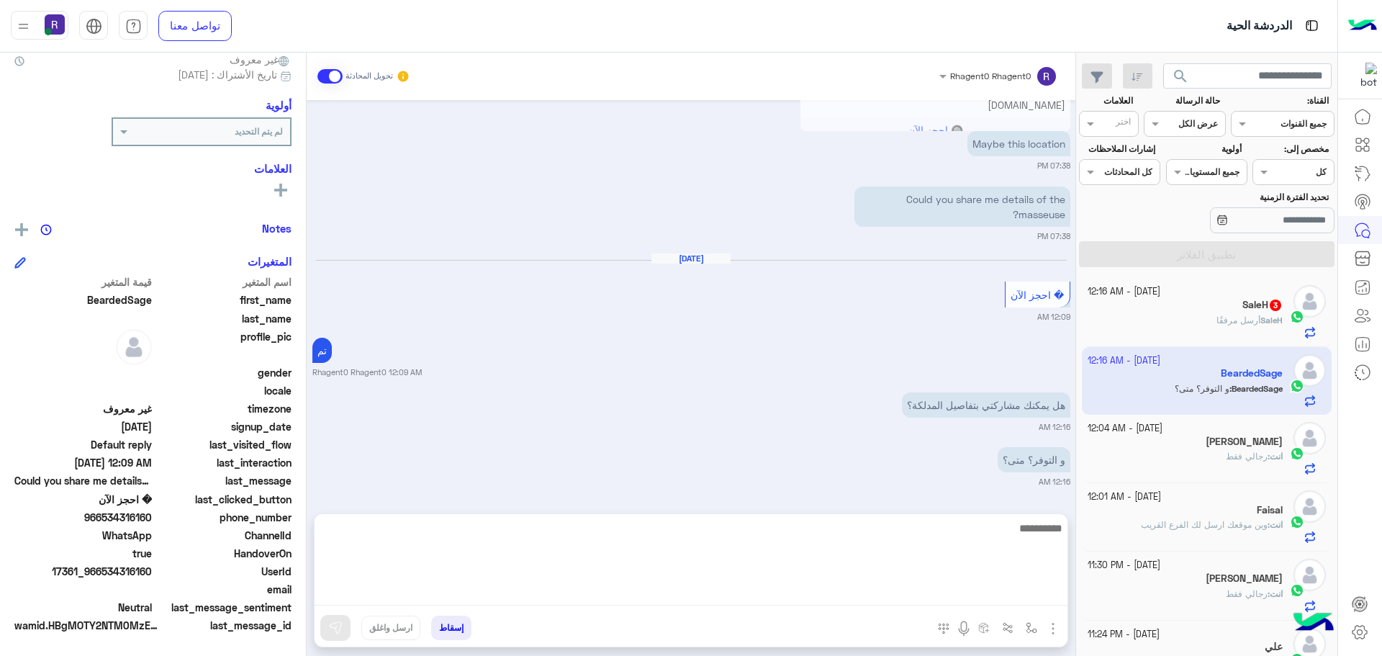
click at [785, 595] on textarea at bounding box center [691, 562] width 753 height 86
type textarea "*********"
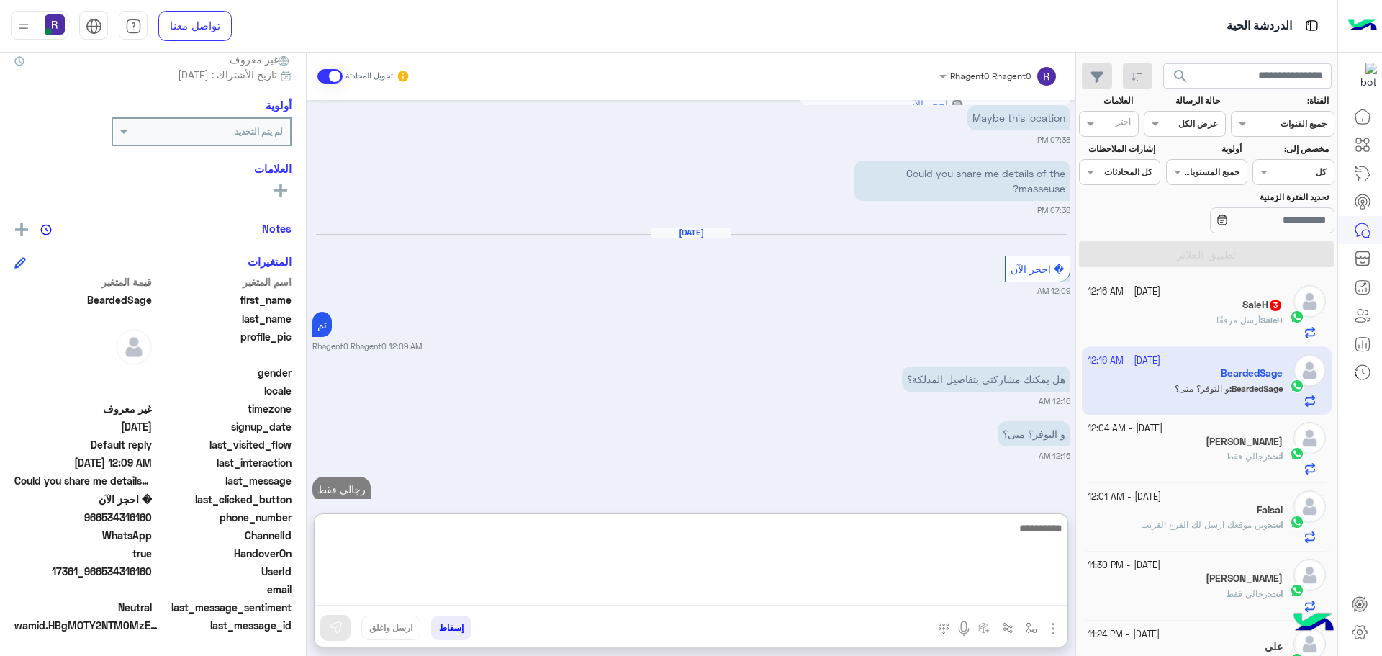
scroll to position [2636, 0]
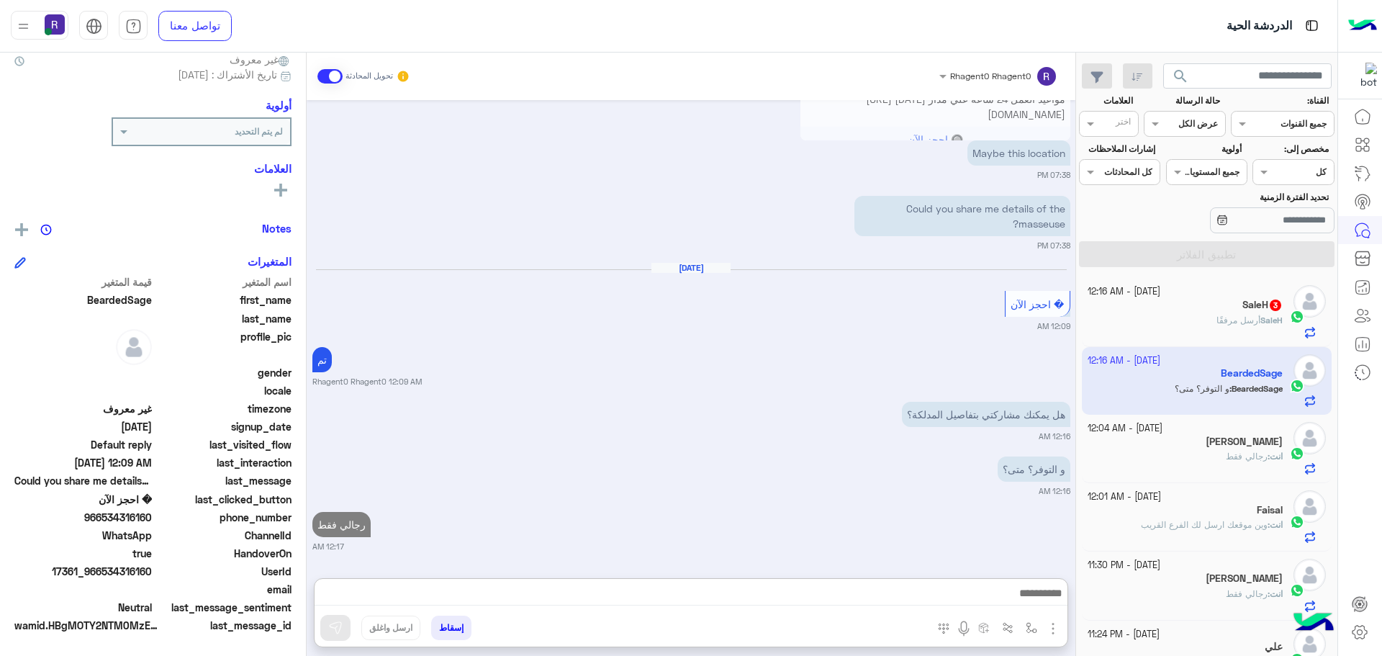
click at [962, 456] on div "و التوفر؟ متى؟" at bounding box center [993, 468] width 155 height 25
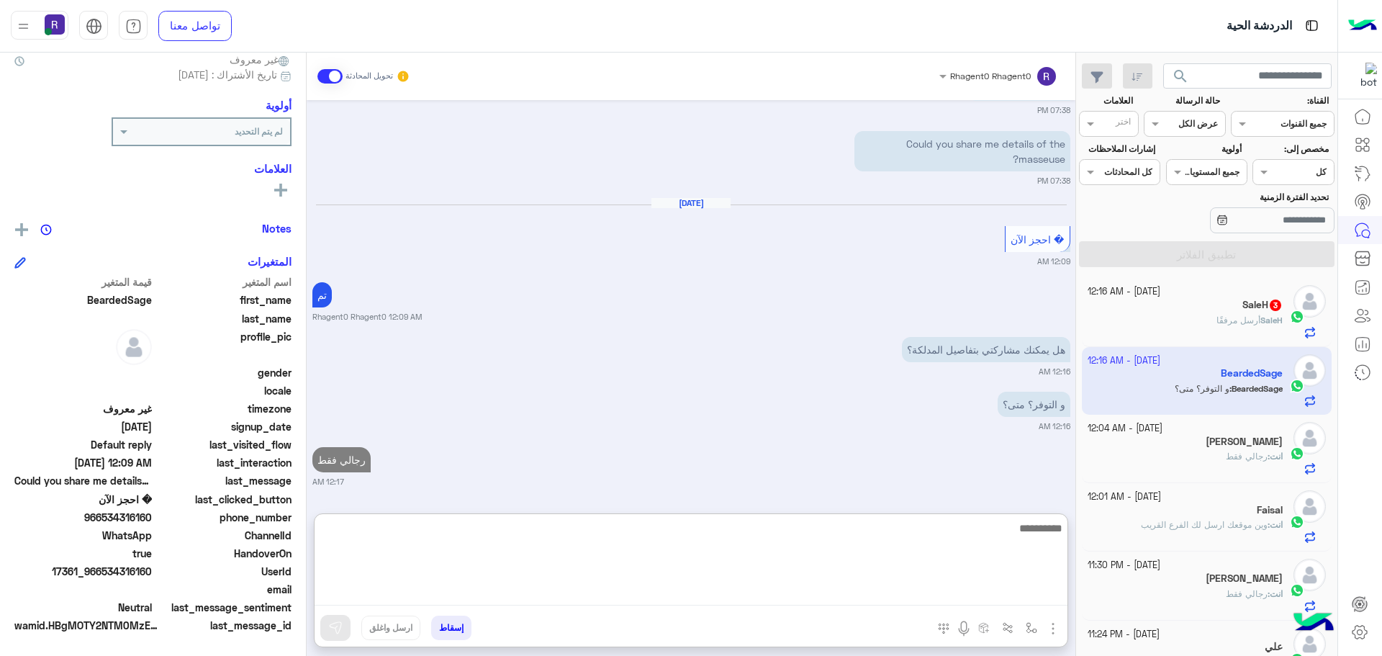
click at [762, 595] on textarea at bounding box center [691, 562] width 753 height 86
type textarea "*******"
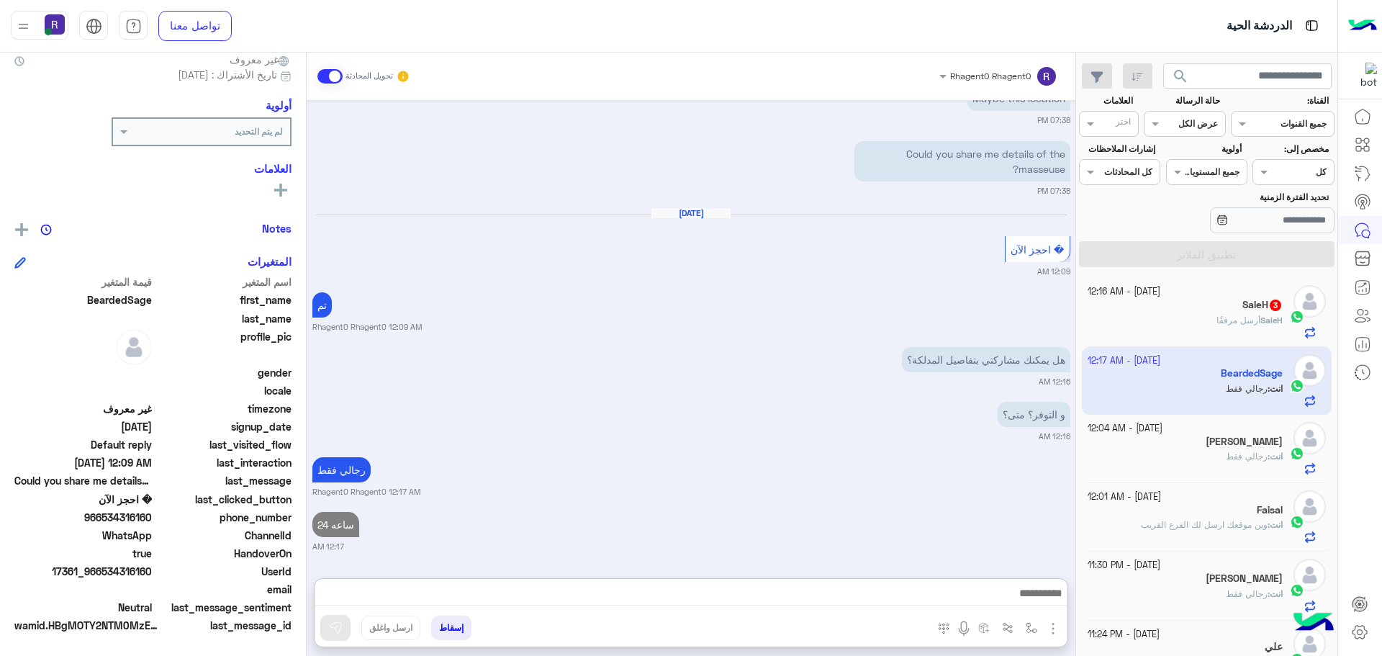
click at [1271, 312] on div "SaleH 3" at bounding box center [1186, 306] width 196 height 15
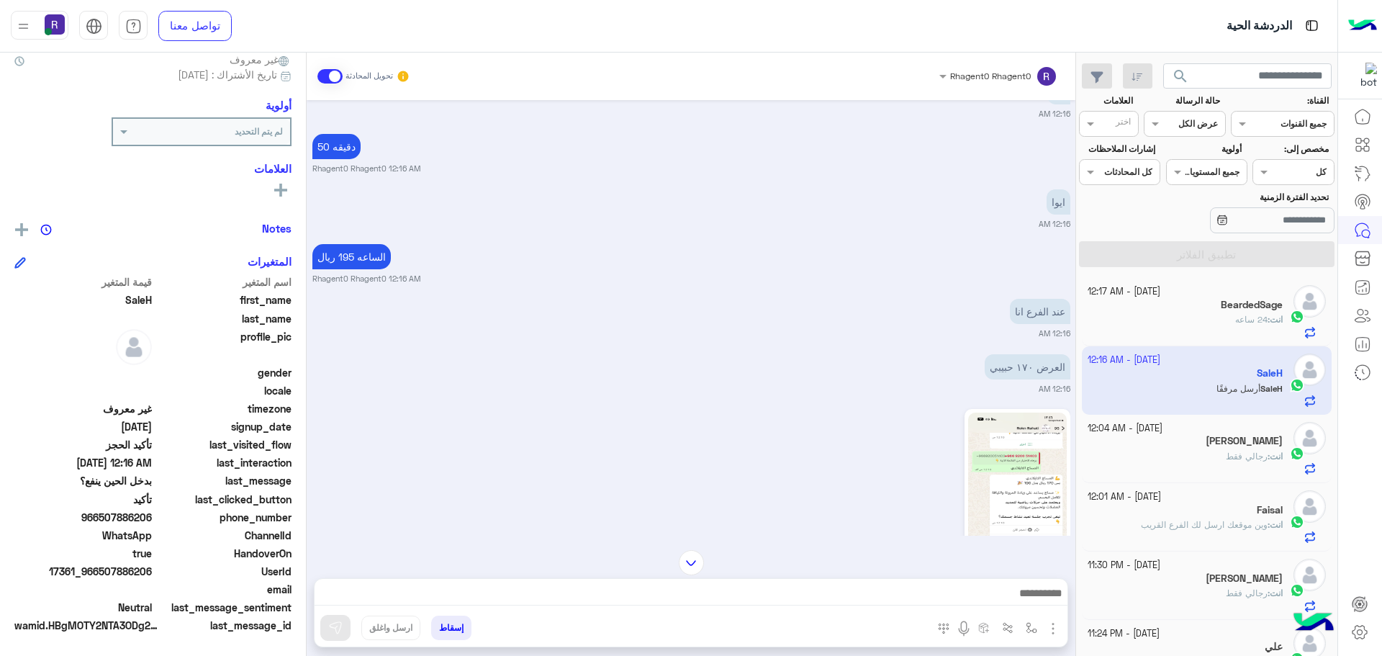
scroll to position [775, 0]
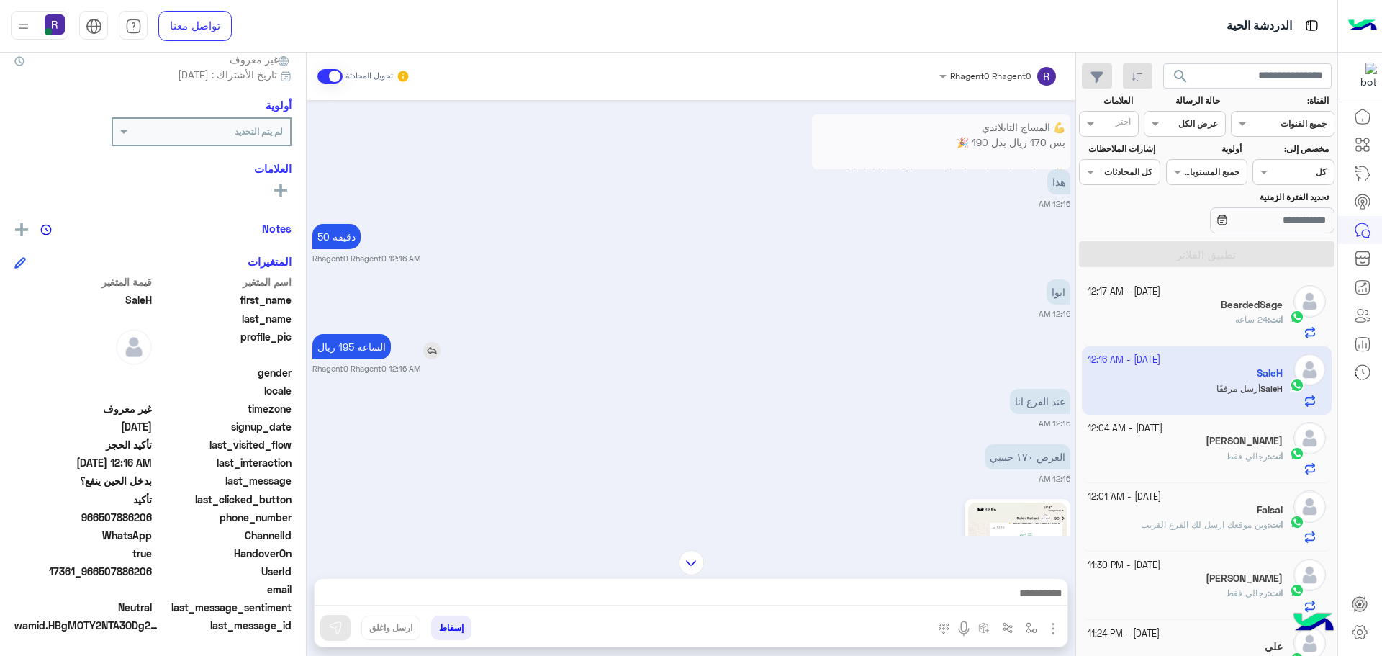
click at [434, 354] on img at bounding box center [431, 350] width 17 height 17
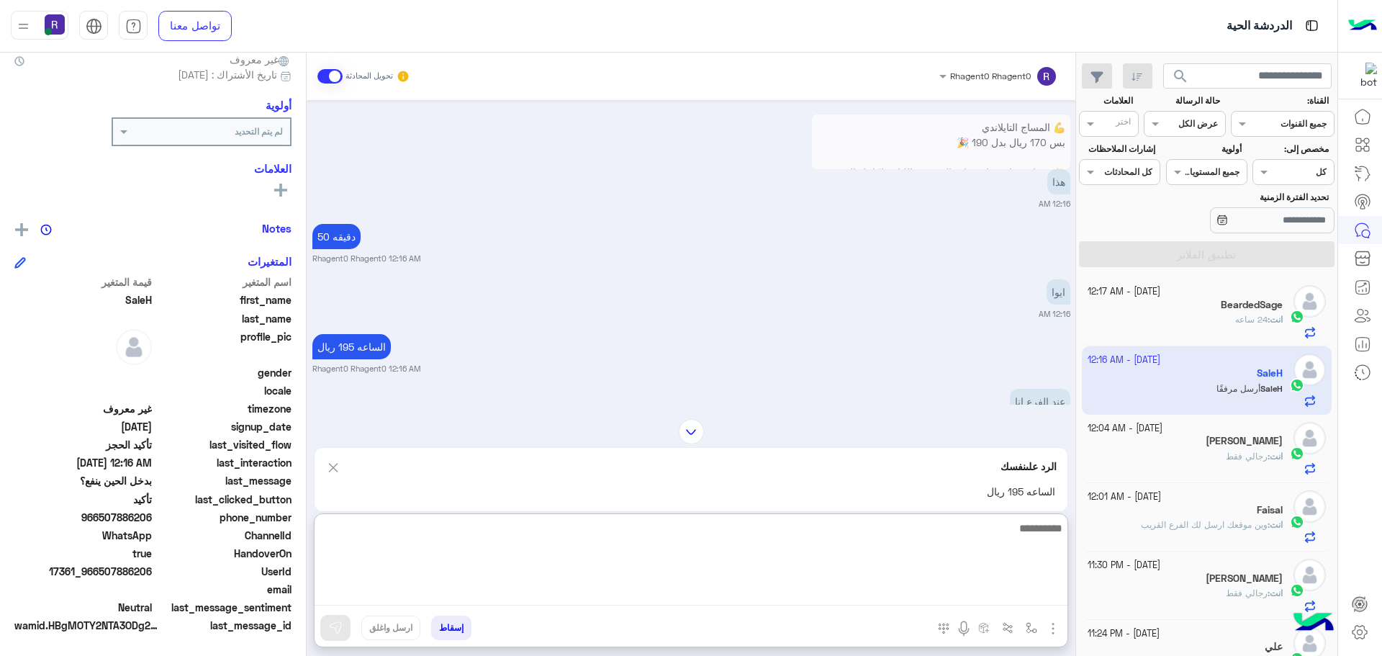
click at [472, 590] on textarea at bounding box center [691, 562] width 753 height 86
type textarea "**********"
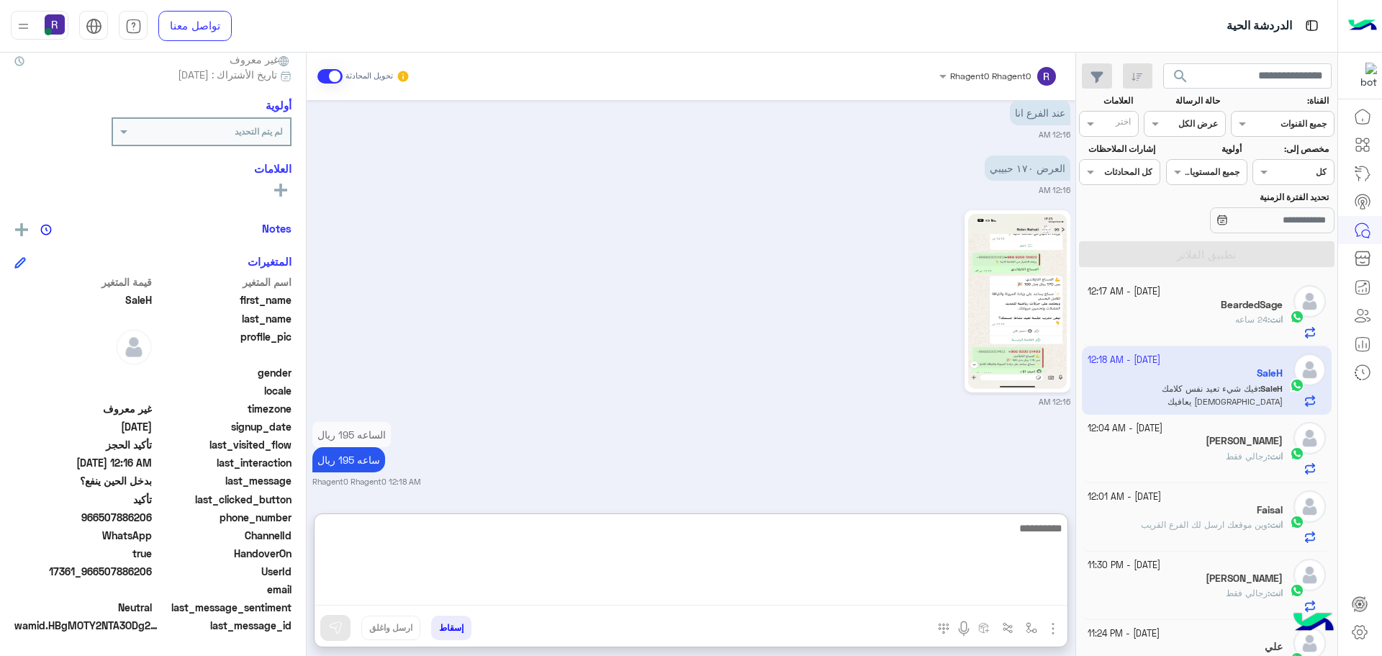
scroll to position [1119, 0]
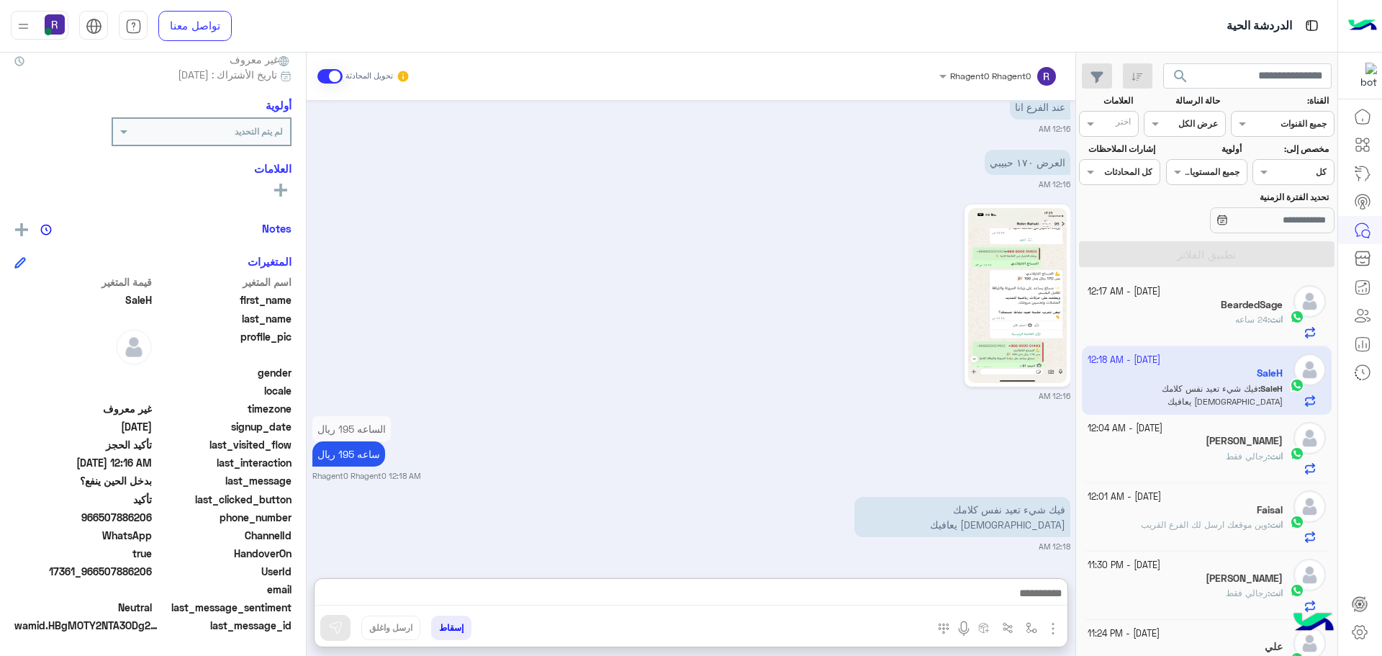
click at [794, 413] on div "الساعه 195 ريال ساعه 195 ريال Rhagent0 Rhagent0 12:18 AM" at bounding box center [691, 447] width 758 height 69
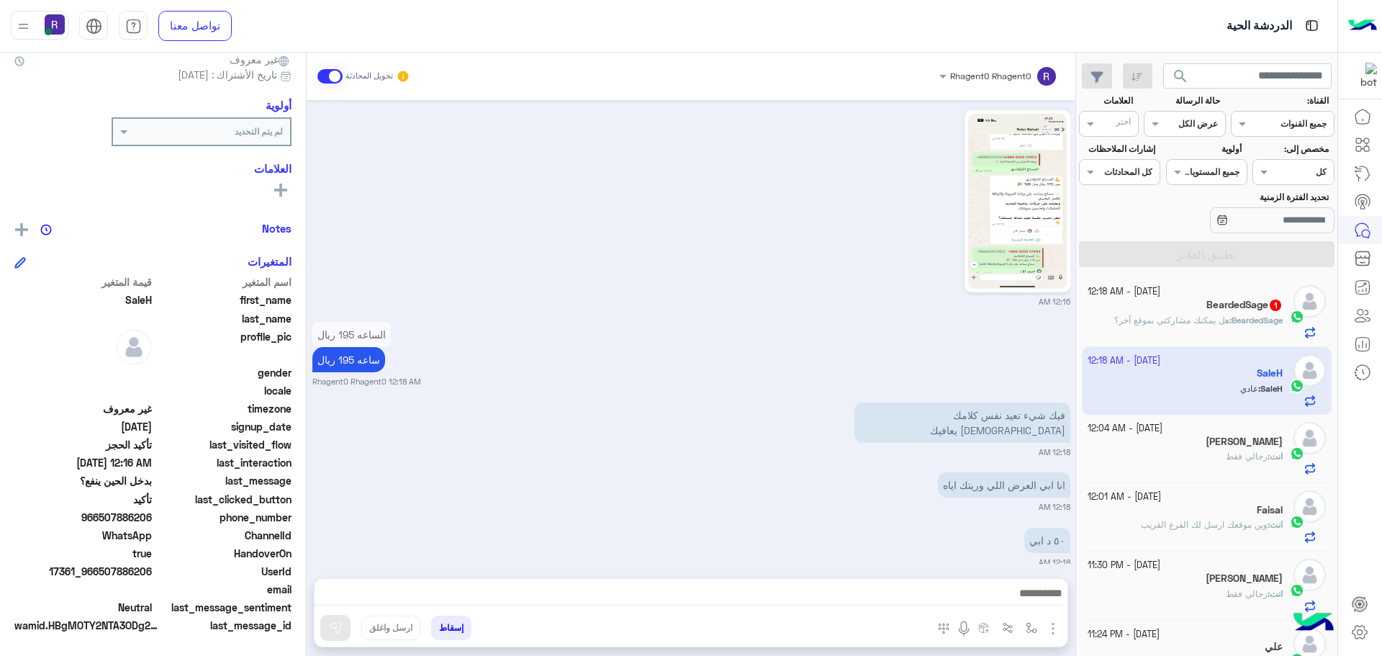
scroll to position [1219, 0]
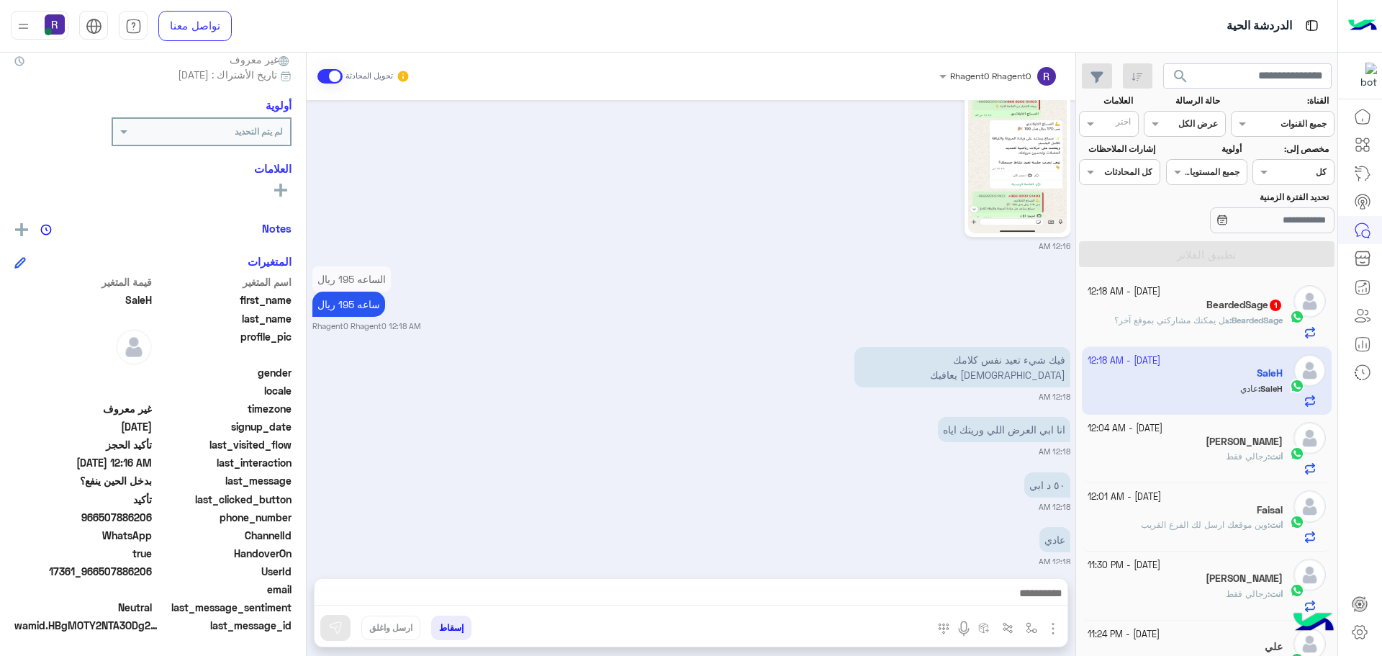
click at [622, 504] on div "Sep 27, 2025 0507886206 12:11 AM نرجو تأكيد الحجز 😊👇 تأكيد 12:11 AM تأكيد 12:11…" at bounding box center [691, 332] width 769 height 464
click at [1249, 317] on span "BeardedSage" at bounding box center [1257, 320] width 51 height 11
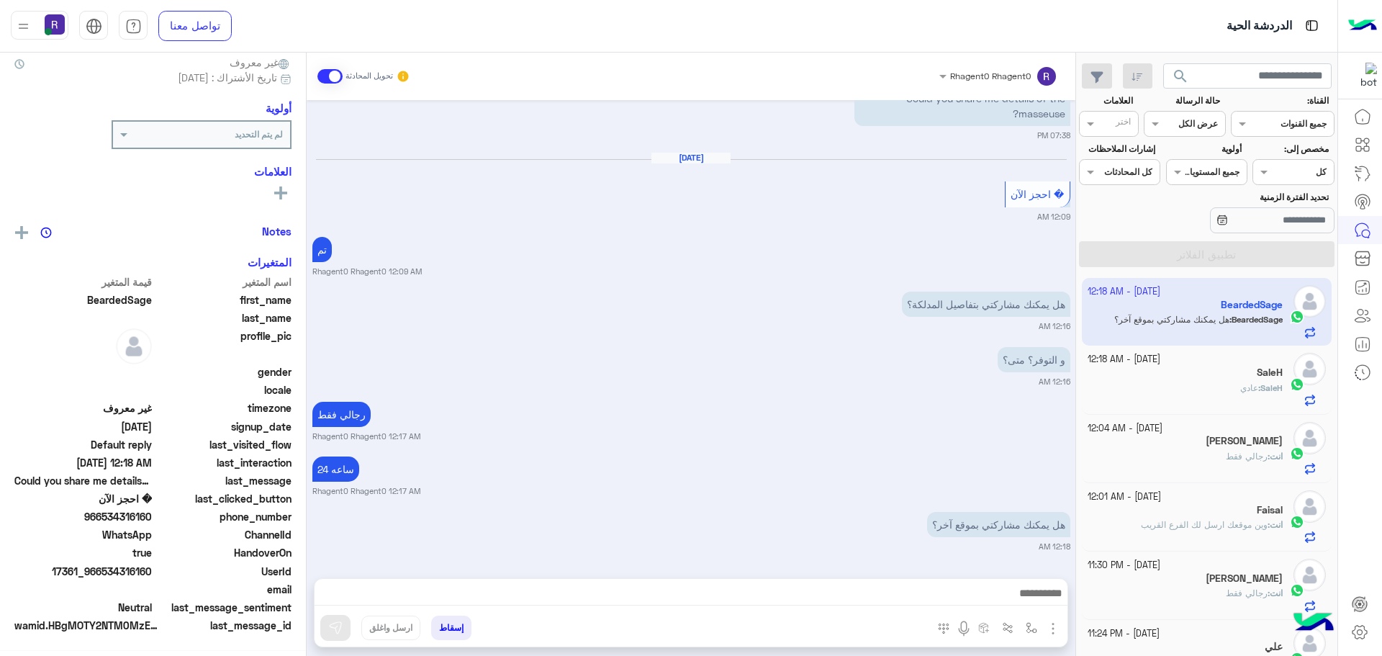
scroll to position [138, 0]
click at [1215, 378] on div "SaleH" at bounding box center [1186, 373] width 196 height 15
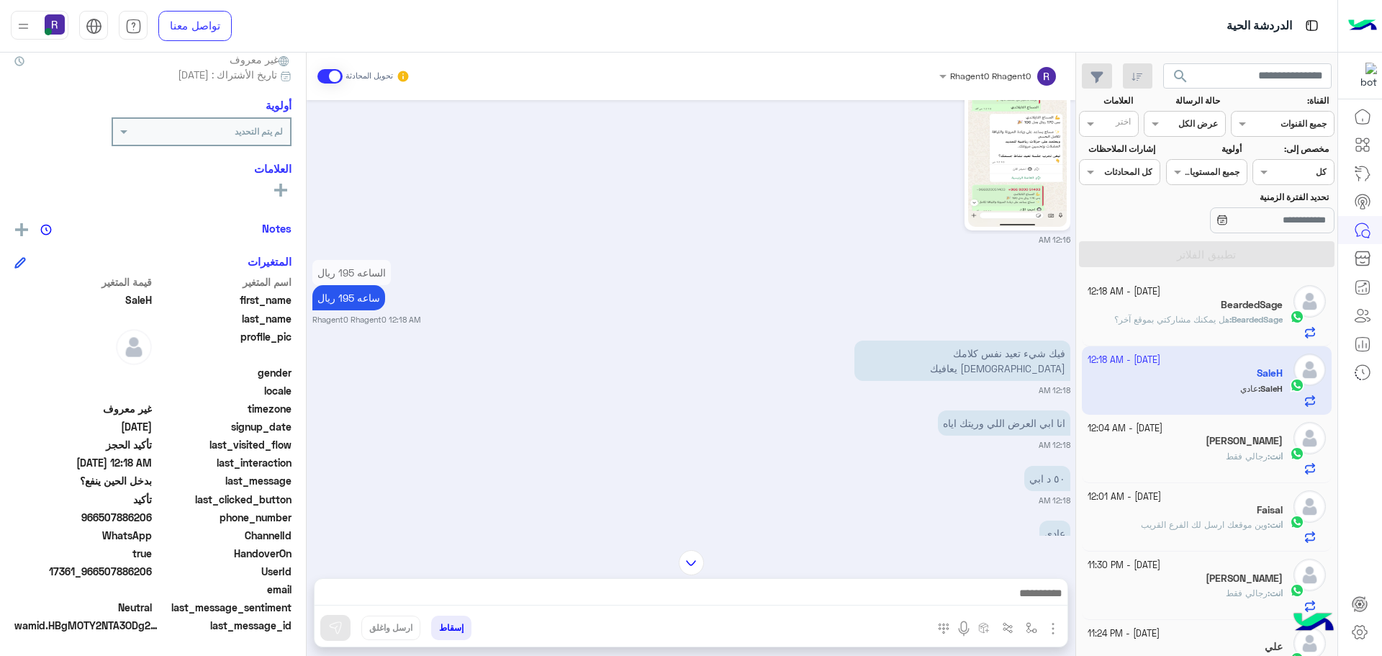
scroll to position [3338, 0]
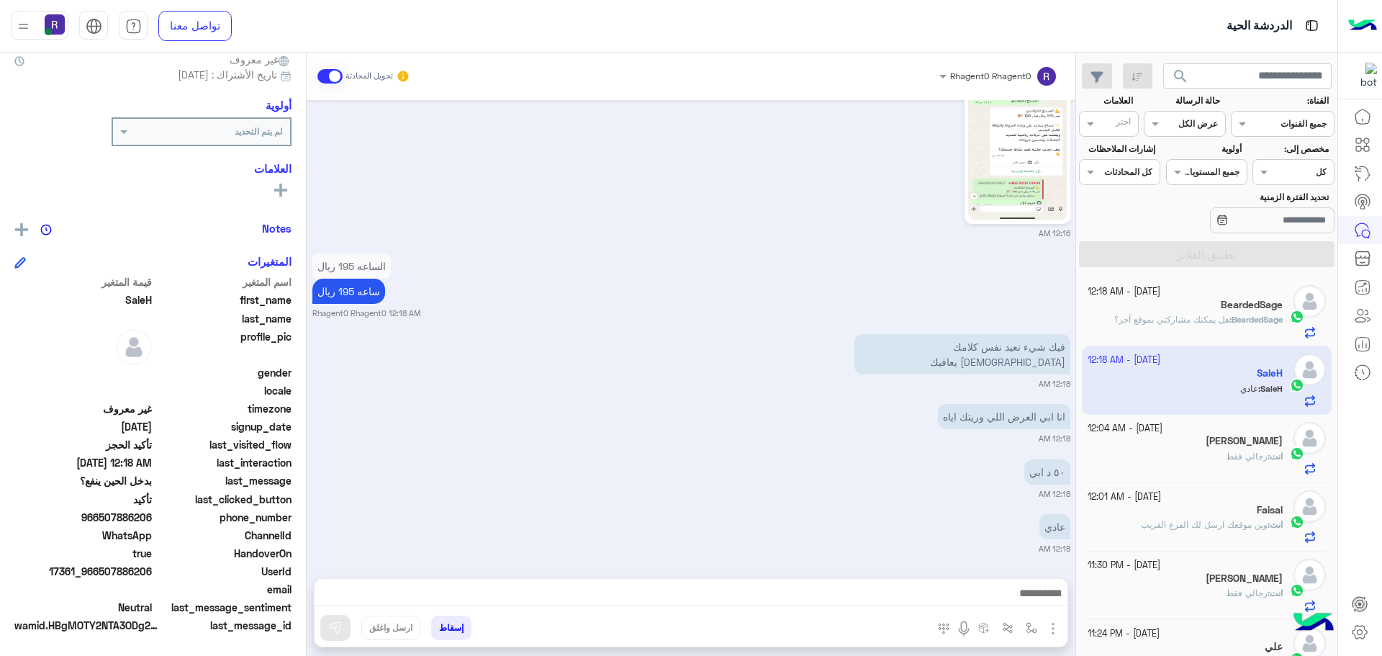
click at [1239, 317] on span "BeardedSage" at bounding box center [1257, 319] width 51 height 11
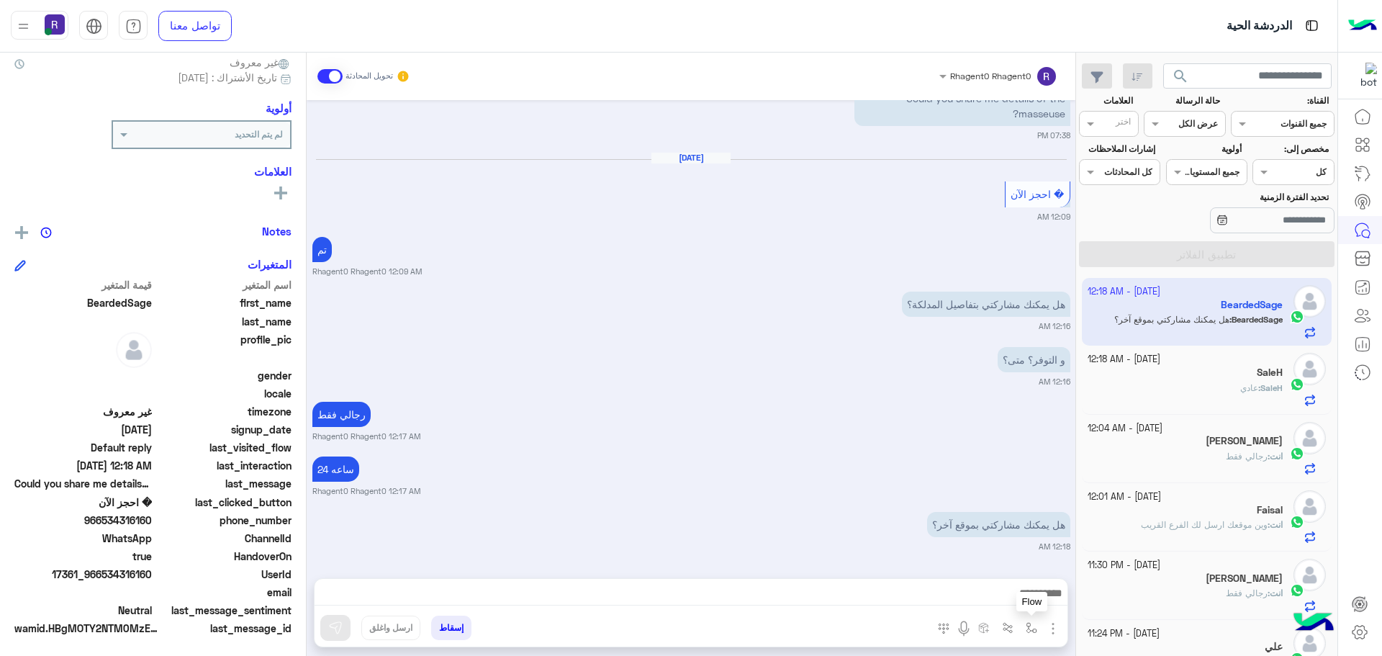
scroll to position [138, 0]
click at [1034, 631] on img "button" at bounding box center [1032, 628] width 12 height 12
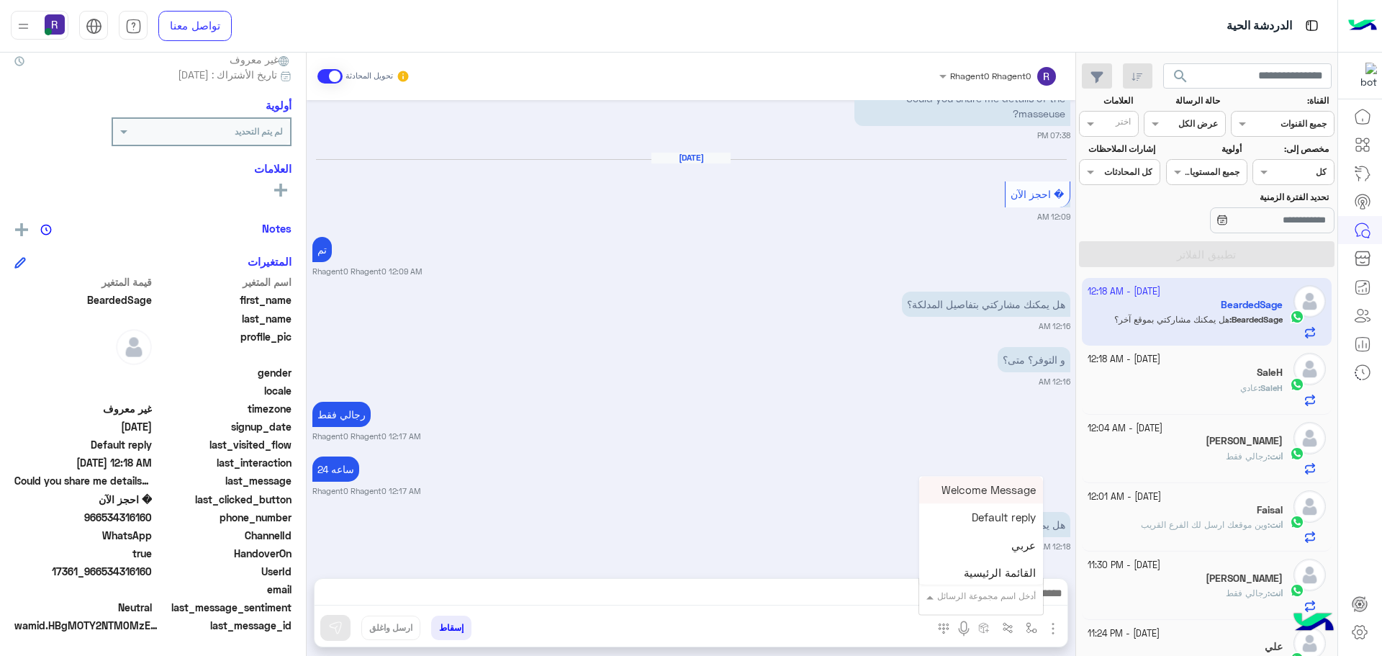
click at [1027, 597] on input "text" at bounding box center [999, 593] width 73 height 13
click at [1011, 528] on span "الجنادرية" at bounding box center [1016, 524] width 40 height 13
type textarea "*********"
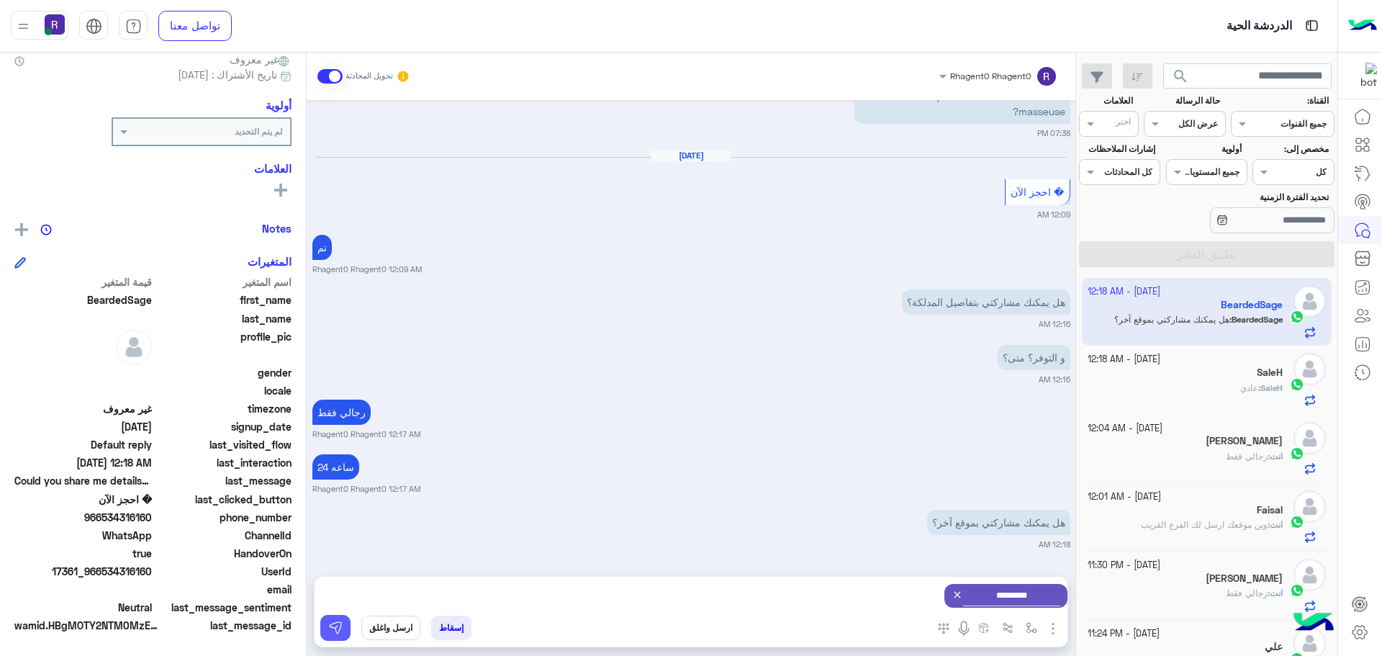
click at [322, 633] on button at bounding box center [335, 628] width 30 height 26
click at [1037, 628] on img "button" at bounding box center [1032, 628] width 12 height 12
click at [988, 591] on input "text" at bounding box center [999, 593] width 73 height 13
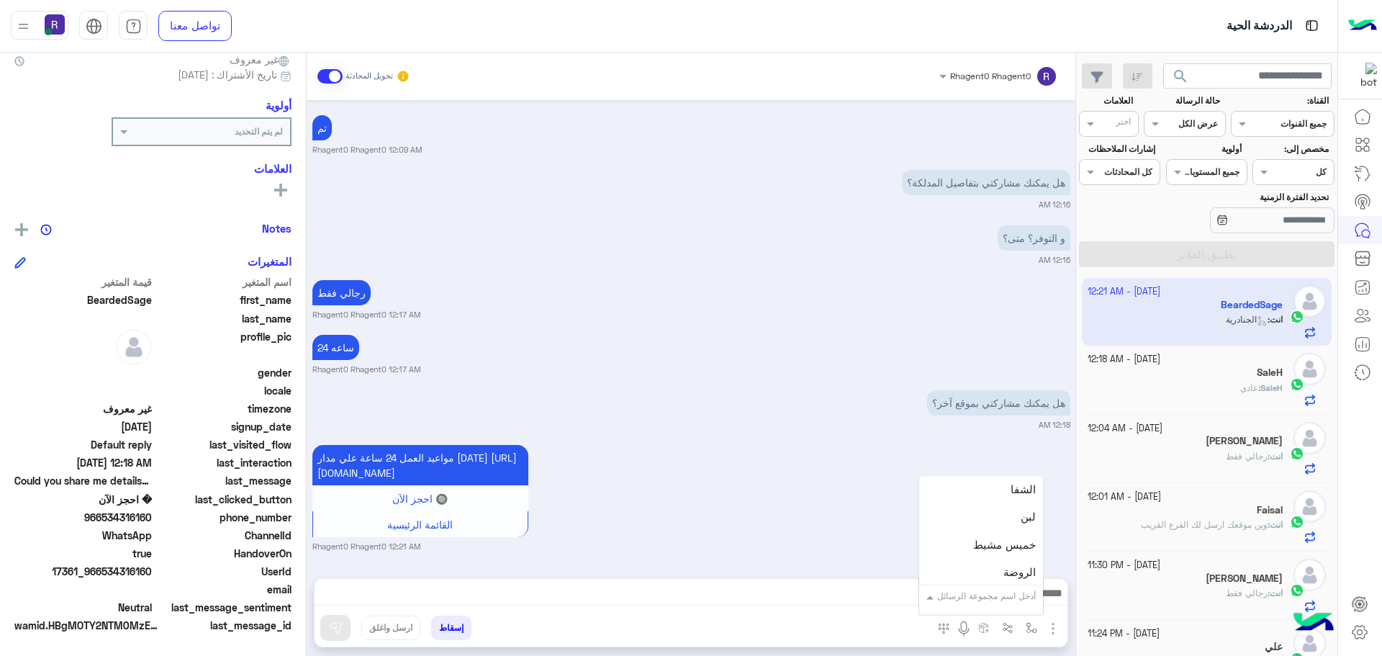
scroll to position [1008, 0]
click at [1004, 515] on div "لبن" at bounding box center [981, 508] width 124 height 28
type textarea "***"
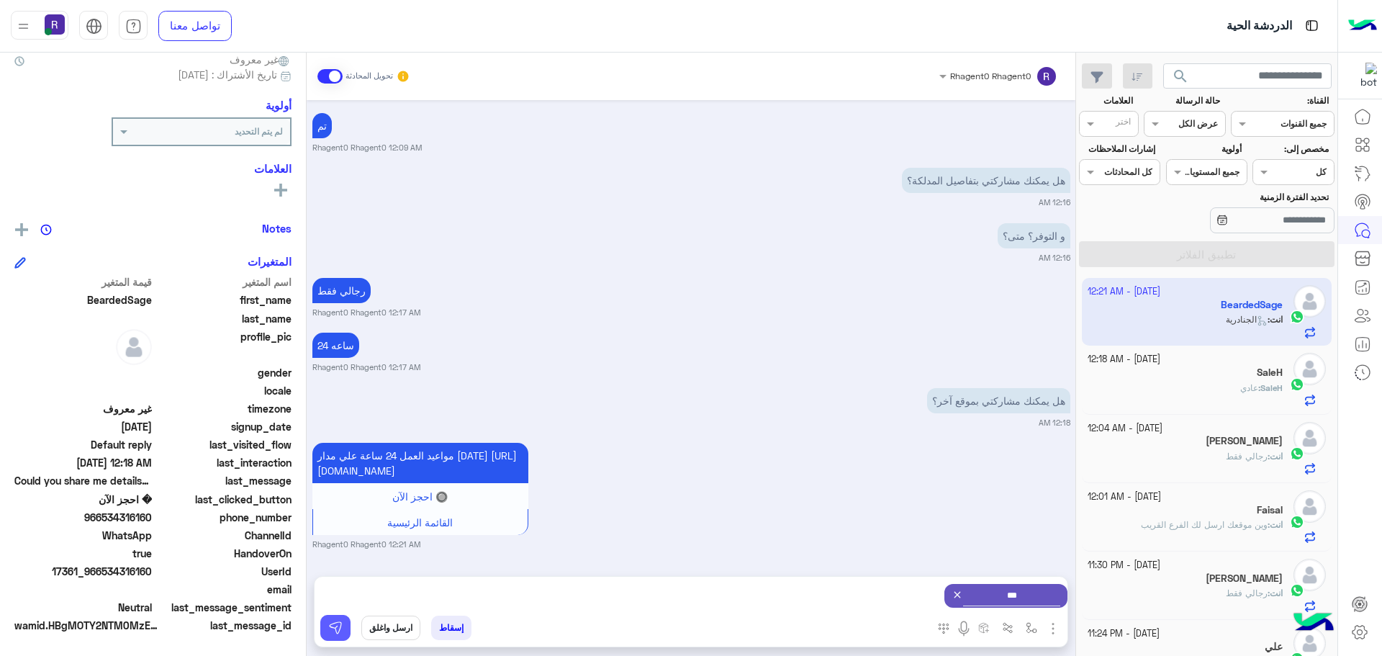
click at [346, 627] on button at bounding box center [335, 628] width 30 height 26
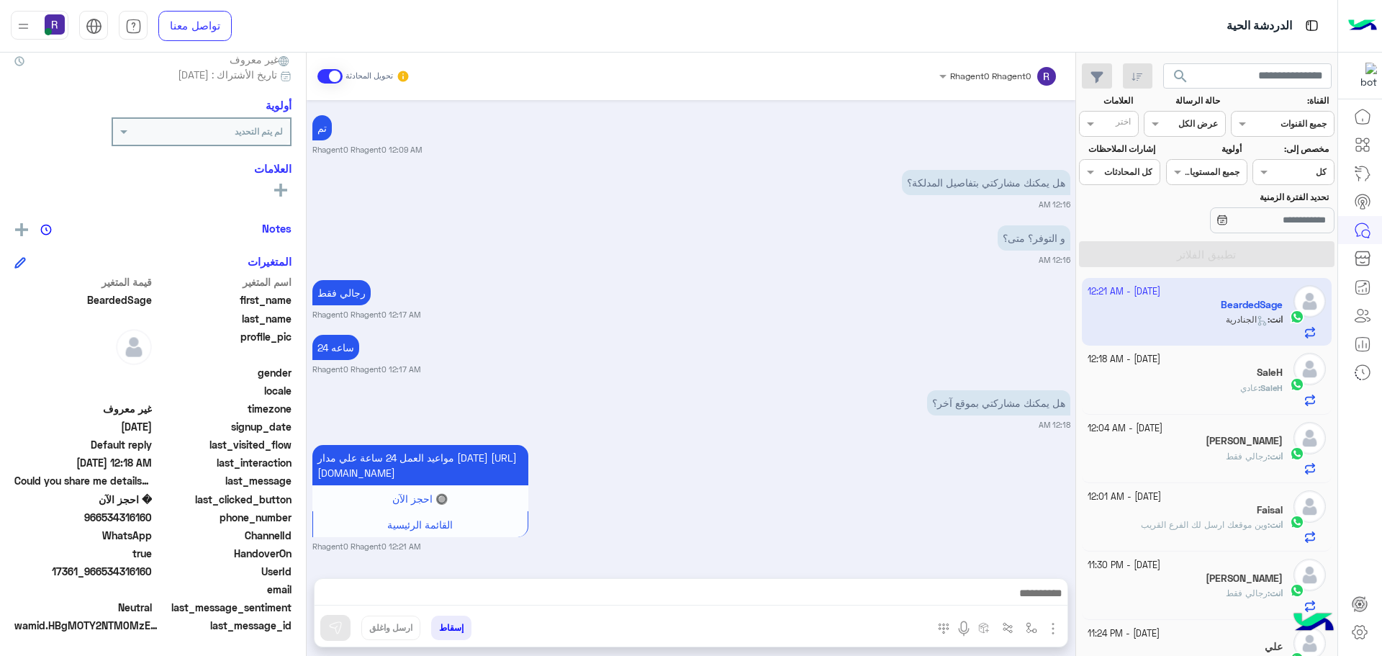
scroll to position [1794, 0]
click at [1204, 382] on div "SaleH : عادي" at bounding box center [1186, 394] width 196 height 25
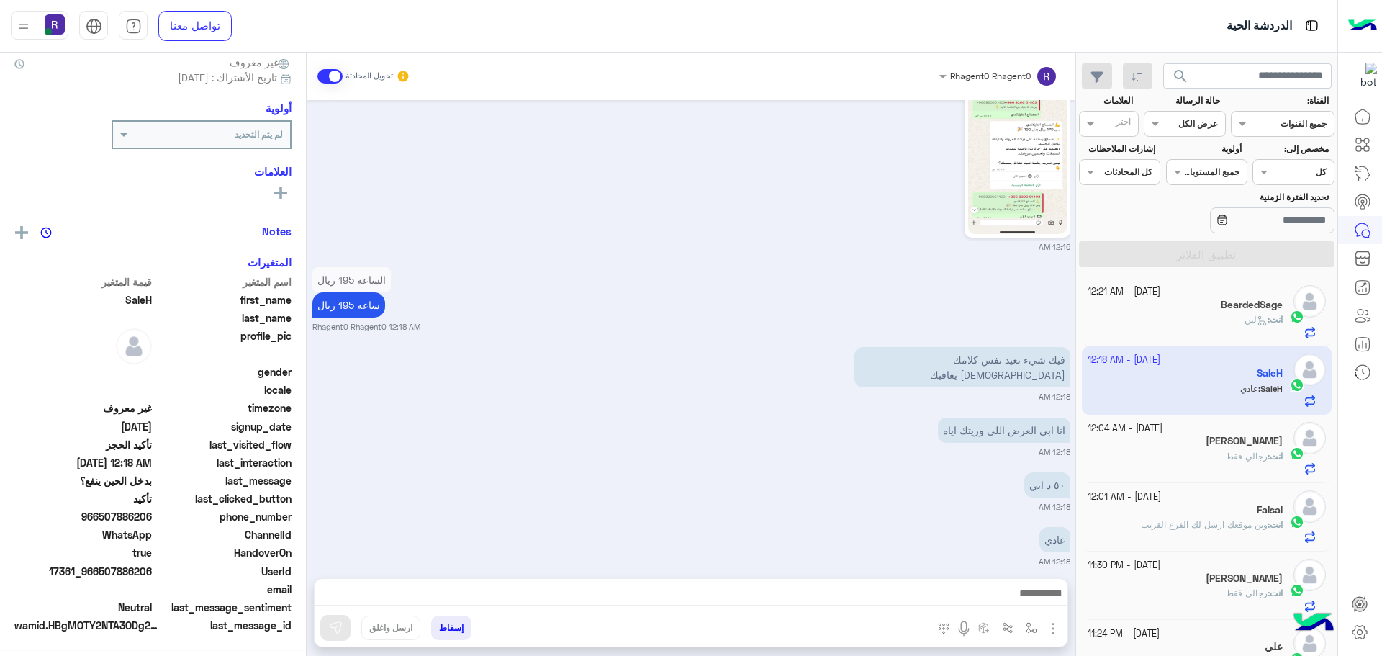
scroll to position [138, 0]
click at [1211, 446] on div "عبدالمجيد" at bounding box center [1186, 442] width 196 height 15
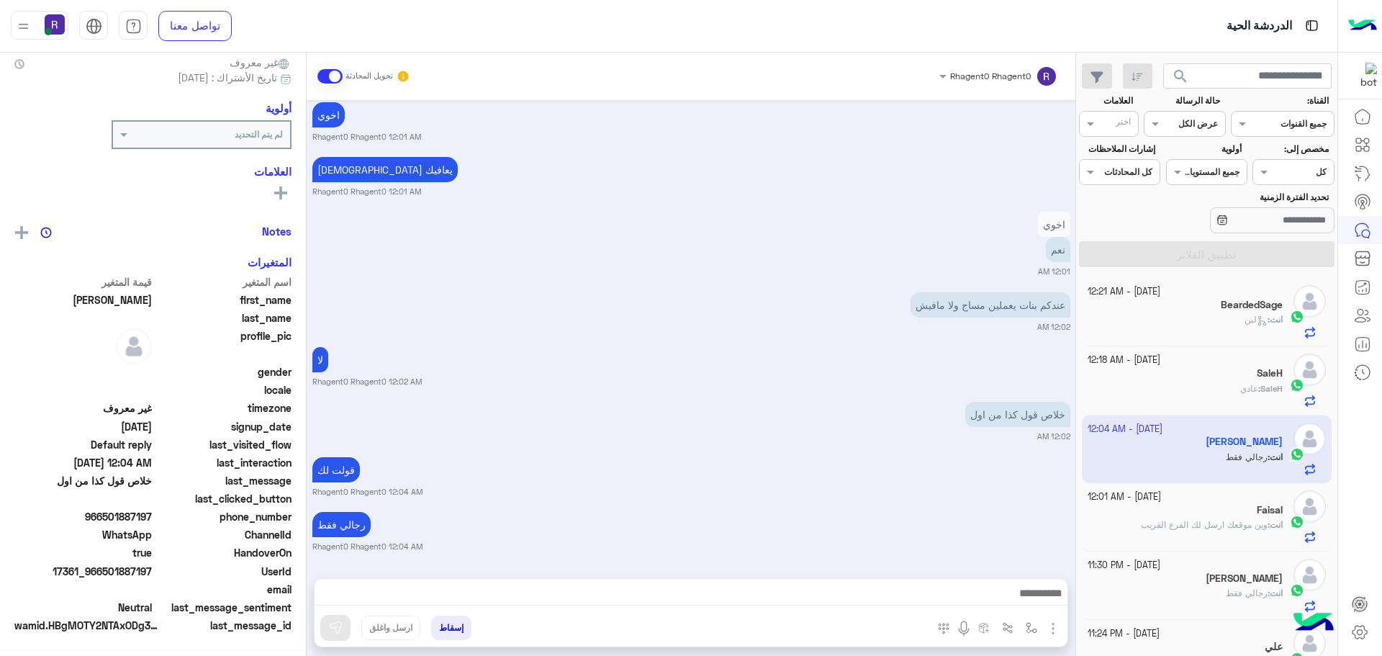
scroll to position [138, 0]
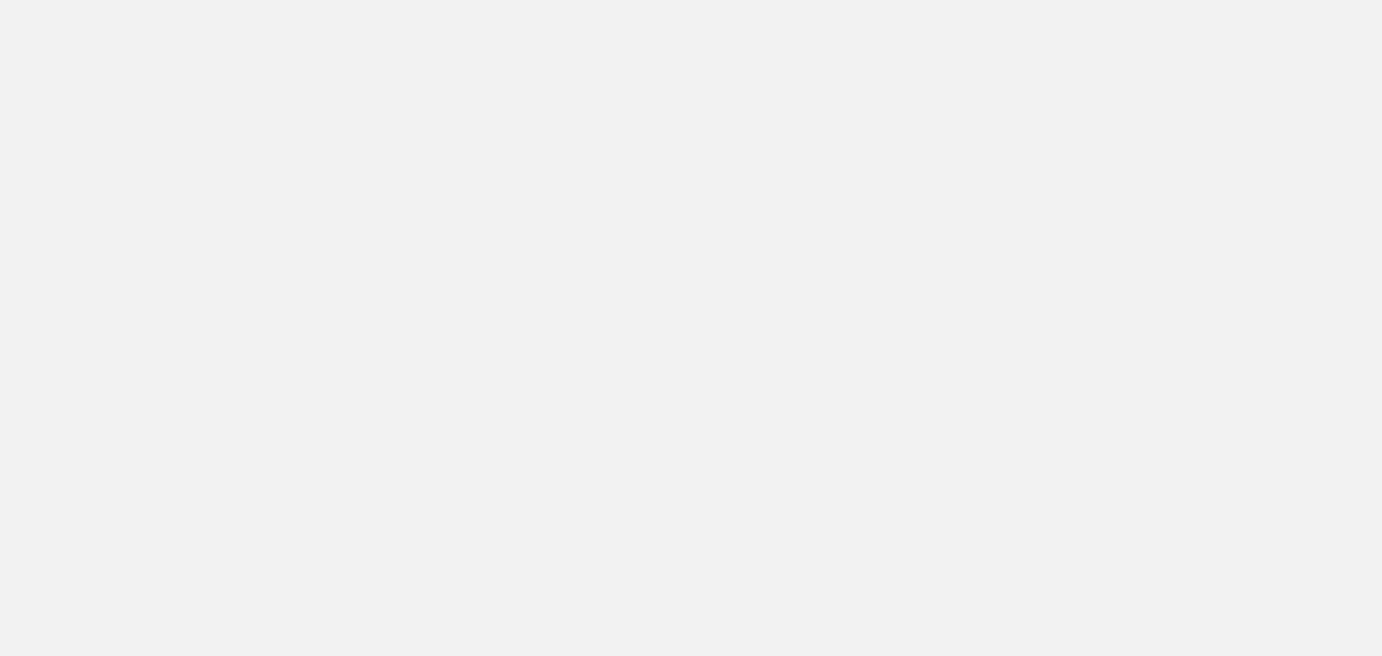
scroll to position [543, 0]
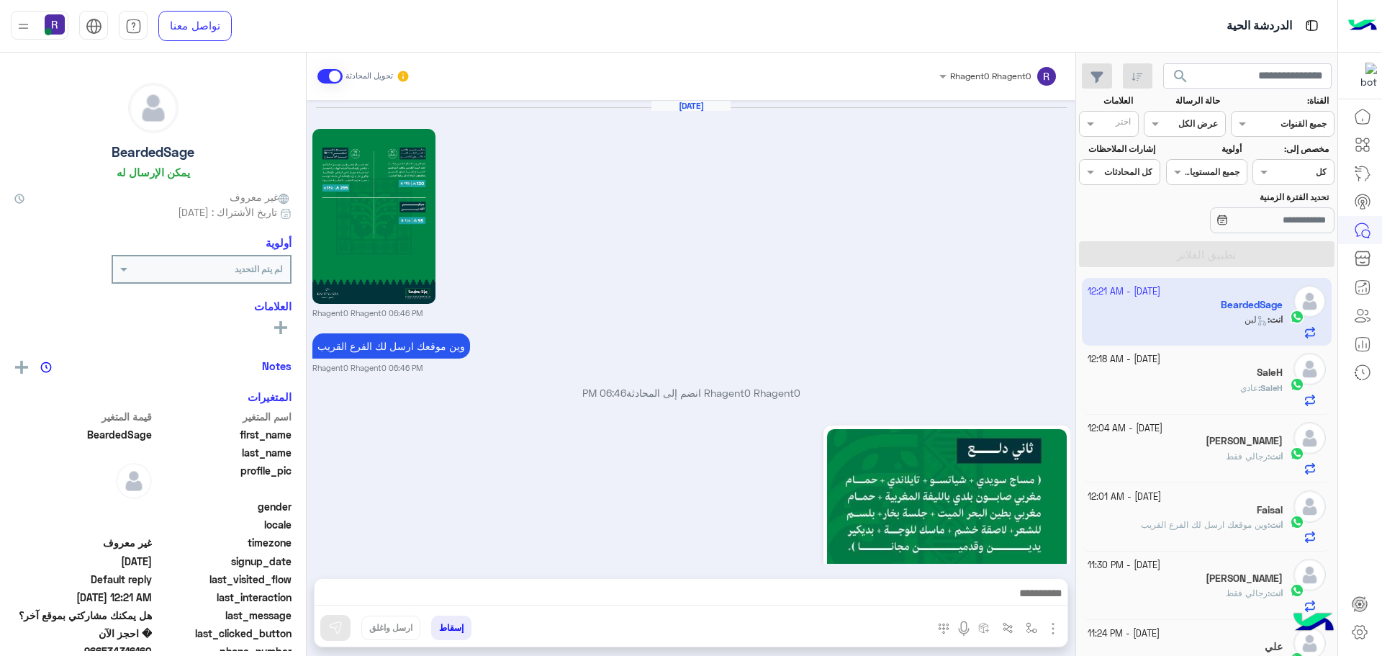
scroll to position [2754, 0]
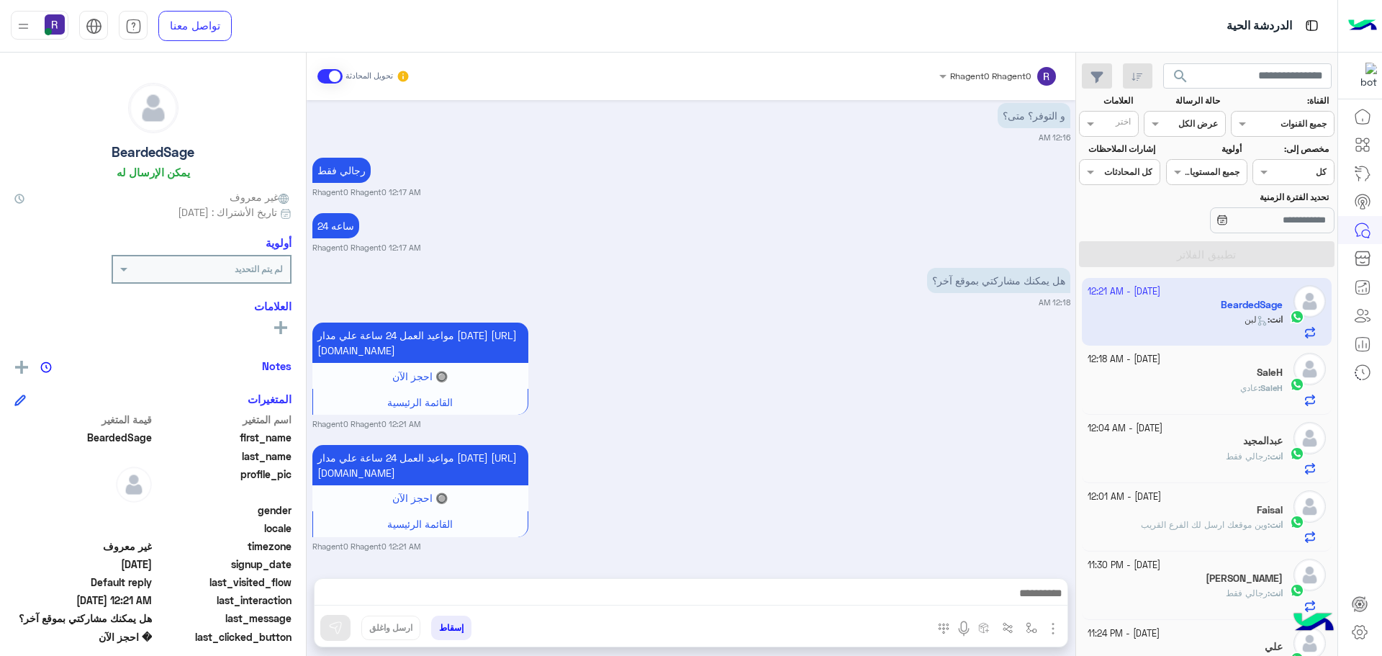
click at [1222, 380] on div "SaleH" at bounding box center [1186, 373] width 196 height 15
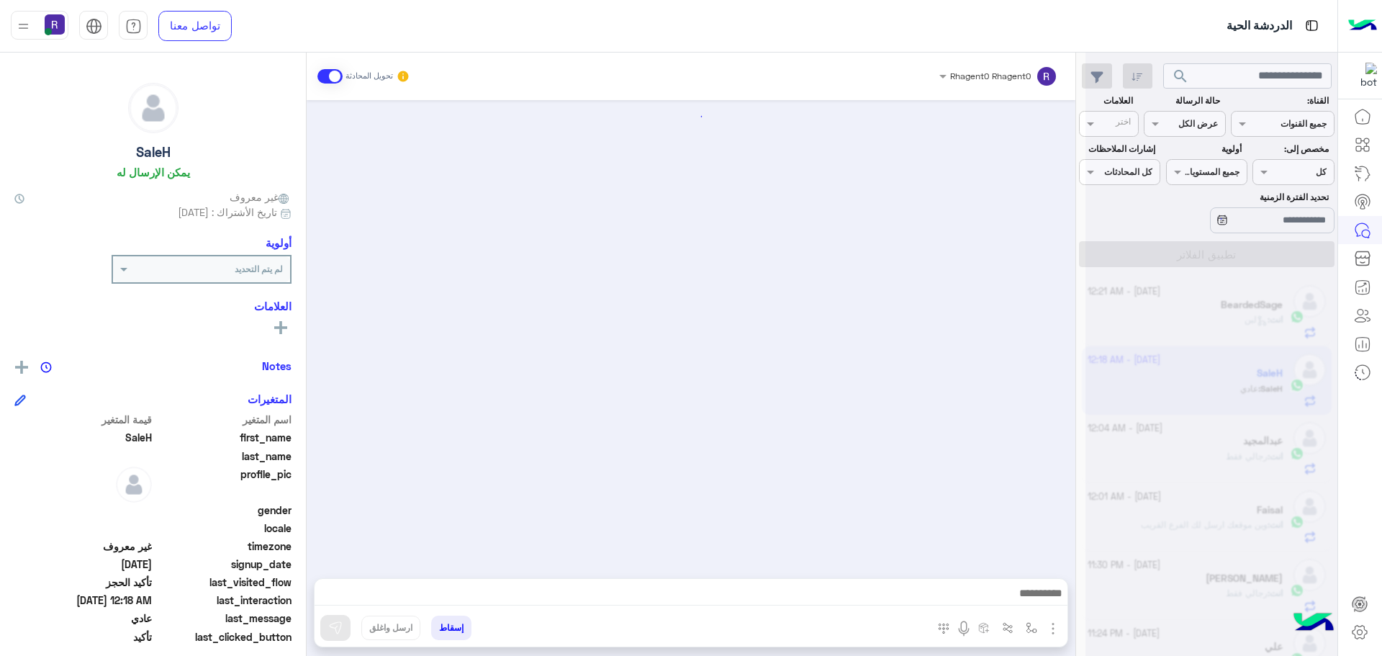
scroll to position [862, 0]
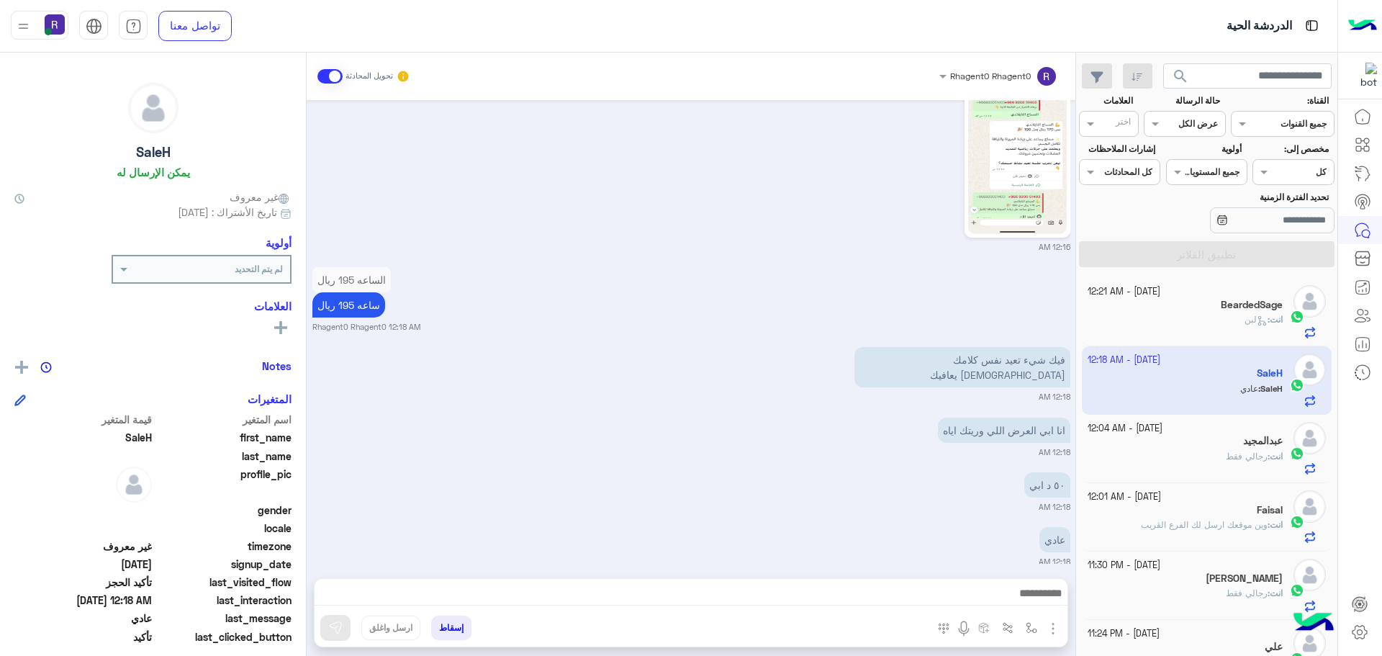
click at [1208, 316] on div "انت : لبن" at bounding box center [1186, 325] width 196 height 25
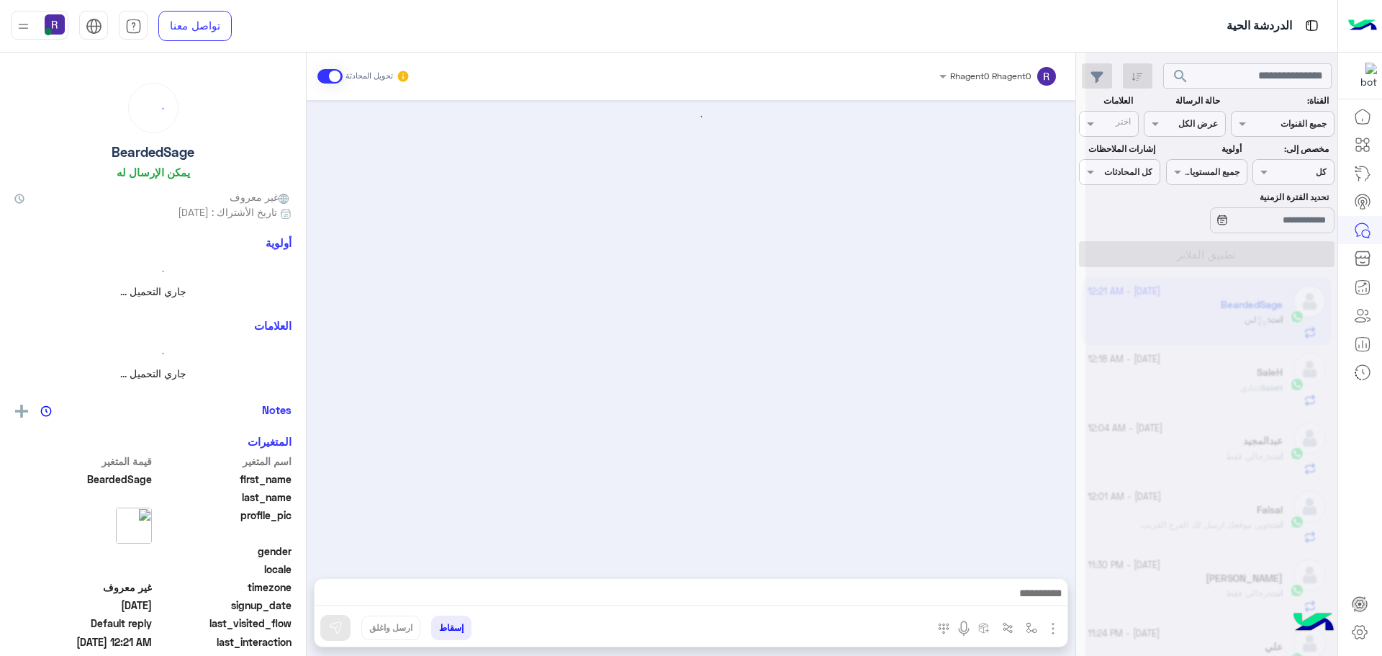
scroll to position [1522, 0]
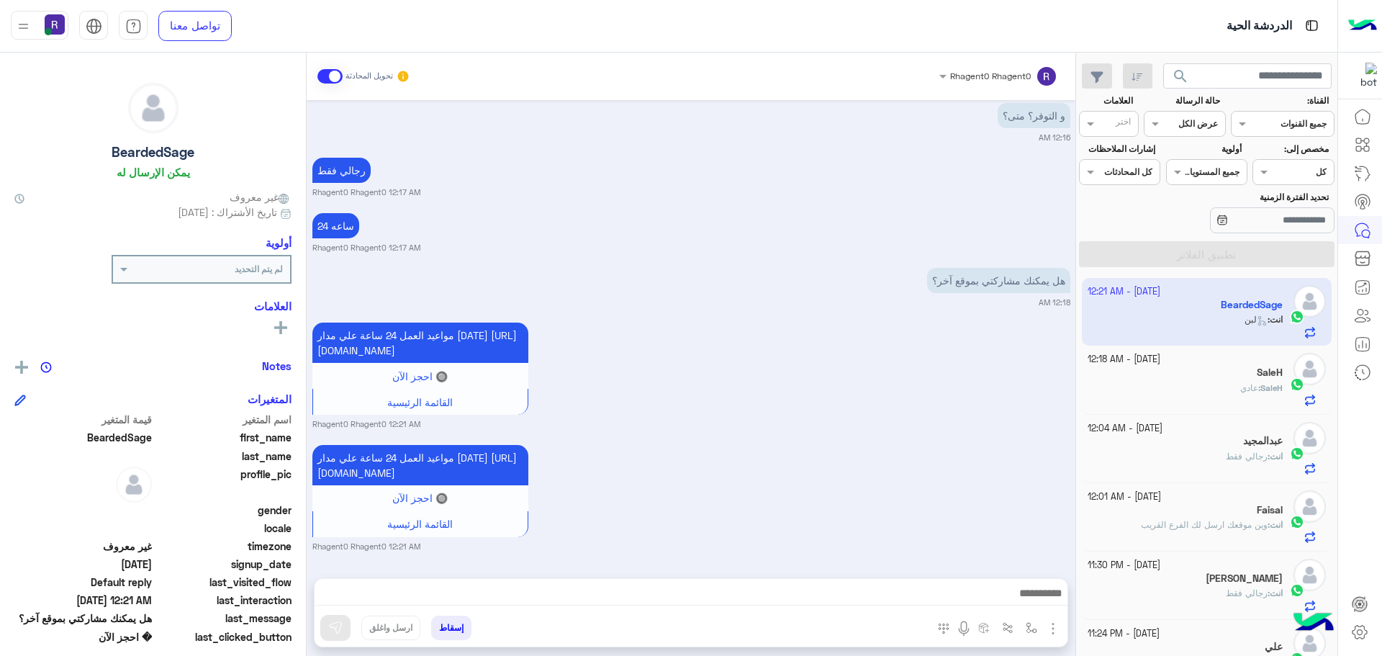
click at [1218, 382] on div "SaleH : عادي" at bounding box center [1186, 394] width 196 height 25
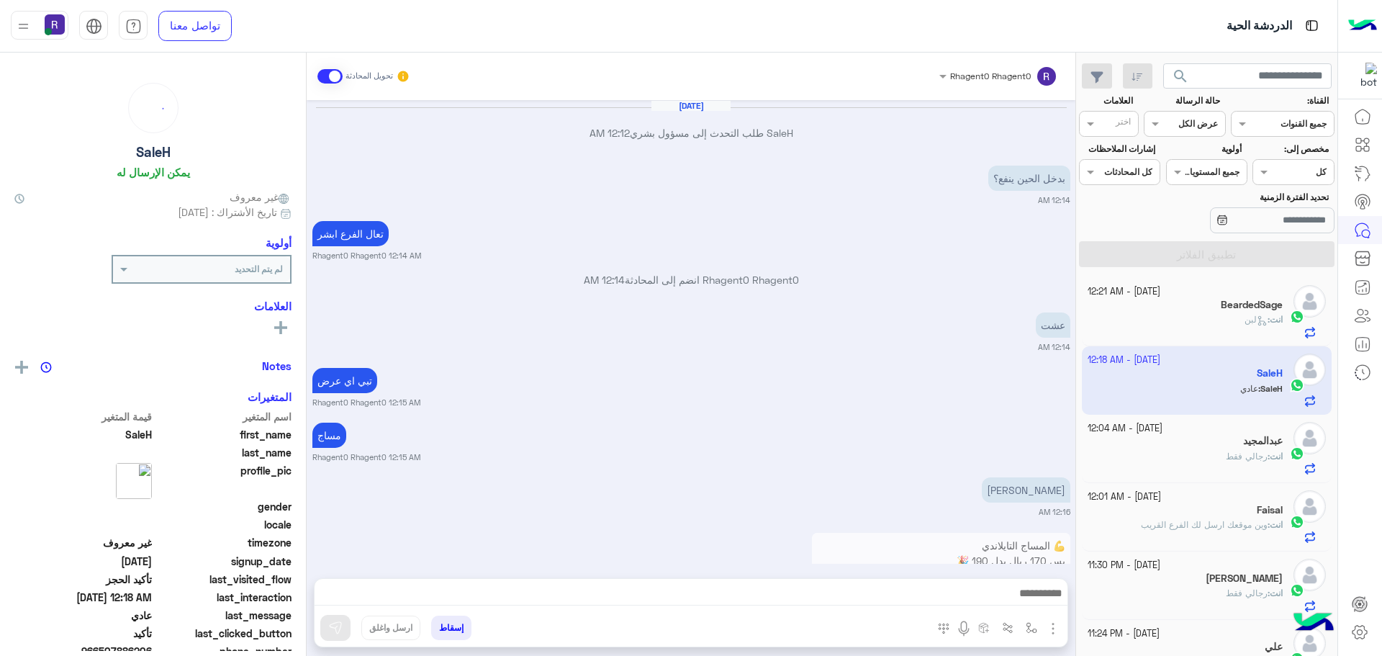
scroll to position [862, 0]
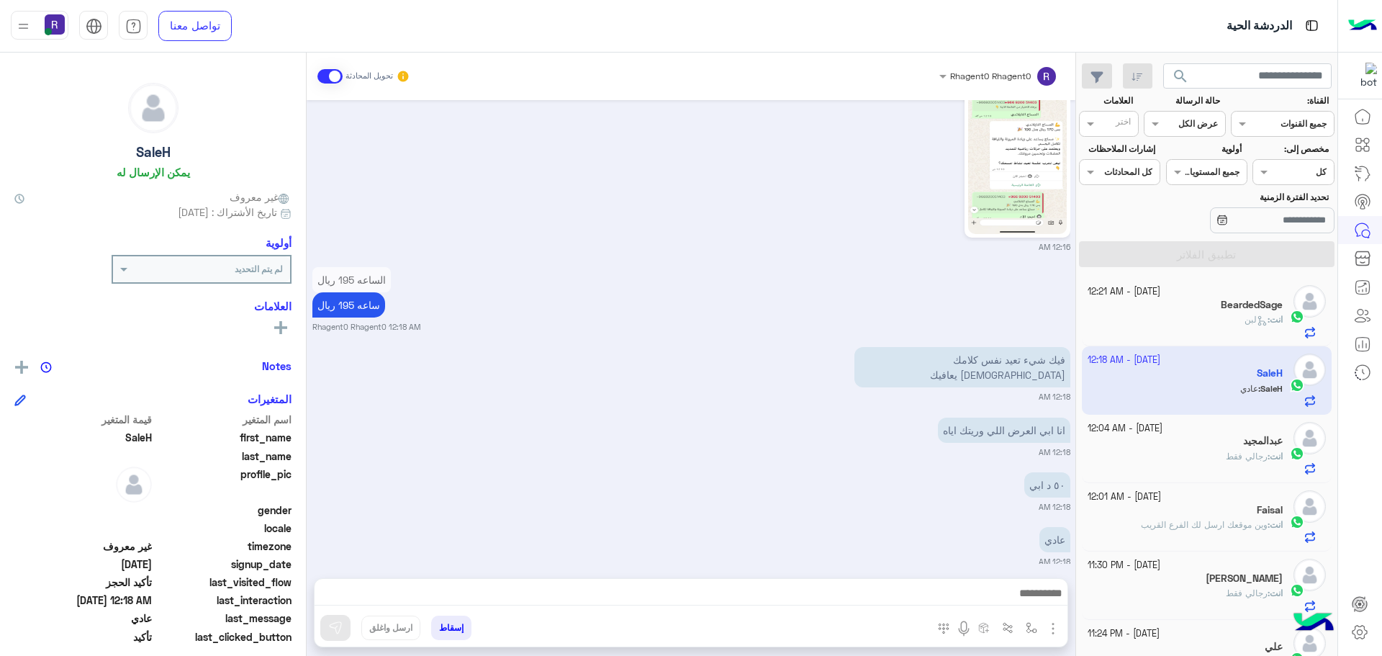
click at [1193, 451] on div "انت : رجالي فقط" at bounding box center [1186, 462] width 196 height 25
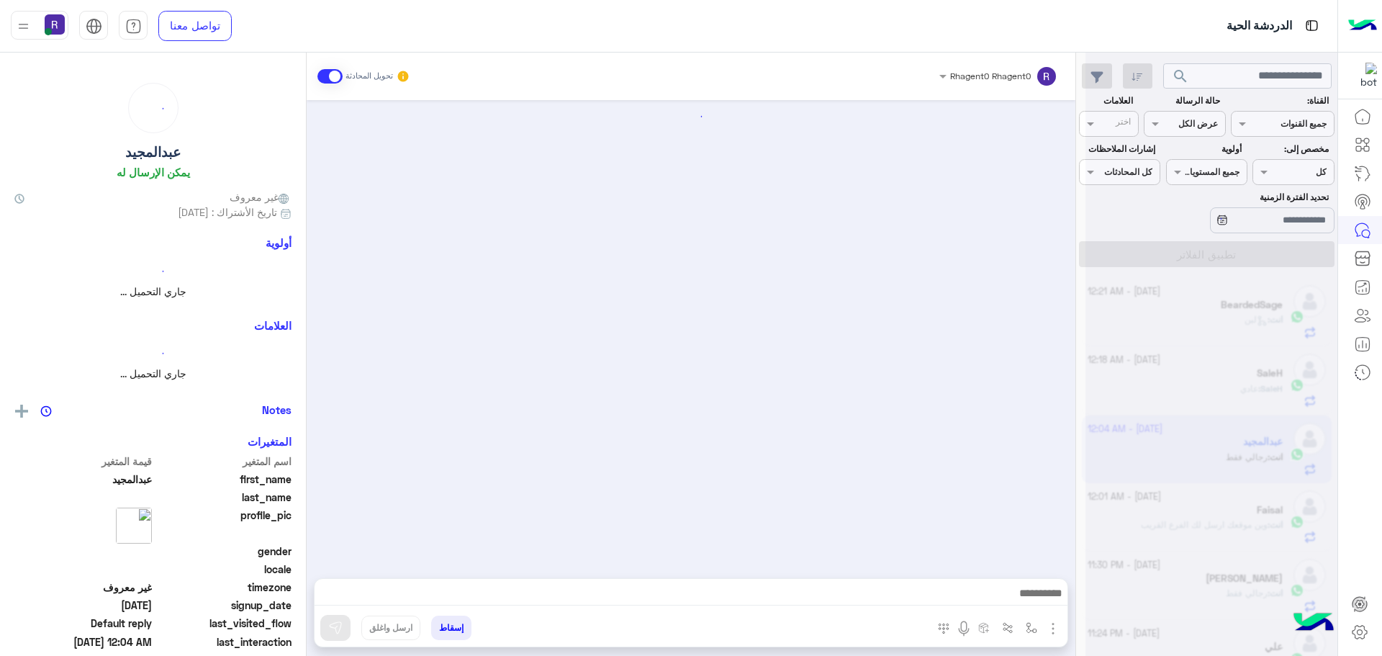
scroll to position [820, 0]
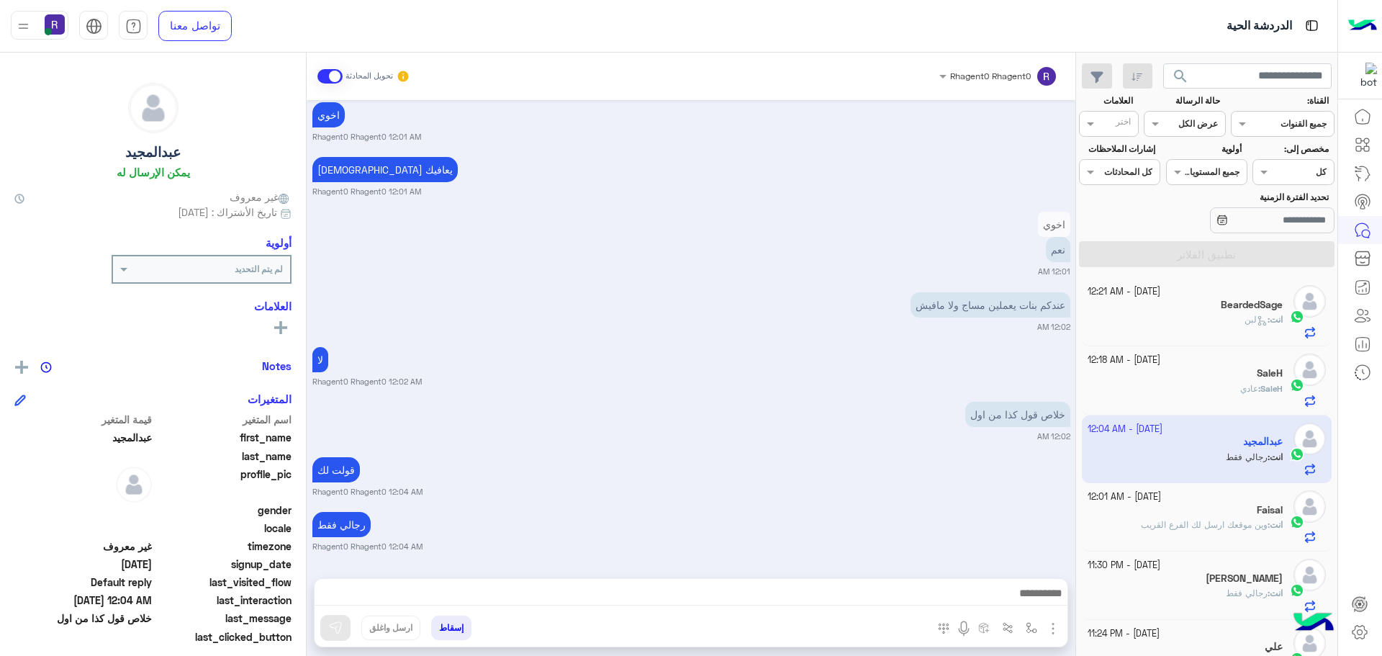
click at [1203, 315] on div "انت : لبن" at bounding box center [1186, 325] width 196 height 25
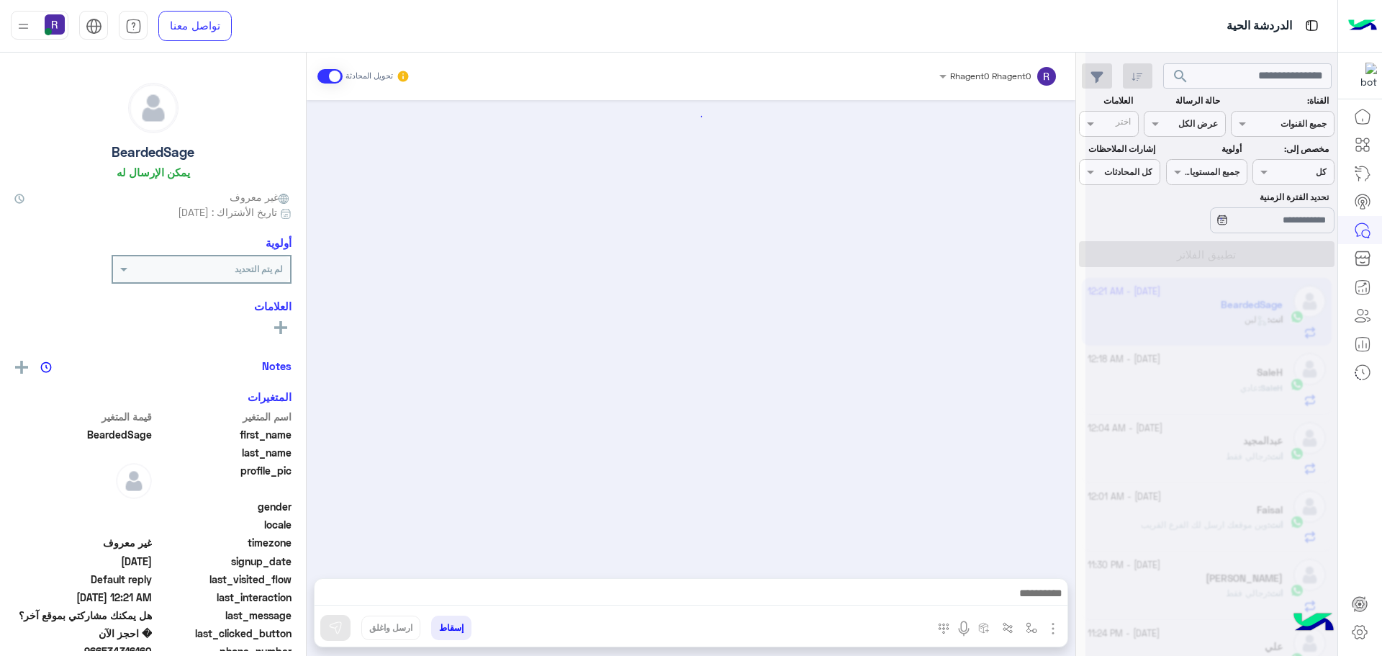
scroll to position [1522, 0]
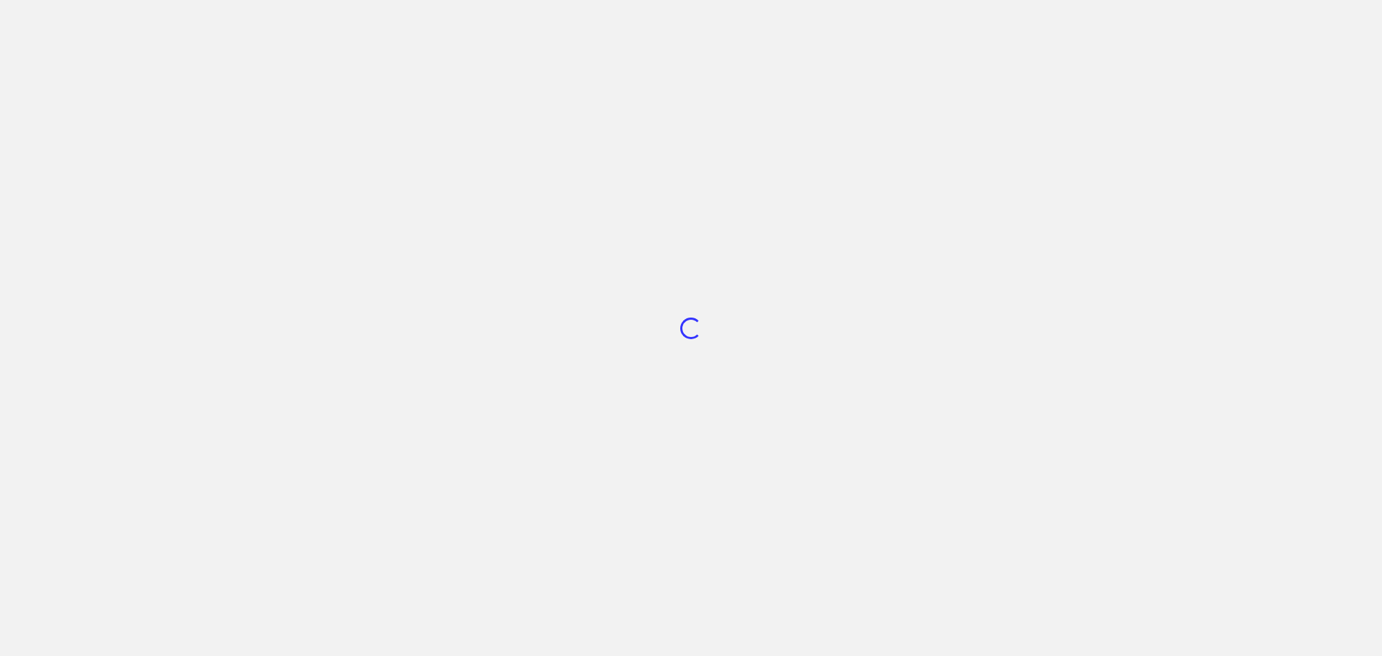
scroll to position [543, 0]
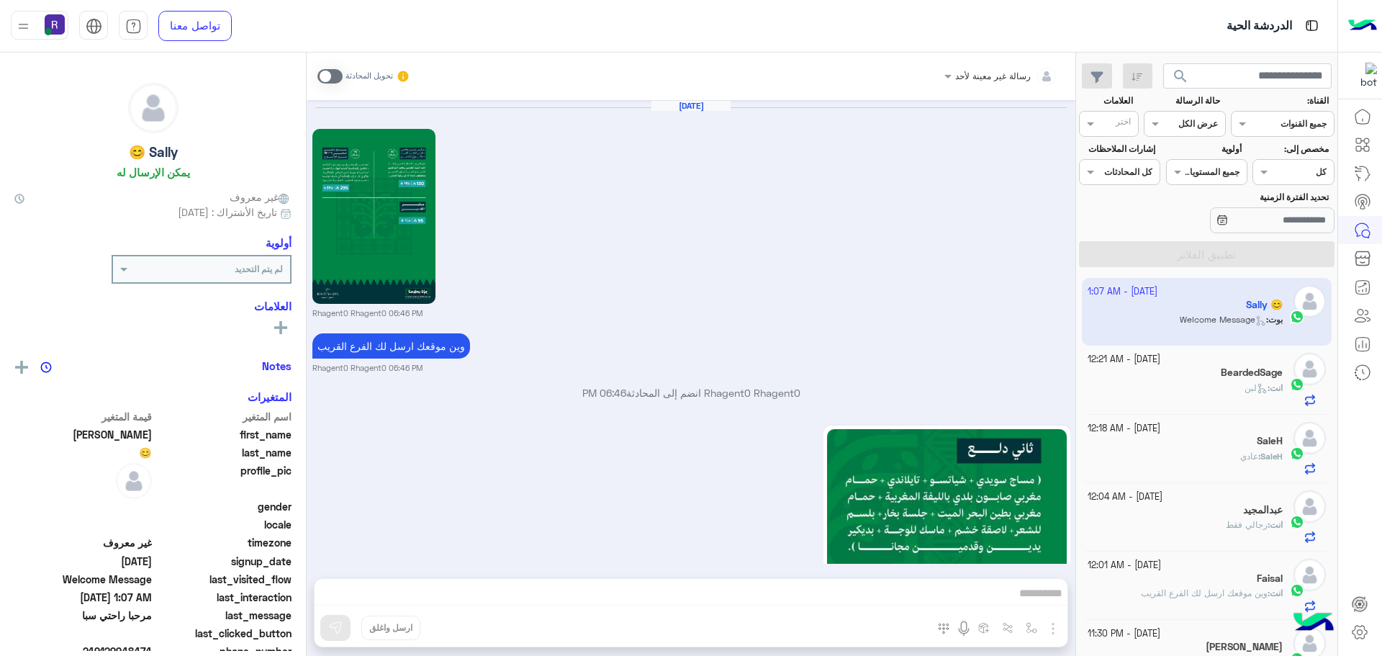
scroll to position [1690, 0]
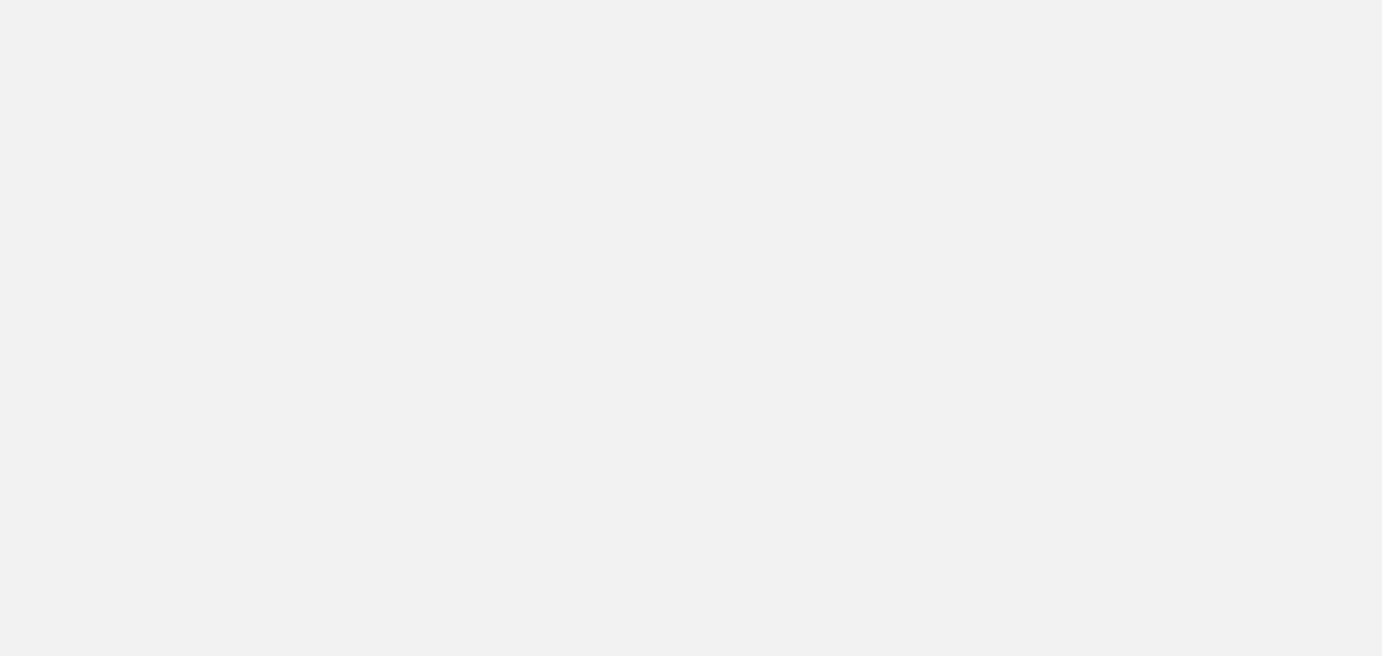
scroll to position [543, 0]
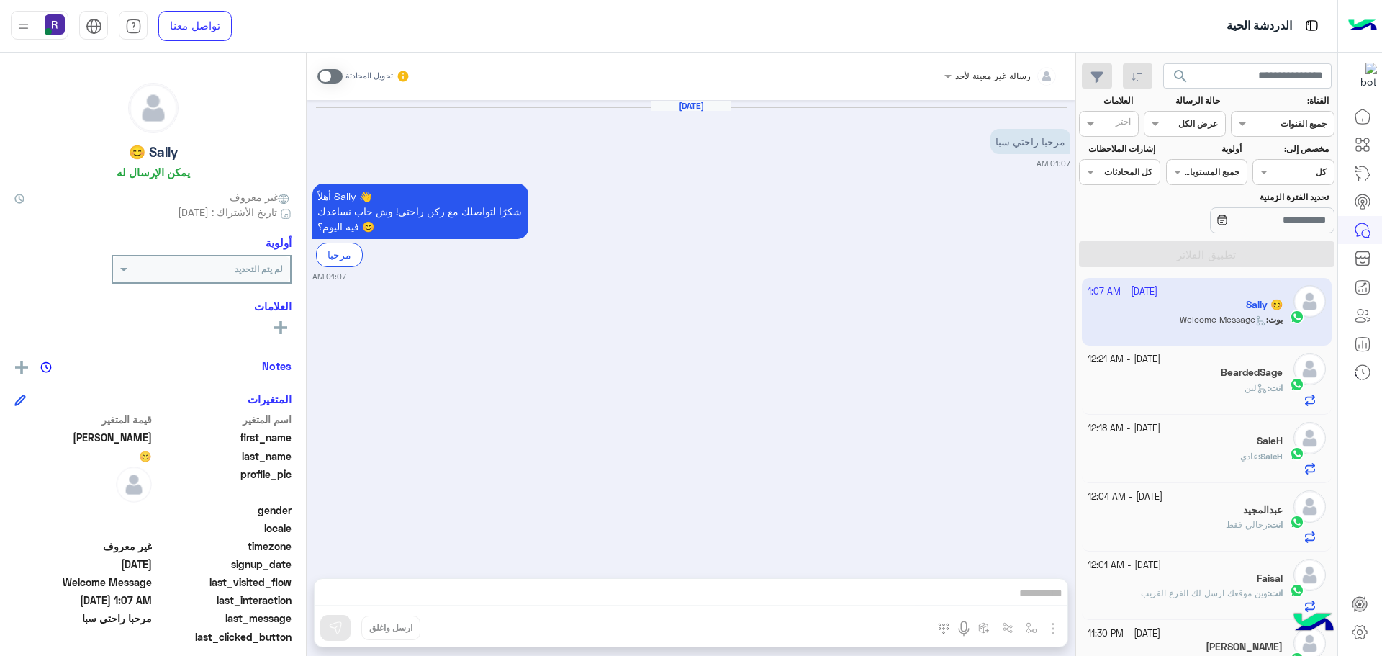
click at [1216, 379] on div "BeardedSage" at bounding box center [1186, 373] width 196 height 15
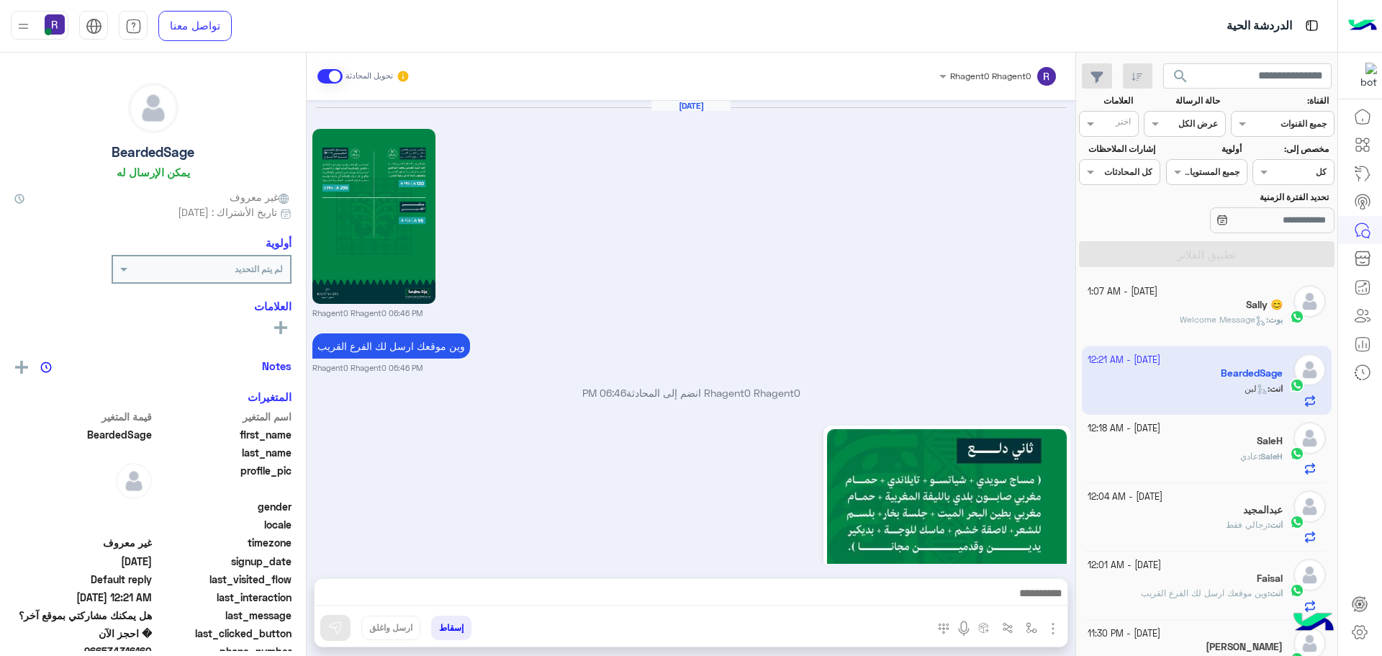
scroll to position [1522, 0]
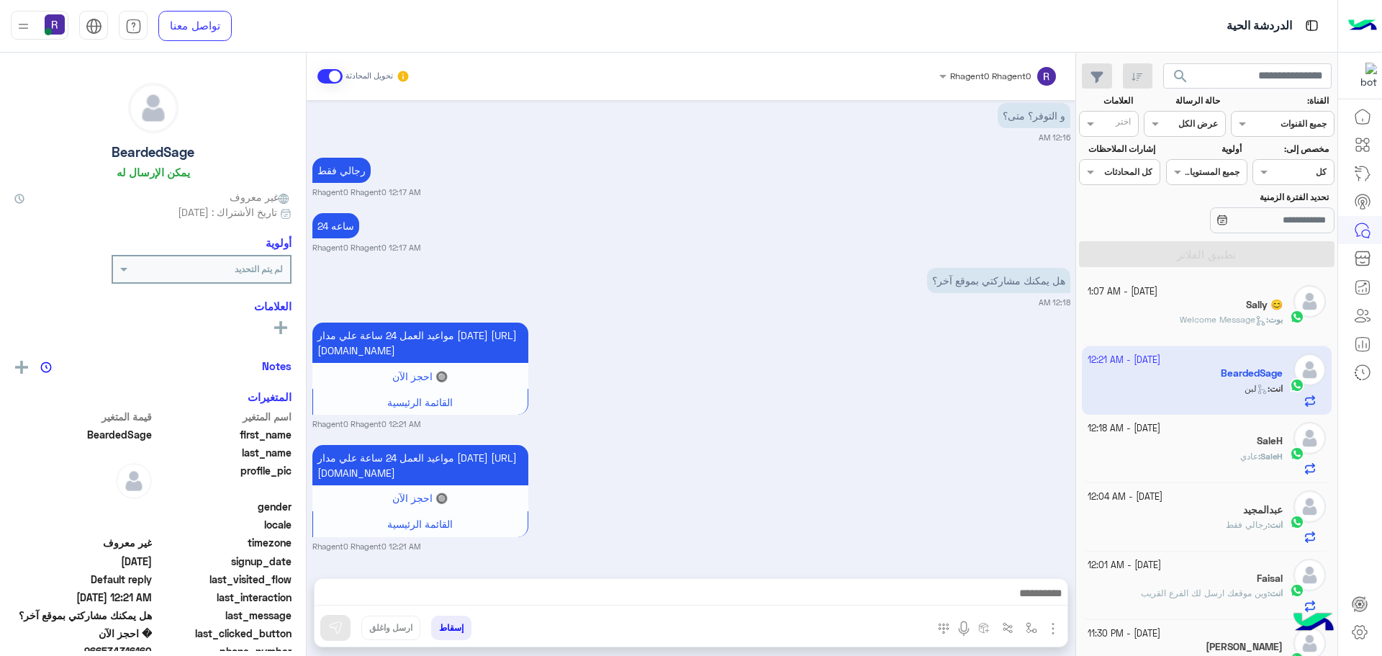
click at [1223, 307] on div "Sally 😊" at bounding box center [1186, 306] width 196 height 15
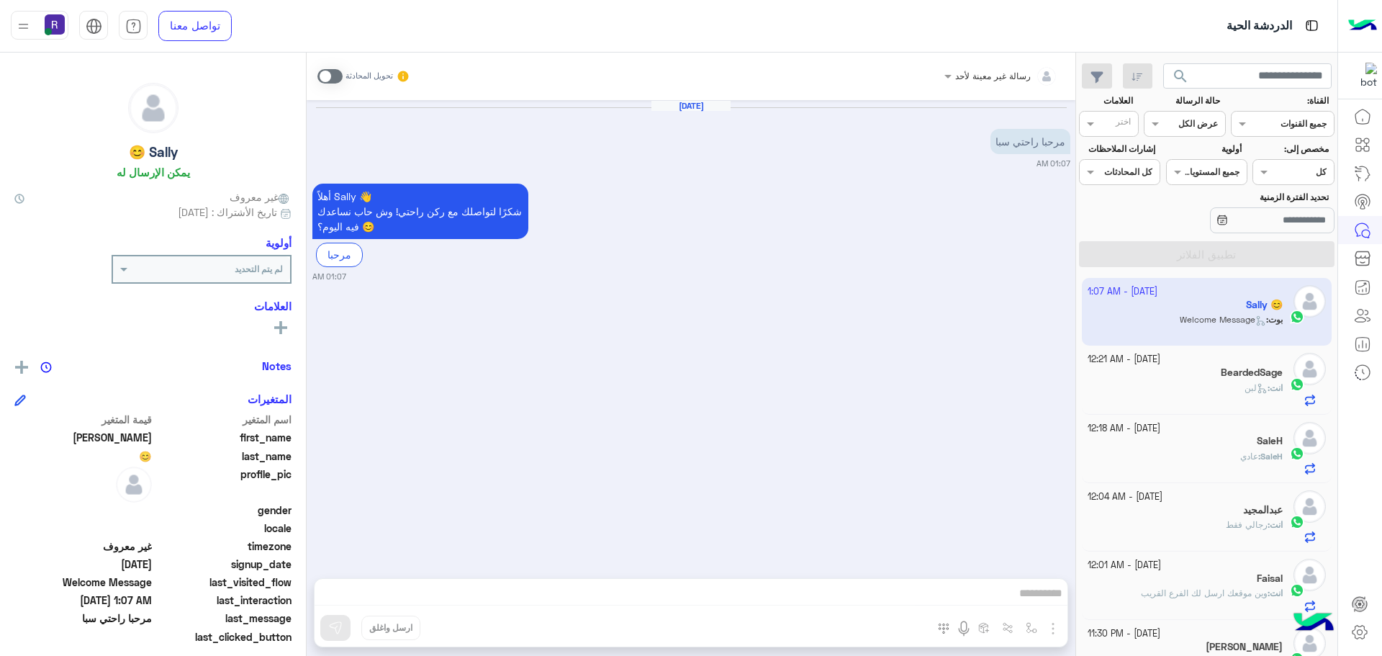
click at [339, 76] on span at bounding box center [329, 76] width 25 height 14
click at [1052, 631] on img "button" at bounding box center [1053, 628] width 17 height 17
click at [1017, 593] on span "الصور" at bounding box center [1025, 597] width 27 height 17
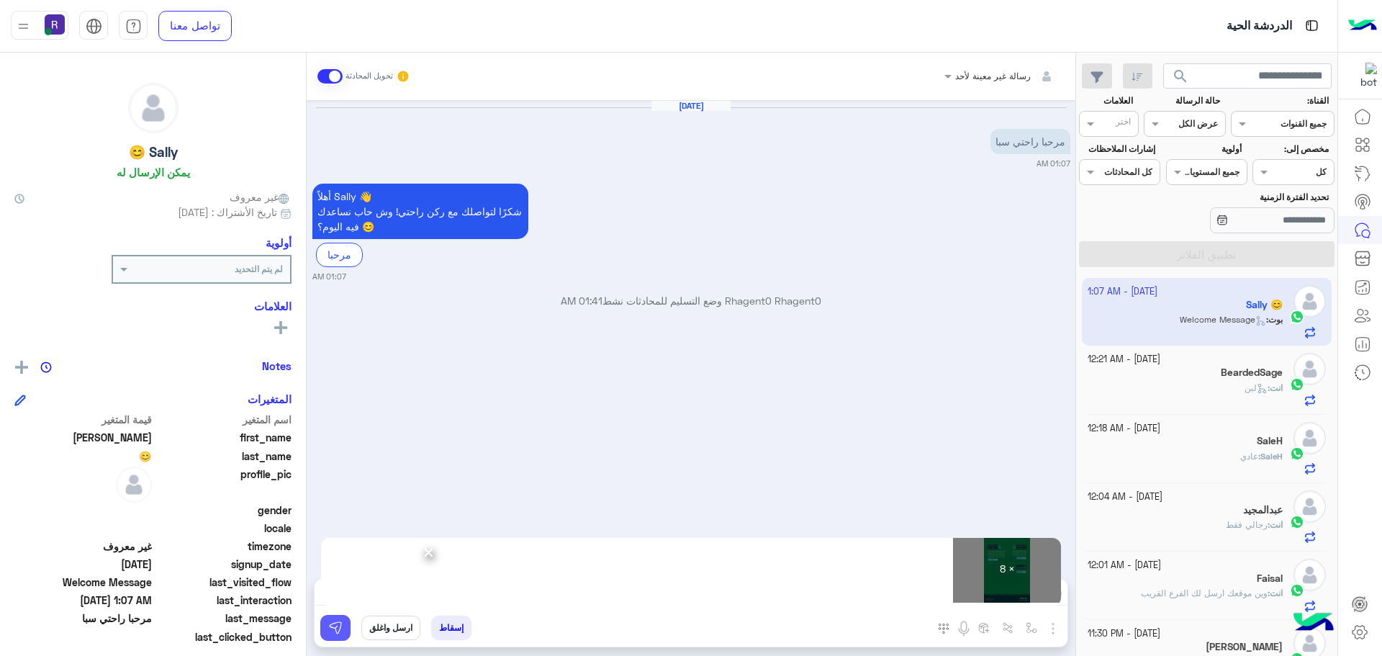
click at [338, 625] on img at bounding box center [335, 628] width 14 height 14
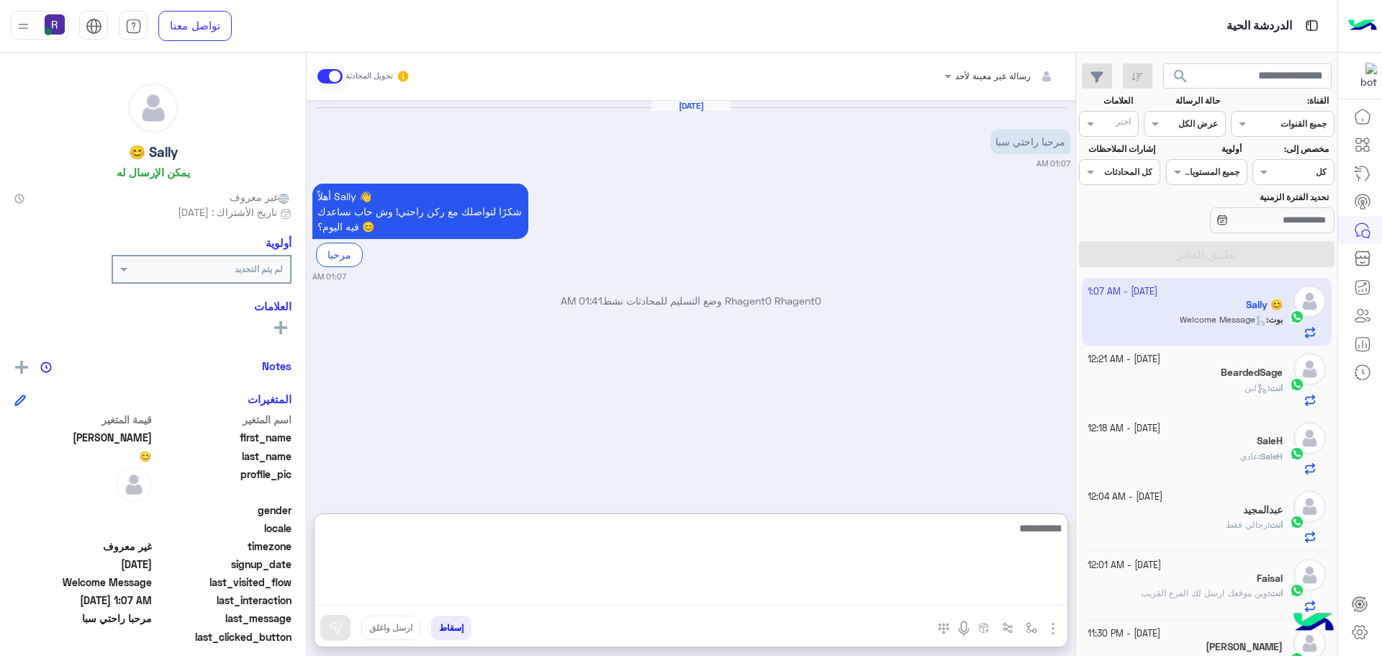
paste textarea "**********"
type textarea "**********"
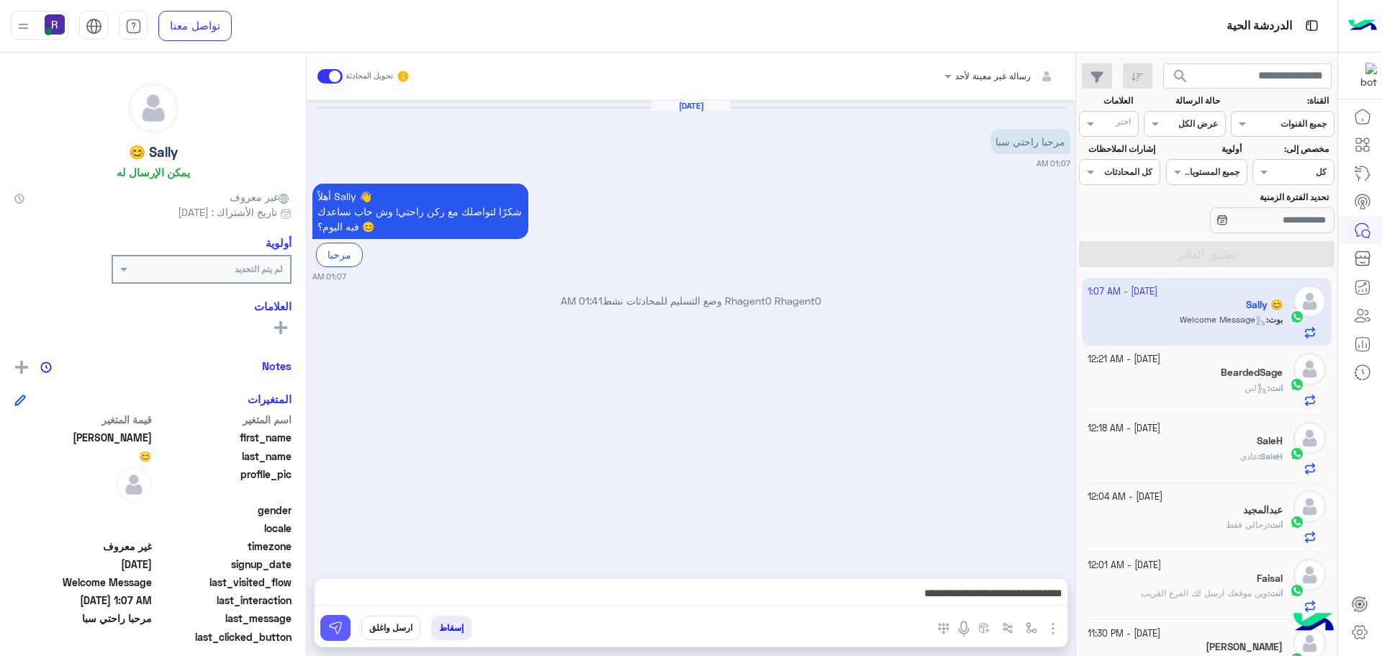
click at [343, 629] on button at bounding box center [335, 628] width 30 height 26
click at [1258, 390] on icon at bounding box center [1262, 388] width 11 height 11
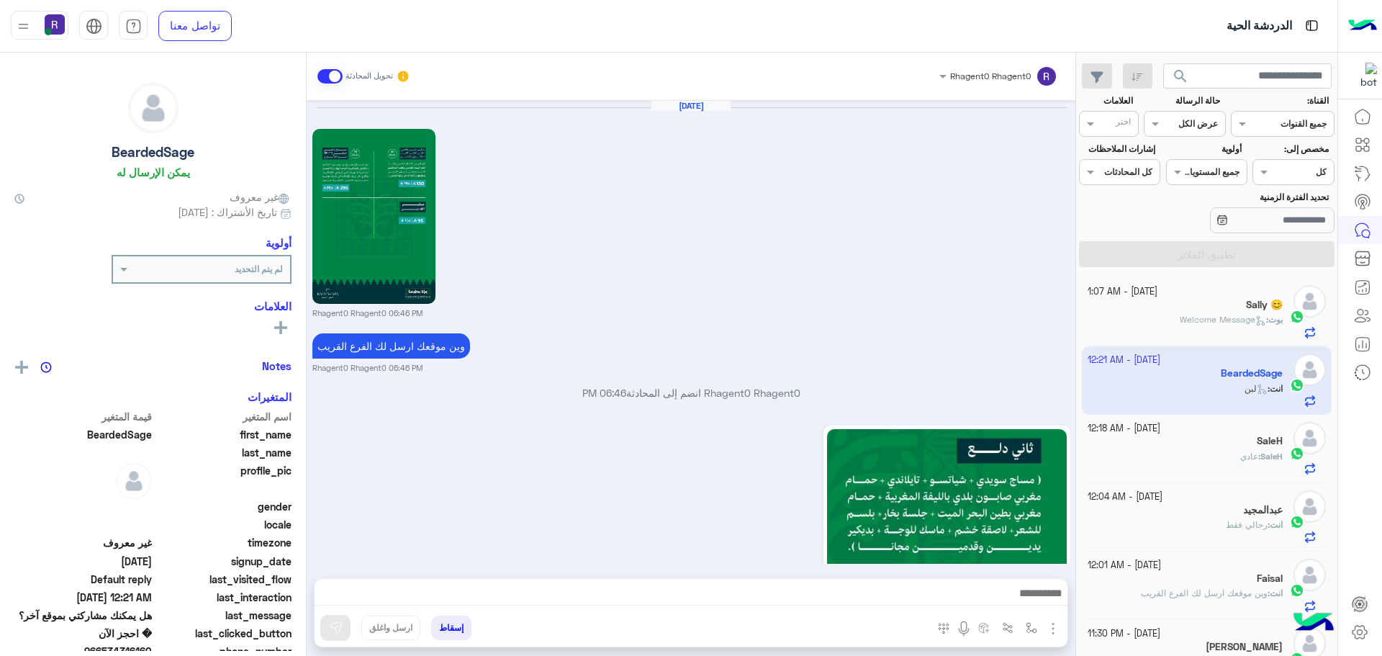
scroll to position [1522, 0]
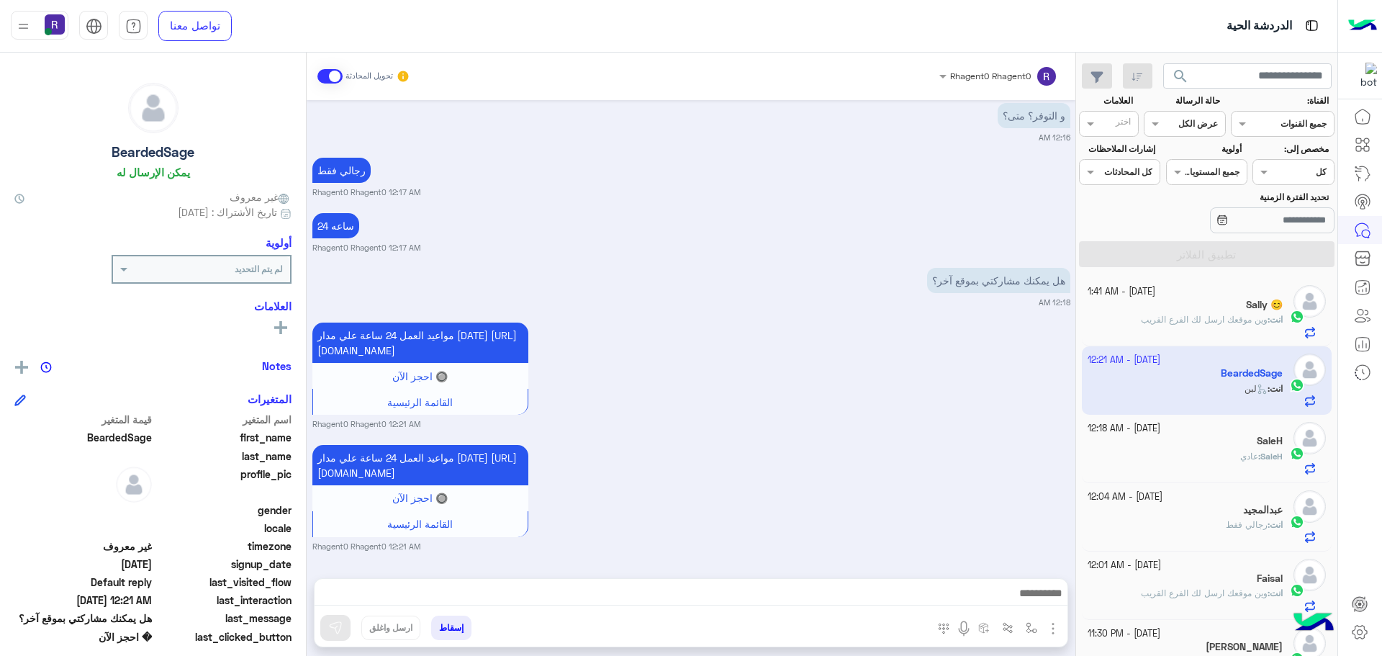
click at [1217, 325] on p "انت : وين موقعك ارسل لك الفرع القريب" at bounding box center [1212, 319] width 142 height 13
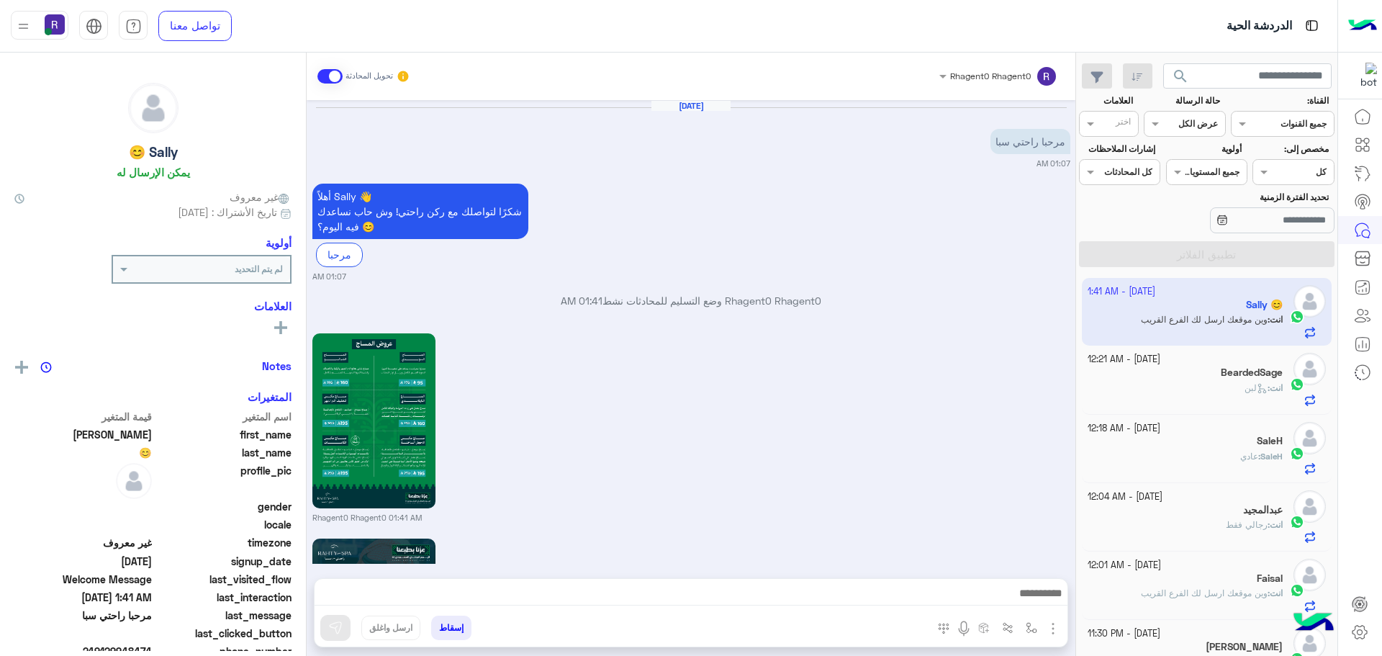
scroll to position [1496, 0]
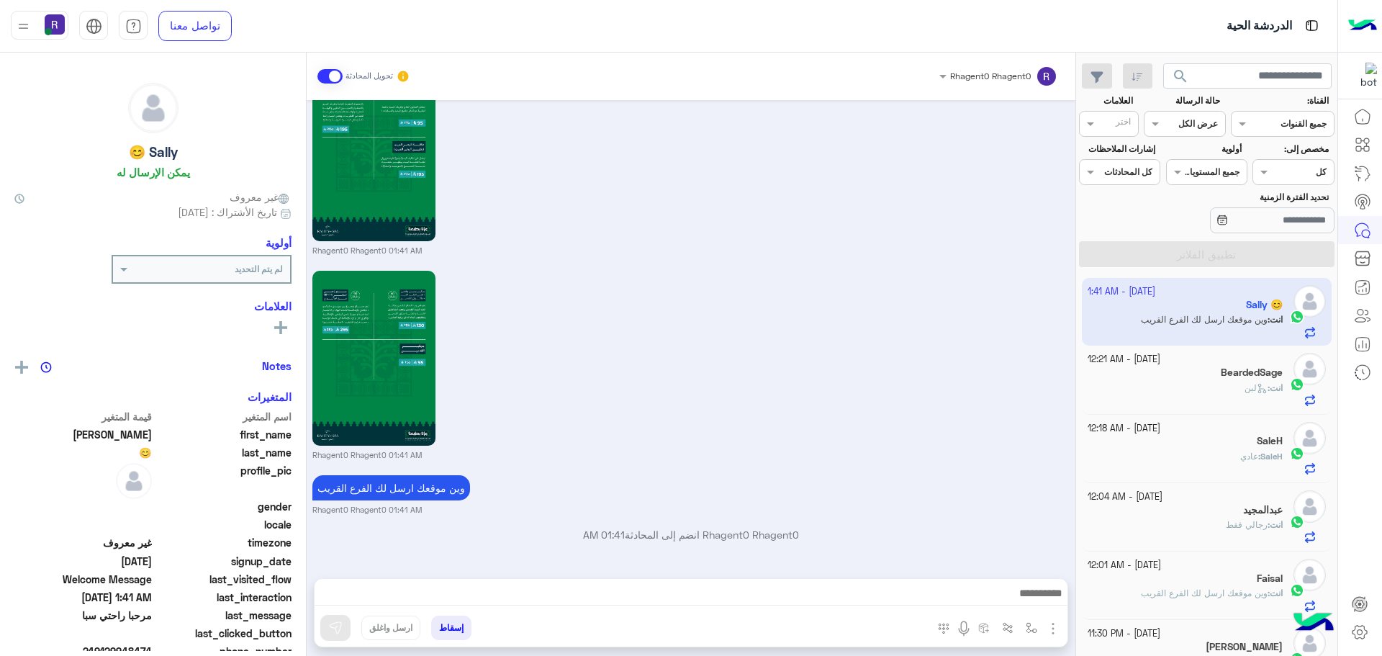
click at [1240, 457] on span "عادي" at bounding box center [1249, 456] width 18 height 11
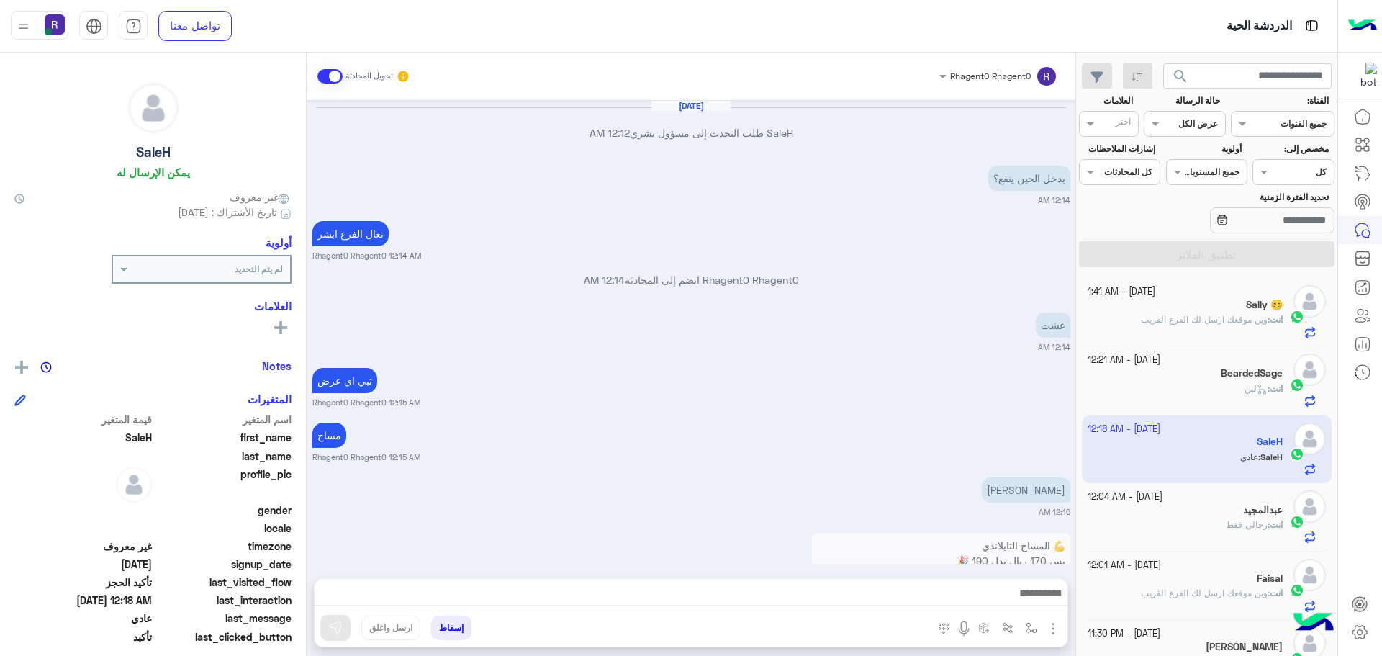
scroll to position [862, 0]
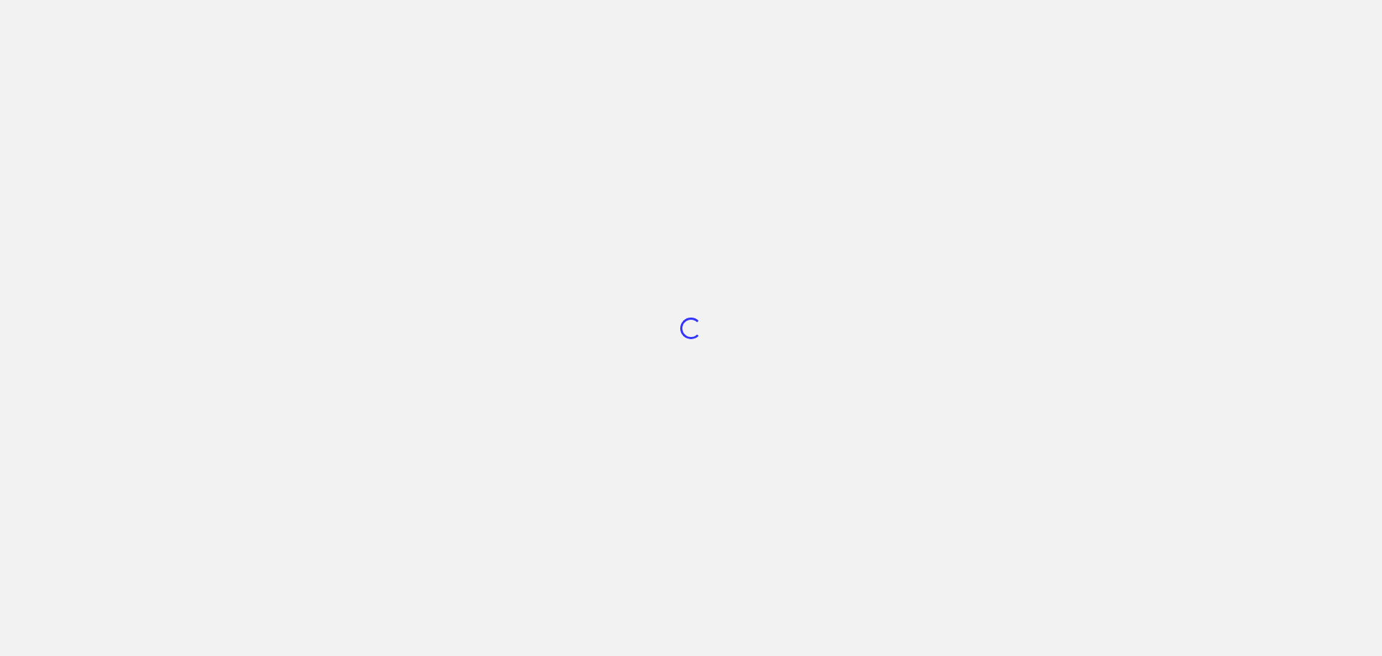
scroll to position [543, 0]
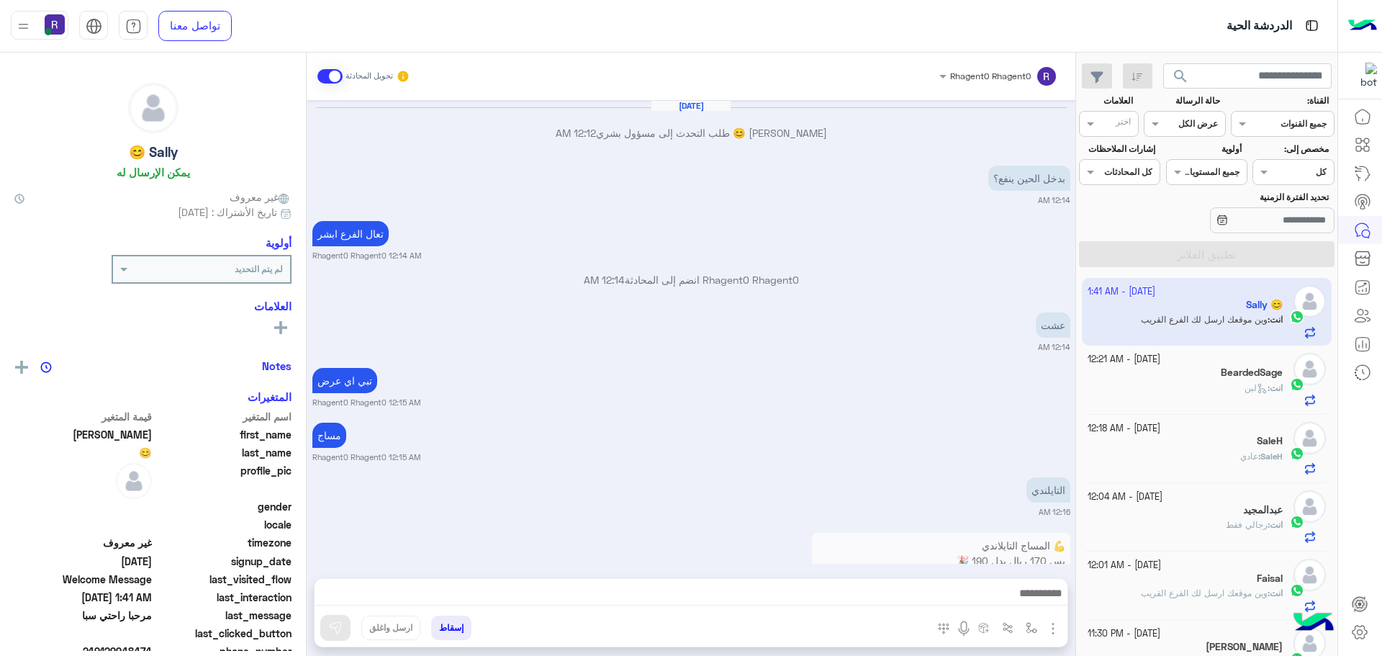
scroll to position [2796, 0]
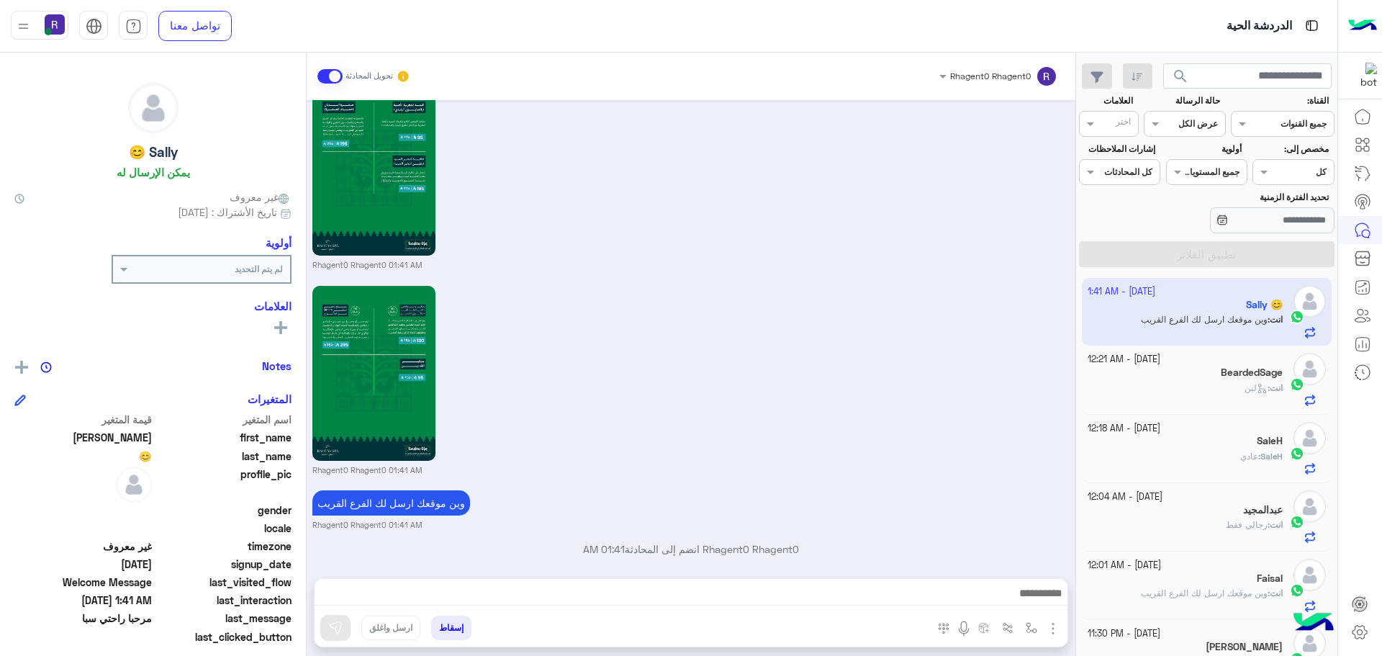
click at [1221, 388] on div "انت : لبن" at bounding box center [1186, 394] width 196 height 25
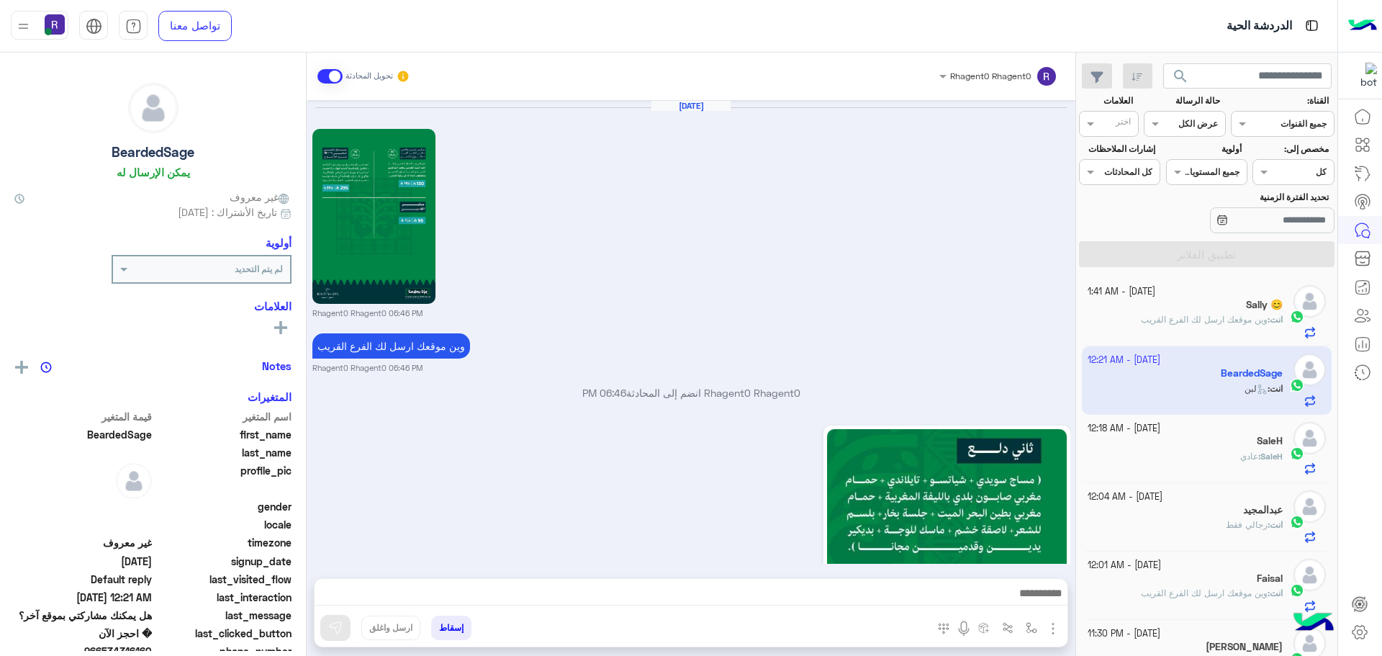
scroll to position [1522, 0]
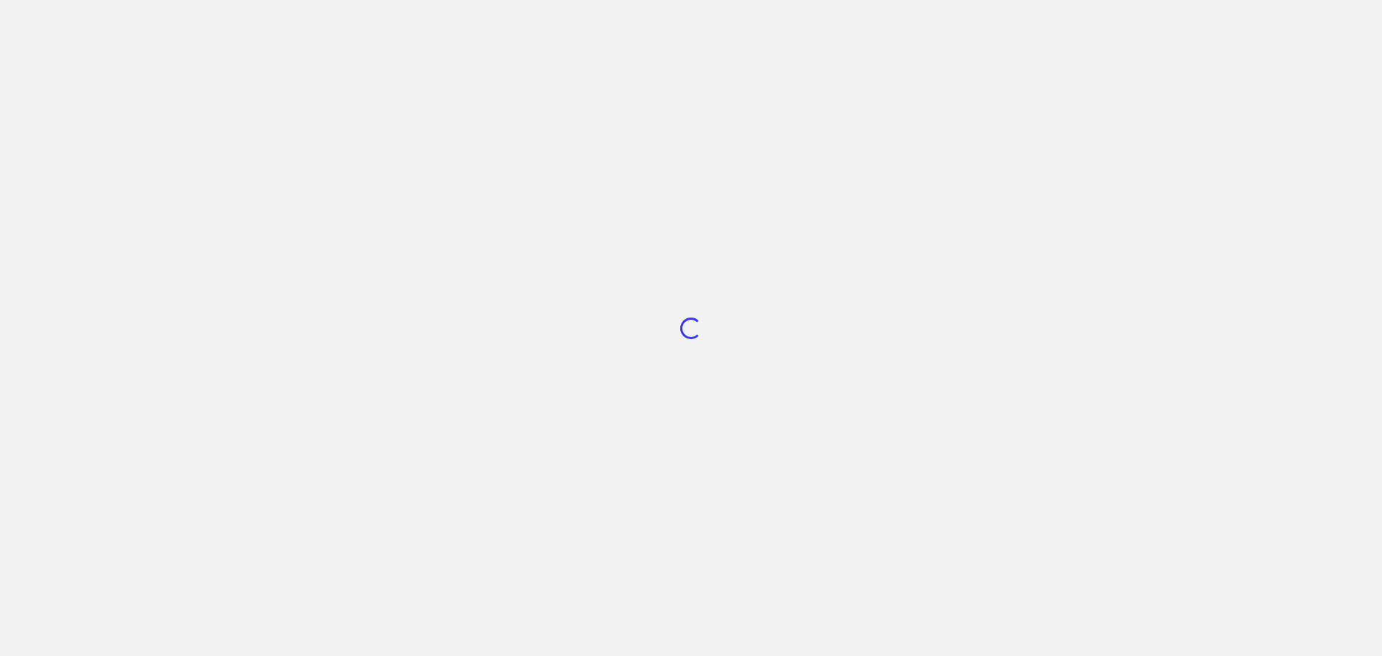
scroll to position [543, 0]
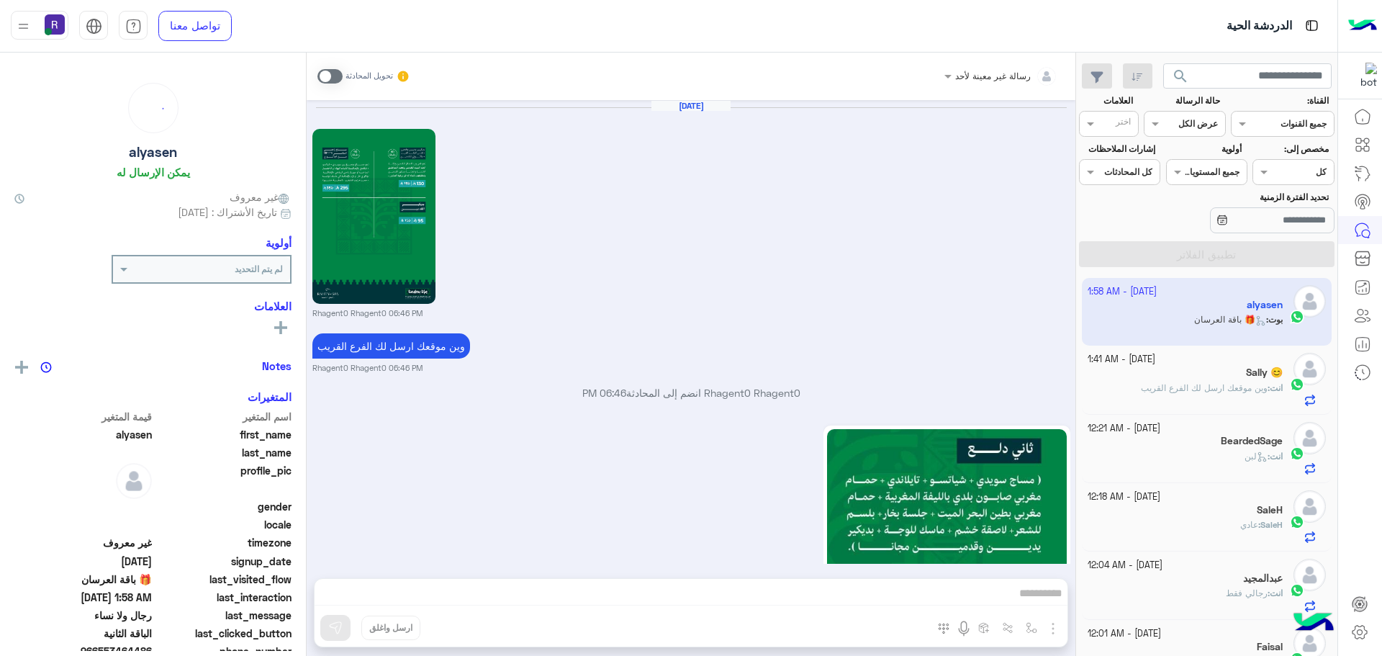
scroll to position [3760, 0]
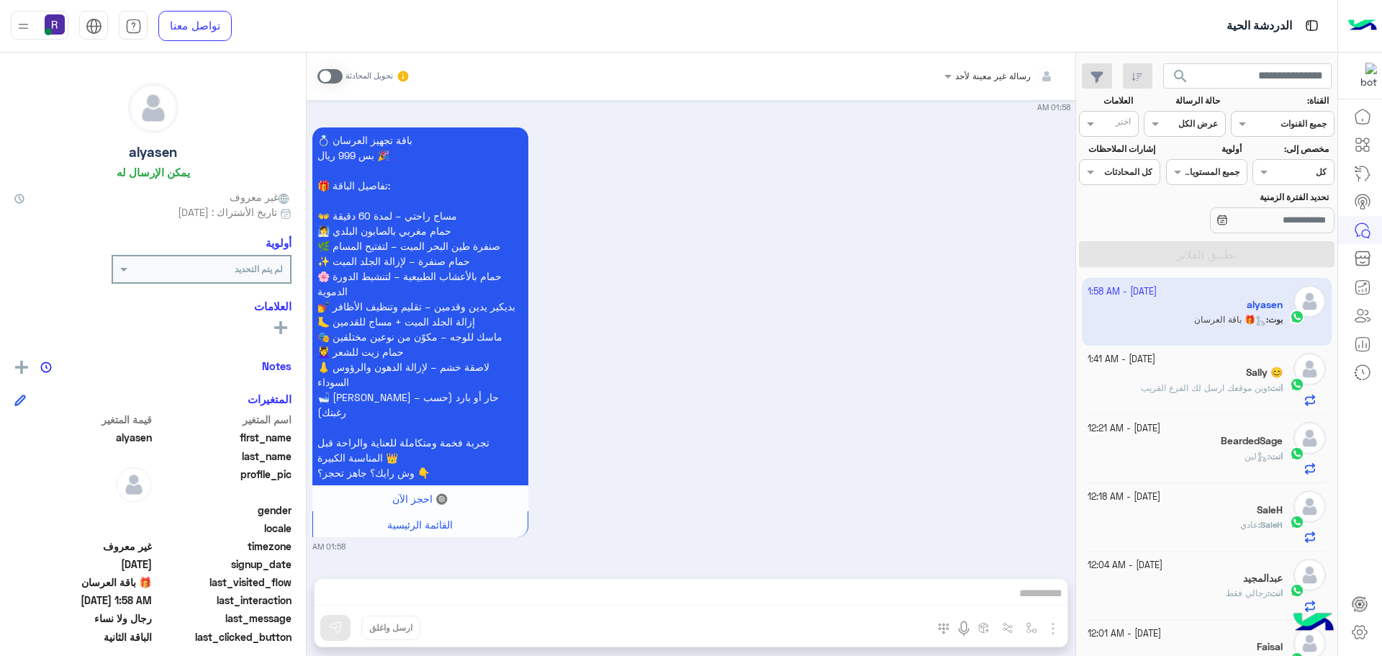
click at [336, 72] on span at bounding box center [329, 76] width 25 height 14
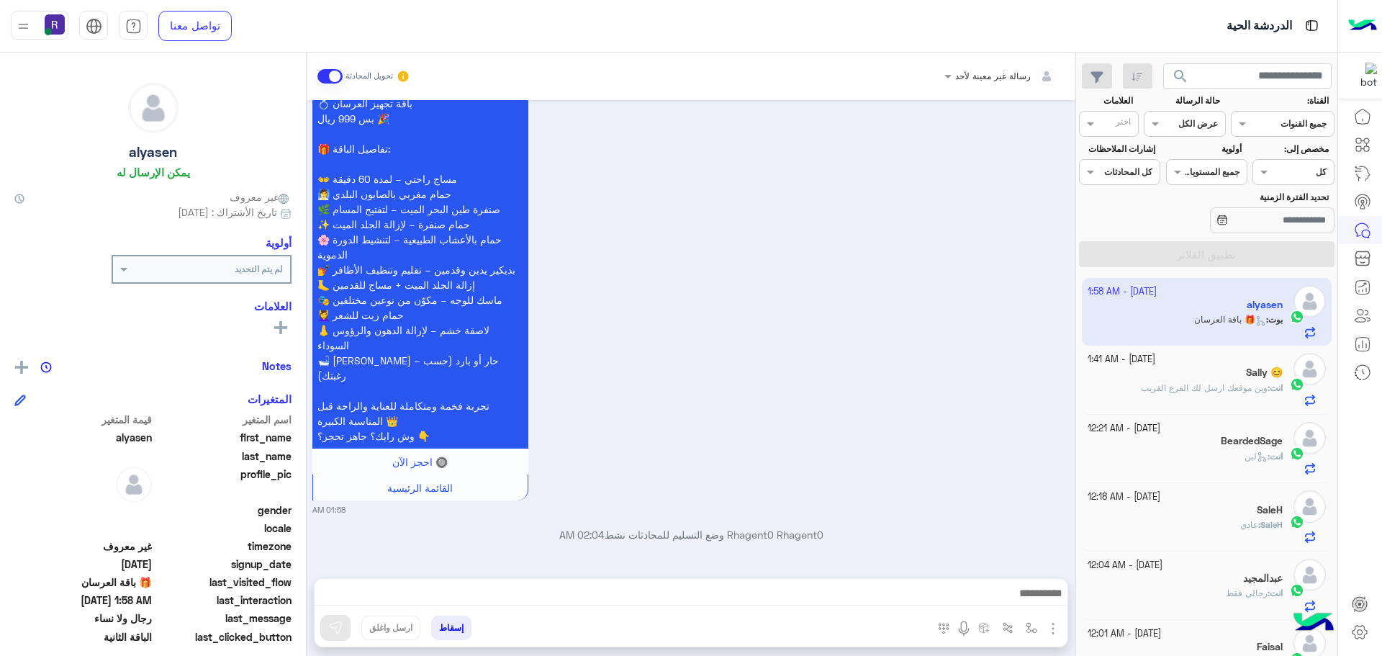
scroll to position [3797, 0]
click at [1055, 629] on img "button" at bounding box center [1053, 628] width 17 height 17
click at [1045, 600] on img at bounding box center [1050, 597] width 12 height 17
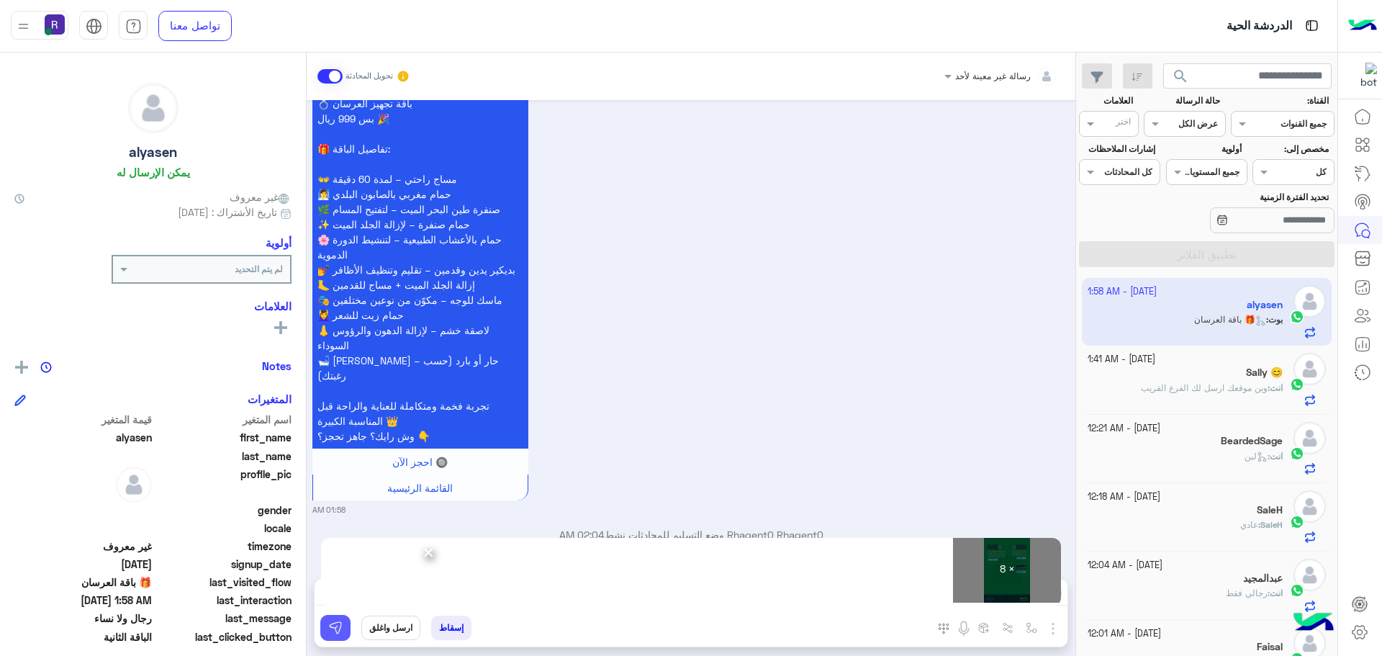
click at [343, 629] on button at bounding box center [335, 628] width 30 height 26
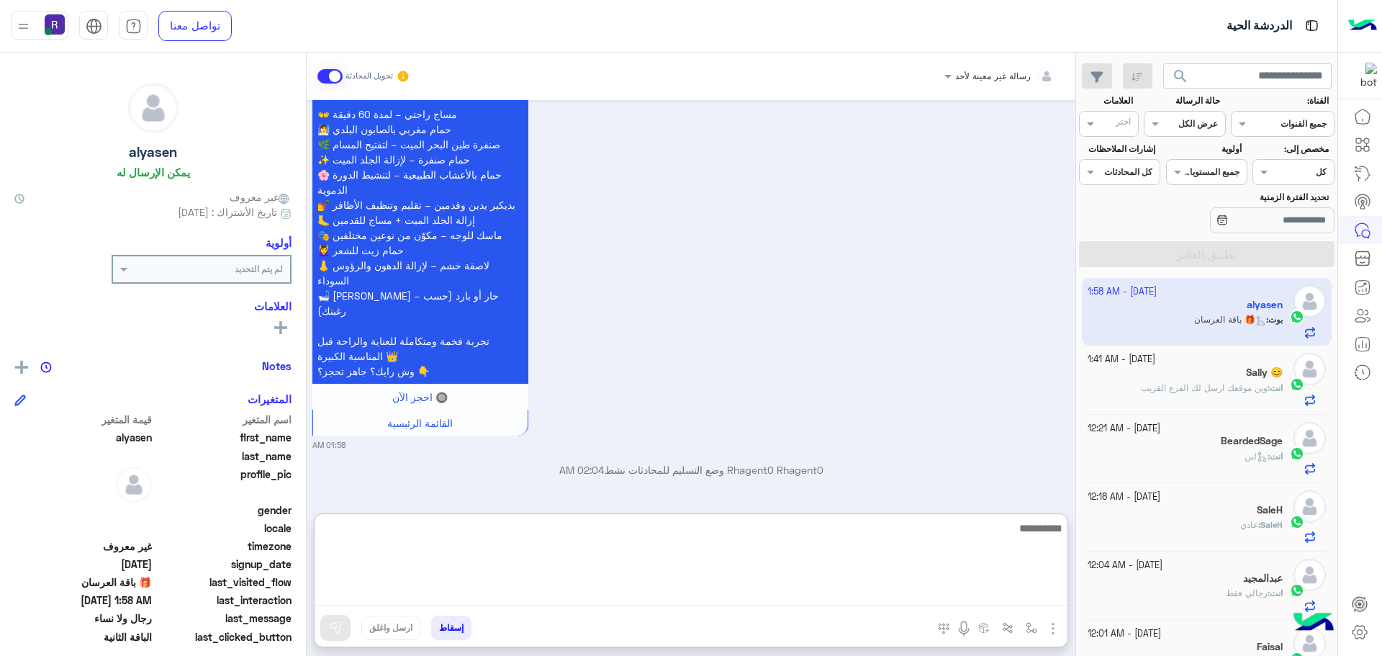
paste textarea "**********"
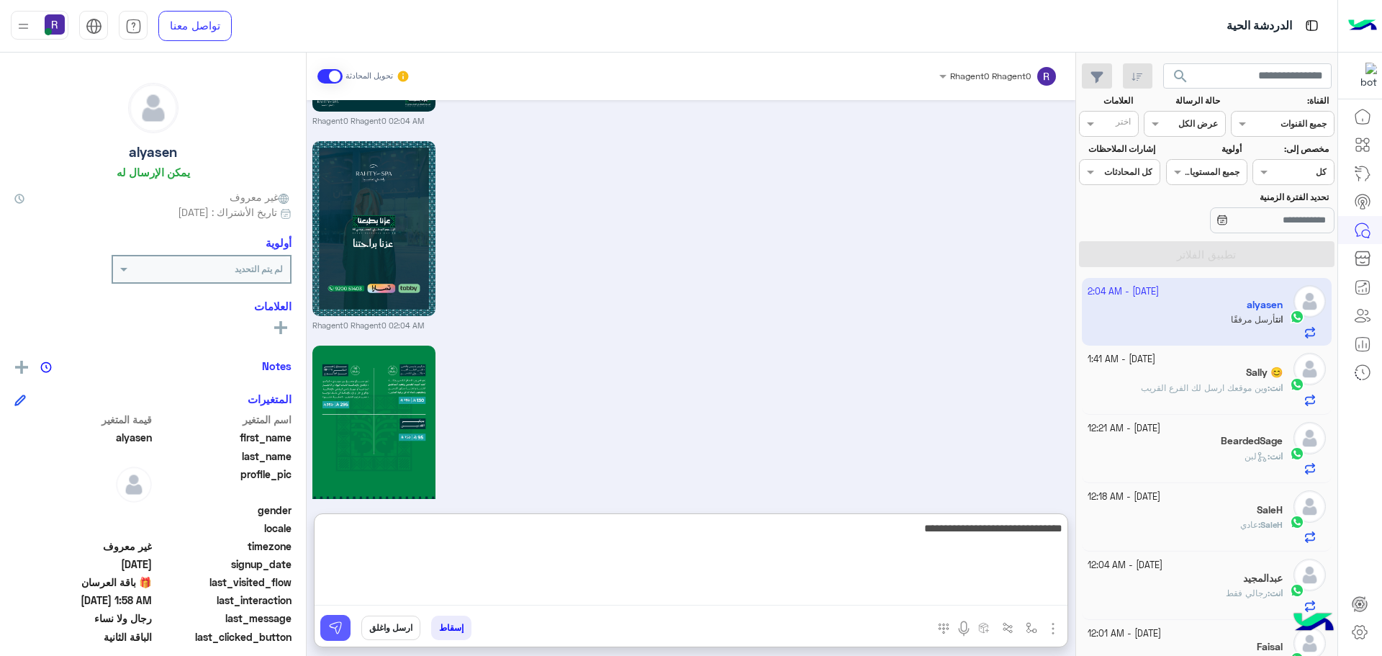
scroll to position [5537, 0]
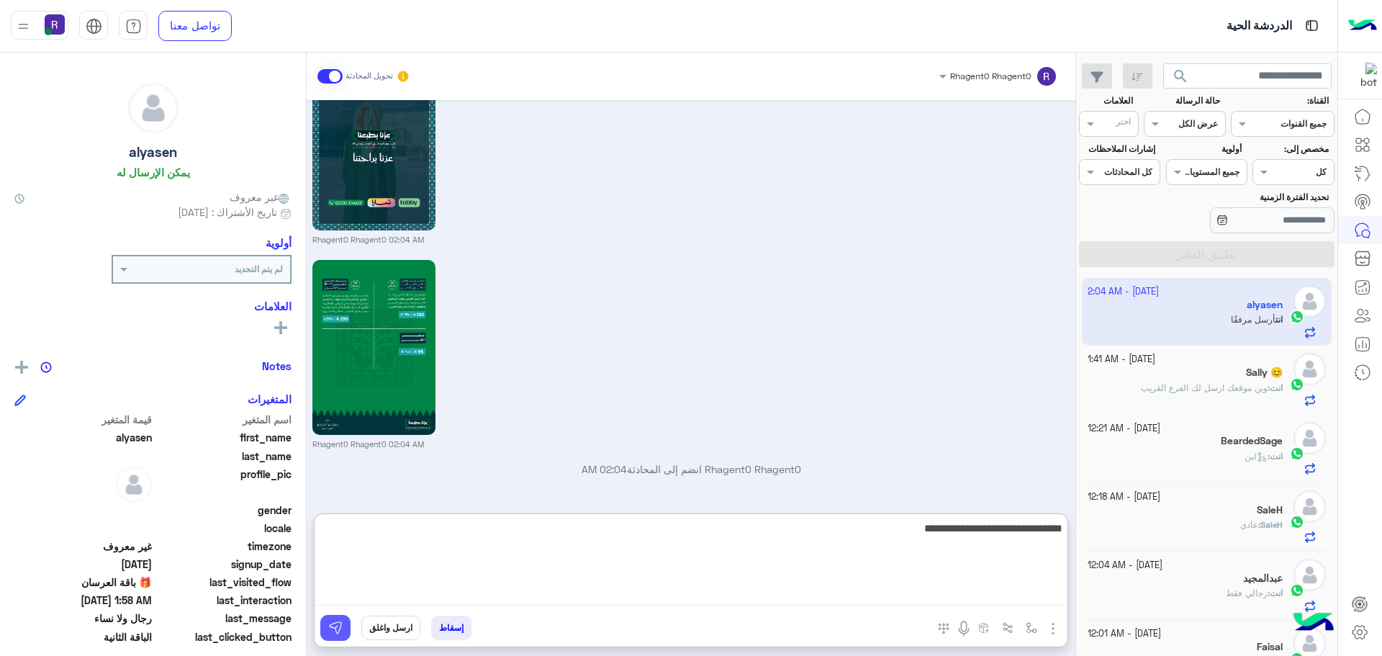
type textarea "**********"
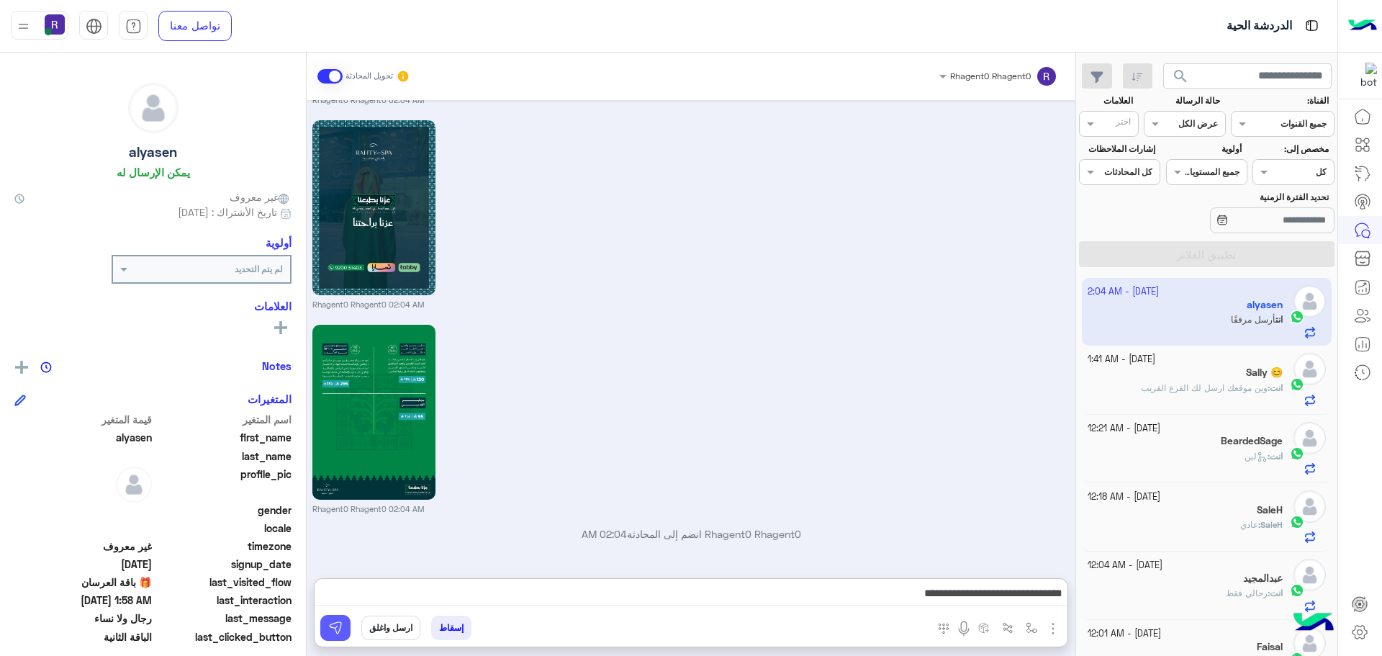
click at [336, 622] on img at bounding box center [335, 628] width 14 height 14
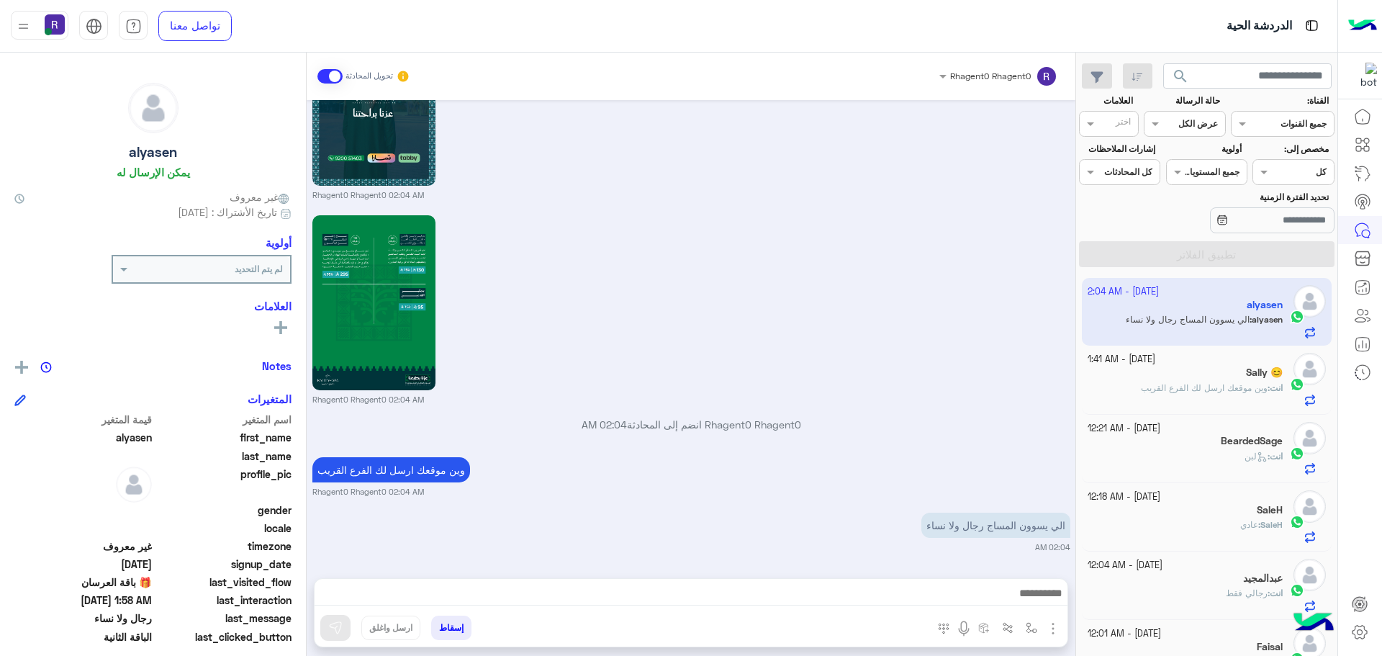
scroll to position [5581, 0]
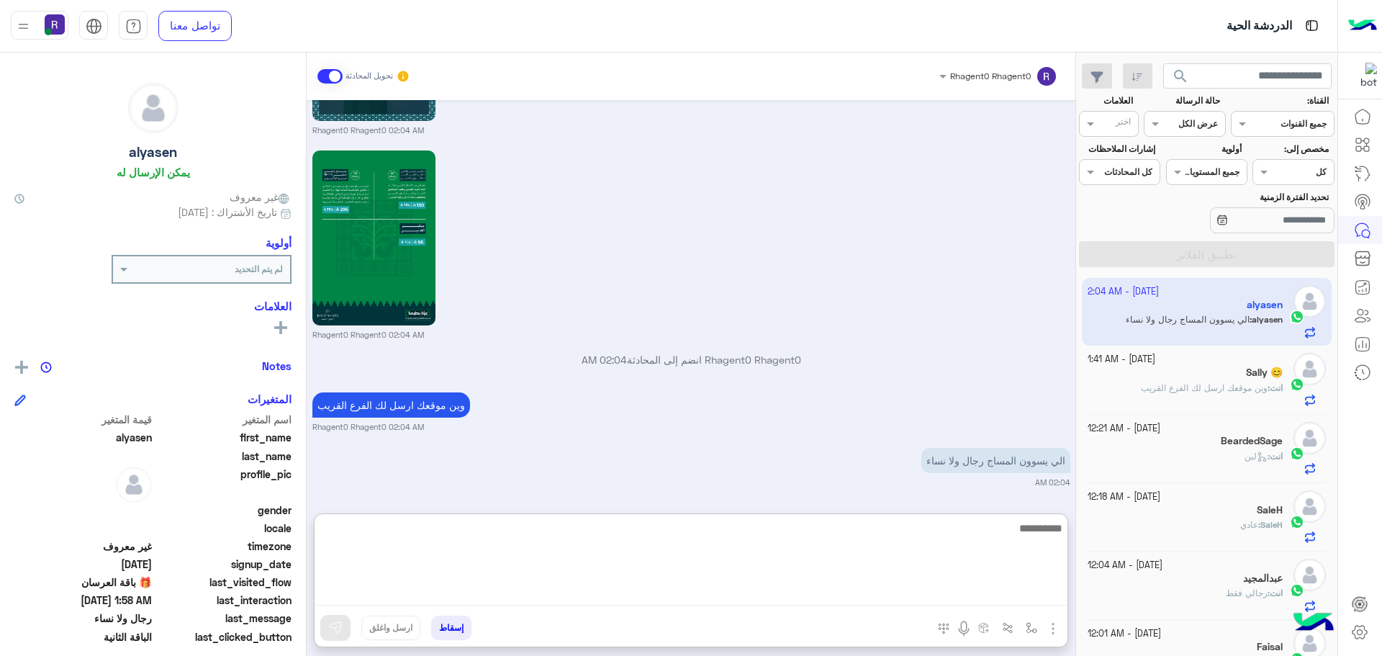
click at [682, 594] on textarea at bounding box center [691, 562] width 753 height 86
type textarea "*********"
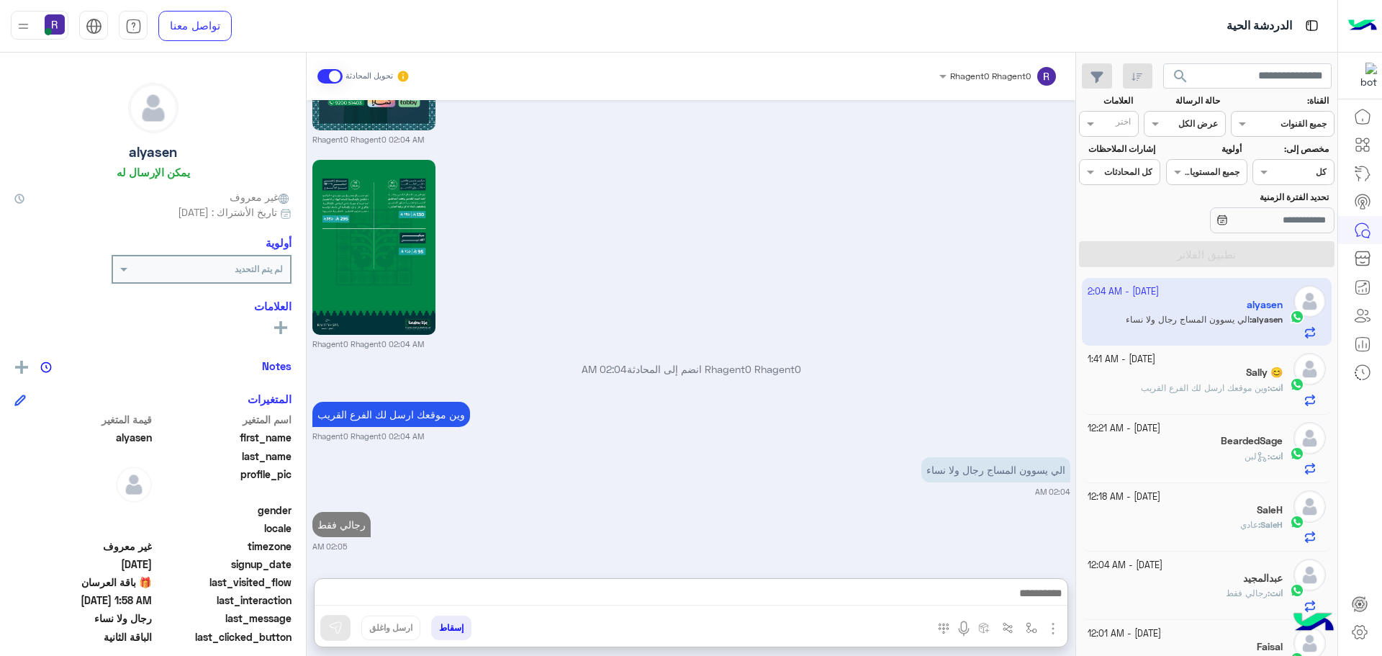
click at [763, 508] on div "رجالي فقط 02:05 AM" at bounding box center [691, 530] width 758 height 44
click at [1239, 382] on span "وين موقعك ارسل لك الفرع القريب" at bounding box center [1204, 387] width 127 height 11
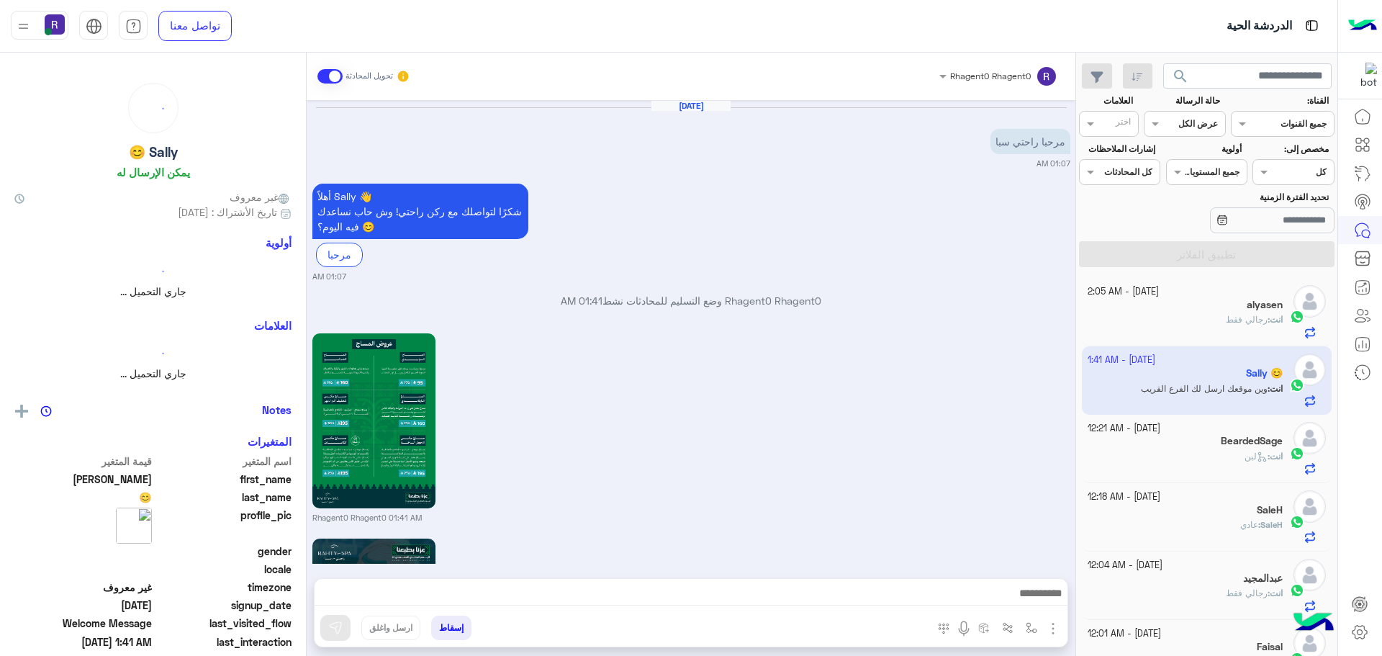
scroll to position [1496, 0]
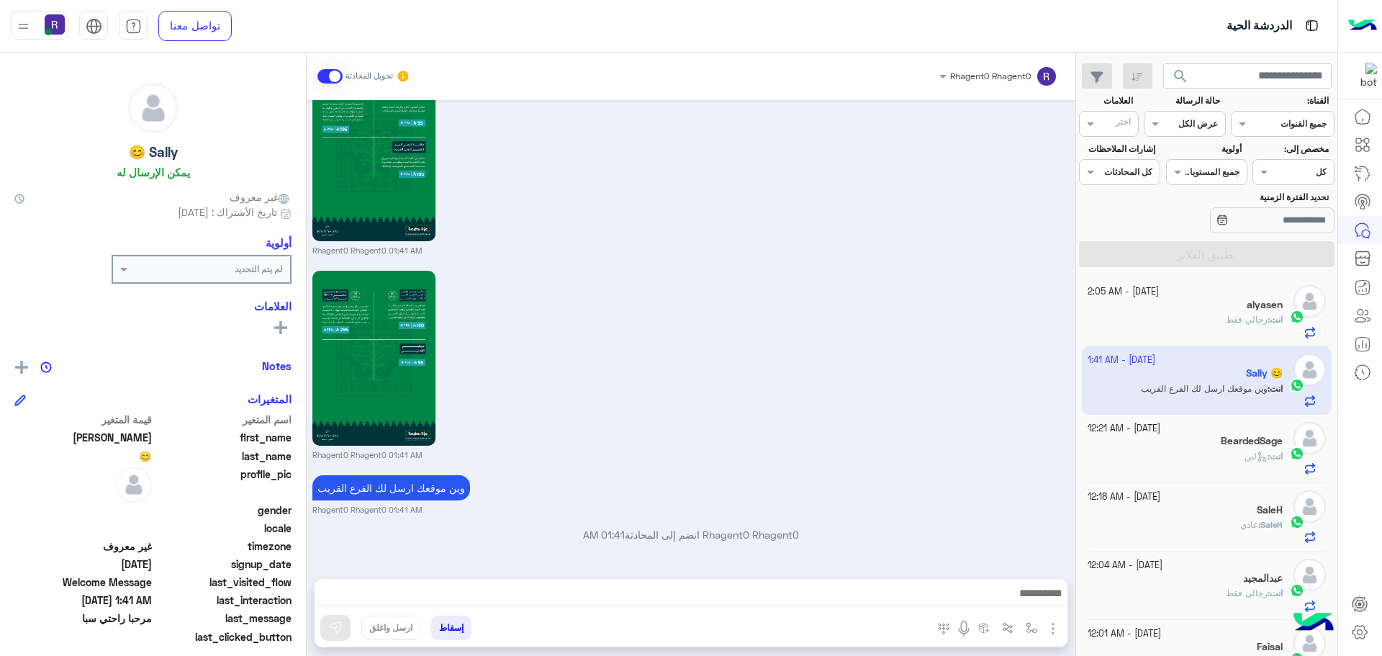
click at [1210, 328] on div "انت : رجالي فقط" at bounding box center [1186, 325] width 196 height 25
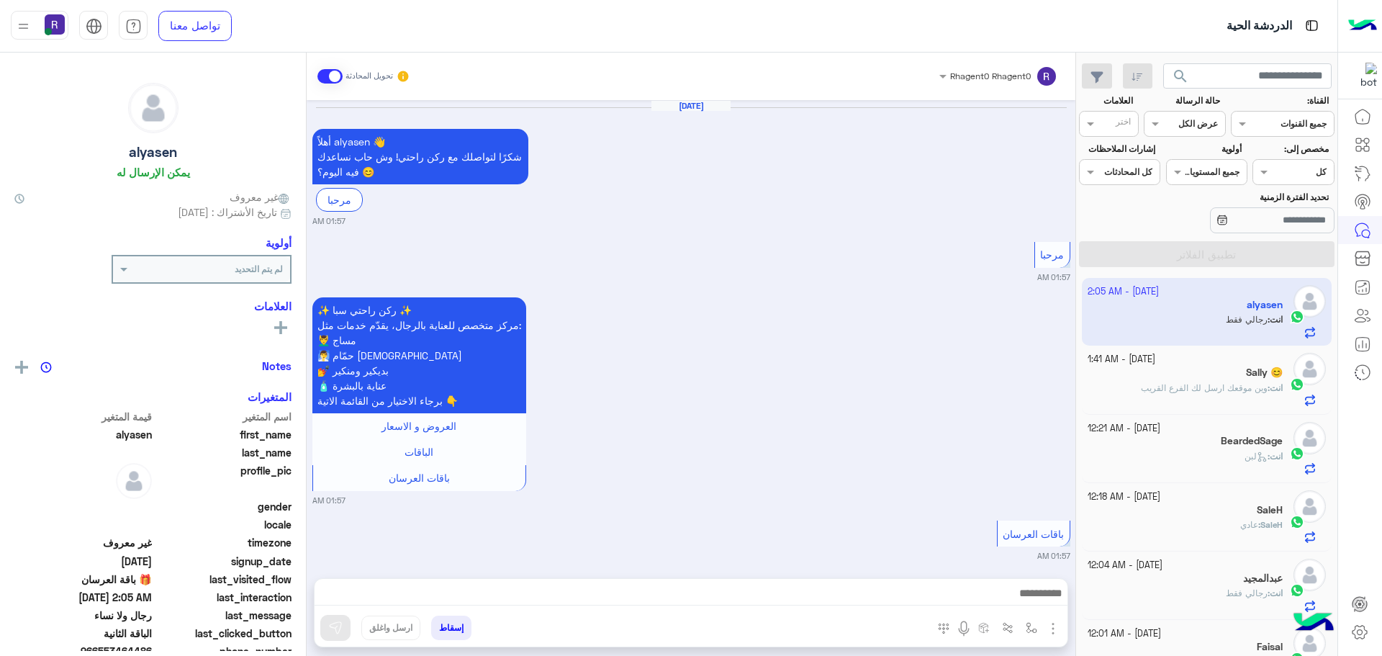
scroll to position [2645, 0]
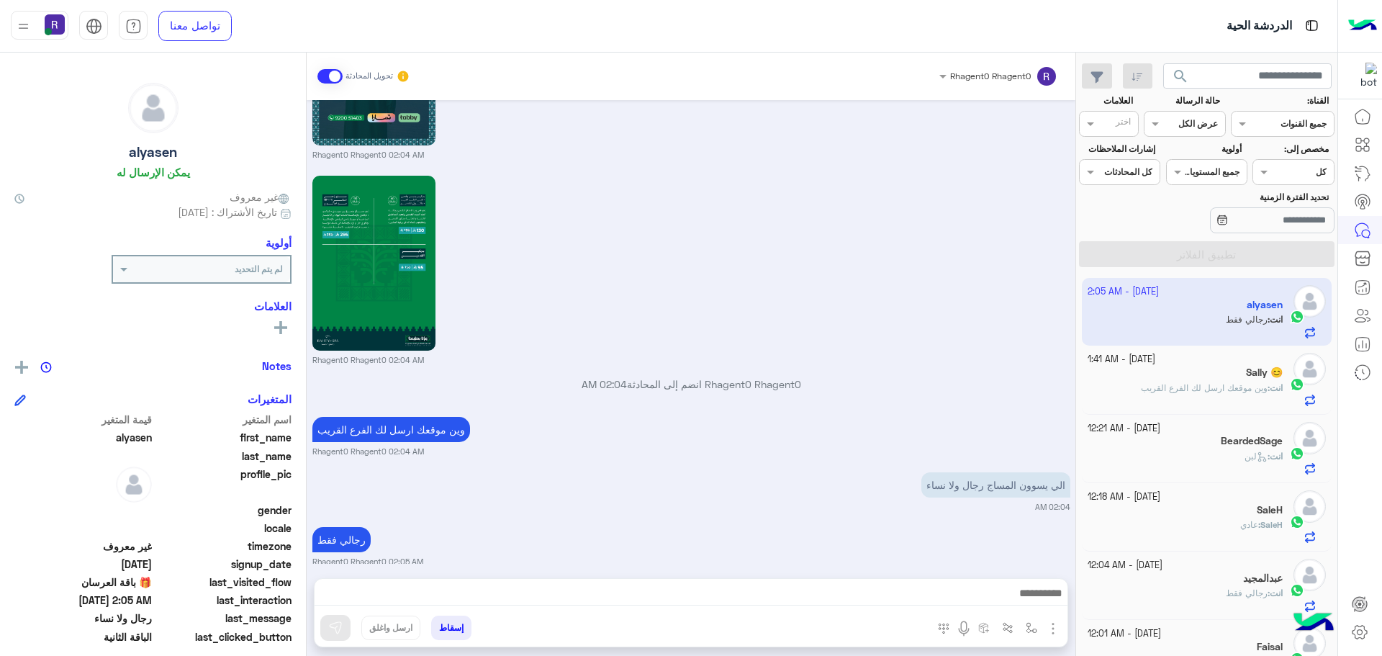
click at [1173, 382] on p "انت : وين موقعك ارسل لك الفرع القريب" at bounding box center [1212, 388] width 142 height 13
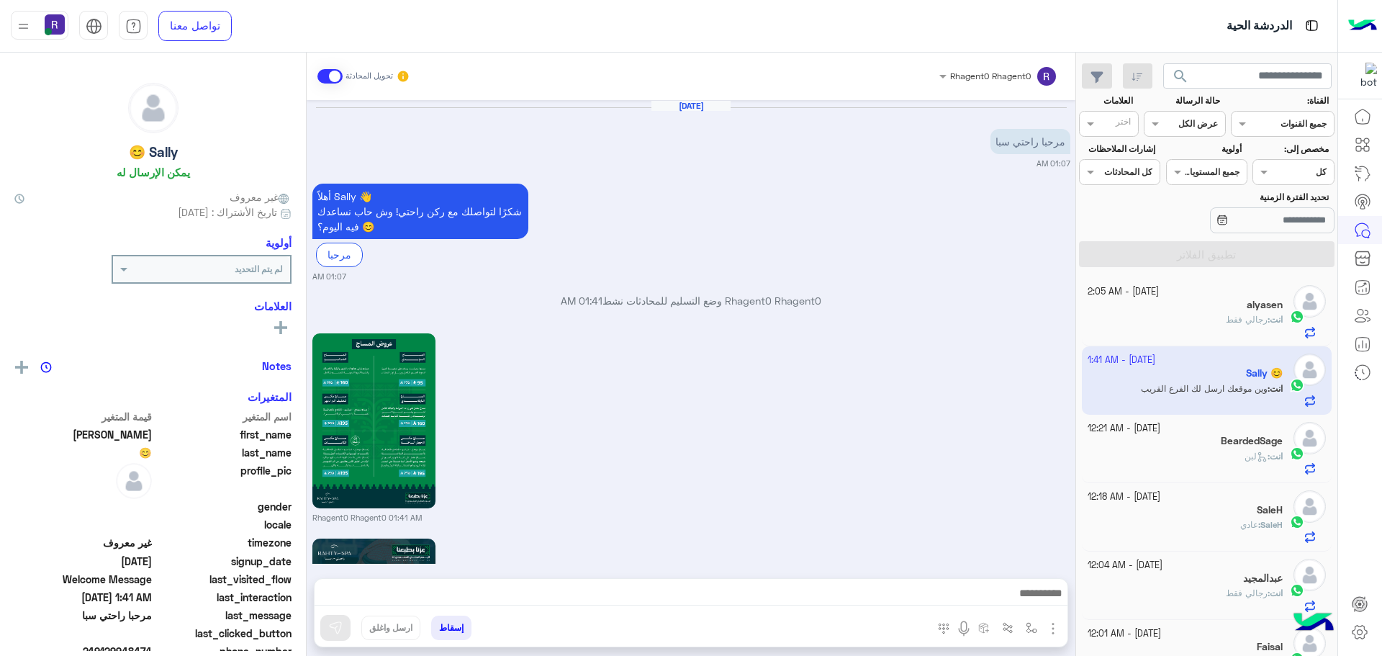
scroll to position [1496, 0]
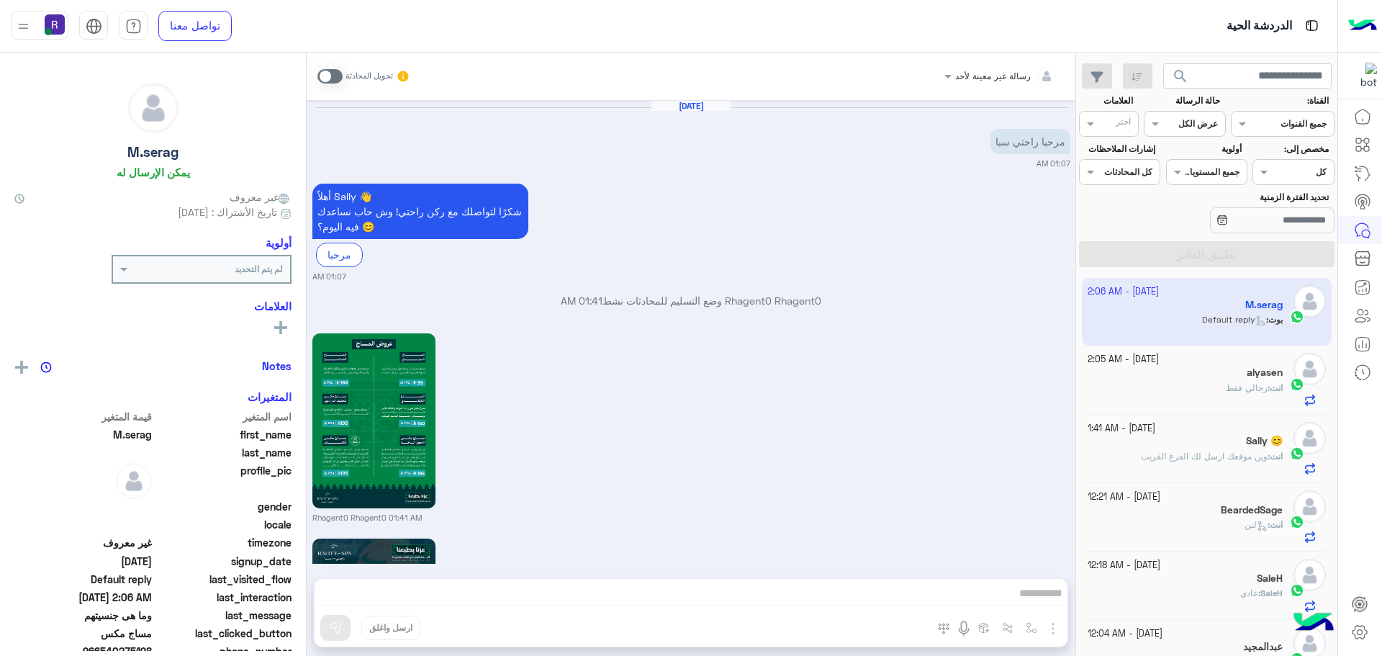
scroll to position [2779, 0]
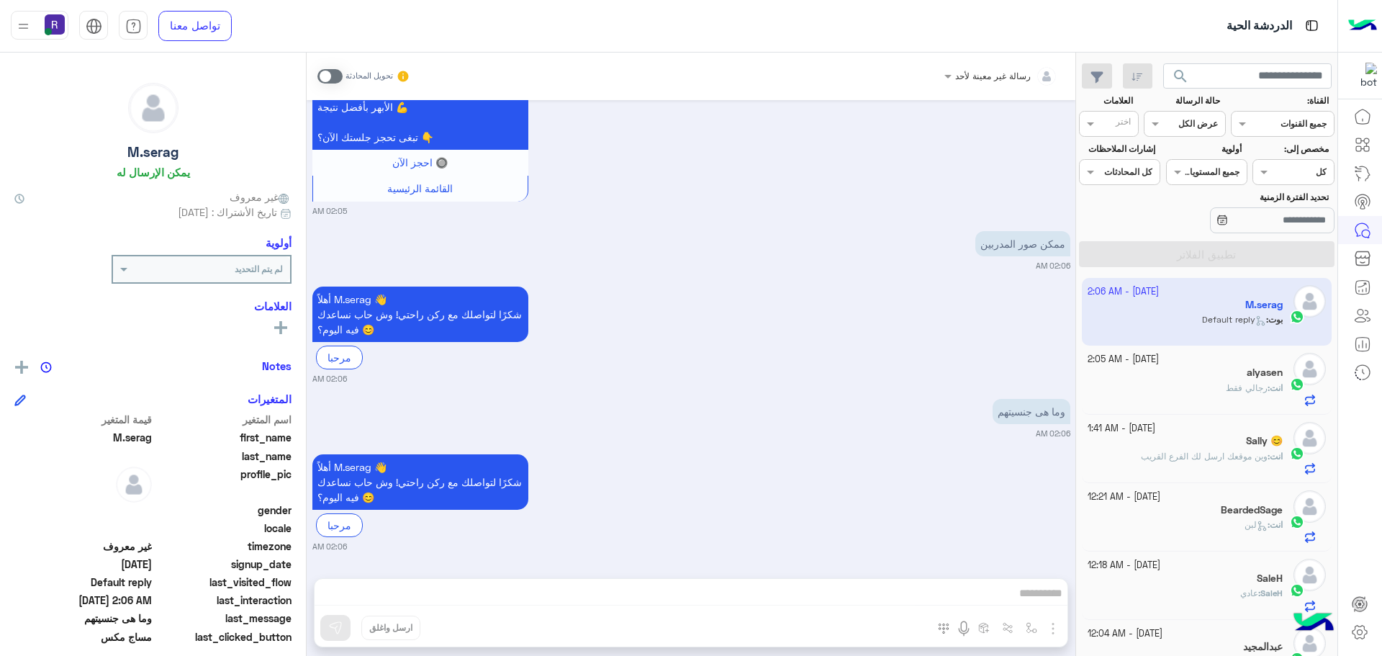
click at [868, 398] on div "وما هى جنسيتهم 02:06 AM" at bounding box center [691, 417] width 758 height 44
click at [1191, 379] on div "alyasen" at bounding box center [1186, 373] width 196 height 15
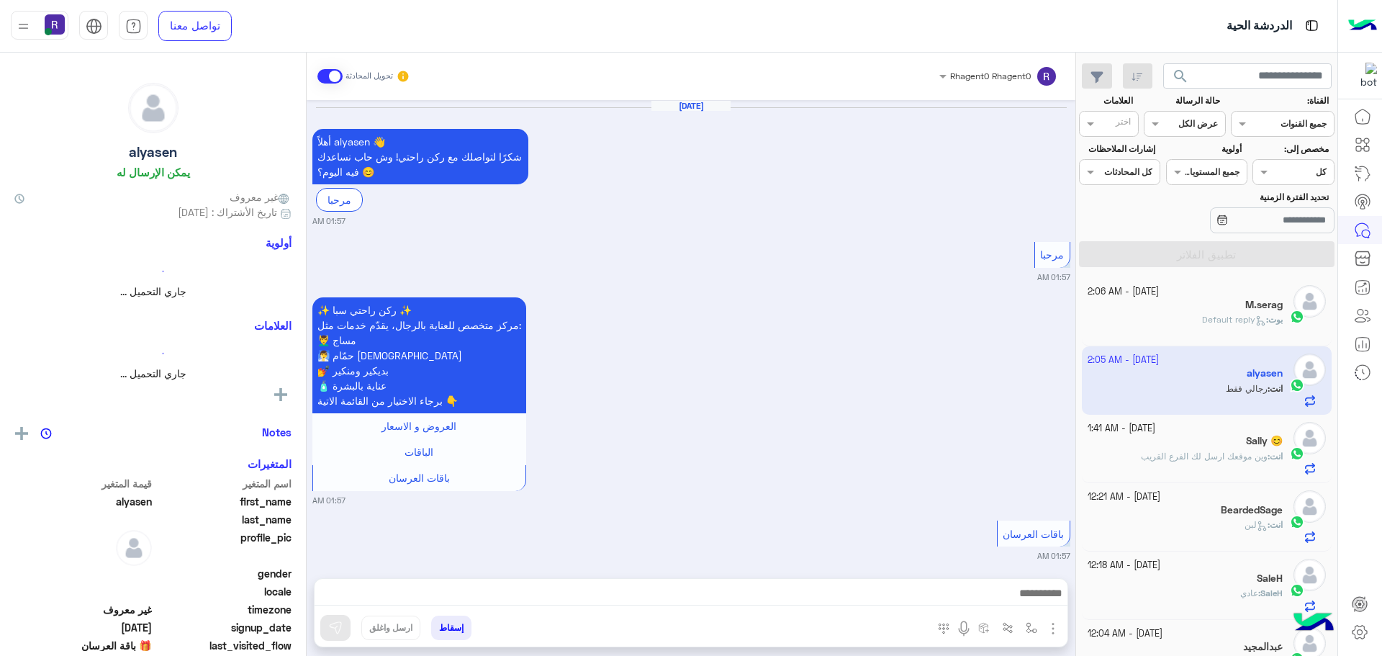
scroll to position [2645, 0]
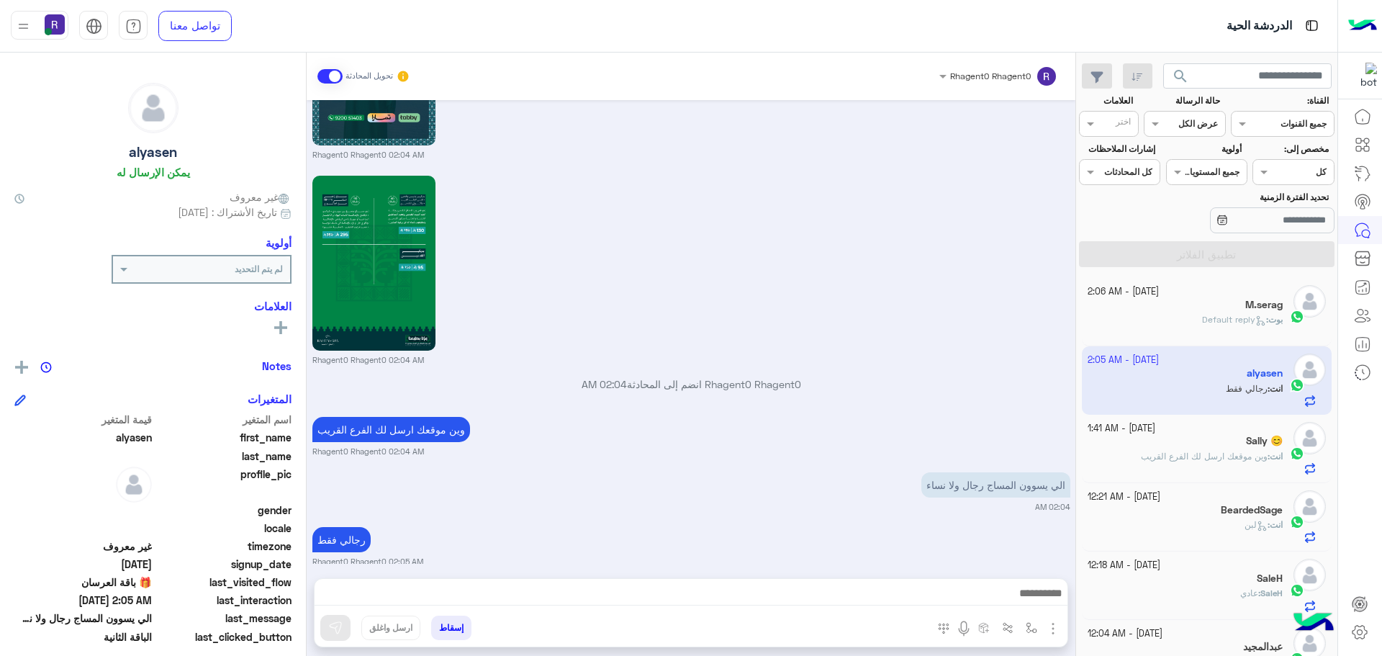
drag, startPoint x: 772, startPoint y: 201, endPoint x: 780, endPoint y: 206, distance: 9.4
click at [772, 201] on div "Rhagent0 Rhagent0 02:04 AM" at bounding box center [691, 269] width 758 height 194
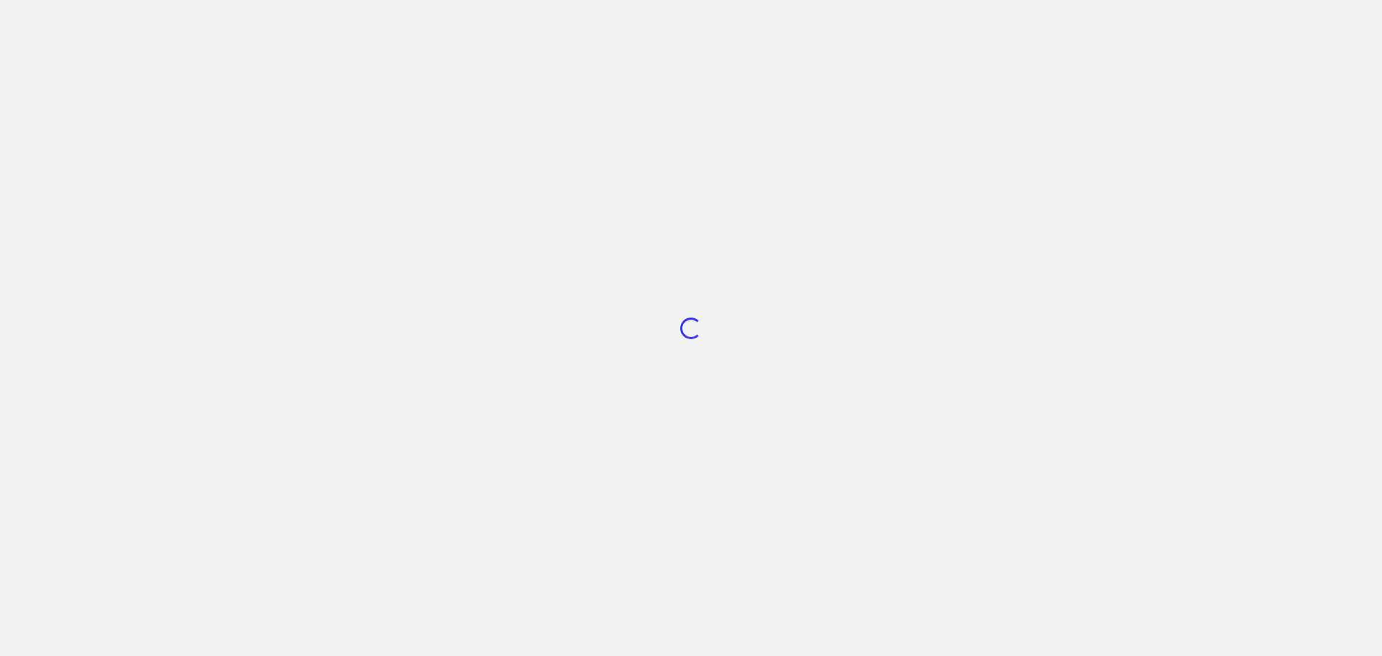
scroll to position [543, 0]
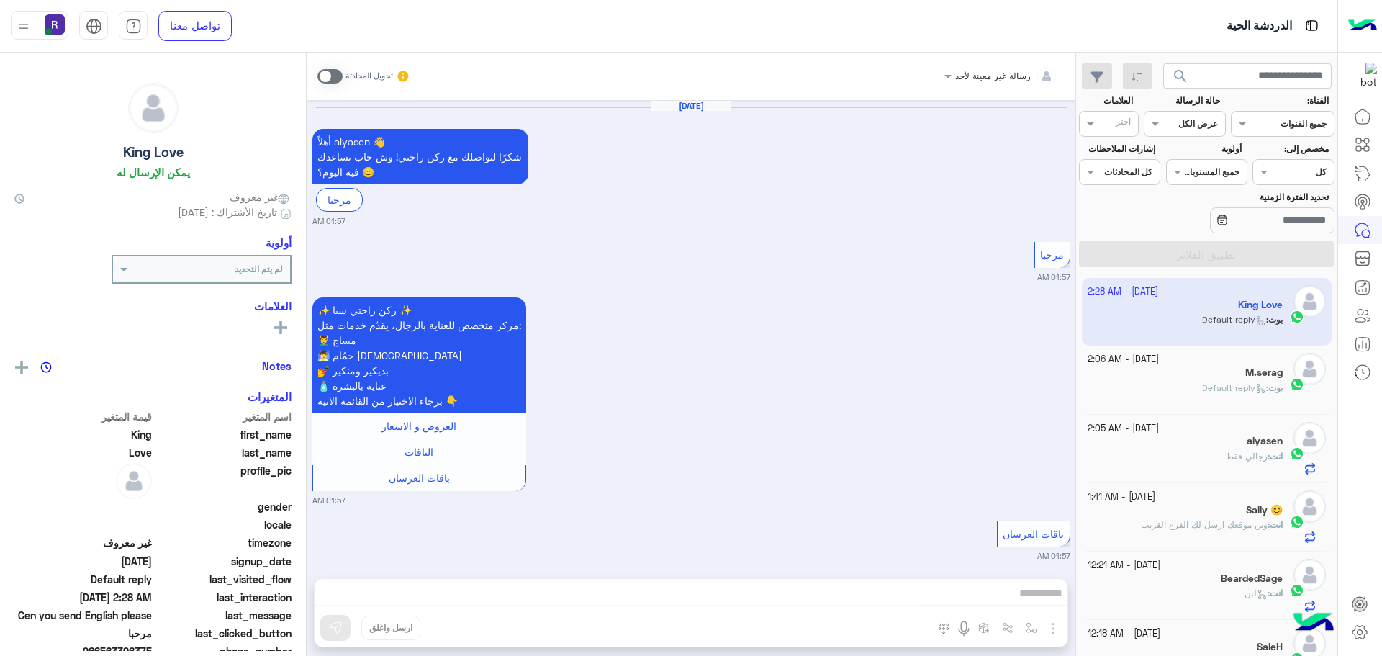
scroll to position [3260, 0]
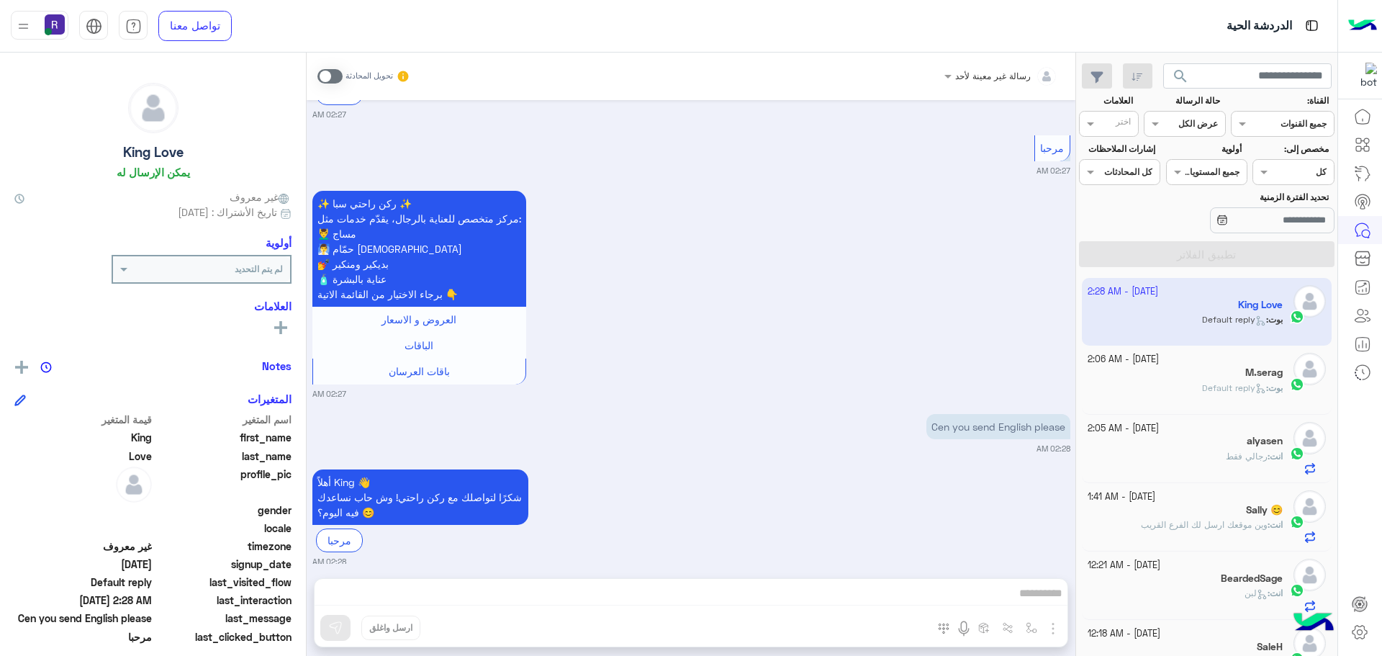
click at [1254, 379] on div "M.serag" at bounding box center [1186, 373] width 196 height 15
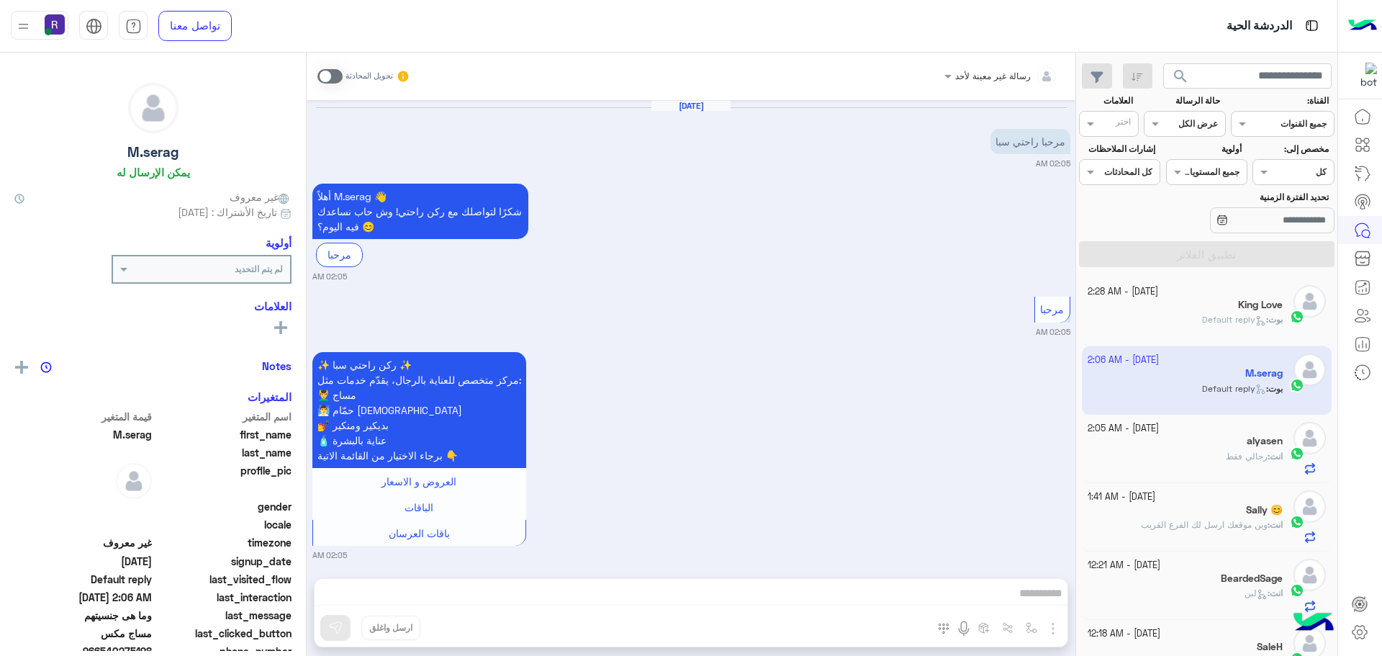
scroll to position [844, 0]
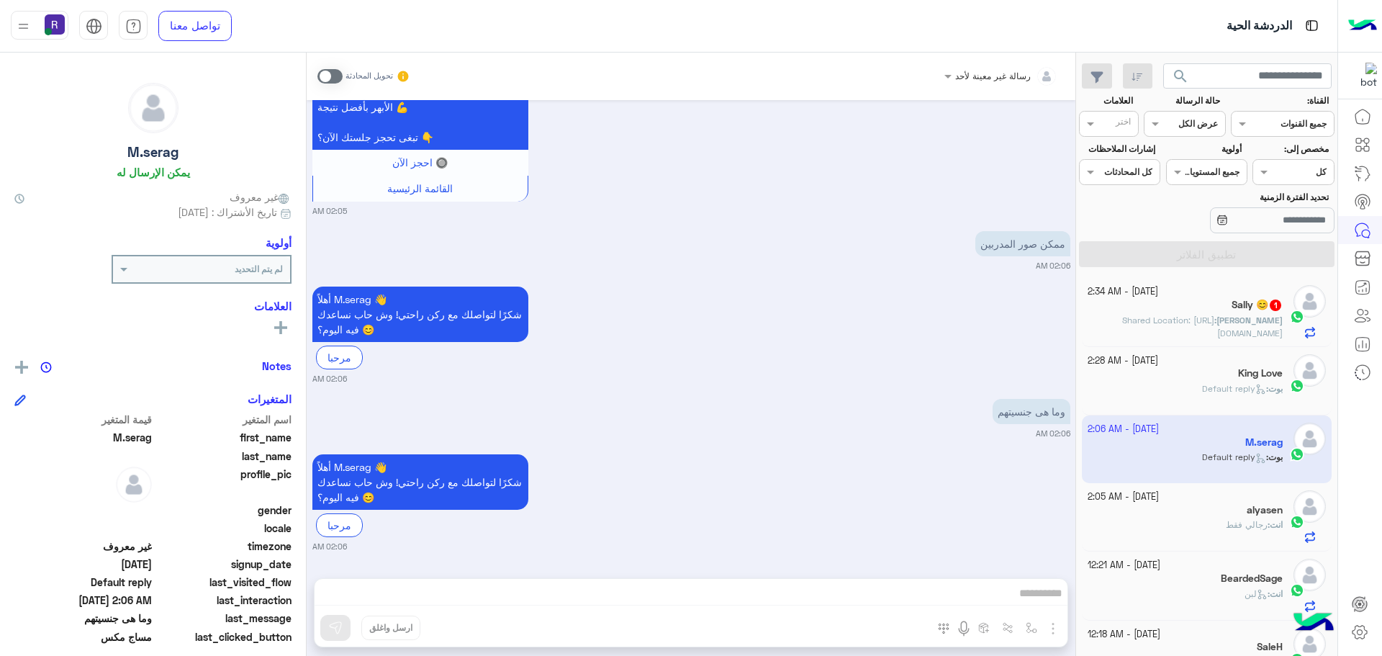
click at [1260, 323] on span "Shared Location: [URL][DOMAIN_NAME]" at bounding box center [1202, 327] width 161 height 24
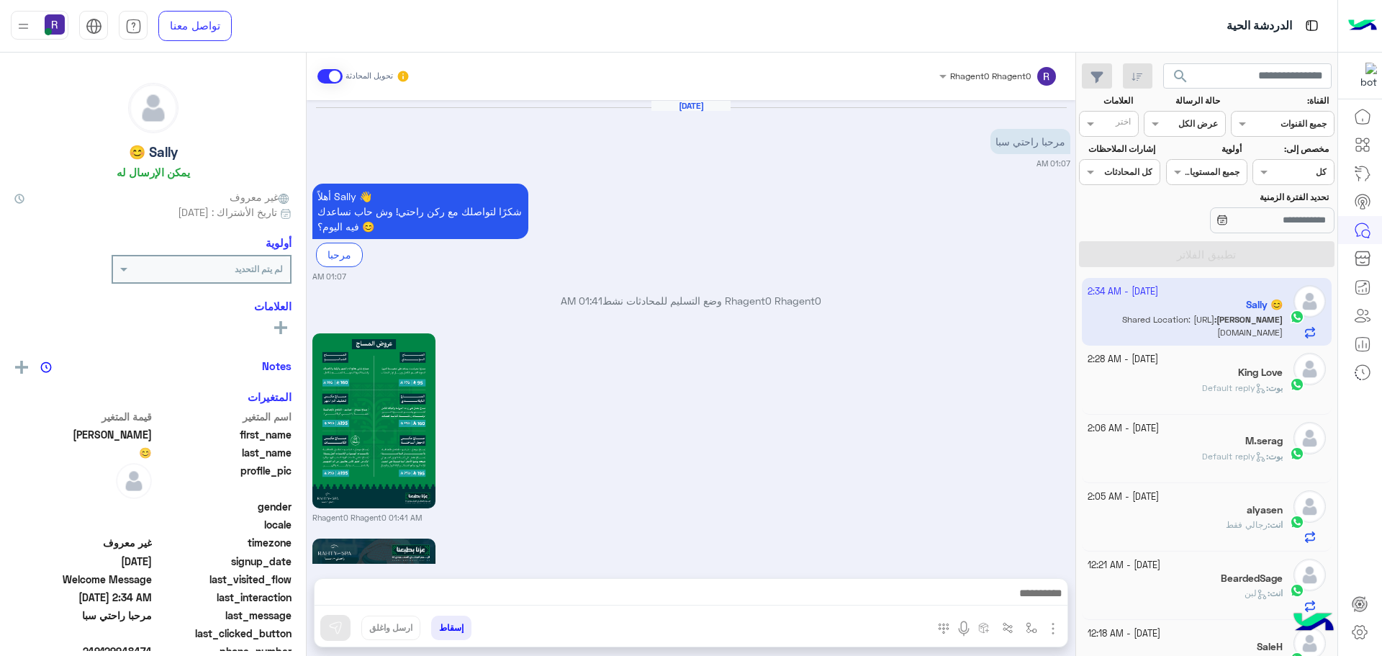
scroll to position [1582, 0]
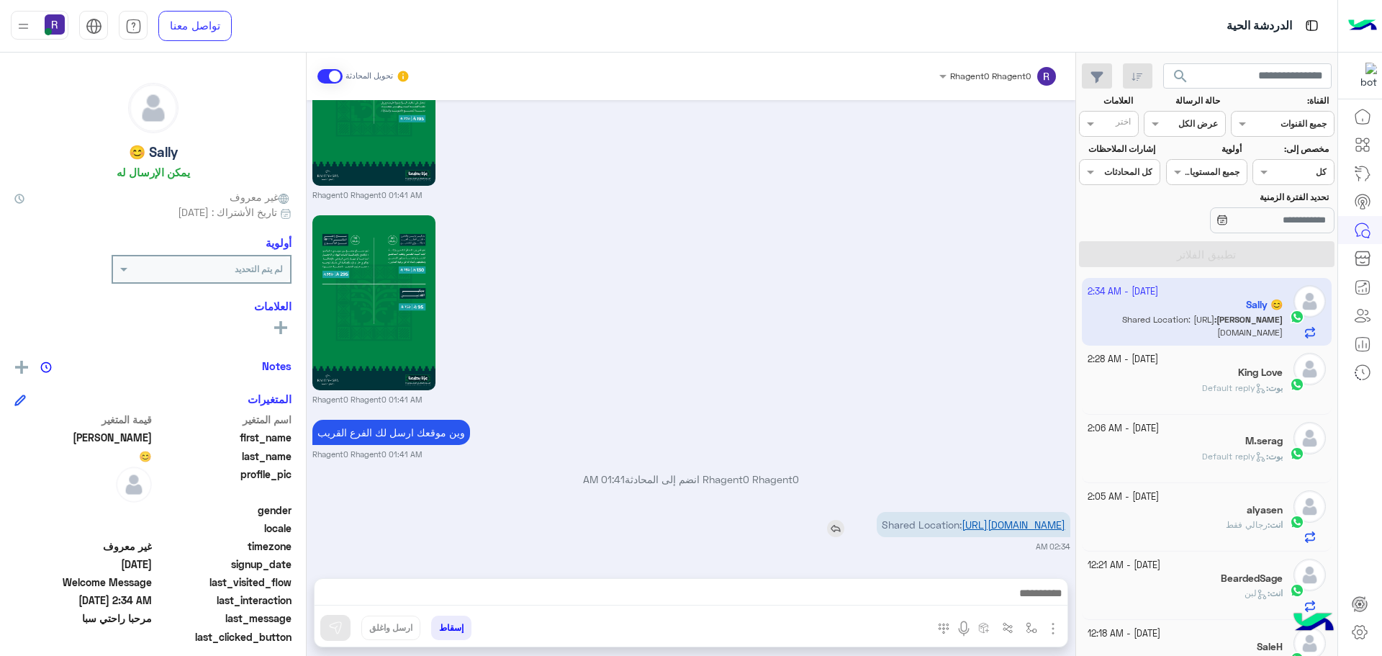
click at [998, 523] on link "[URL][DOMAIN_NAME]" at bounding box center [1014, 524] width 104 height 12
click at [1029, 631] on img "button" at bounding box center [1032, 628] width 12 height 12
click at [1006, 603] on div "أدخل اسم مجموعة الرسائل" at bounding box center [986, 596] width 99 height 13
click at [1001, 574] on div "لبن" at bounding box center [981, 580] width 124 height 28
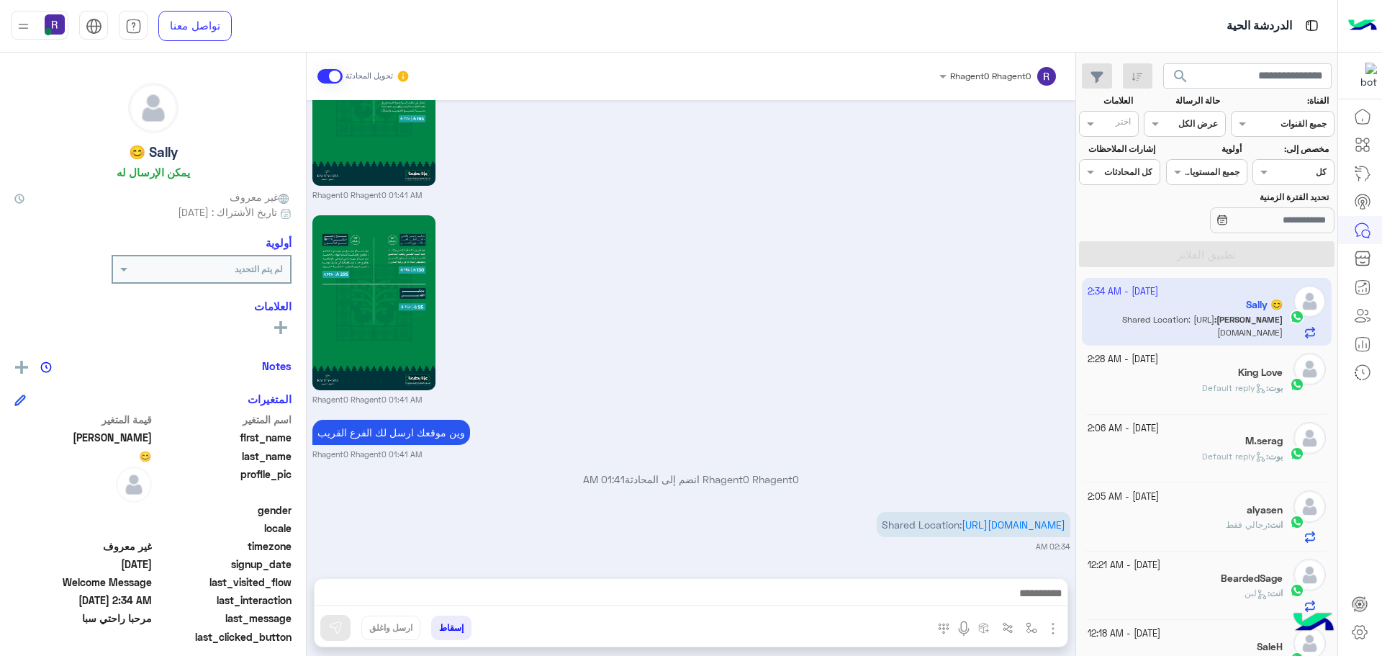
type textarea "***"
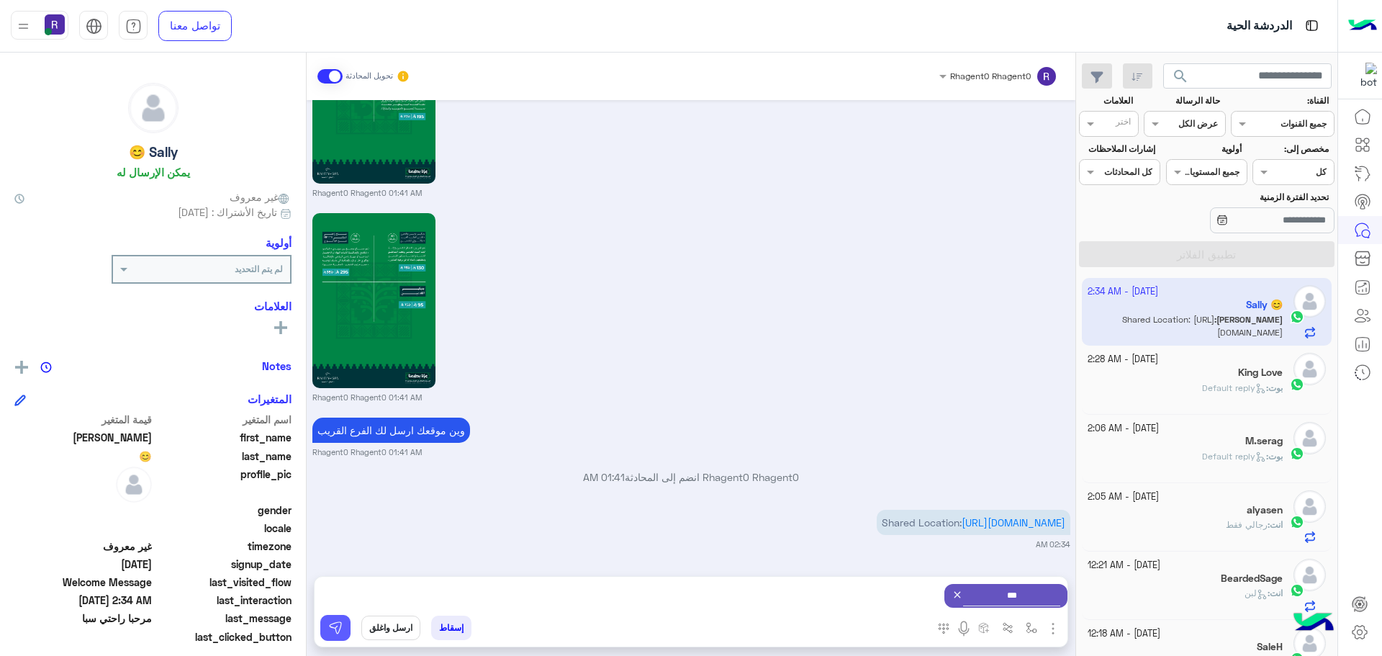
click at [332, 628] on img at bounding box center [335, 628] width 14 height 14
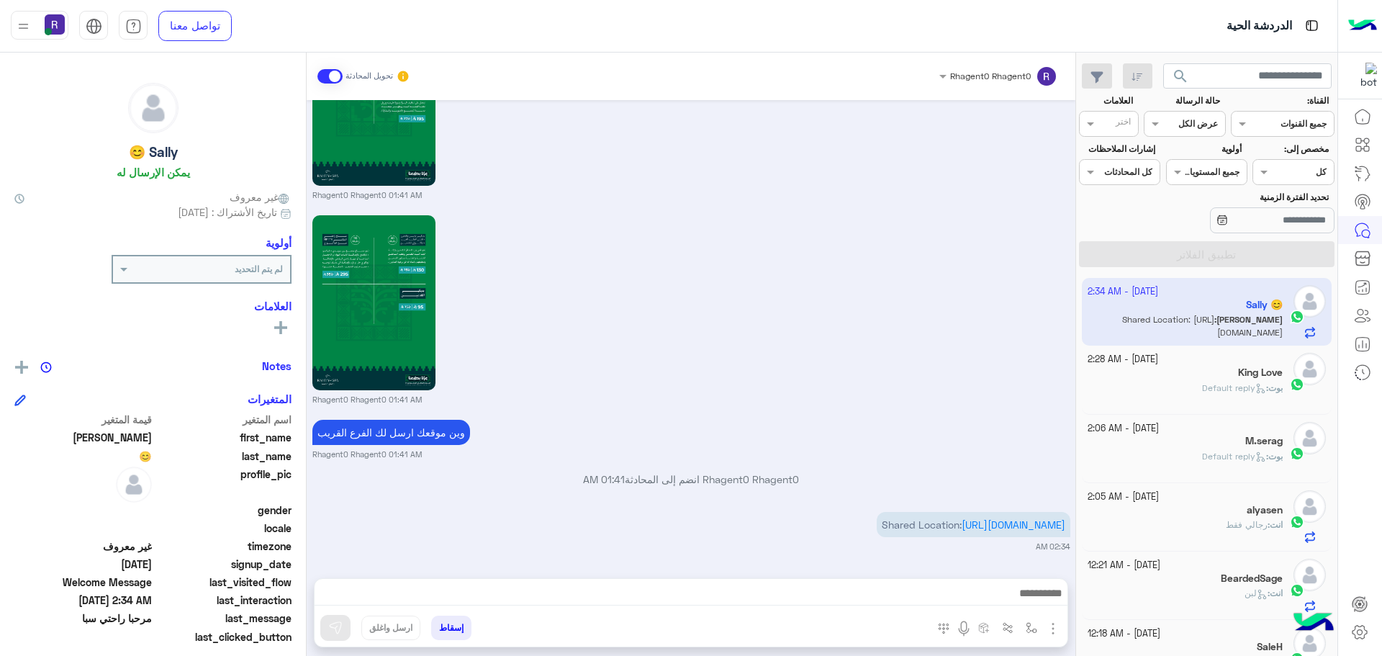
scroll to position [1582, 0]
click at [1031, 631] on img "button" at bounding box center [1032, 628] width 12 height 12
click at [1013, 595] on input "text" at bounding box center [999, 593] width 73 height 13
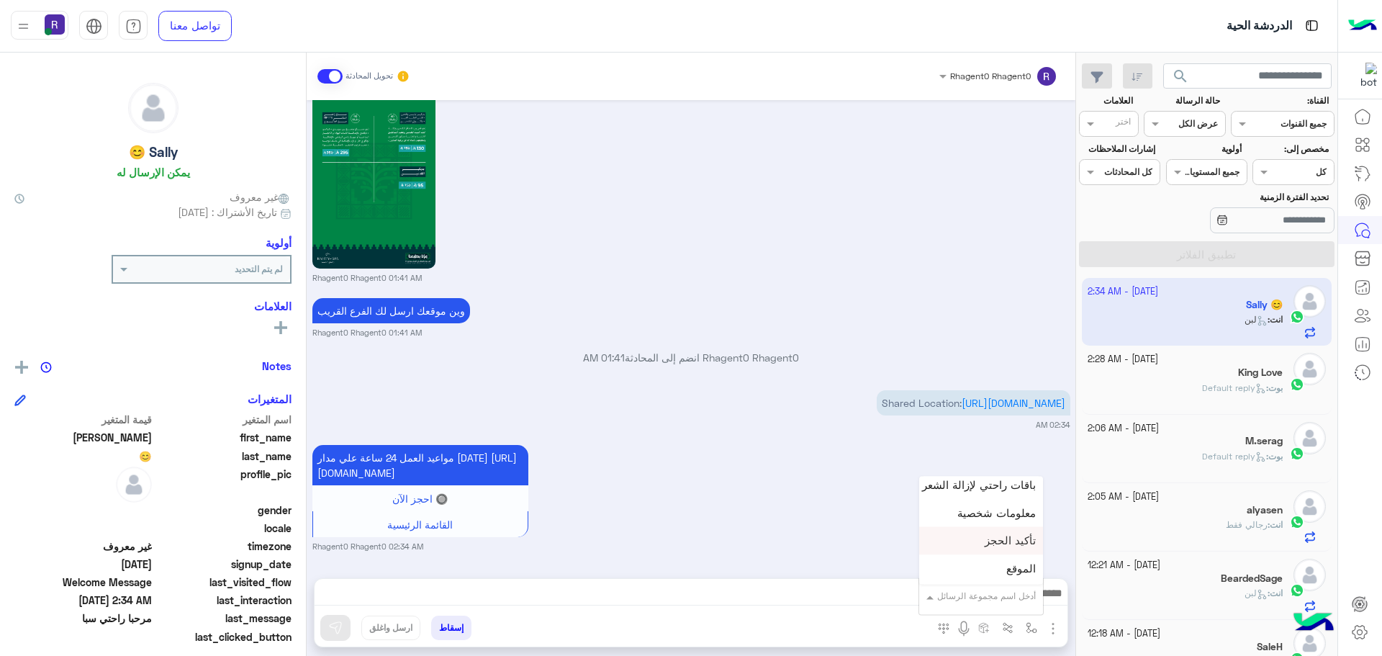
scroll to position [936, 0]
click at [983, 542] on div "الشفا" at bounding box center [981, 552] width 124 height 28
type textarea "*****"
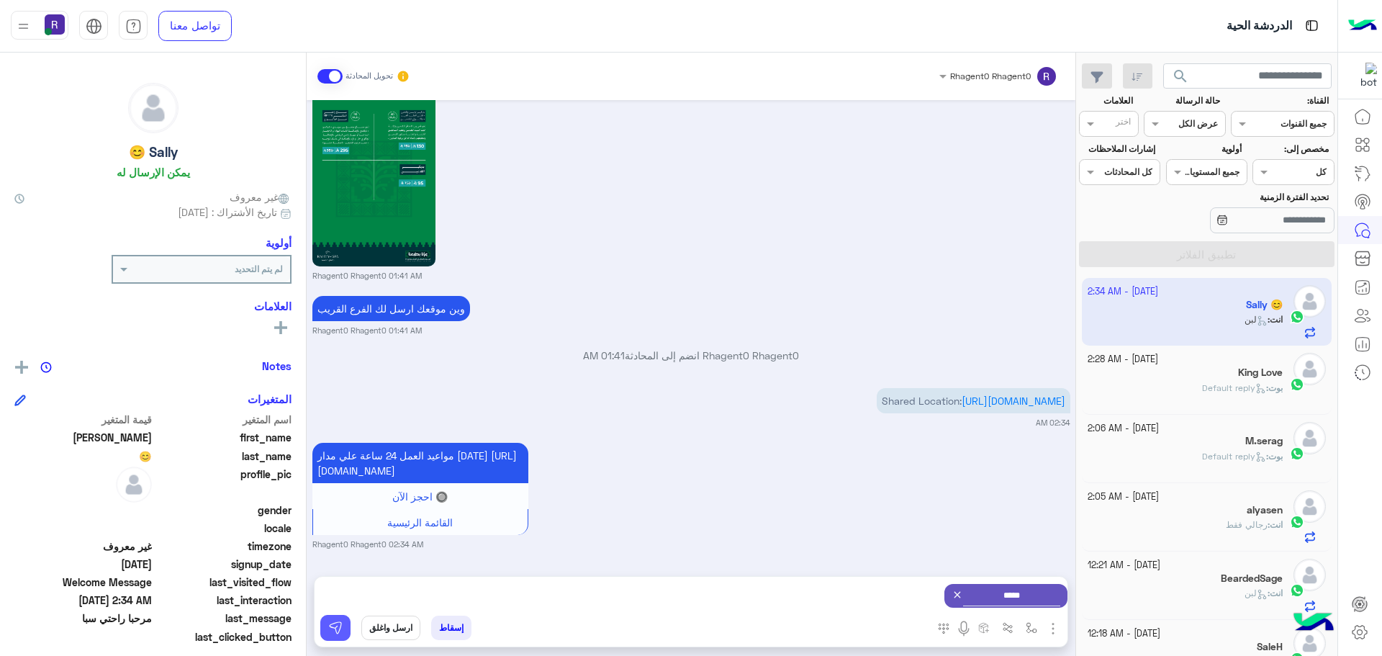
click at [343, 636] on button at bounding box center [335, 628] width 30 height 26
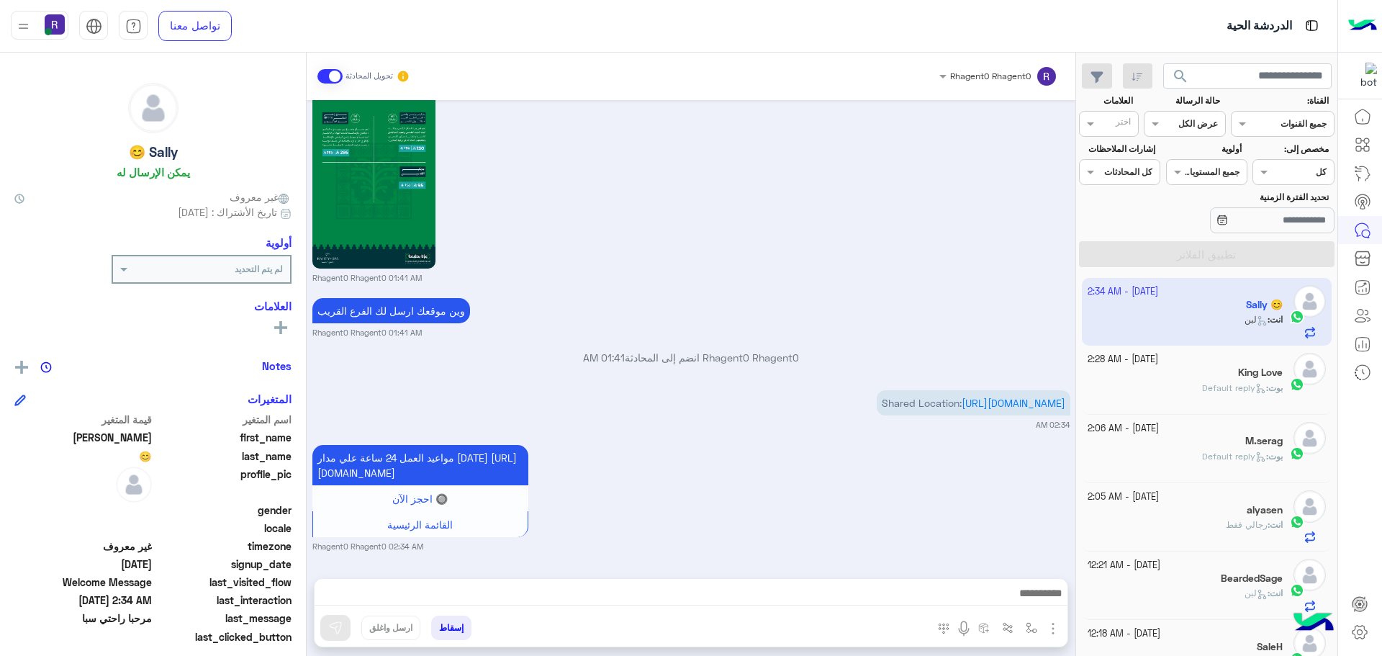
scroll to position [1718, 0]
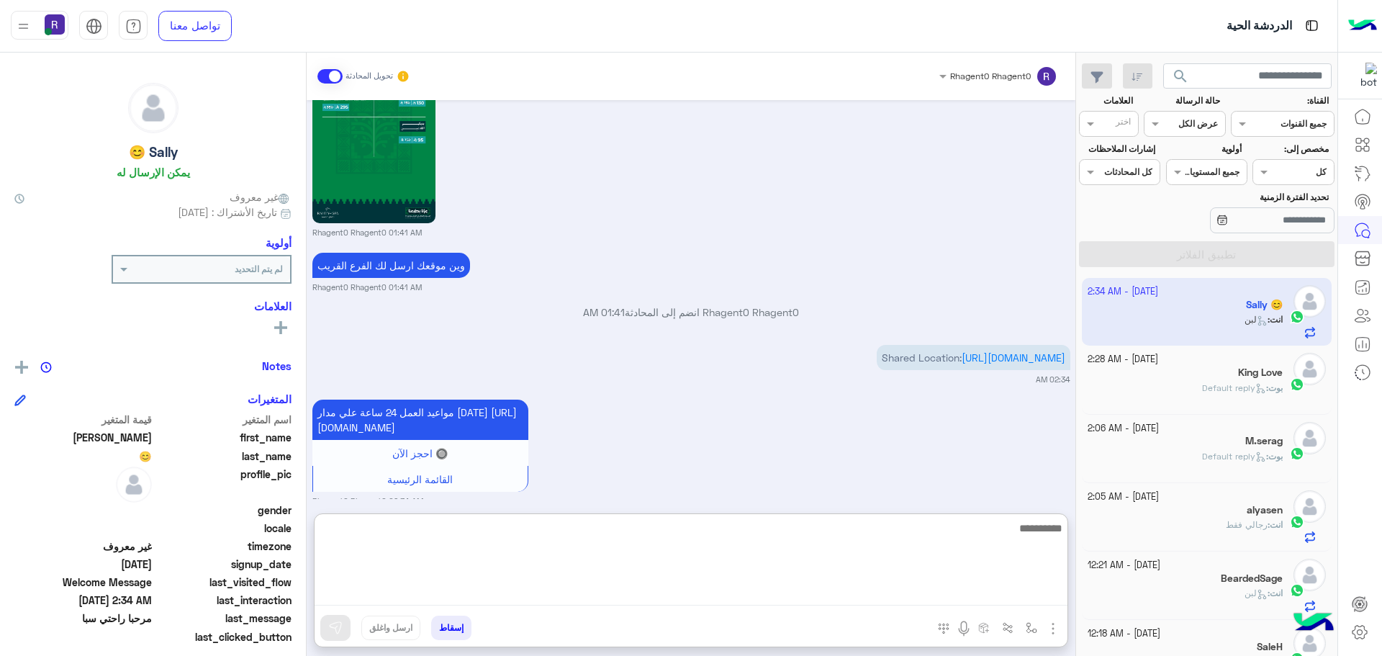
click at [505, 591] on textarea at bounding box center [691, 562] width 753 height 86
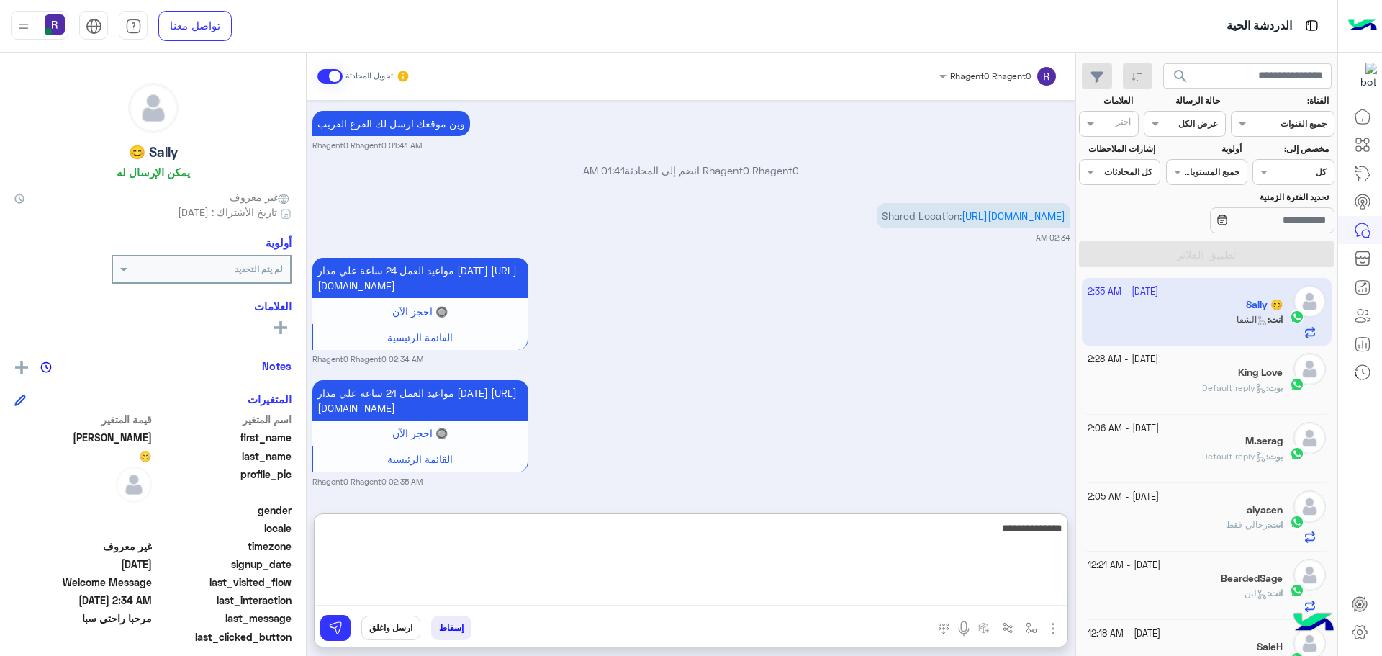
type textarea "**********"
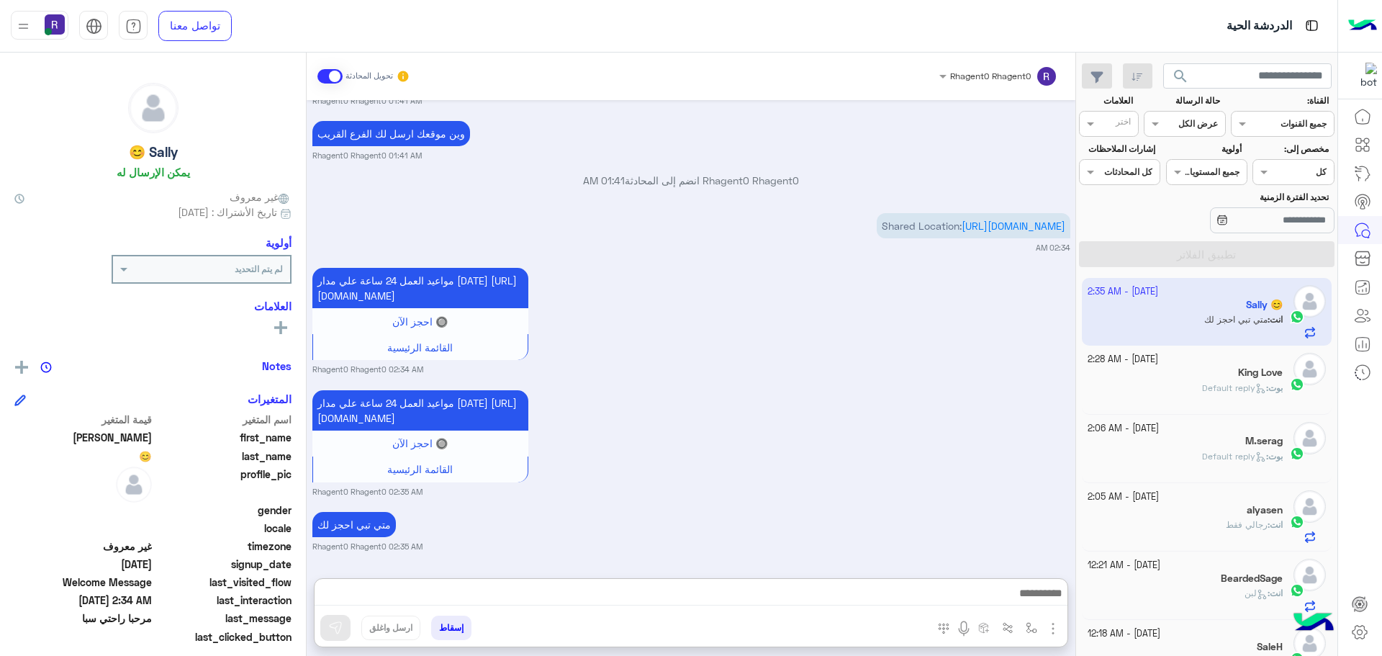
click at [788, 508] on div "متي تبي احجز لك Rhagent0 Rhagent0 02:35 AM" at bounding box center [691, 530] width 758 height 44
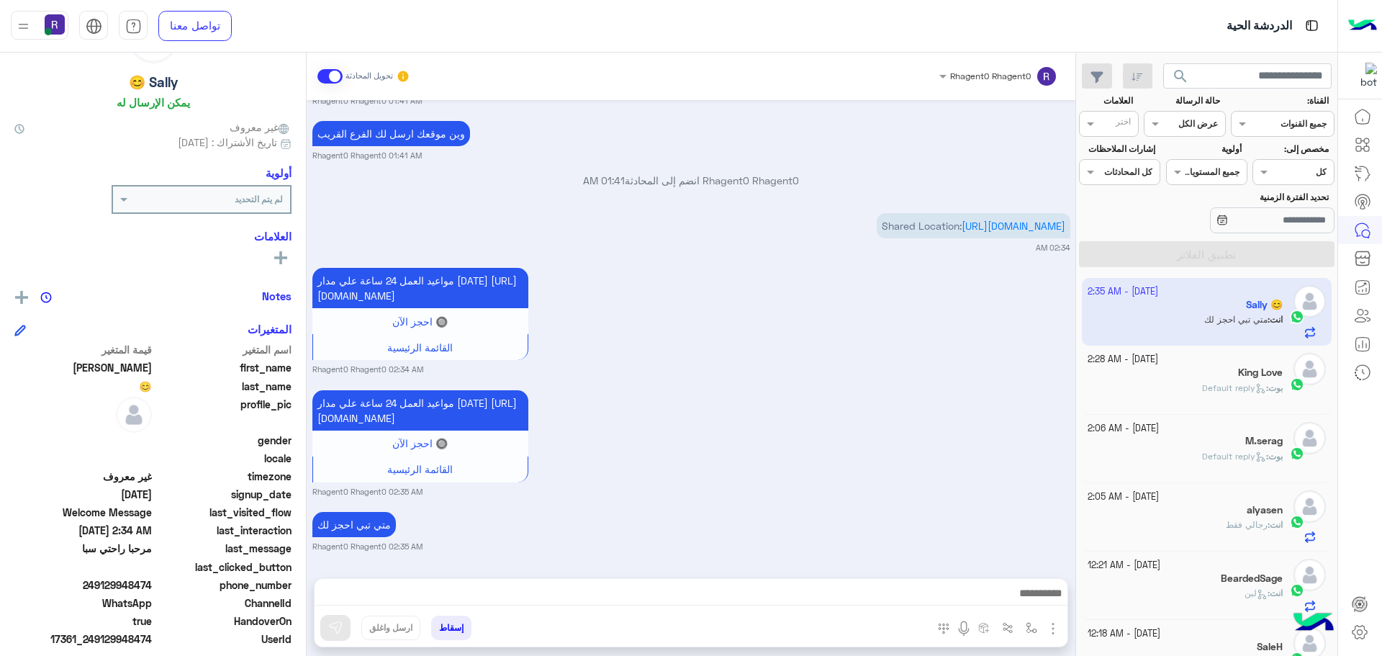
scroll to position [138, 0]
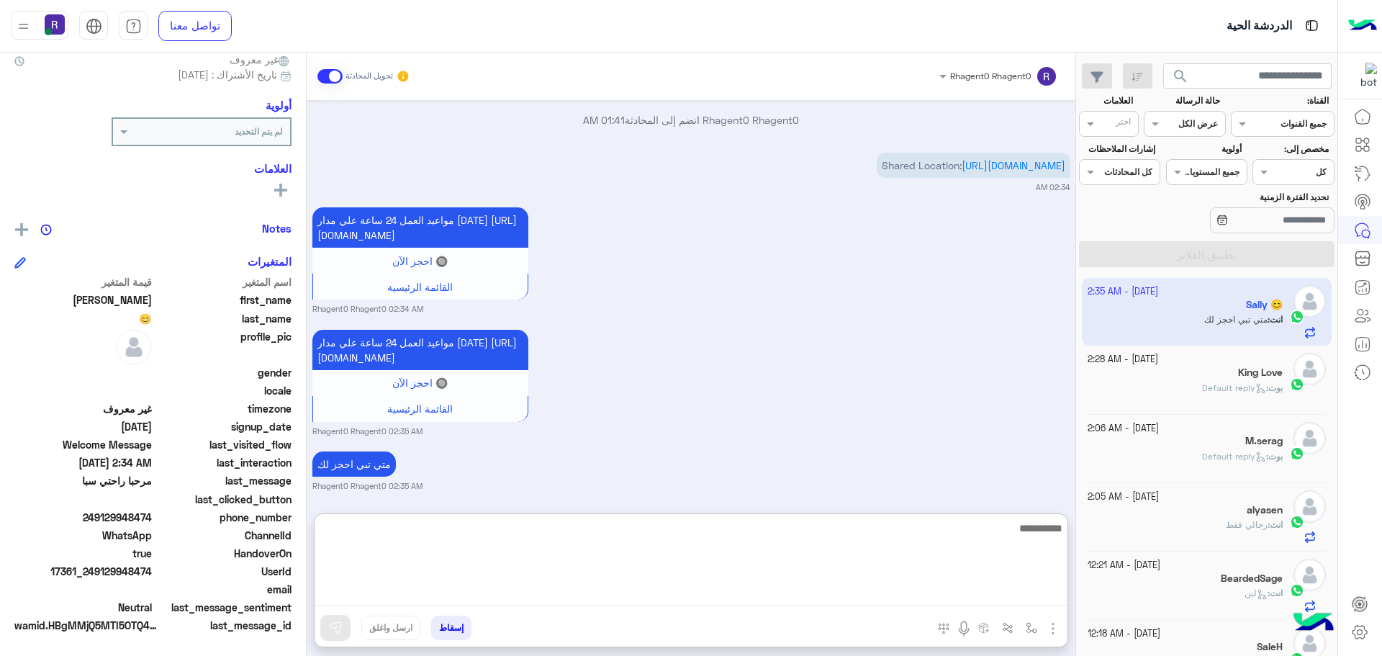
click at [626, 598] on textarea at bounding box center [691, 562] width 753 height 86
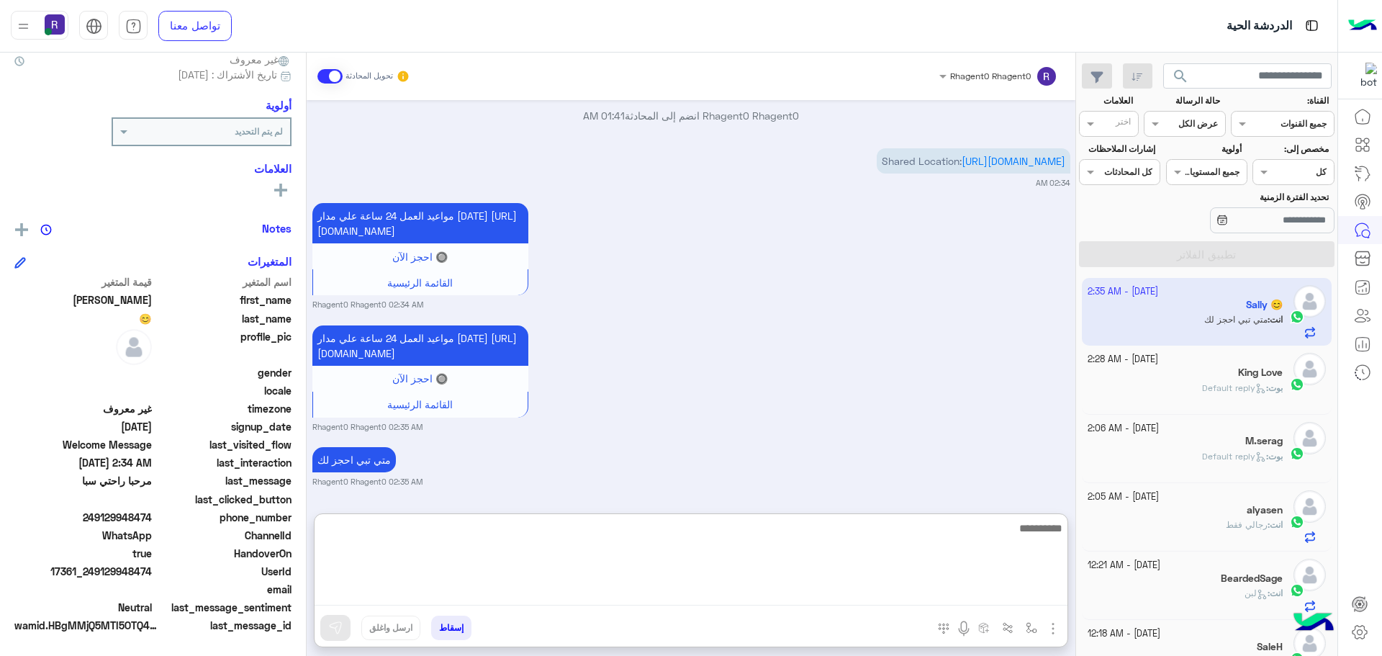
scroll to position [1975, 0]
type textarea "**********"
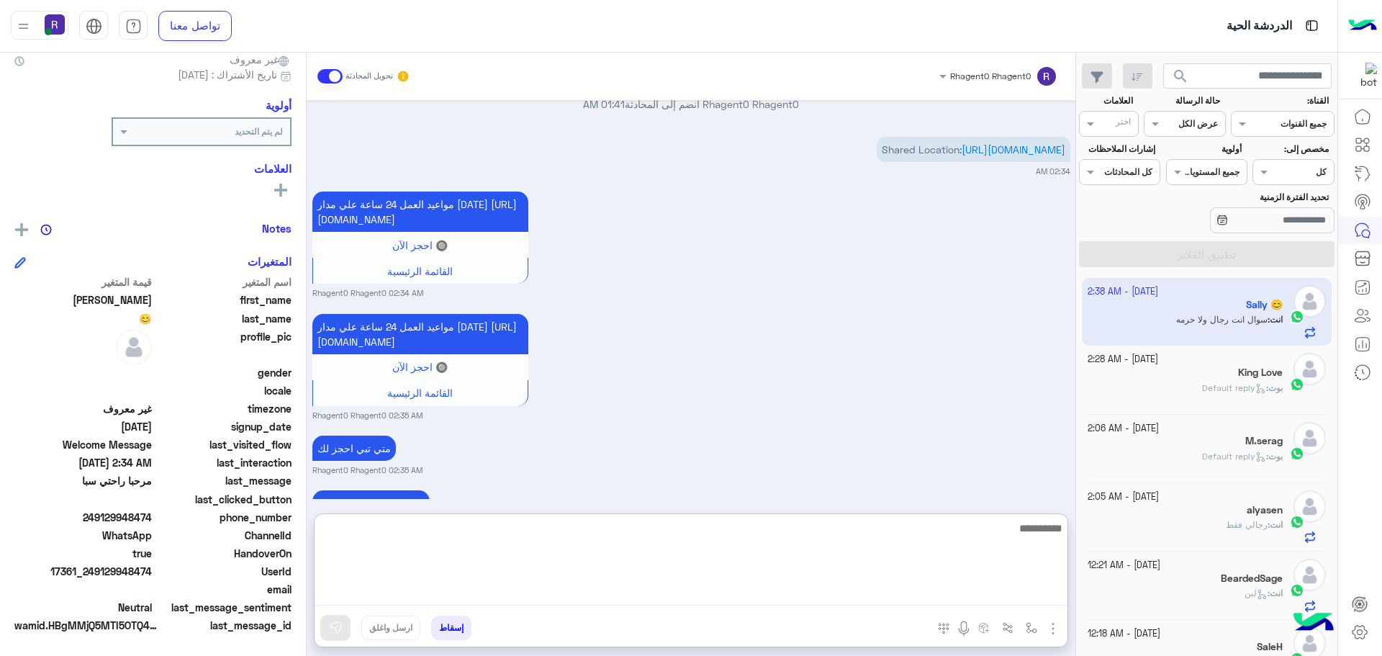
scroll to position [1925, 0]
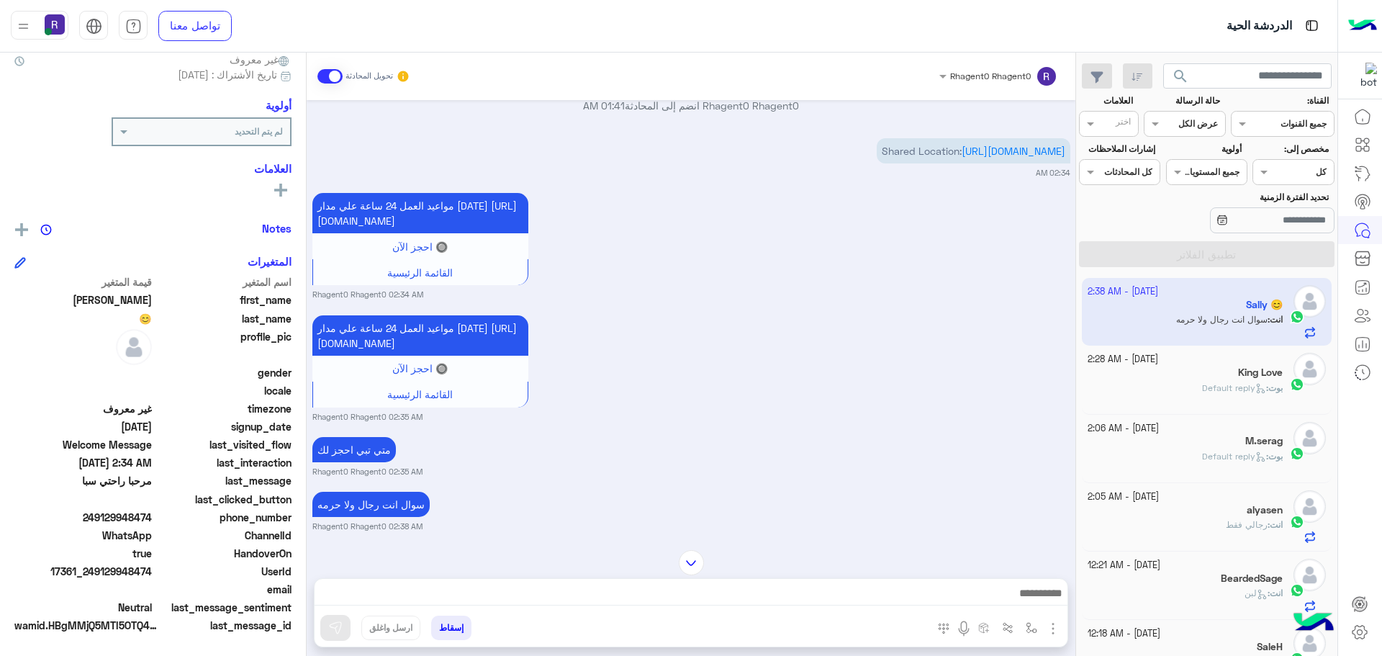
click at [1176, 372] on div "King Love" at bounding box center [1186, 373] width 196 height 15
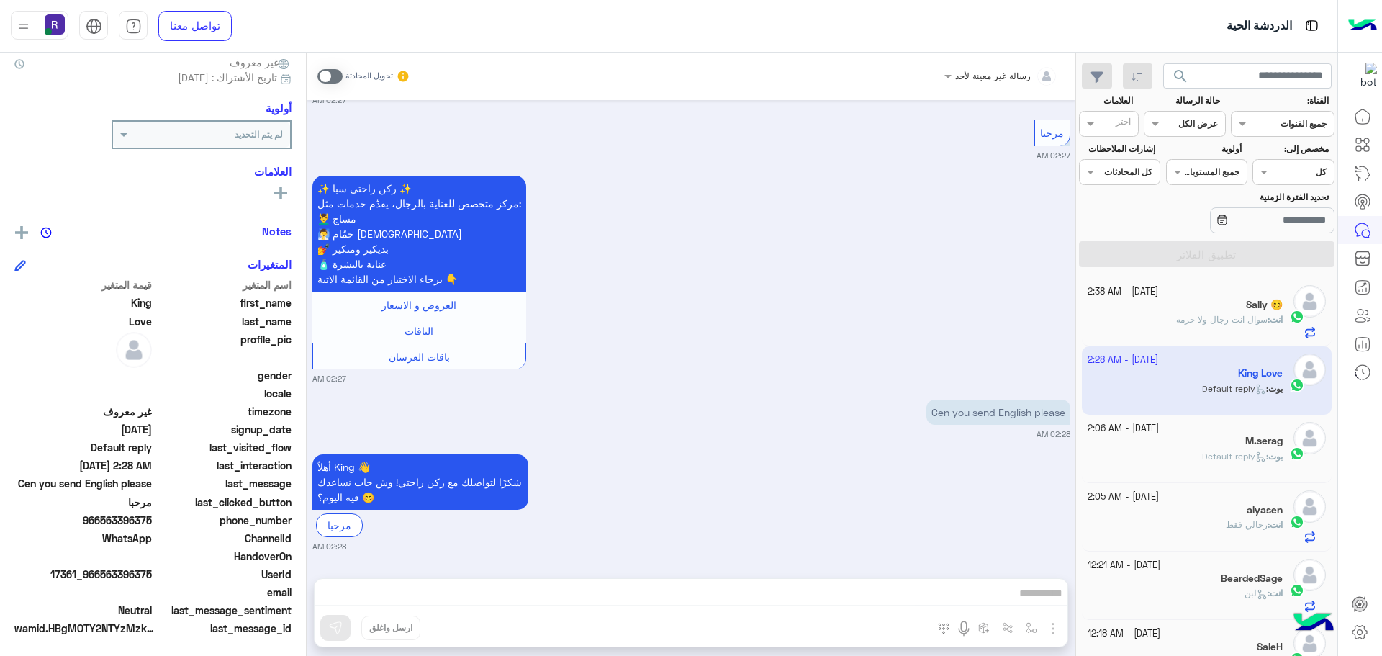
scroll to position [138, 0]
click at [1220, 325] on p "انت : سوال انت رجال ولا حرمه" at bounding box center [1229, 319] width 107 height 13
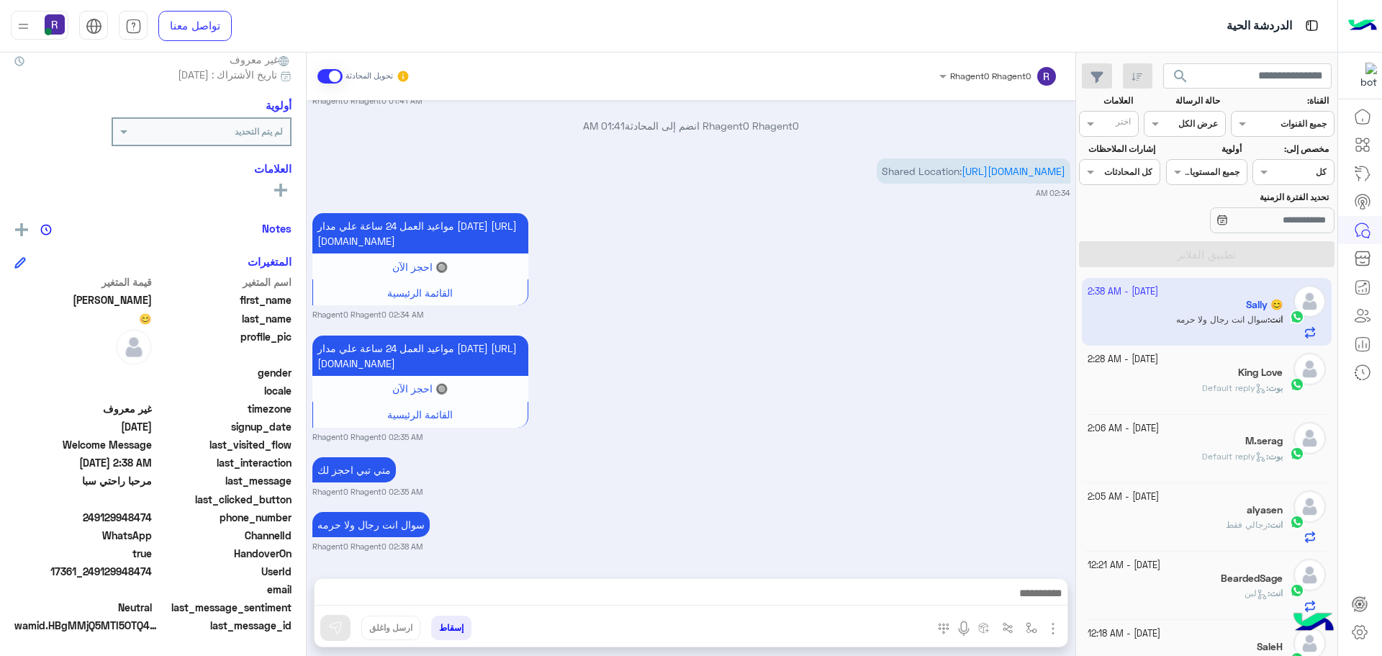
scroll to position [138, 0]
click at [1235, 522] on span "رجالي فقط" at bounding box center [1247, 524] width 42 height 11
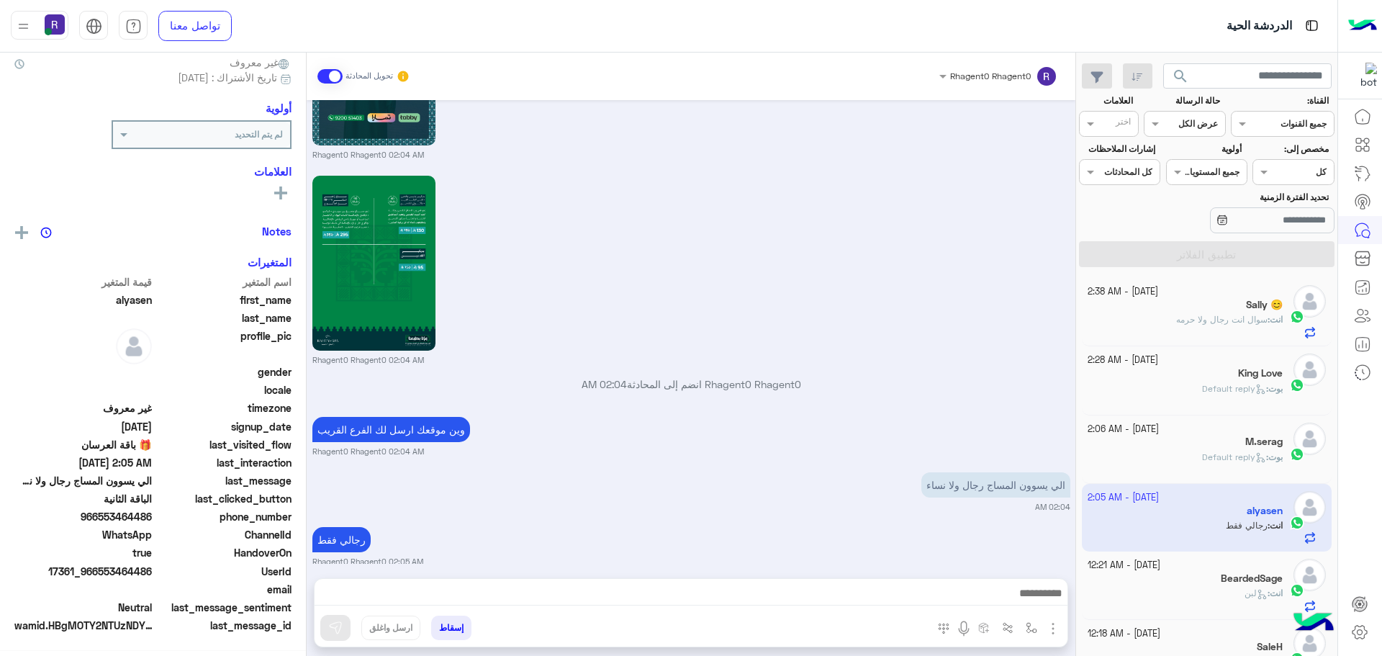
scroll to position [138, 0]
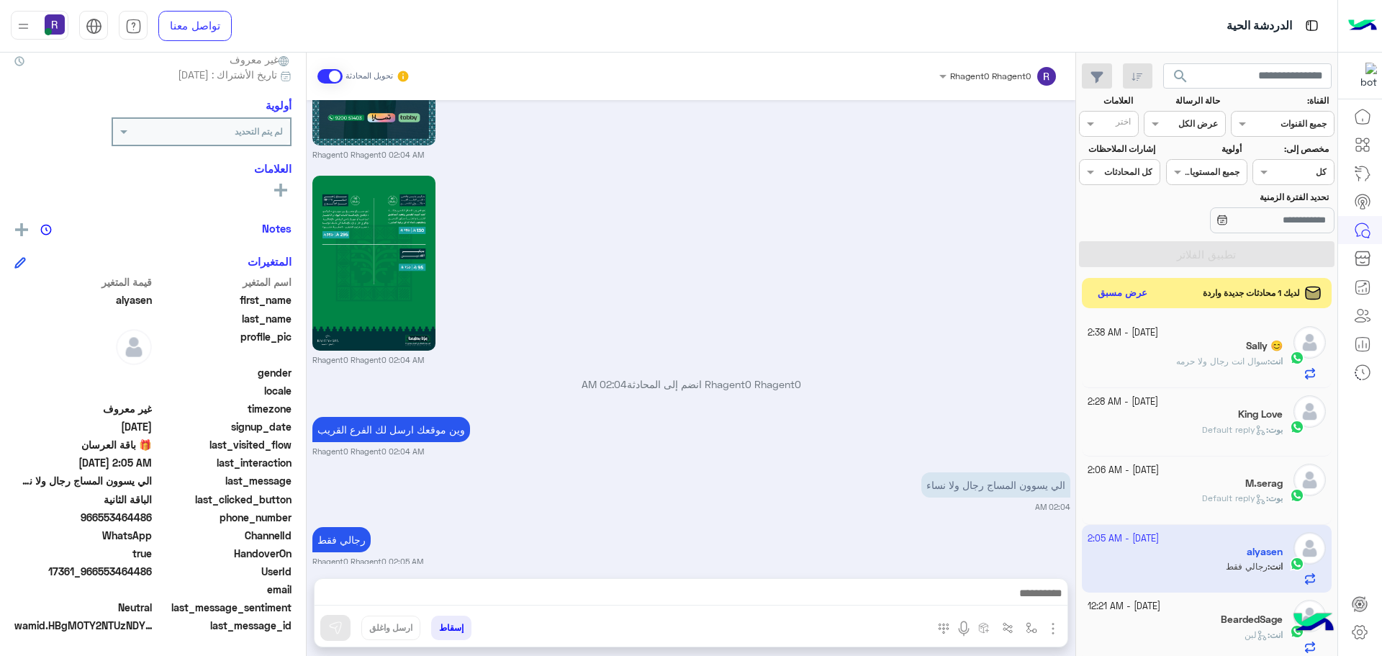
click at [1104, 297] on button "عرض مسبق" at bounding box center [1123, 293] width 60 height 19
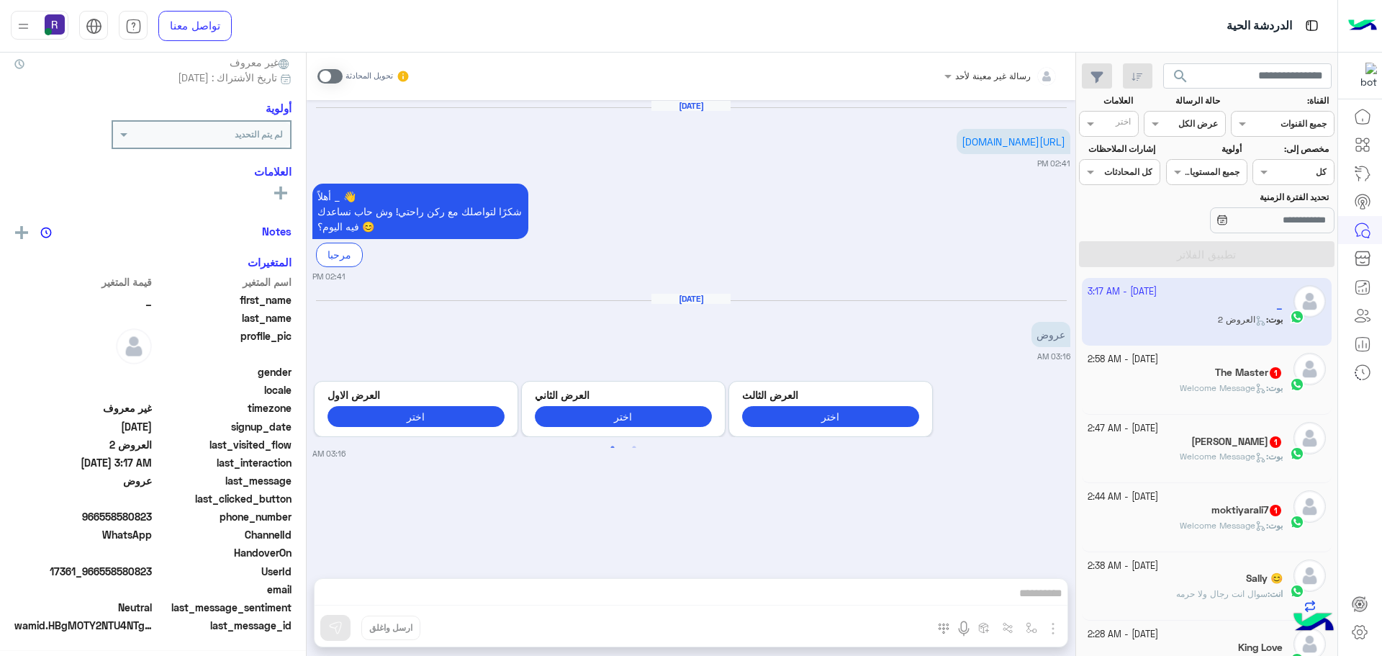
click at [1246, 523] on span "Welcome Message" at bounding box center [1223, 525] width 86 height 11
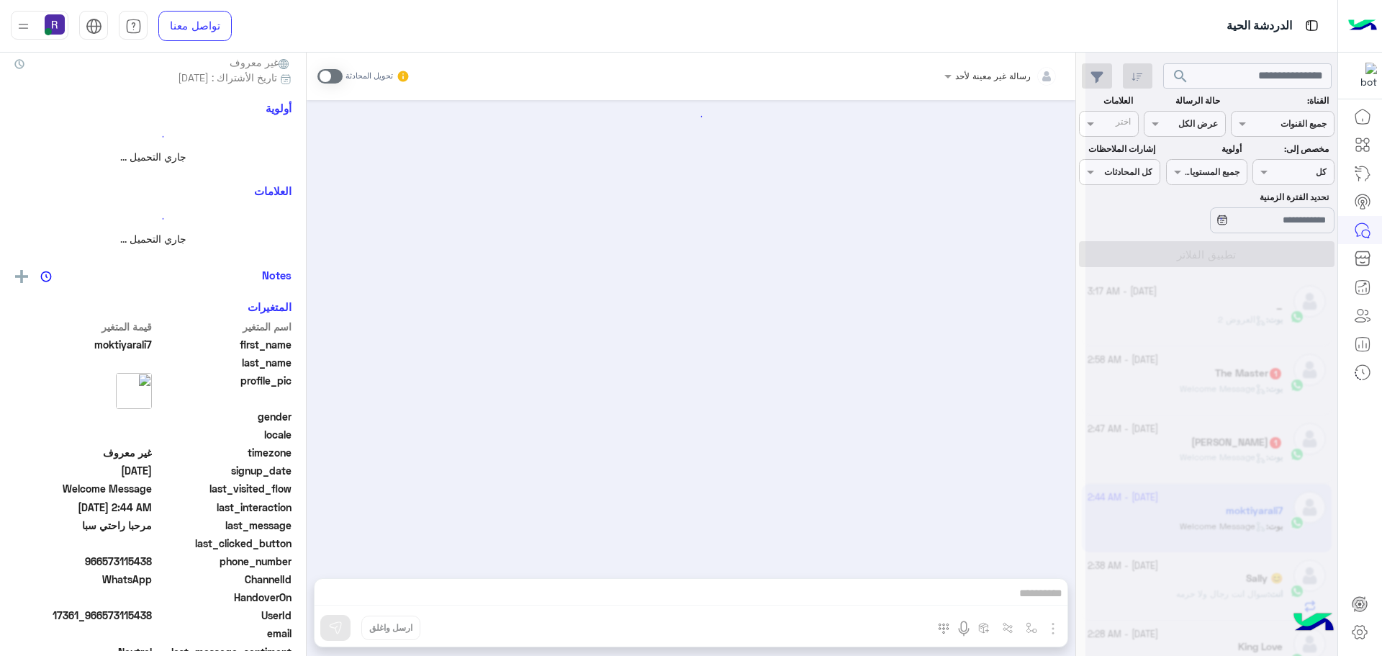
scroll to position [138, 0]
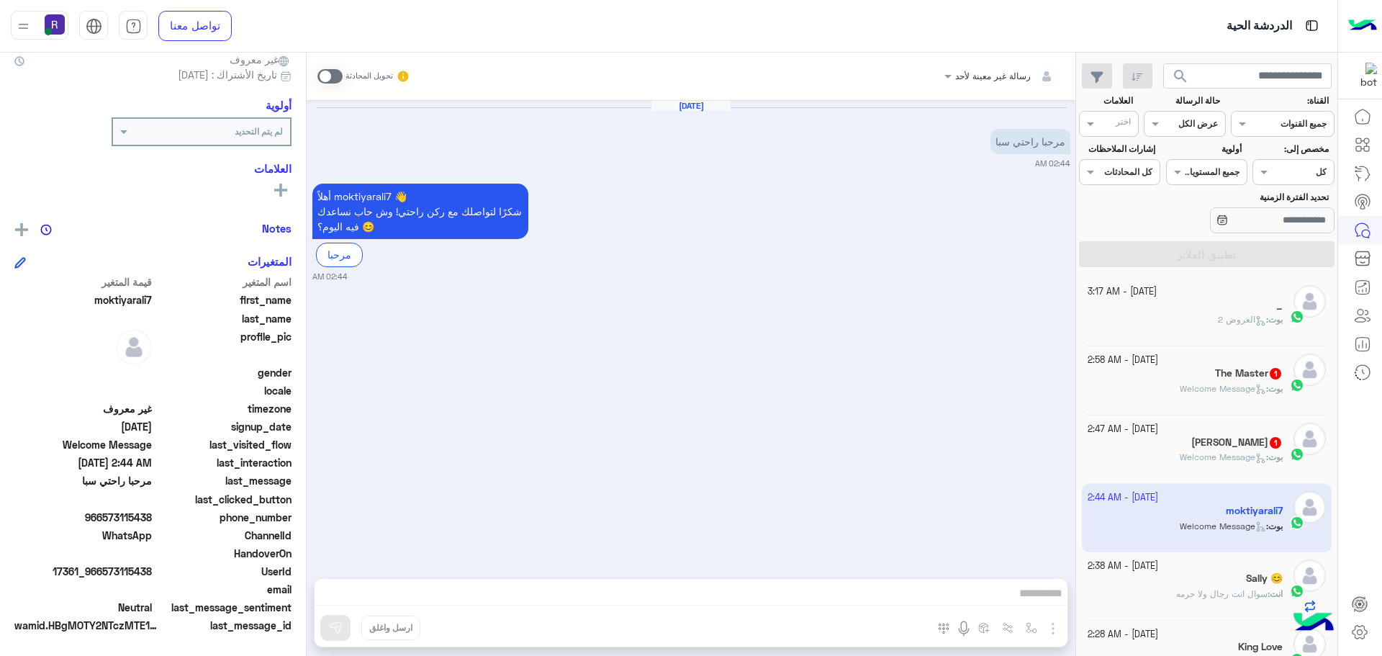
click at [1238, 449] on div "[PERSON_NAME] 1" at bounding box center [1186, 443] width 196 height 15
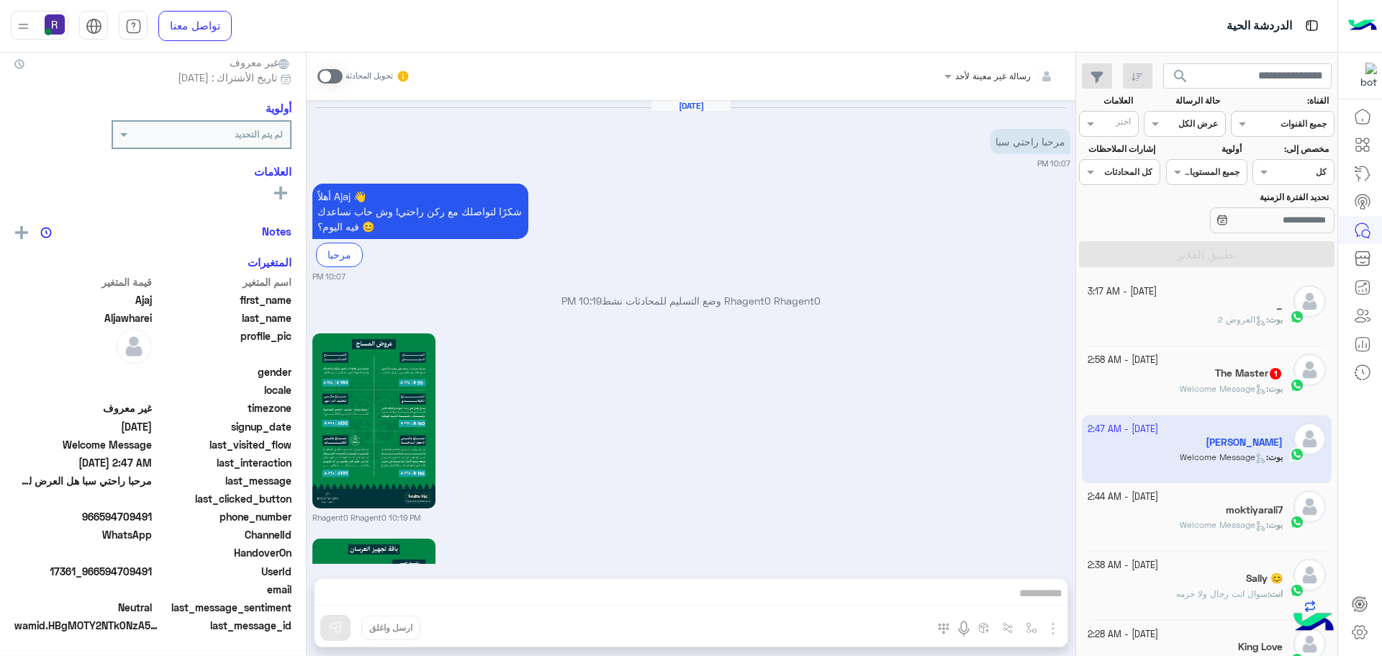
scroll to position [1697, 0]
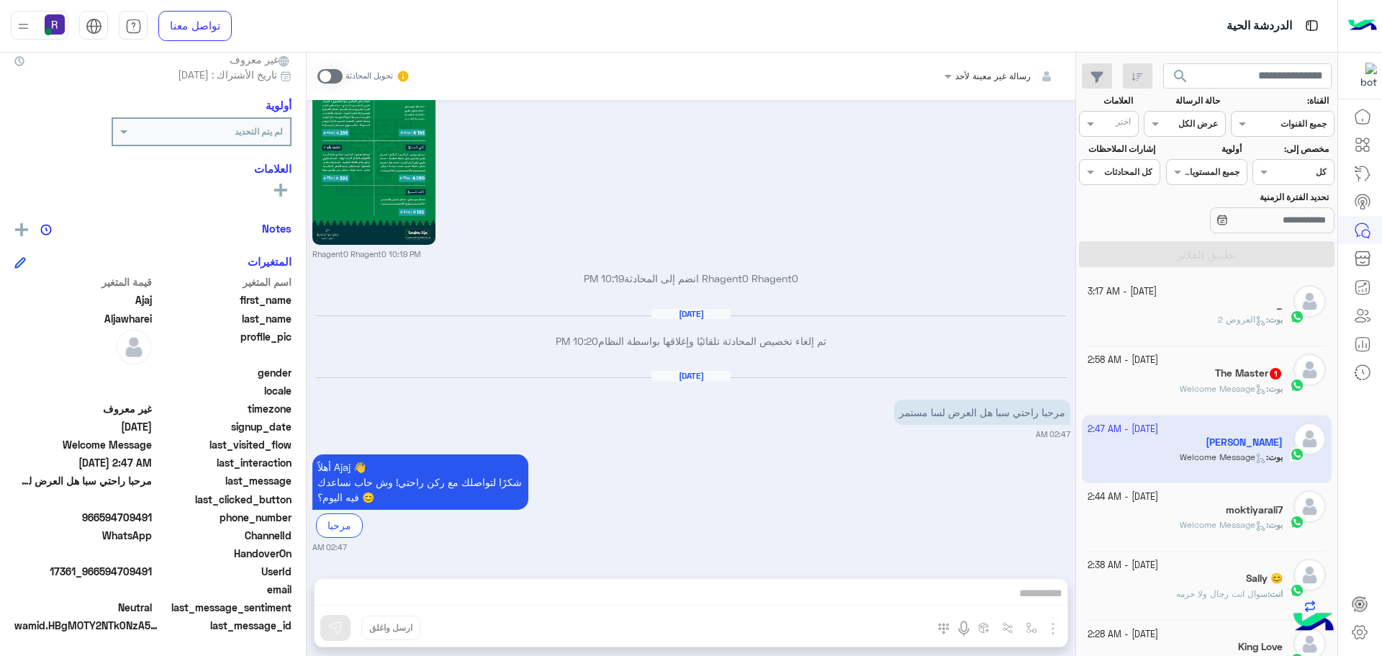
click at [1220, 390] on span "Welcome Message" at bounding box center [1223, 388] width 86 height 11
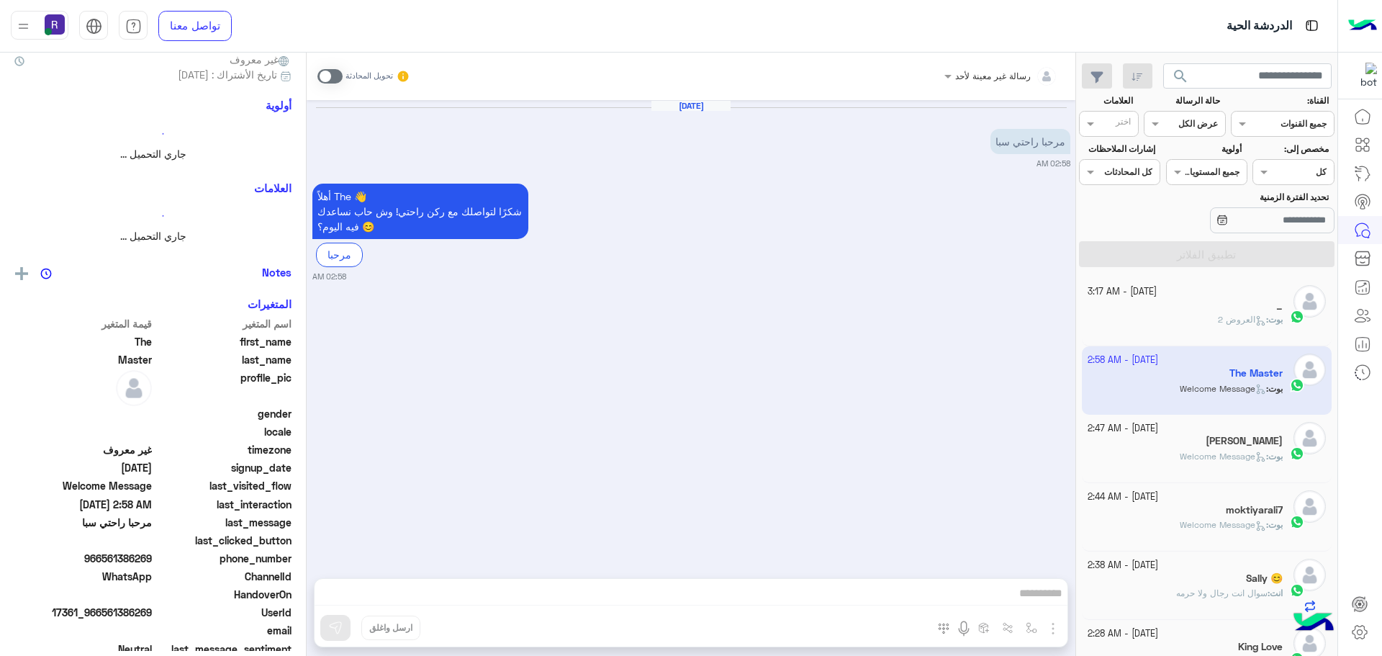
scroll to position [138, 0]
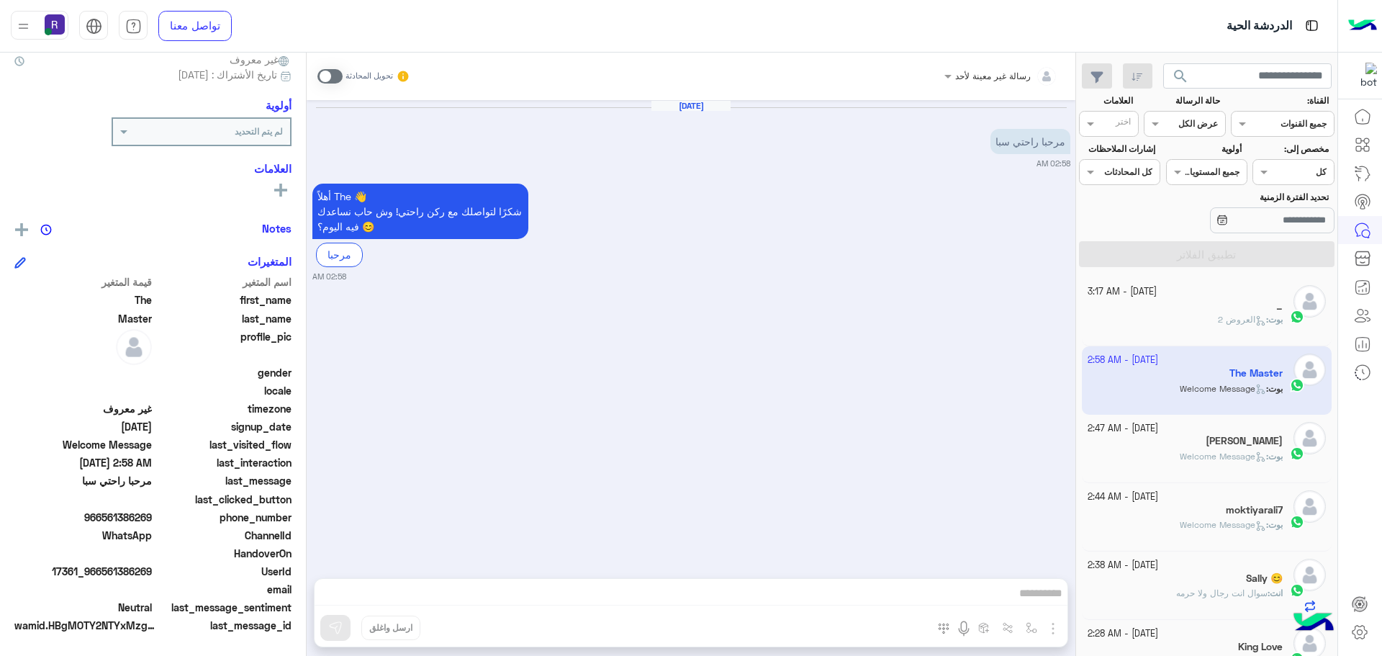
click at [1220, 325] on p "بوت : العروض 2" at bounding box center [1250, 319] width 65 height 13
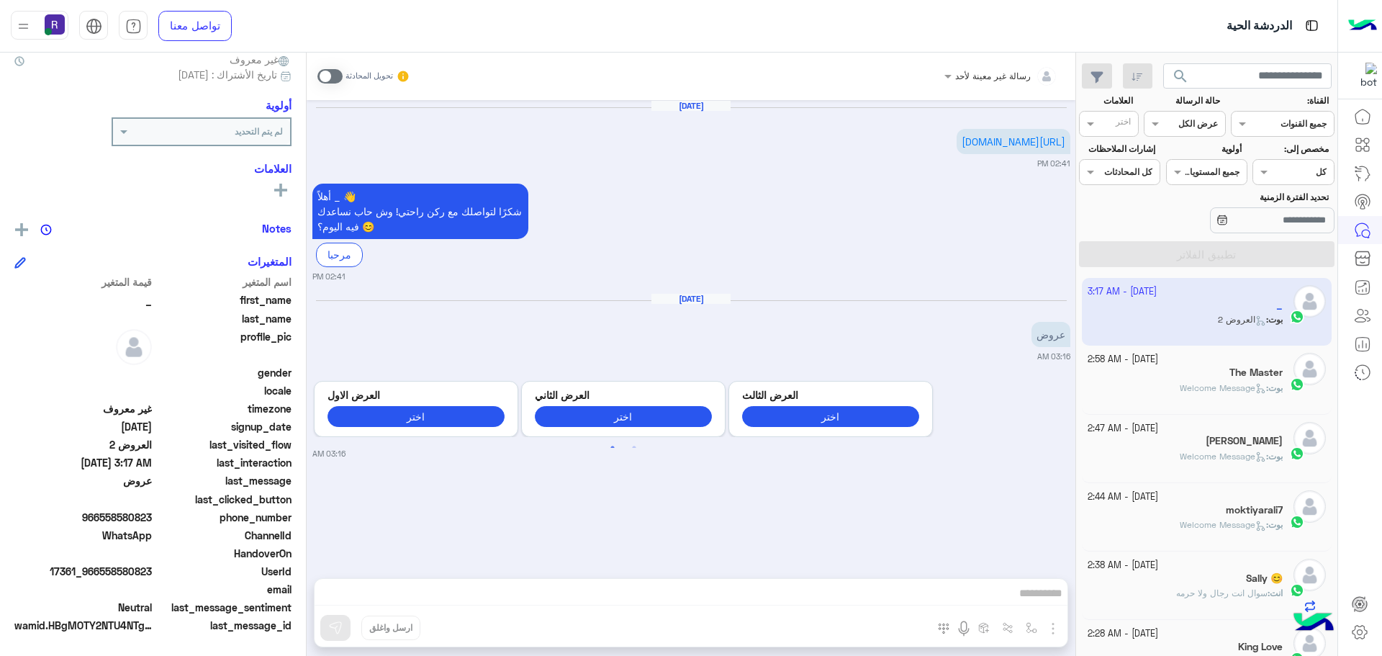
scroll to position [251, 0]
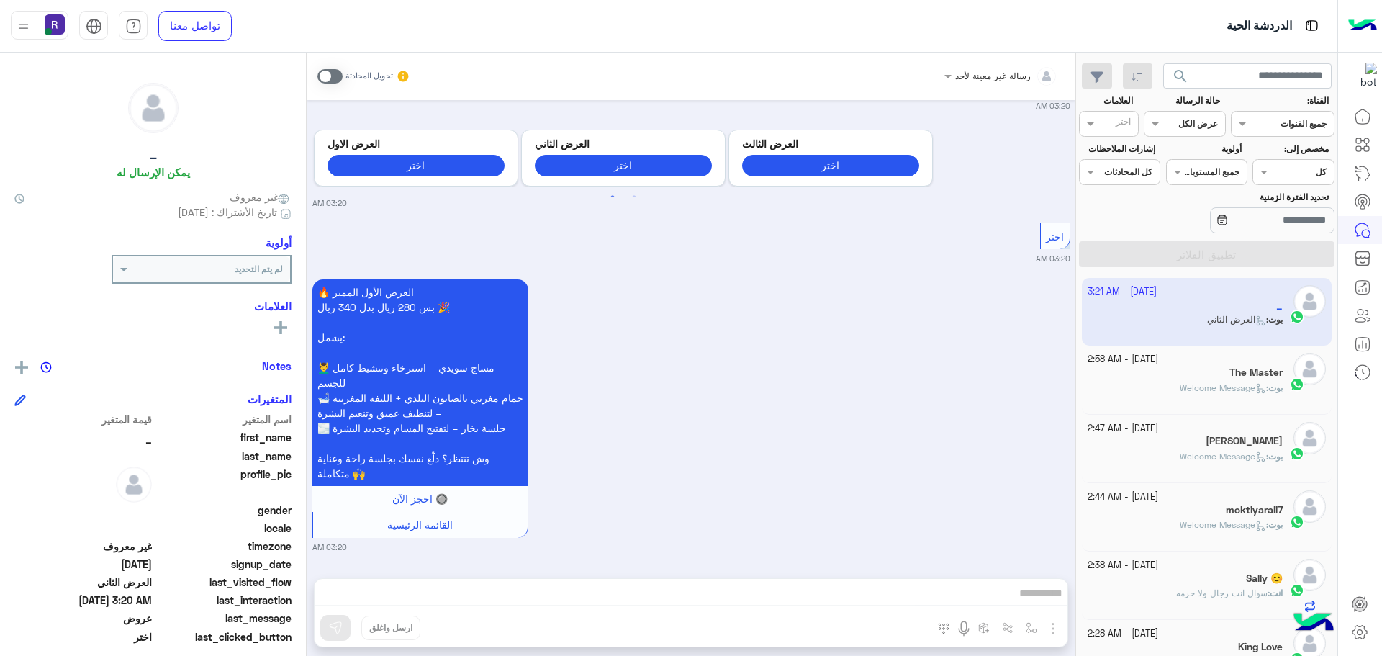
scroll to position [2440, 0]
